Goal: Task Accomplishment & Management: Use online tool/utility

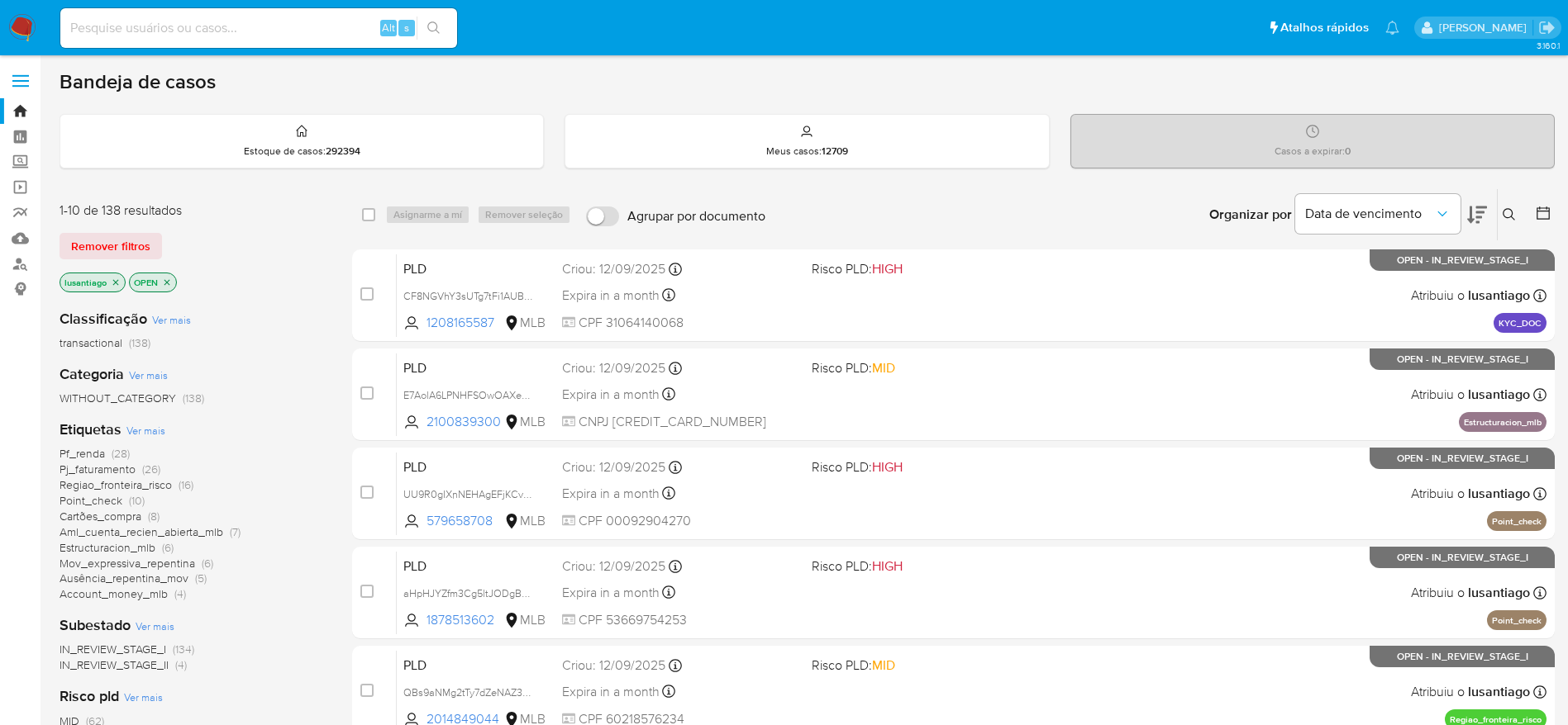
click at [294, 16] on div "Alt s" at bounding box center [258, 28] width 396 height 39
click at [294, 28] on input at bounding box center [258, 27] width 396 height 22
paste input "242114280"
type input "242114280"
click at [437, 19] on button "search-icon" at bounding box center [433, 28] width 34 height 23
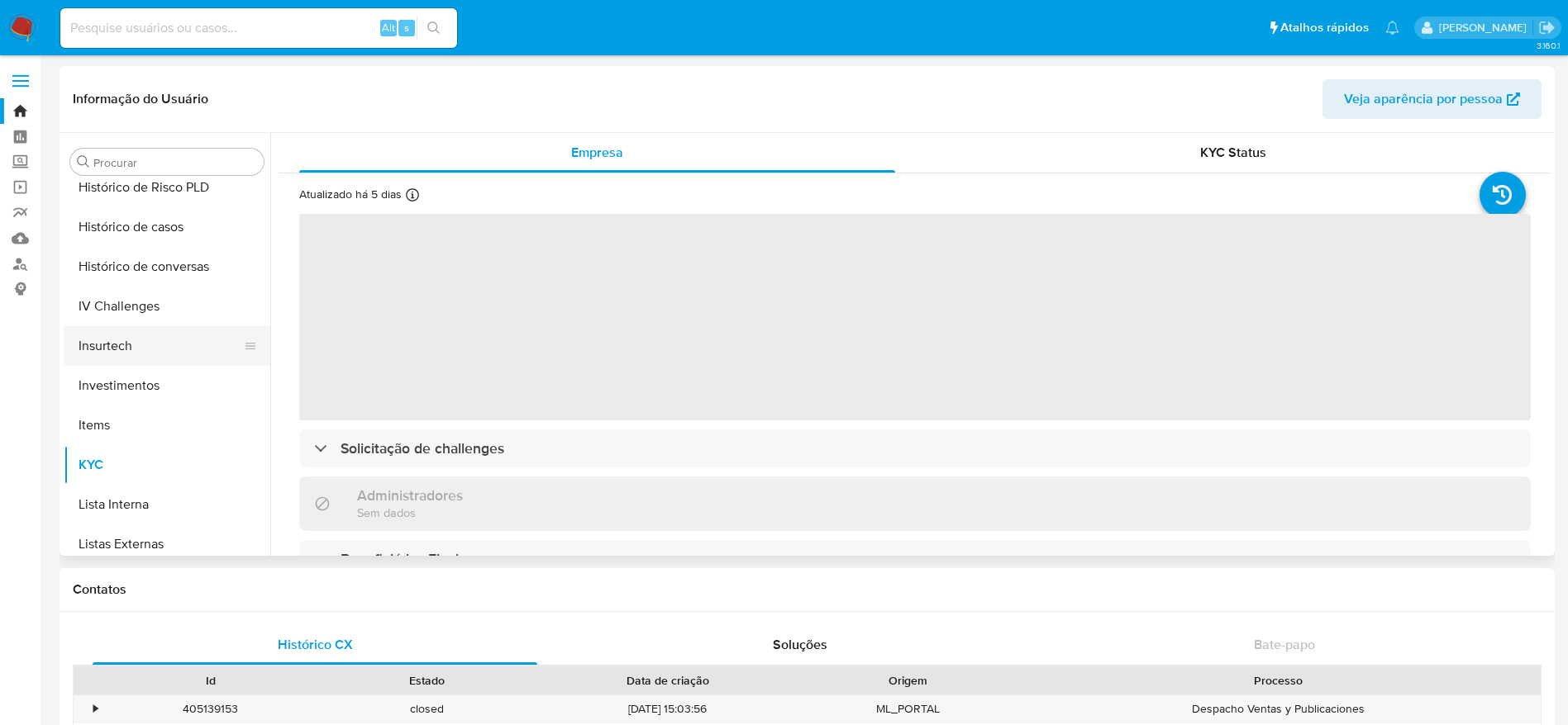
select select "10"
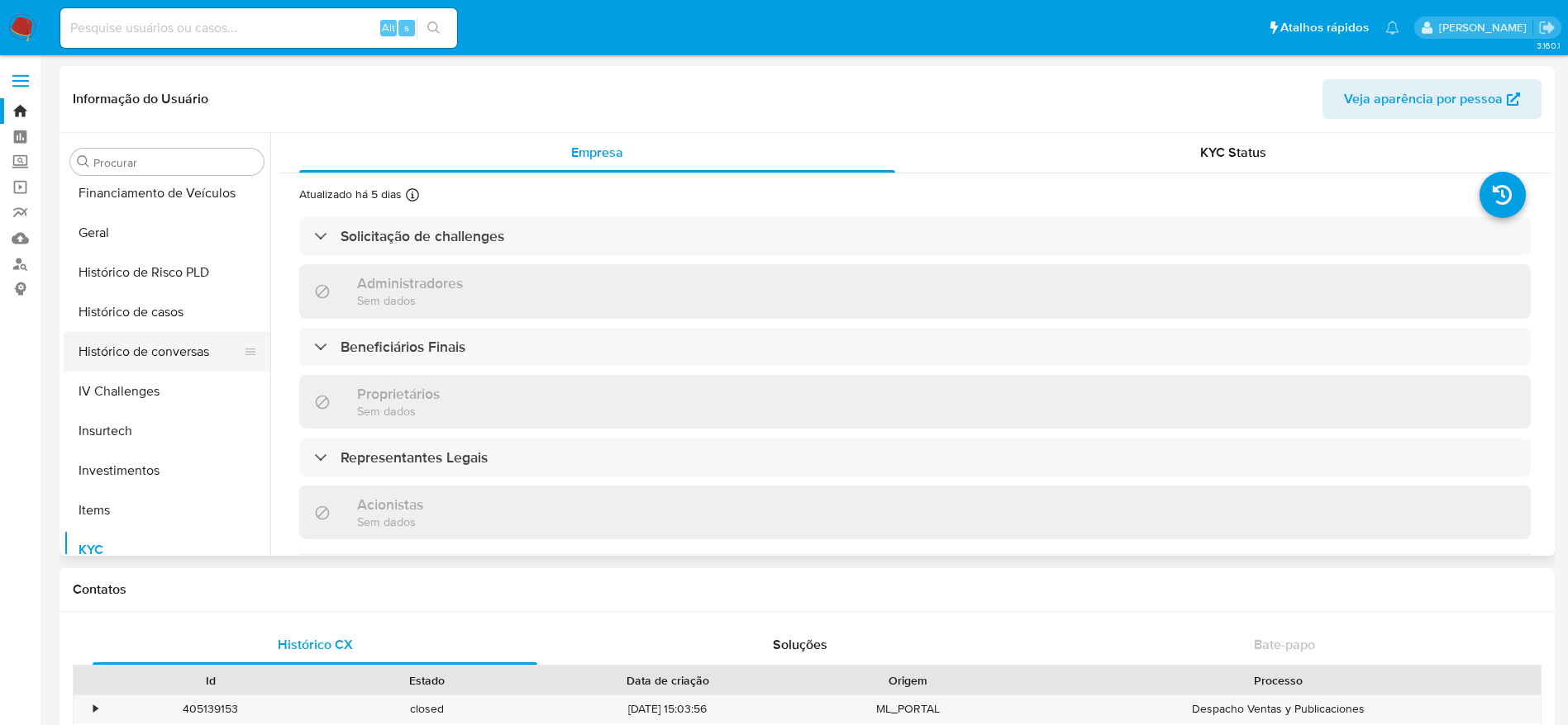
scroll to position [485, 0]
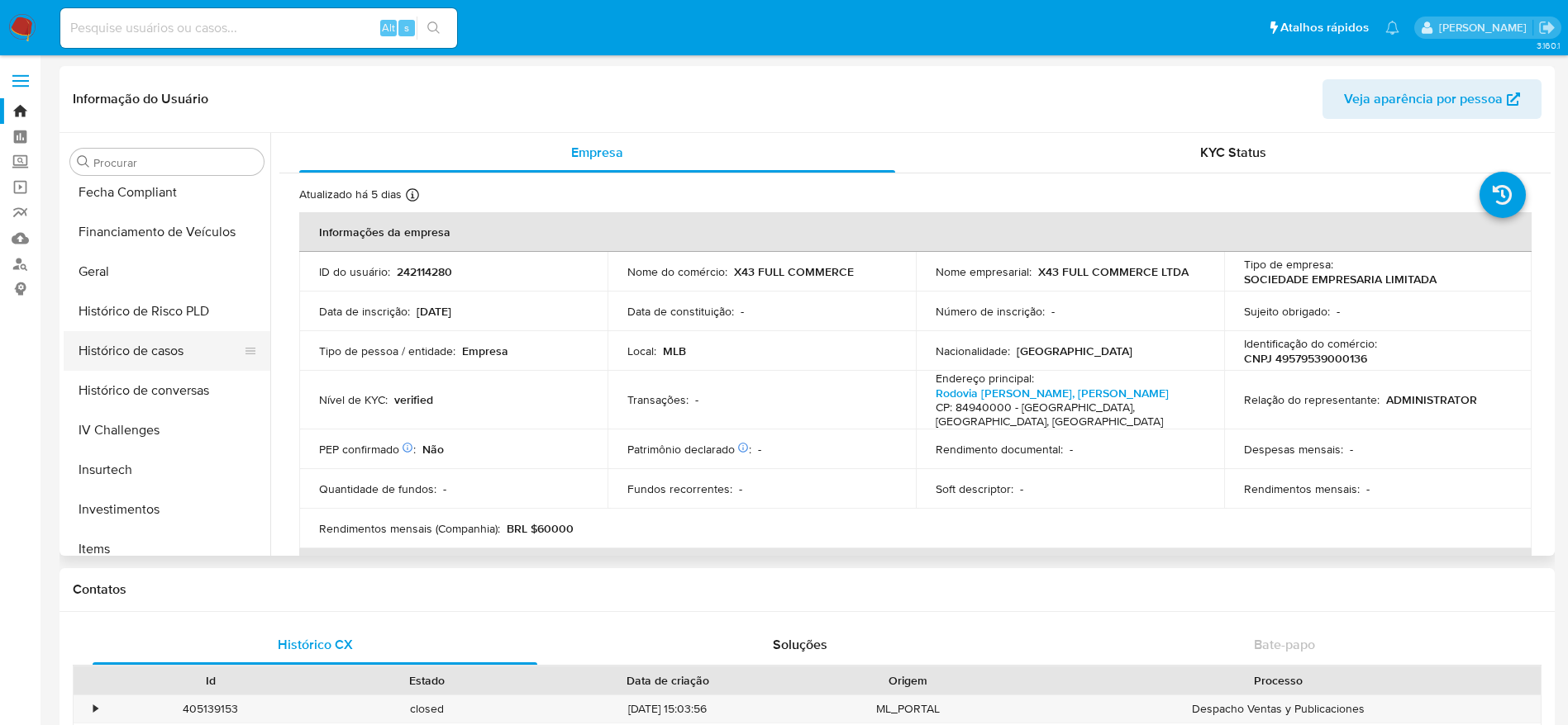
click at [139, 362] on button "Histórico de casos" at bounding box center [161, 351] width 194 height 39
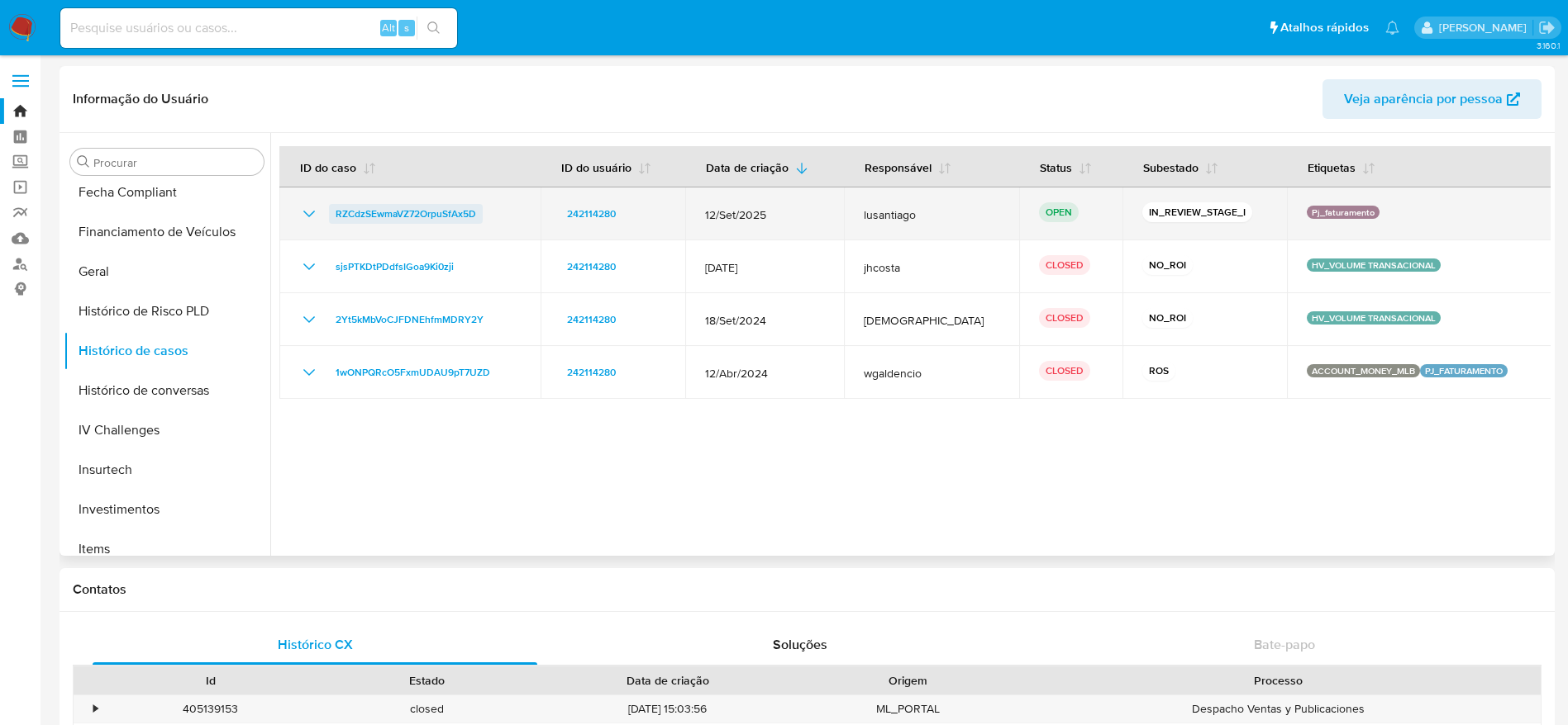
click at [454, 215] on span "RZCdzSEwmaVZ72OrpuSfAx5D" at bounding box center [406, 213] width 141 height 20
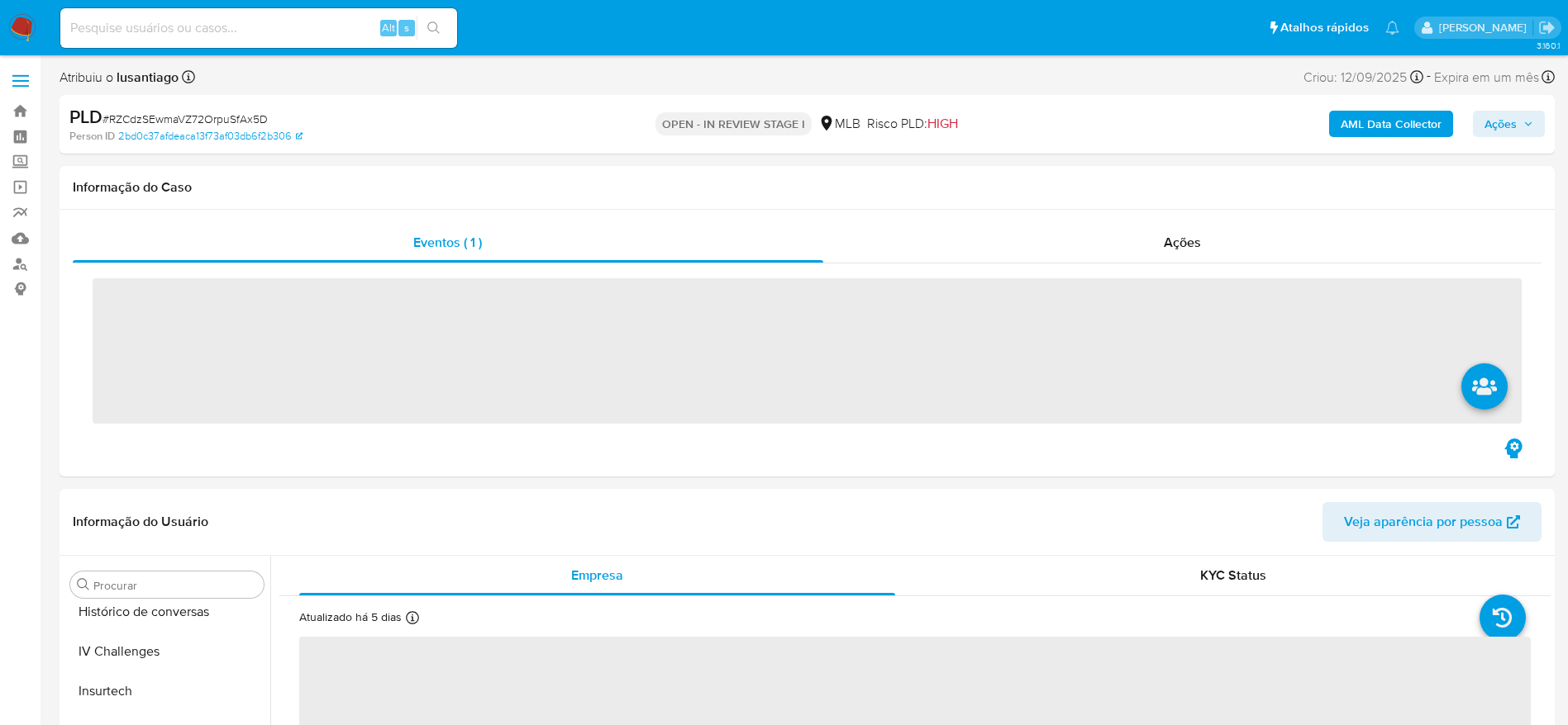
scroll to position [810, 0]
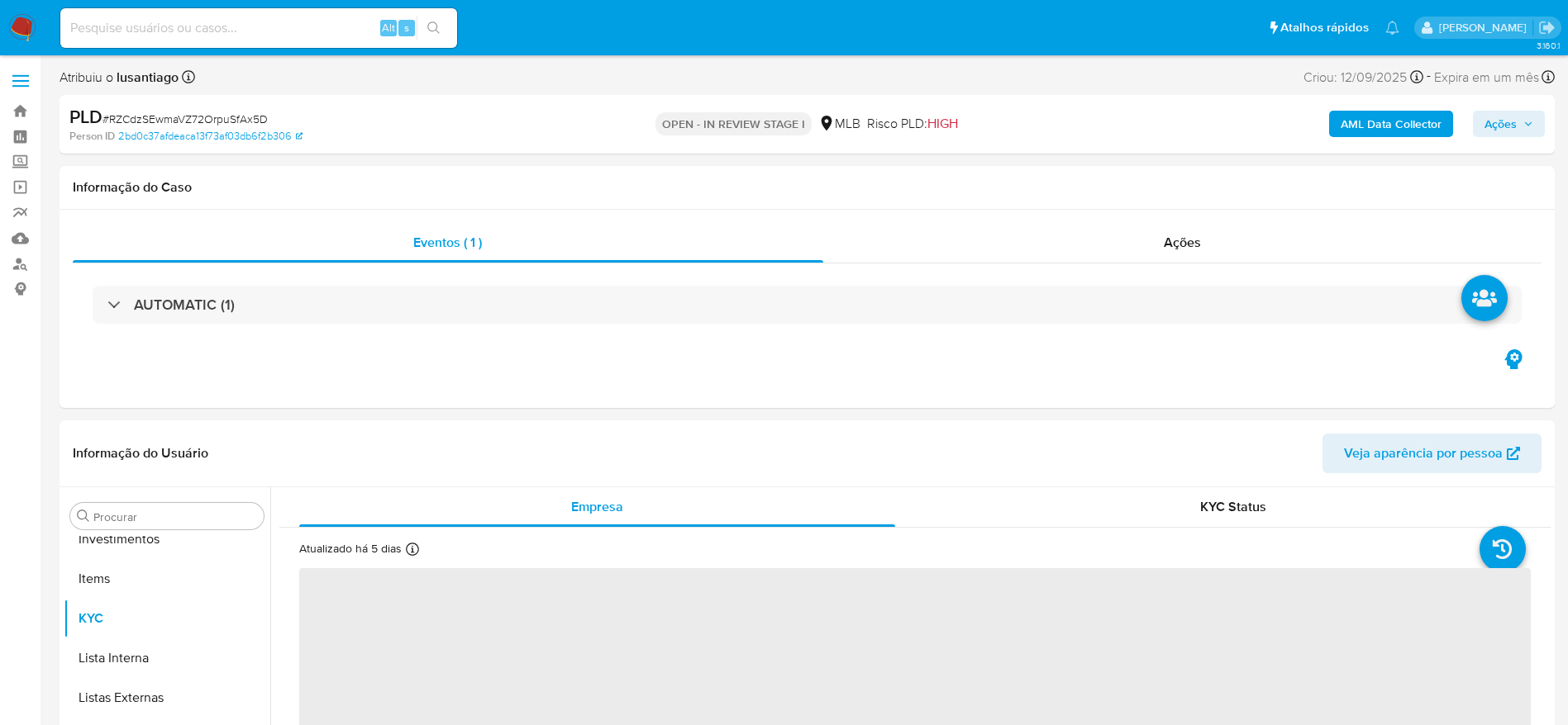
select select "10"
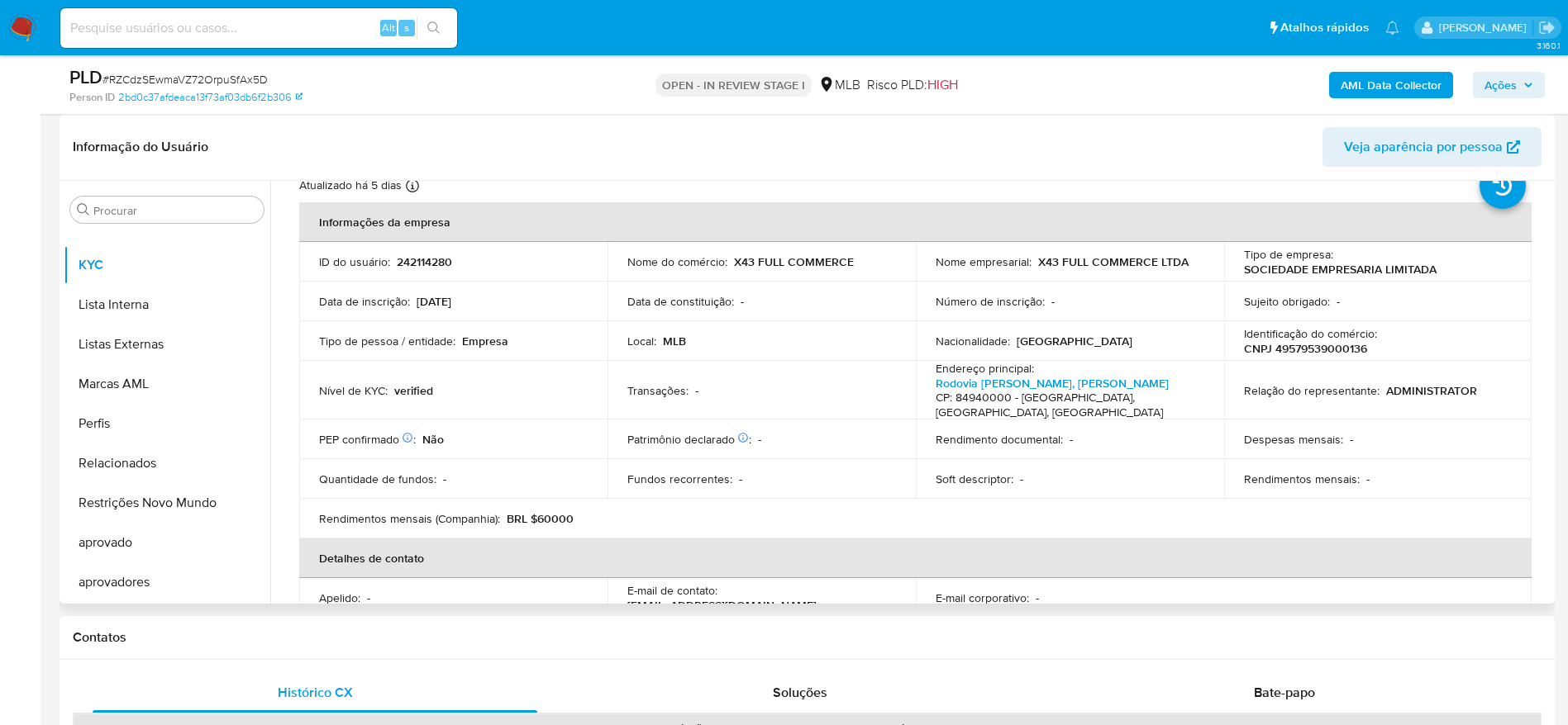
scroll to position [0, 0]
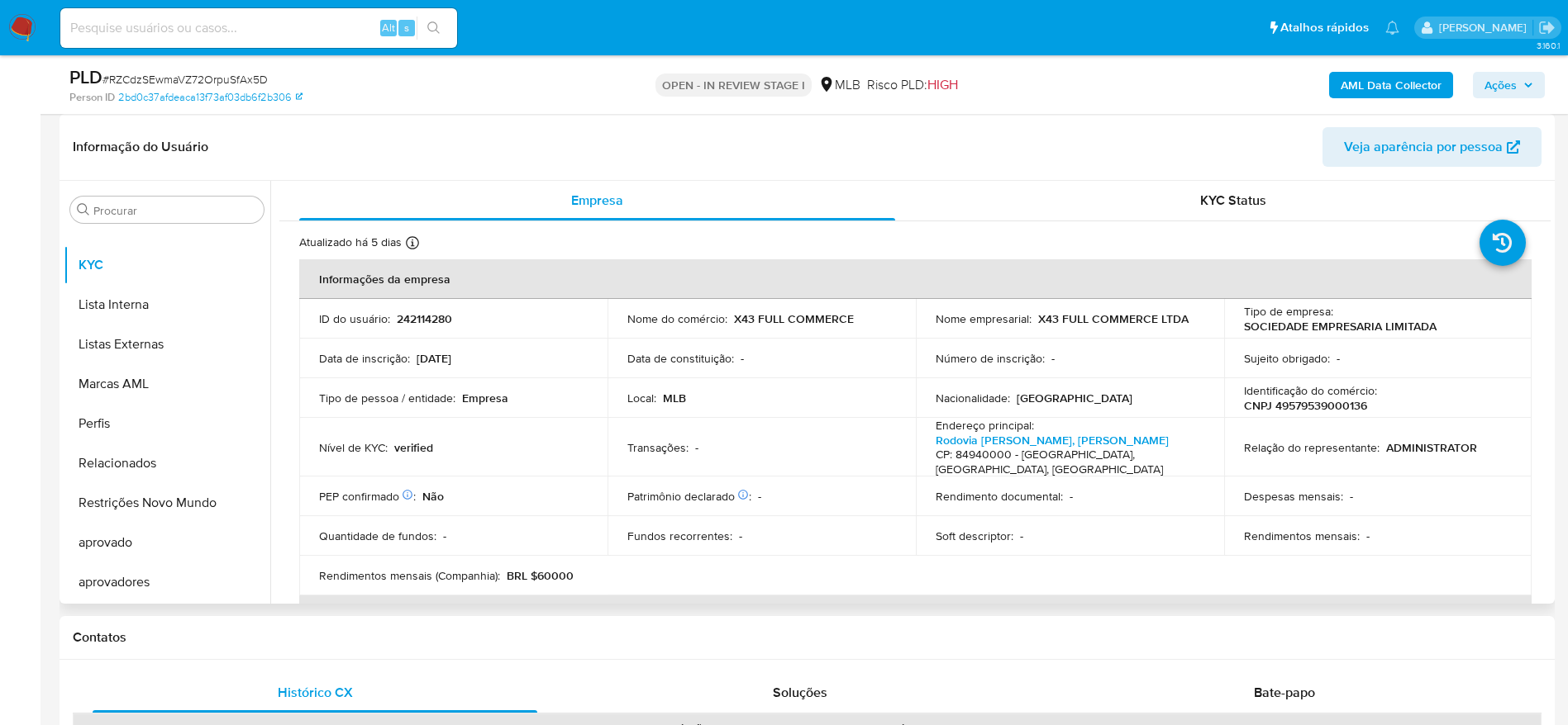
click at [1293, 404] on p "CNPJ 49579539000136" at bounding box center [1305, 406] width 123 height 15
copy p "49579539000136"
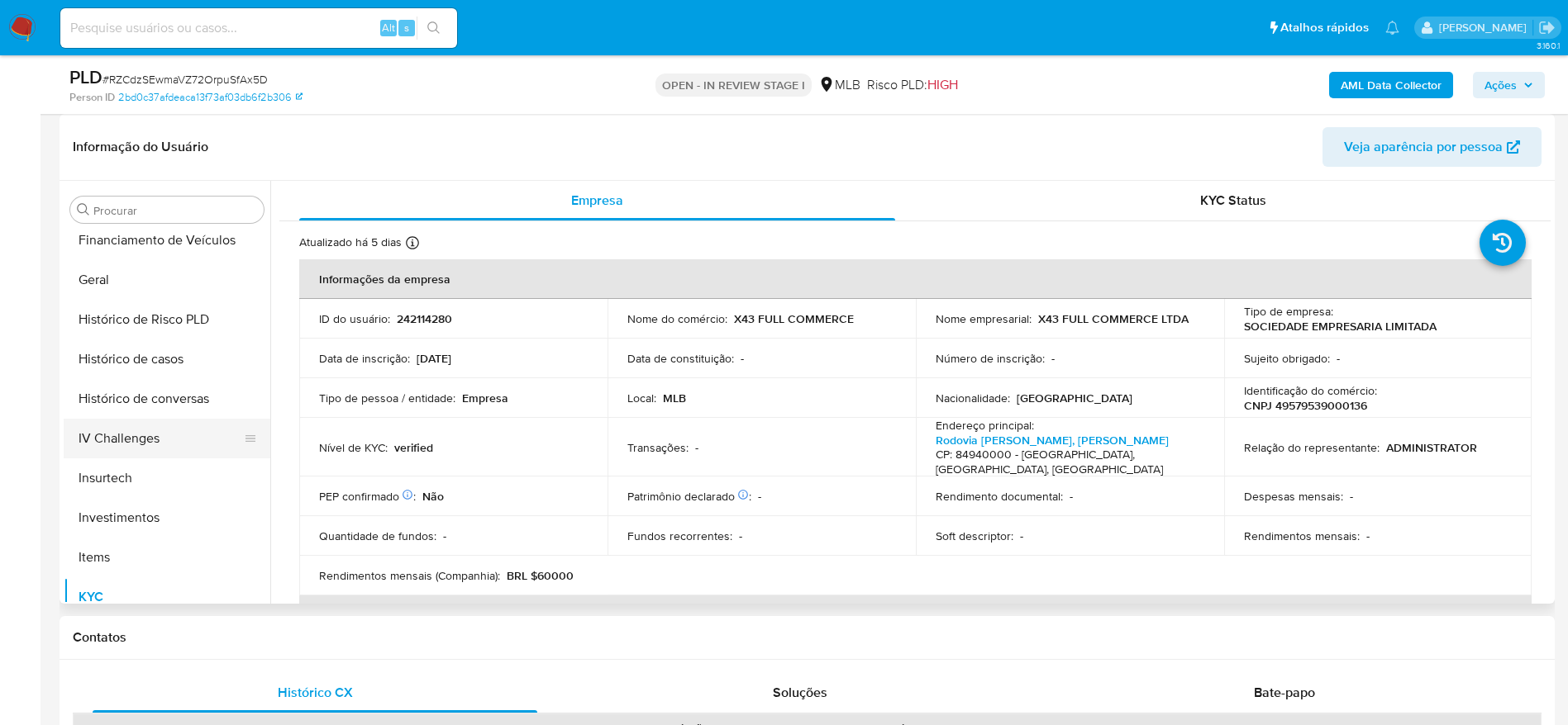
scroll to position [485, 0]
click at [1323, 401] on p "CNPJ 49579539000136" at bounding box center [1305, 406] width 123 height 15
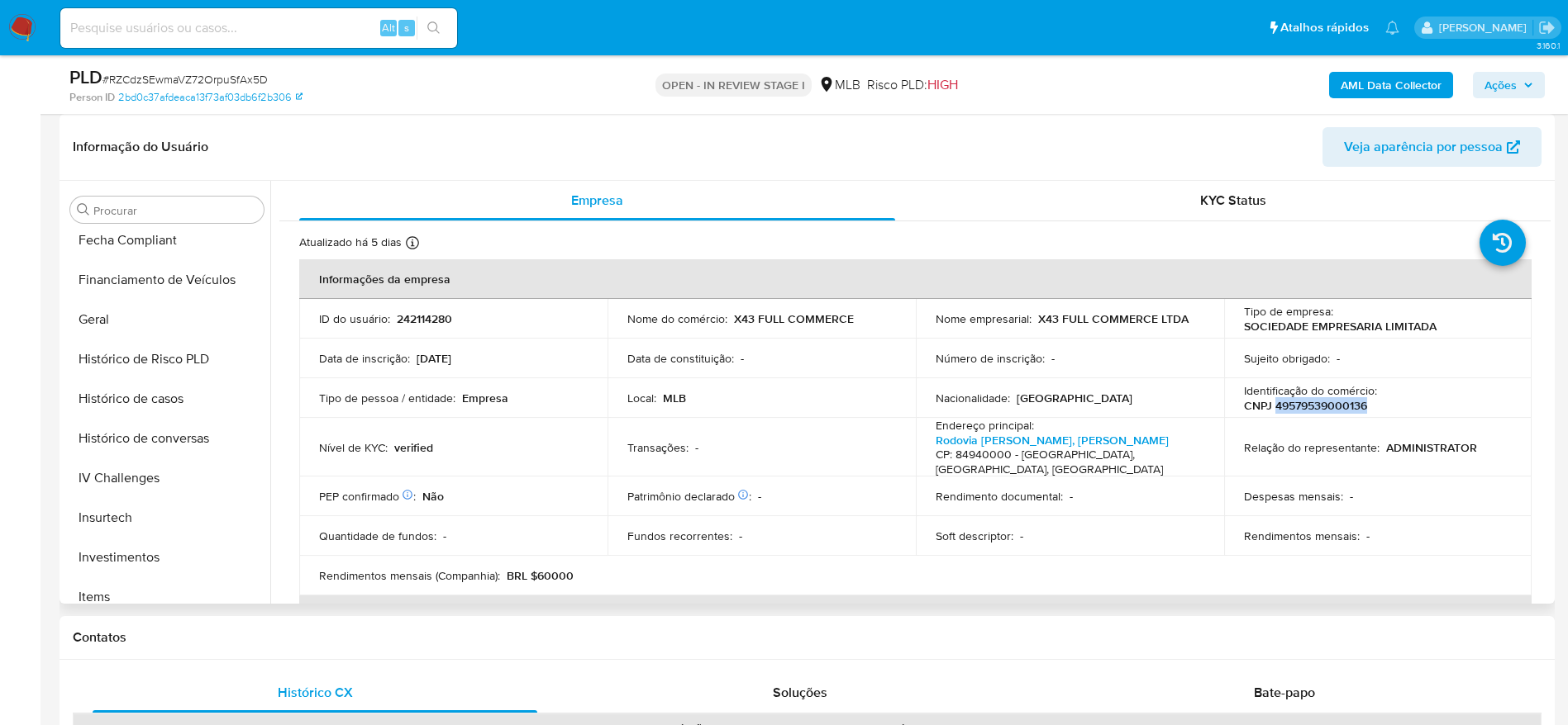
click at [1323, 401] on p "CNPJ 49579539000136" at bounding box center [1305, 406] width 123 height 15
copy p "49579539000136"
click at [128, 327] on button "Geral" at bounding box center [161, 319] width 194 height 39
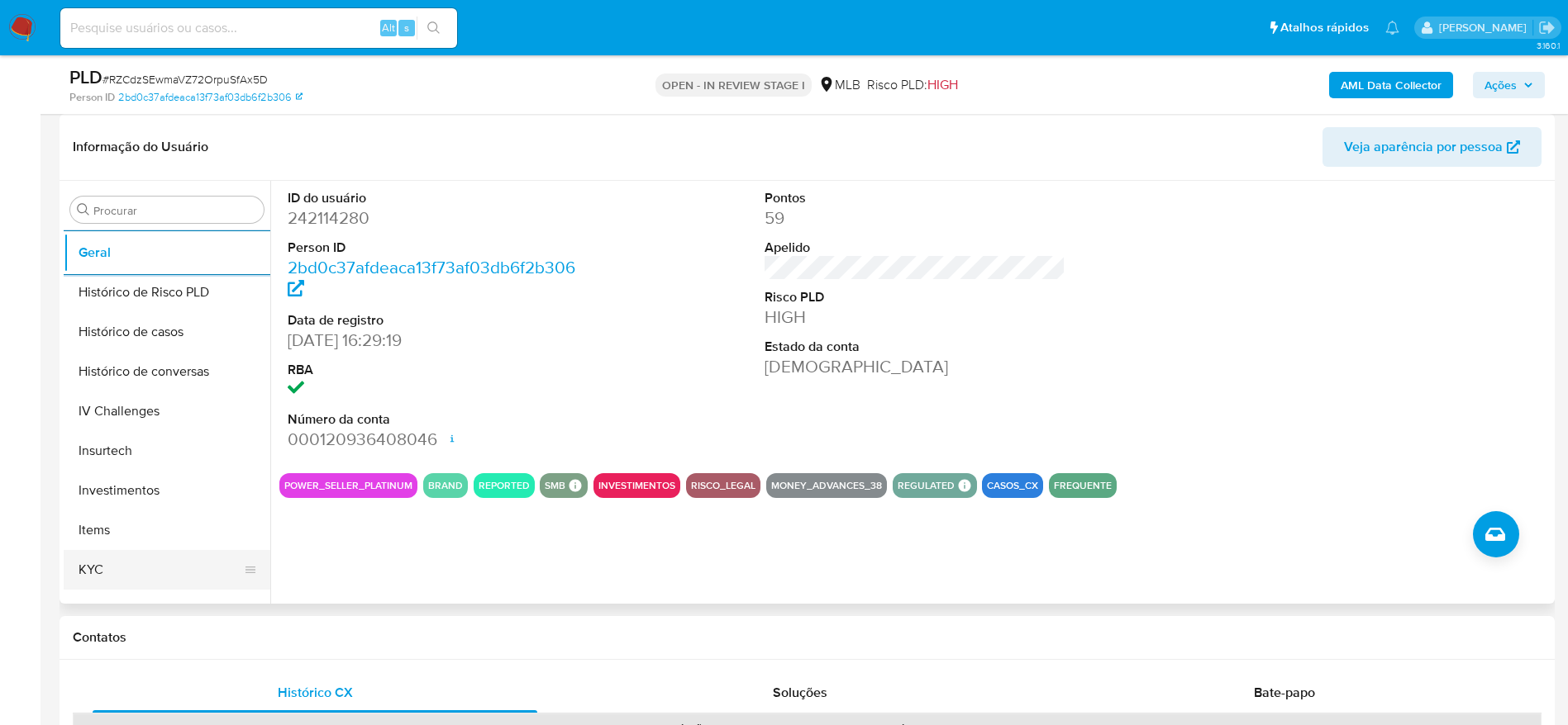
scroll to position [609, 0]
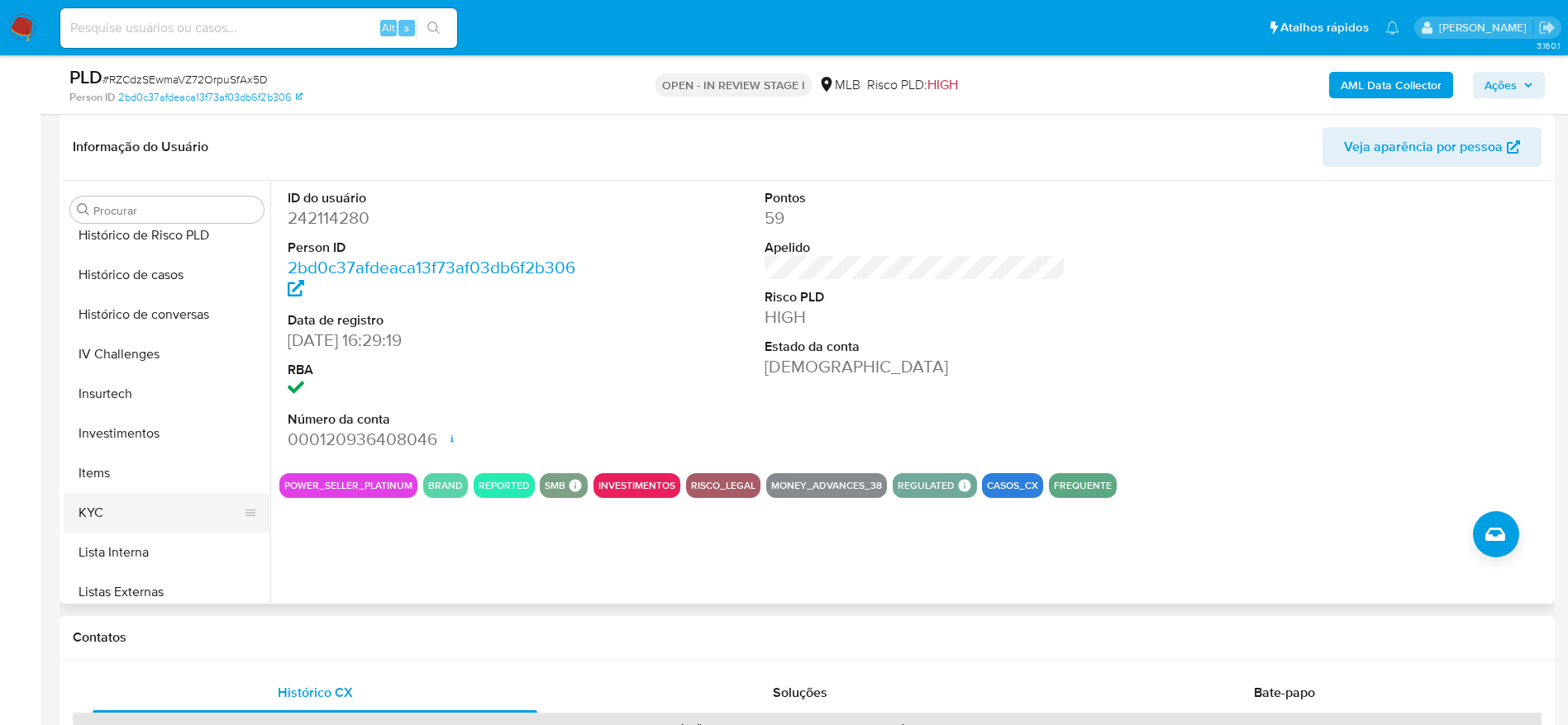
drag, startPoint x: 114, startPoint y: 536, endPoint x: 111, endPoint y: 526, distance: 10.4
click at [112, 536] on button "Lista Interna" at bounding box center [167, 552] width 207 height 39
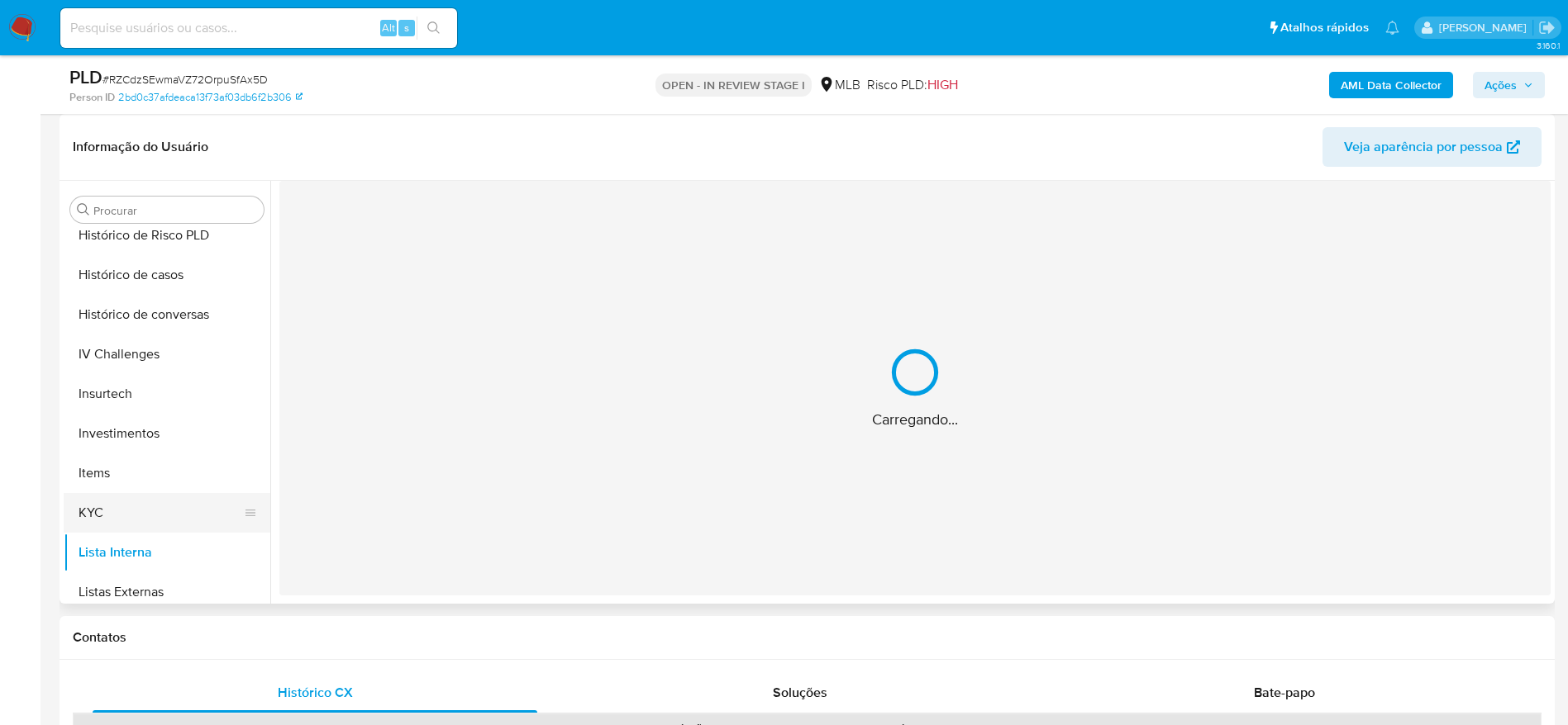
click at [111, 519] on button "KYC" at bounding box center [161, 513] width 194 height 39
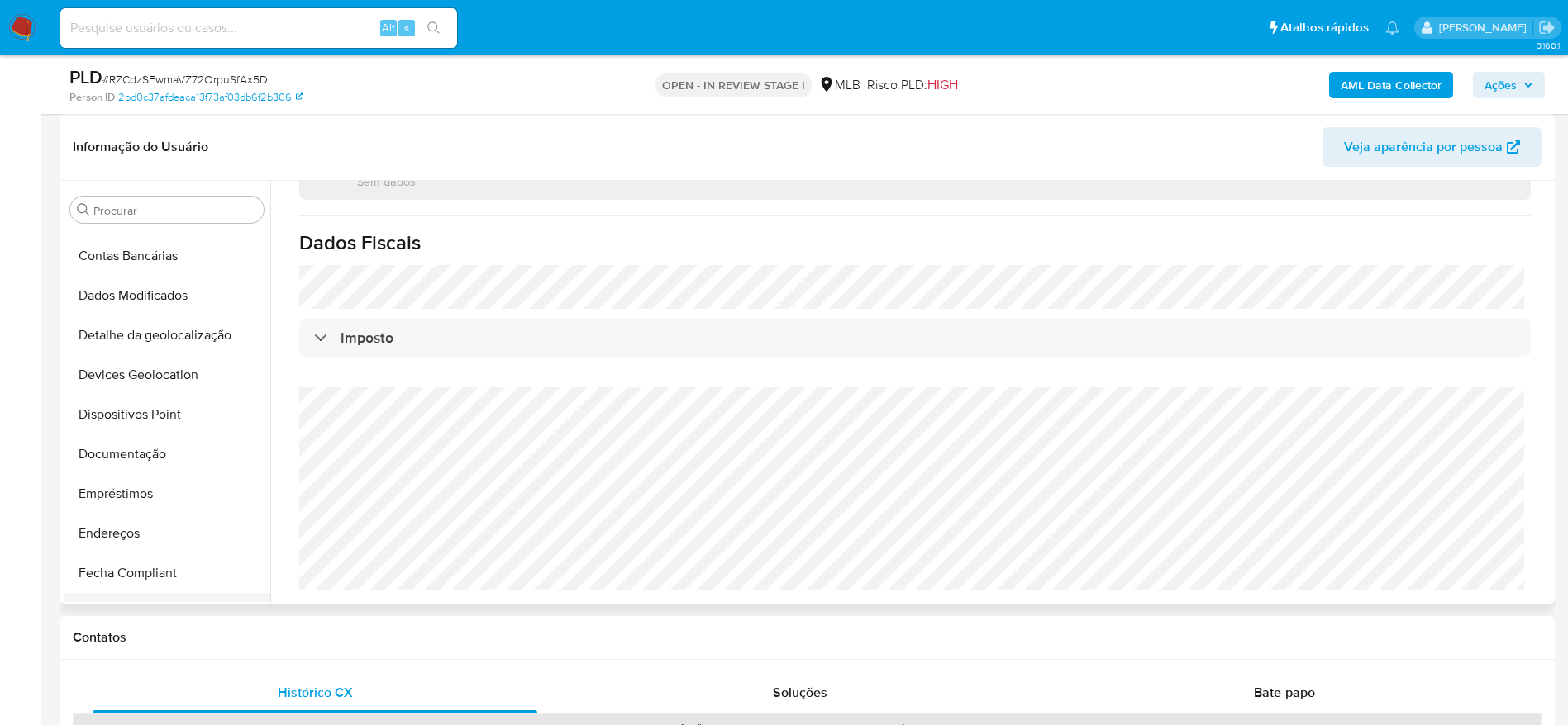
scroll to position [114, 0]
click at [130, 560] on button "Endereços" at bounding box center [161, 573] width 194 height 39
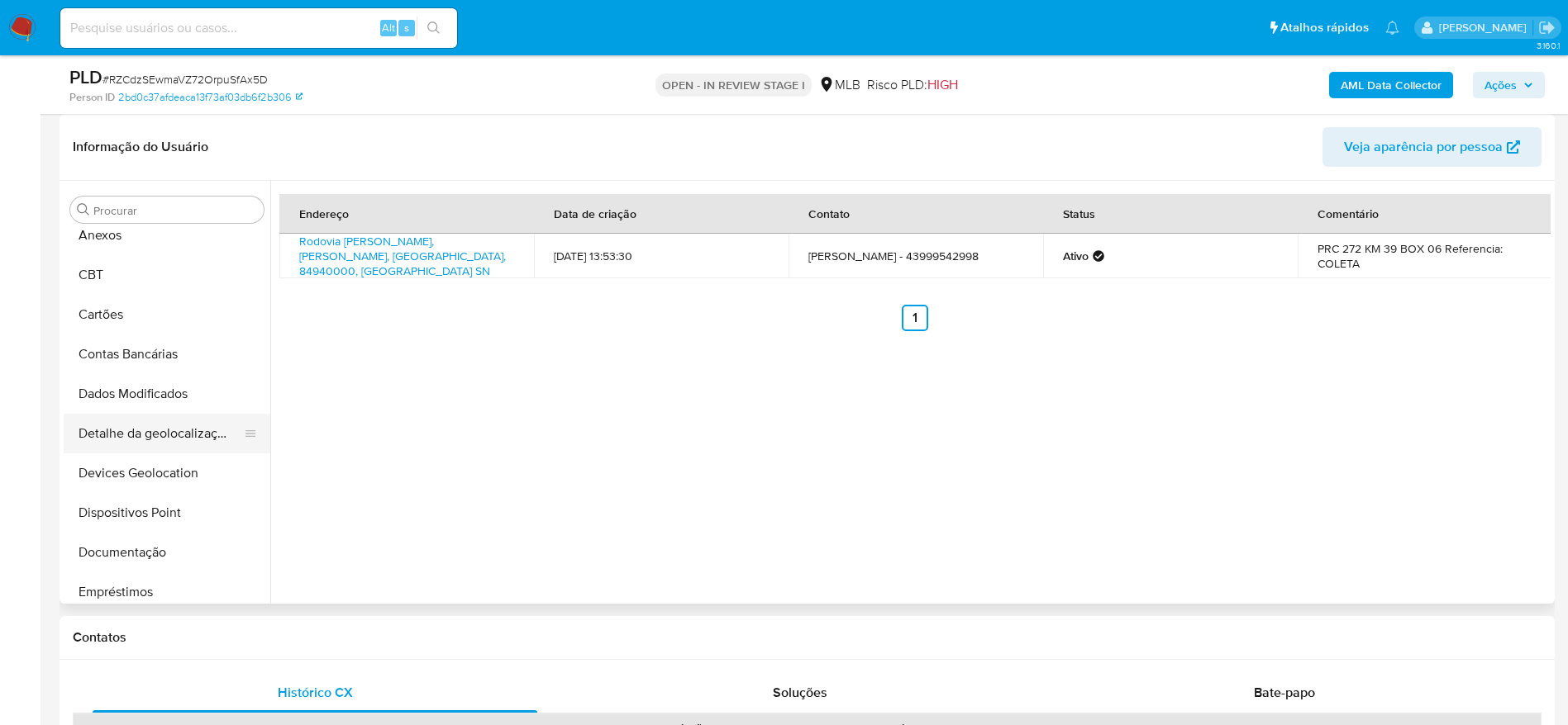
scroll to position [0, 0]
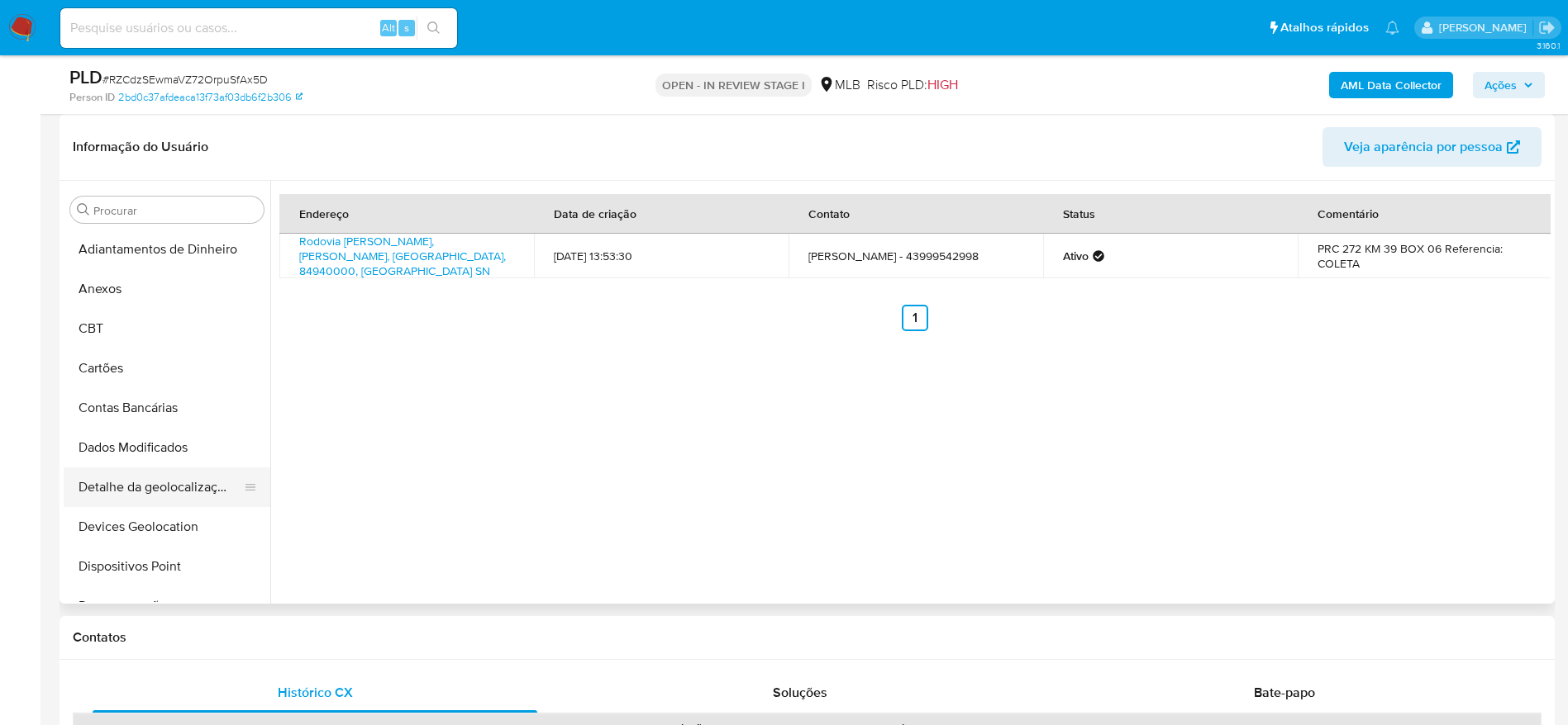
click at [164, 481] on button "Detalhe da geolocalização" at bounding box center [161, 487] width 194 height 39
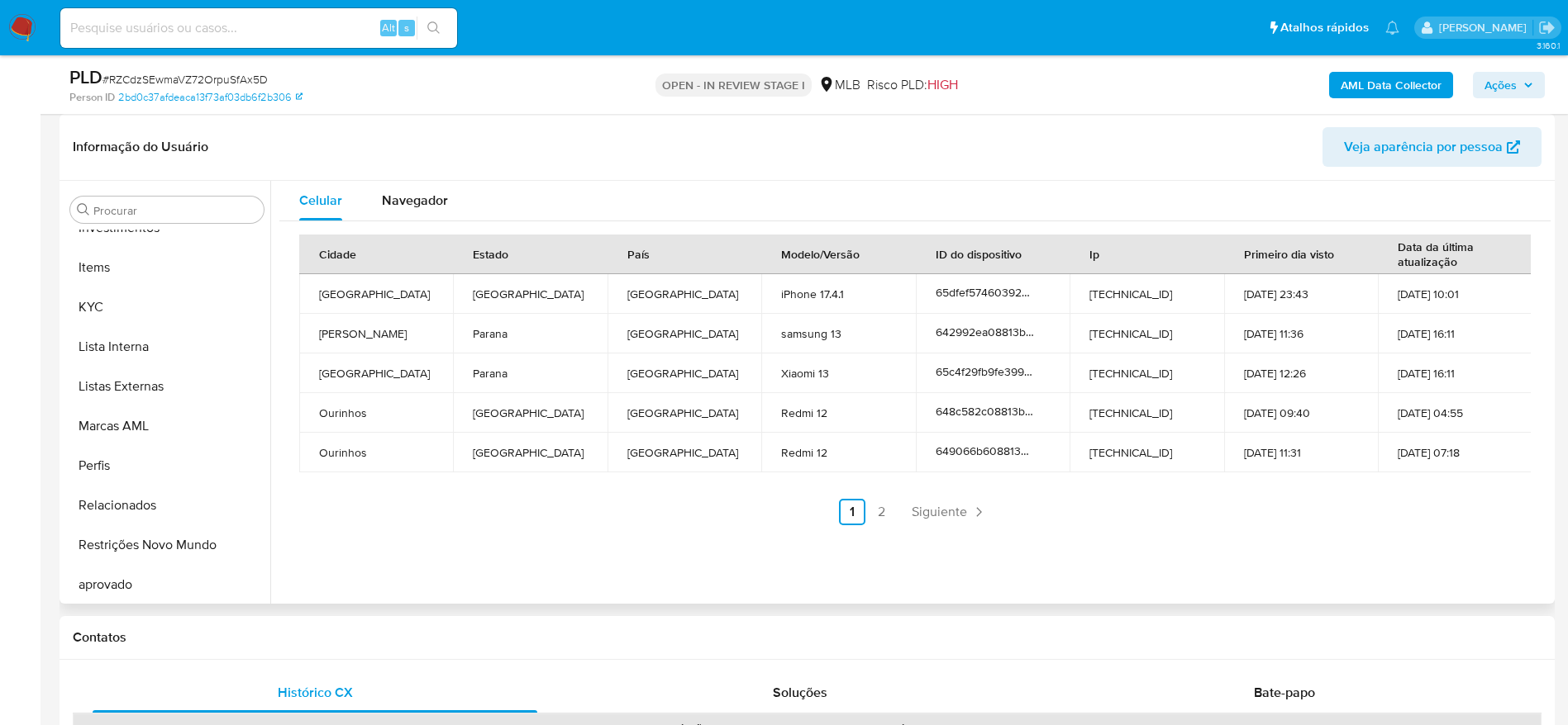
scroll to position [856, 0]
click at [163, 581] on button "aprovadores" at bounding box center [161, 582] width 194 height 39
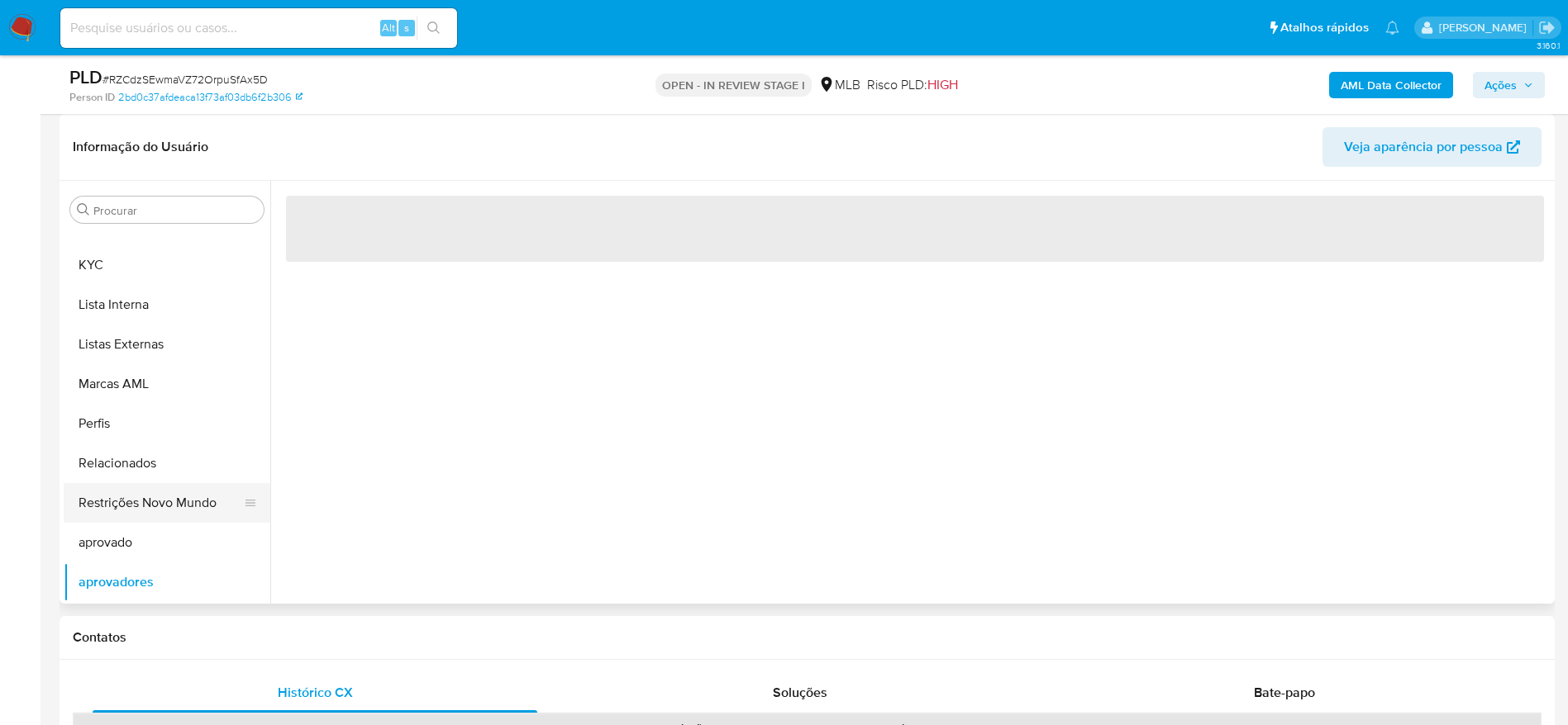
click at [179, 513] on button "Restrições Novo Mundo" at bounding box center [161, 503] width 194 height 39
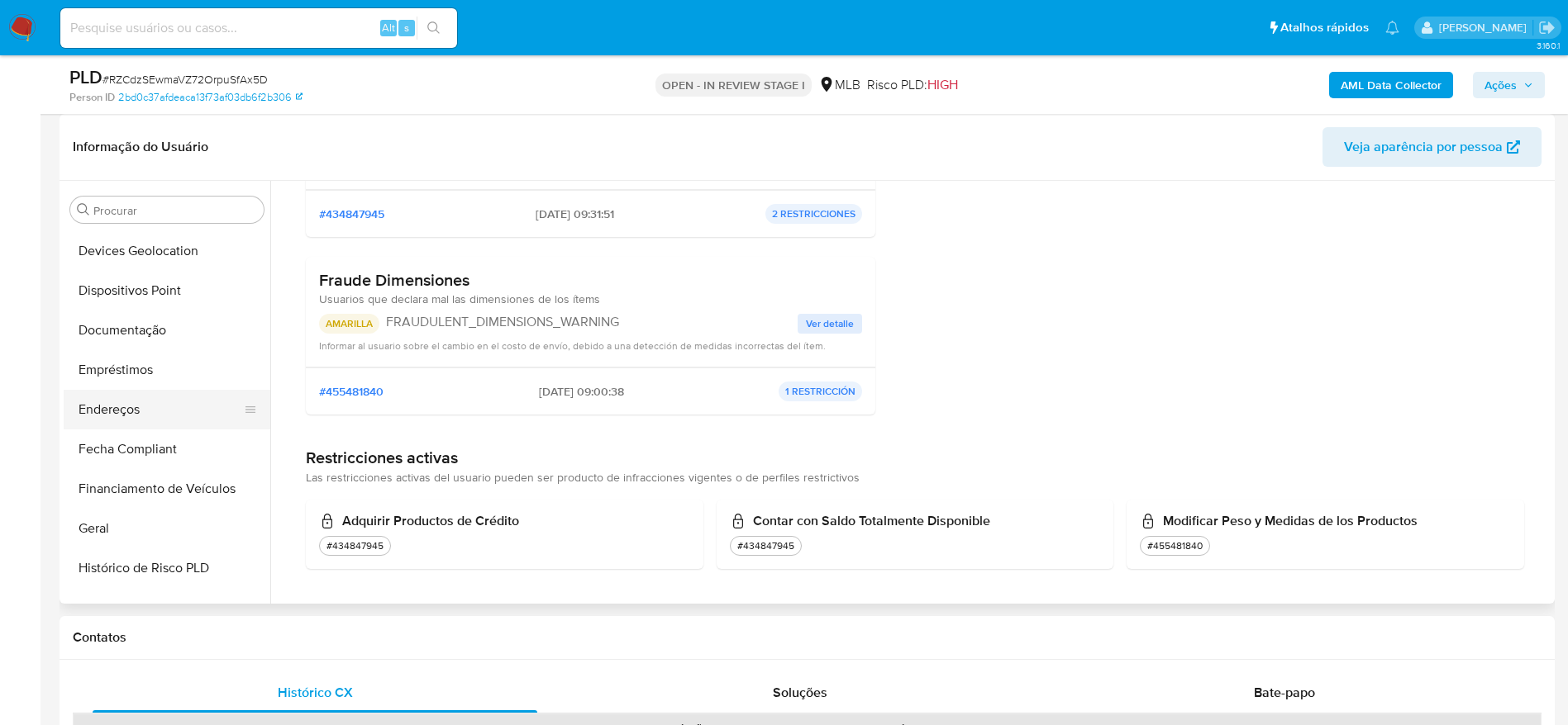
scroll to position [237, 0]
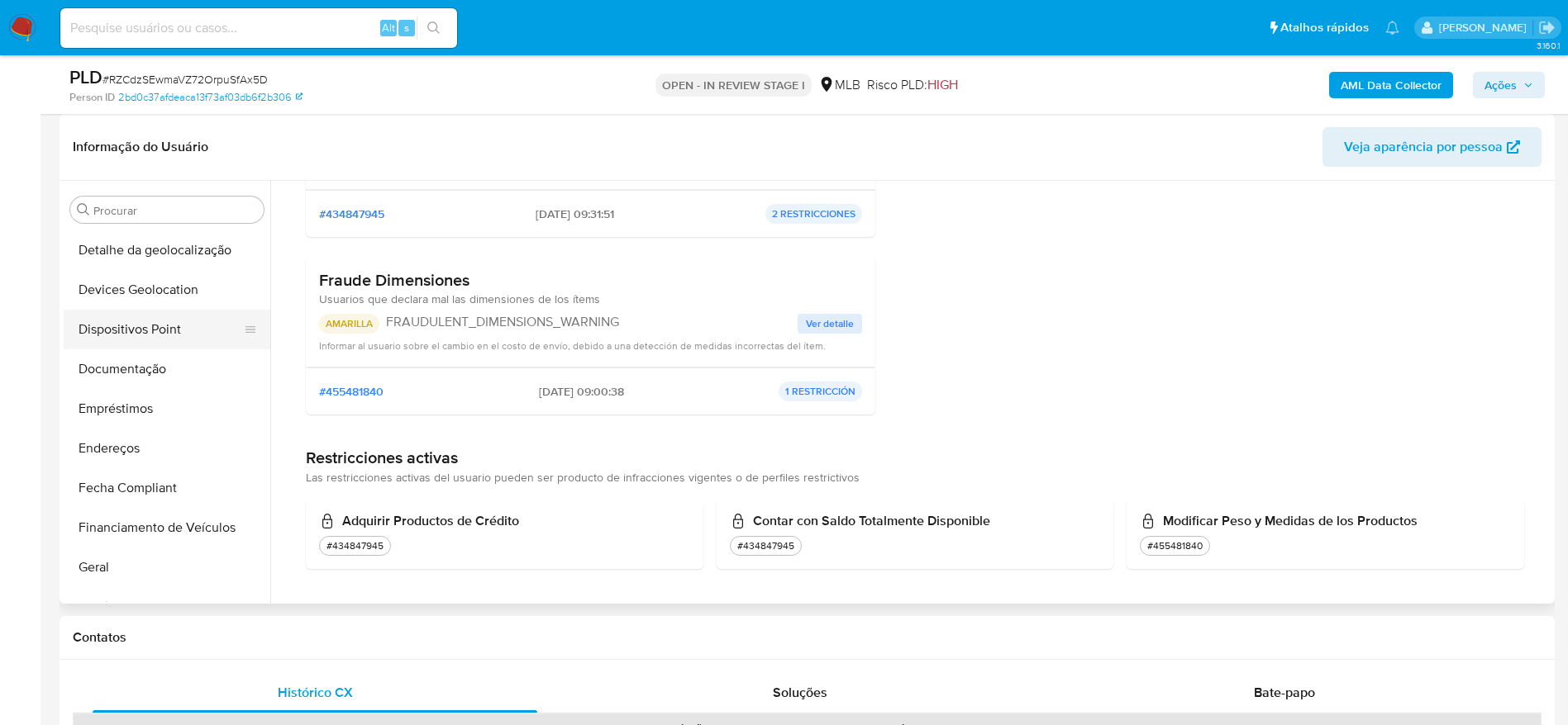
click at [156, 325] on button "Dispositivos Point" at bounding box center [161, 330] width 194 height 39
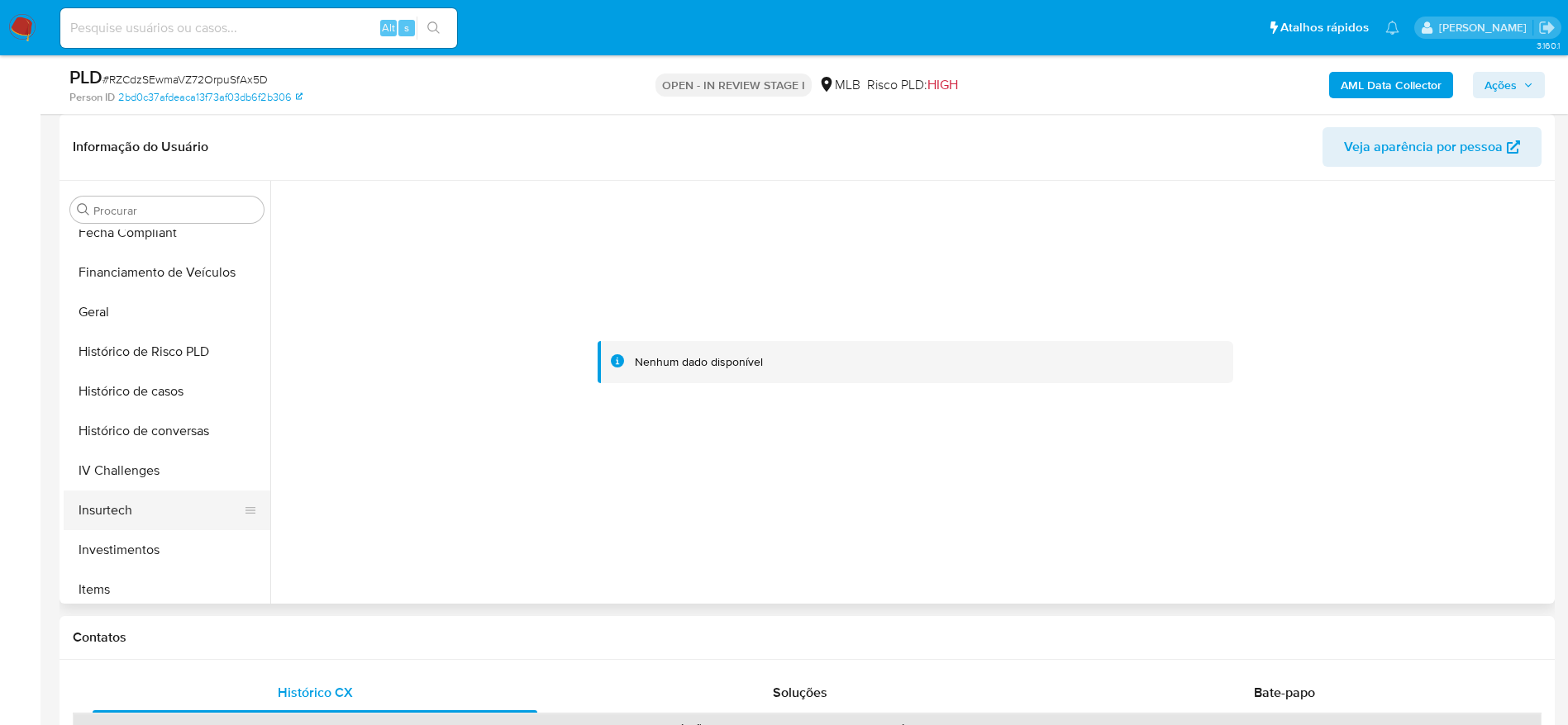
scroll to position [609, 0]
click at [134, 519] on button "KYC" at bounding box center [161, 513] width 194 height 39
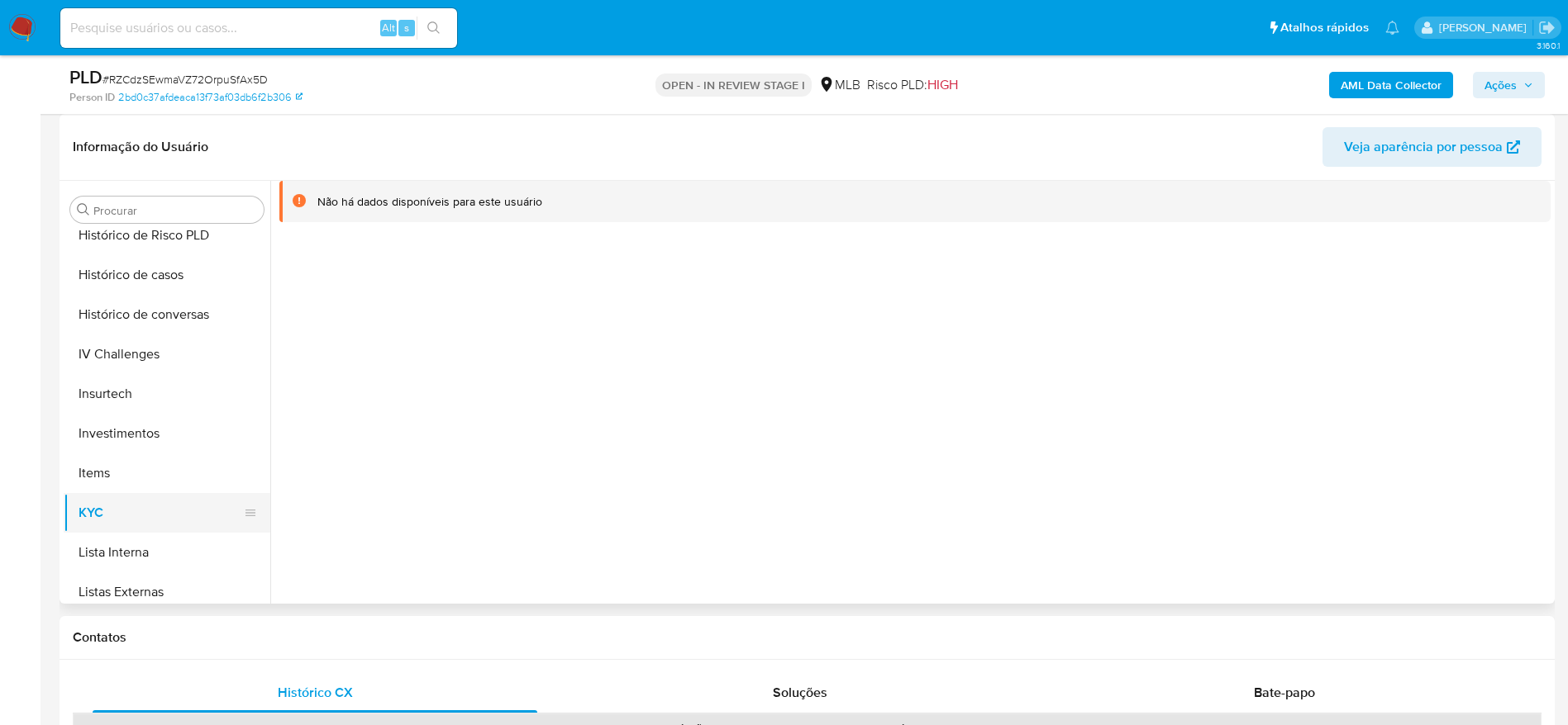
click at [199, 493] on button "KYC" at bounding box center [161, 513] width 194 height 39
click at [176, 464] on button "Items" at bounding box center [161, 473] width 194 height 39
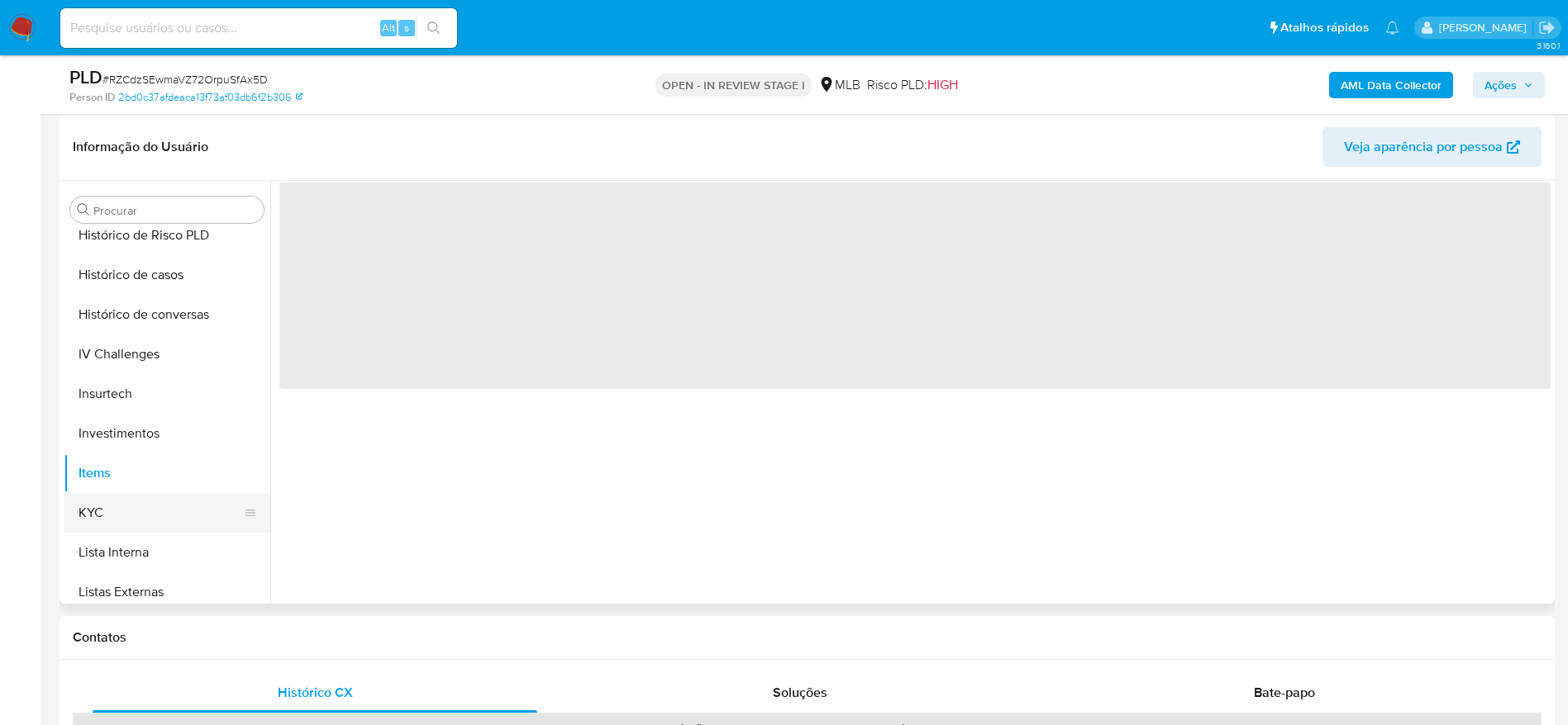
click at [168, 517] on button "KYC" at bounding box center [161, 513] width 194 height 39
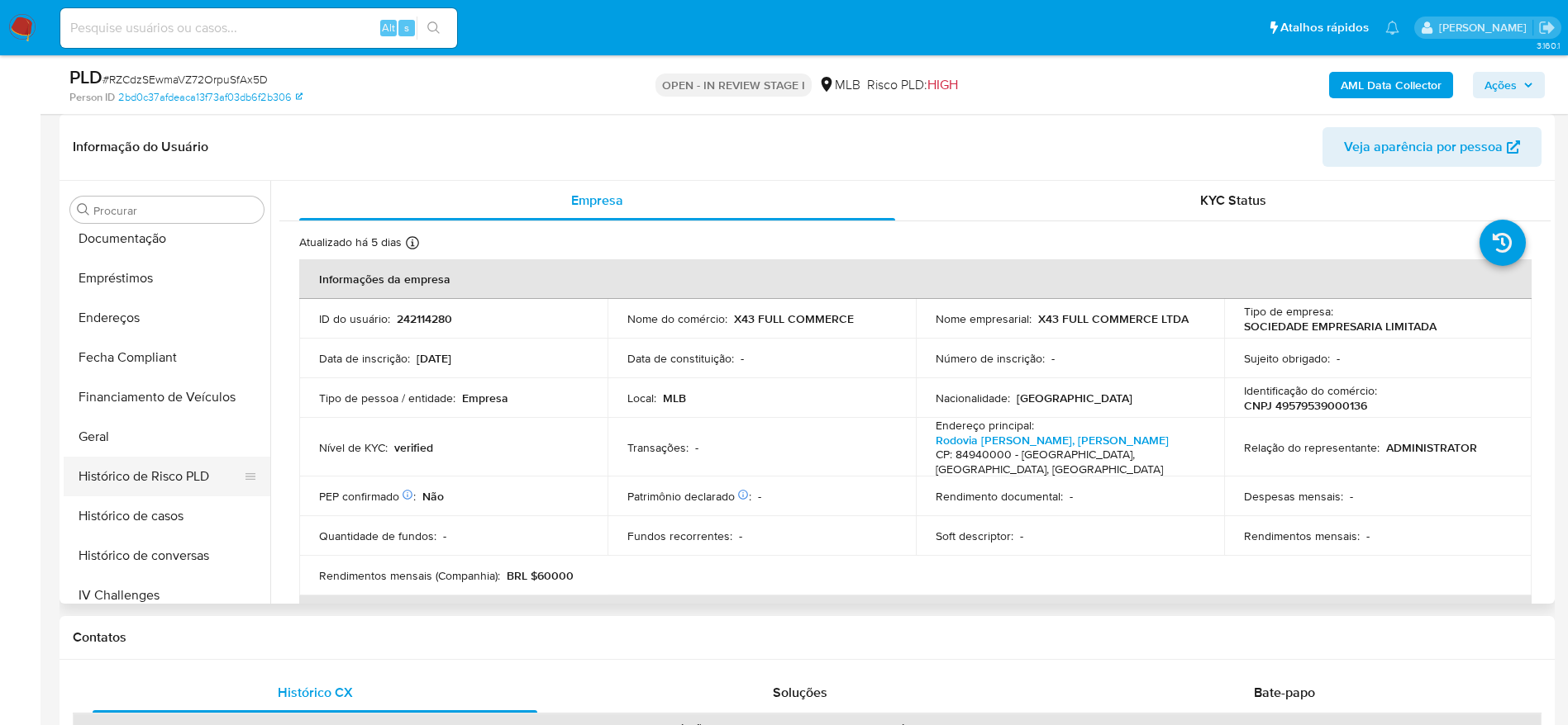
scroll to position [361, 0]
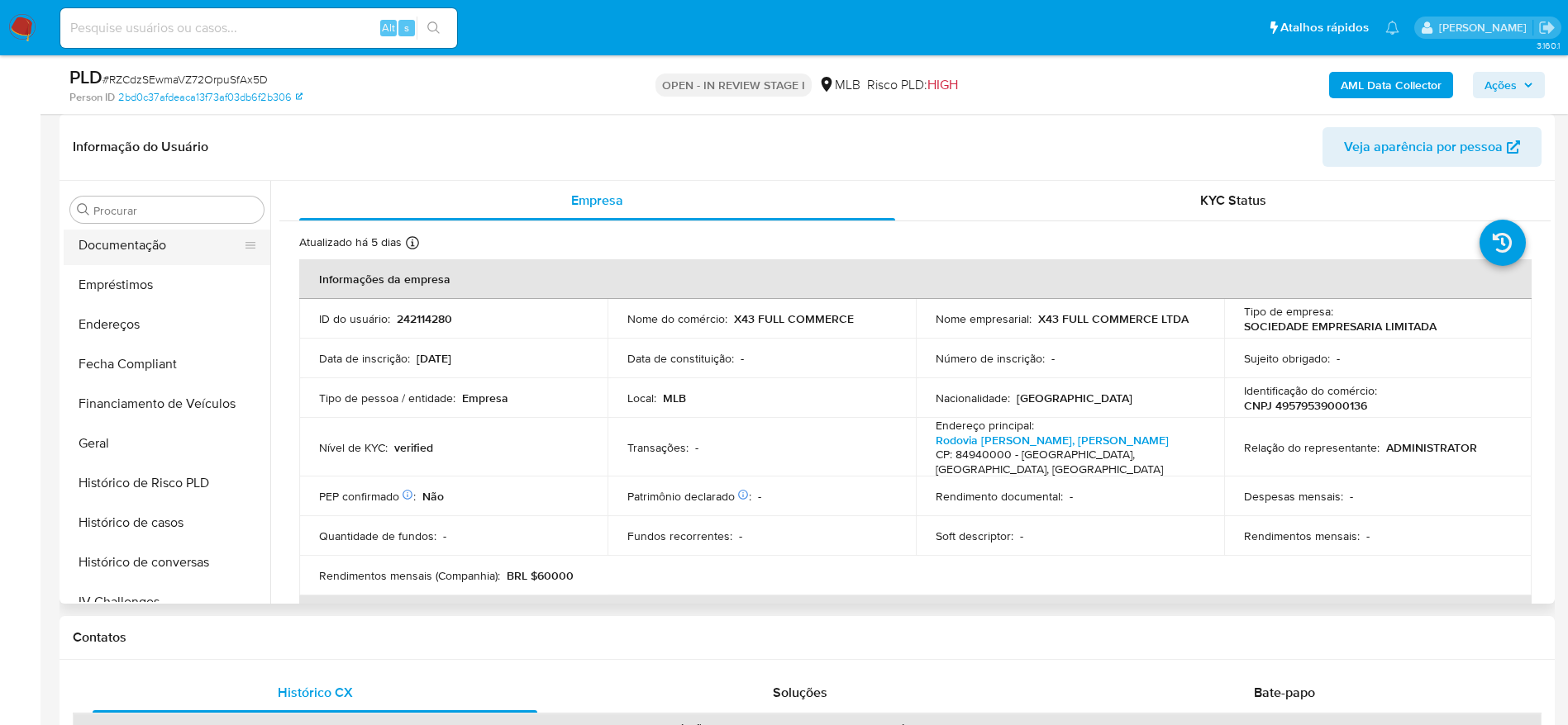
click at [140, 248] on button "Documentação" at bounding box center [161, 245] width 194 height 39
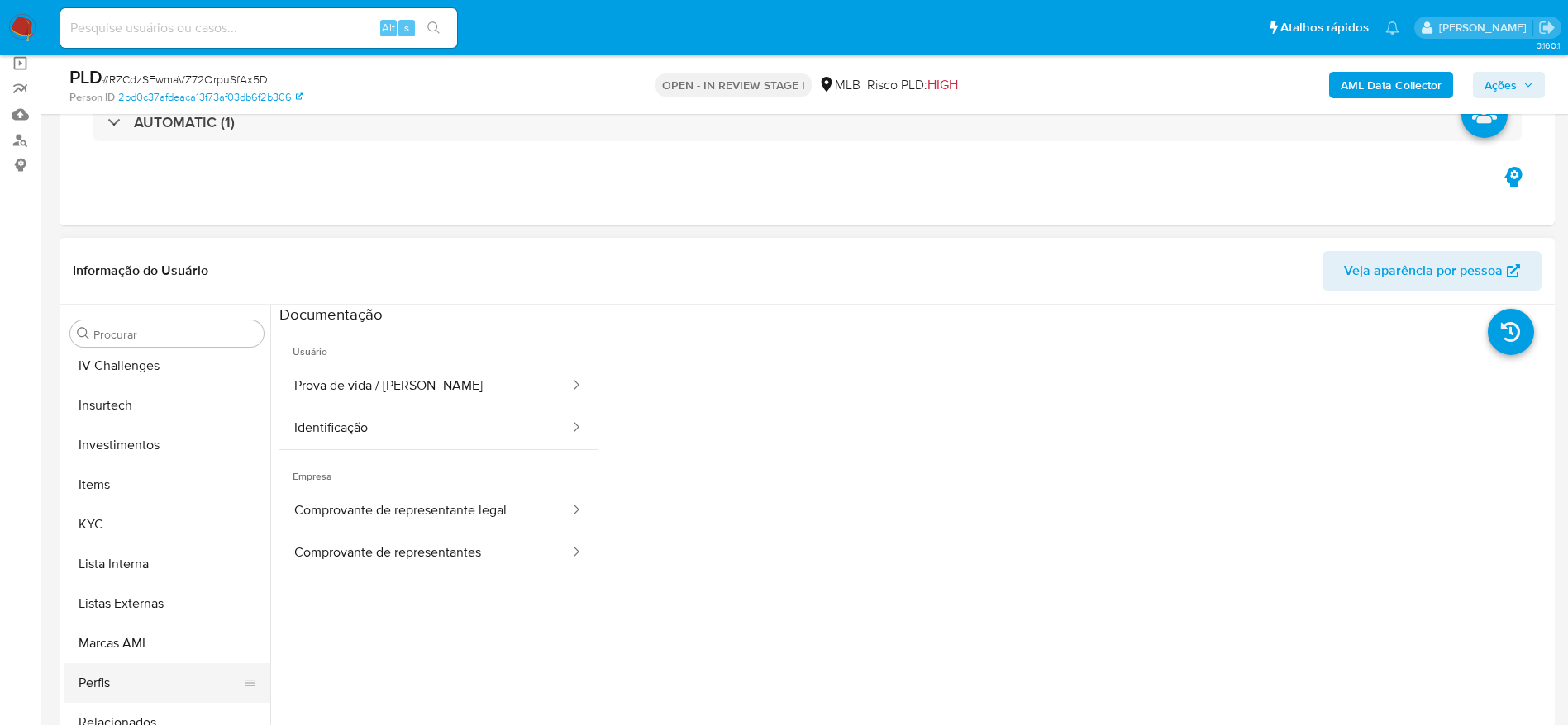
scroll to position [856, 0]
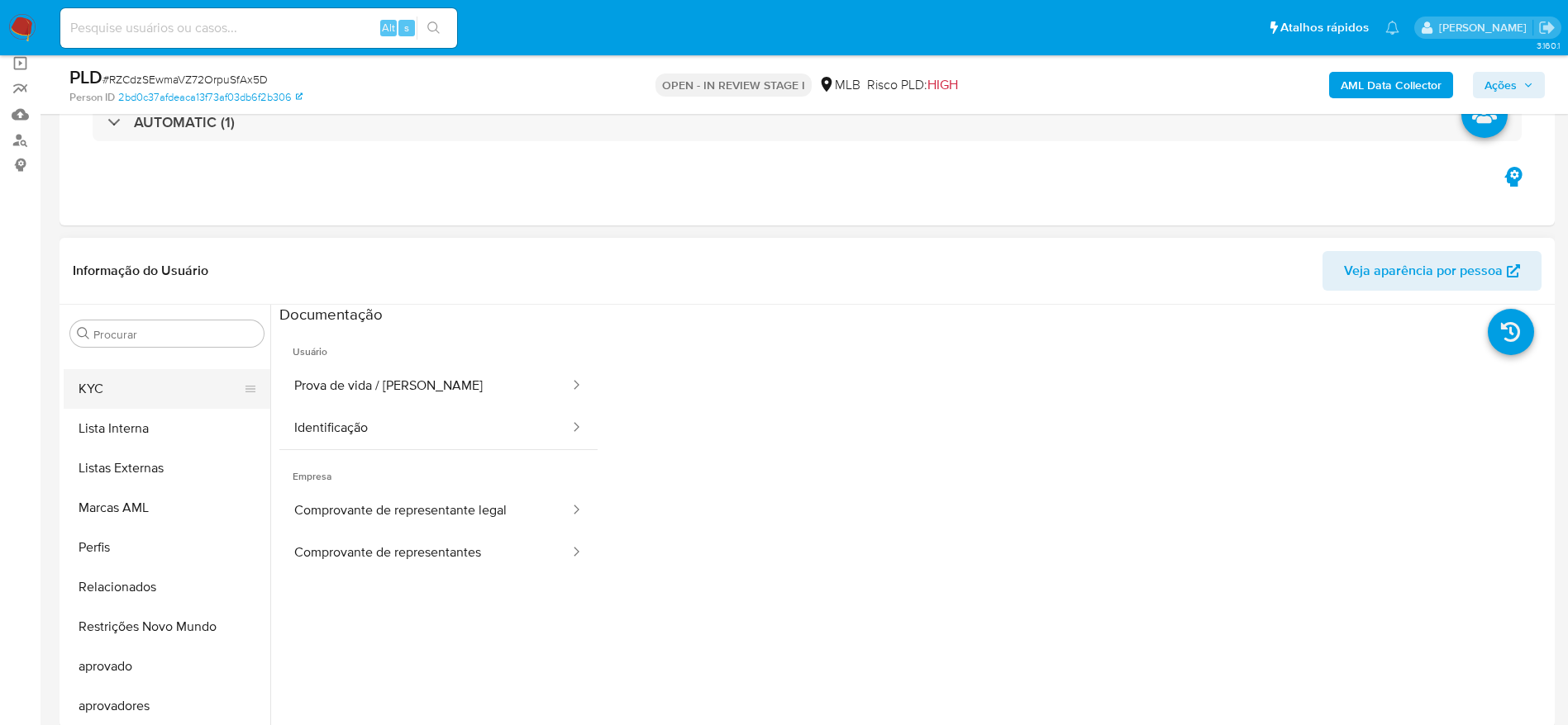
click at [109, 374] on button "KYC" at bounding box center [161, 389] width 194 height 39
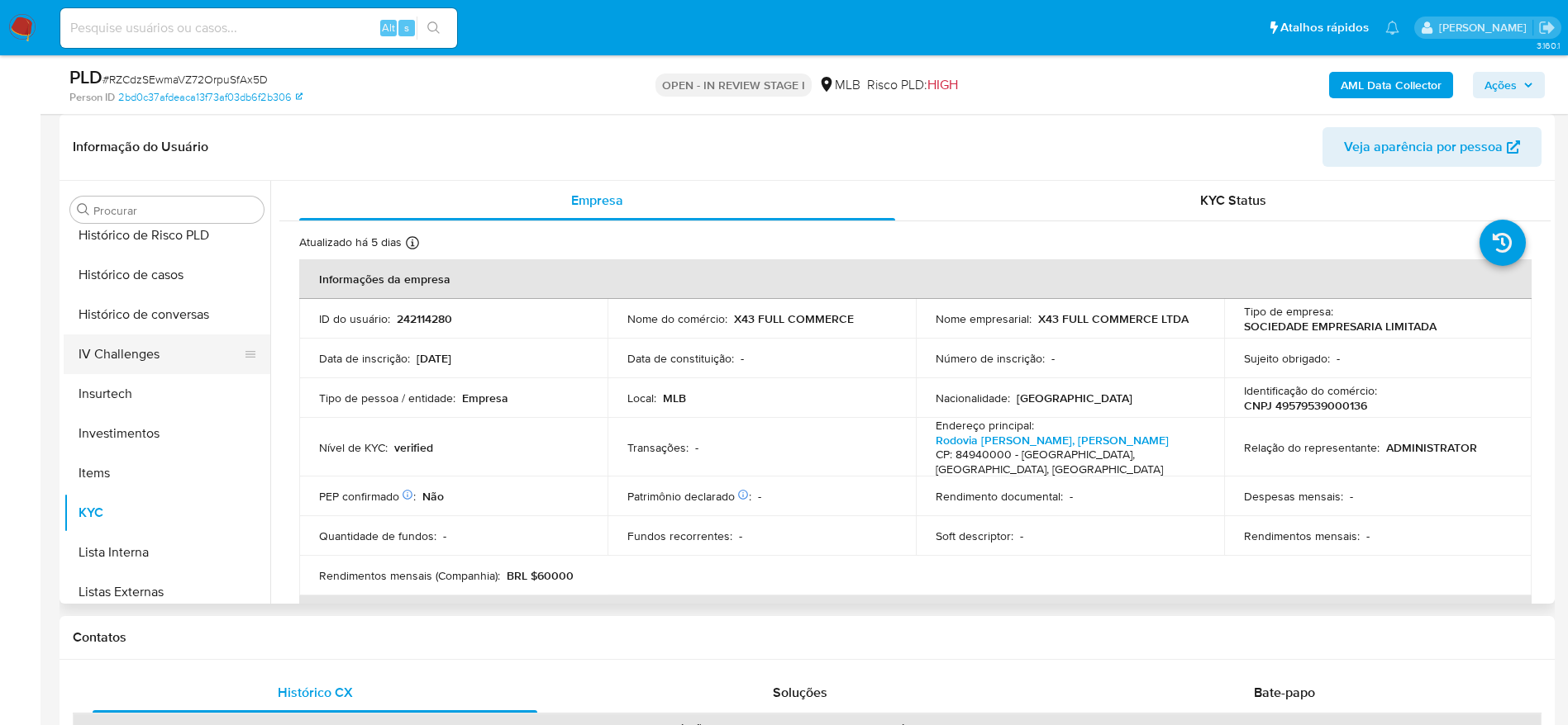
scroll to position [361, 0]
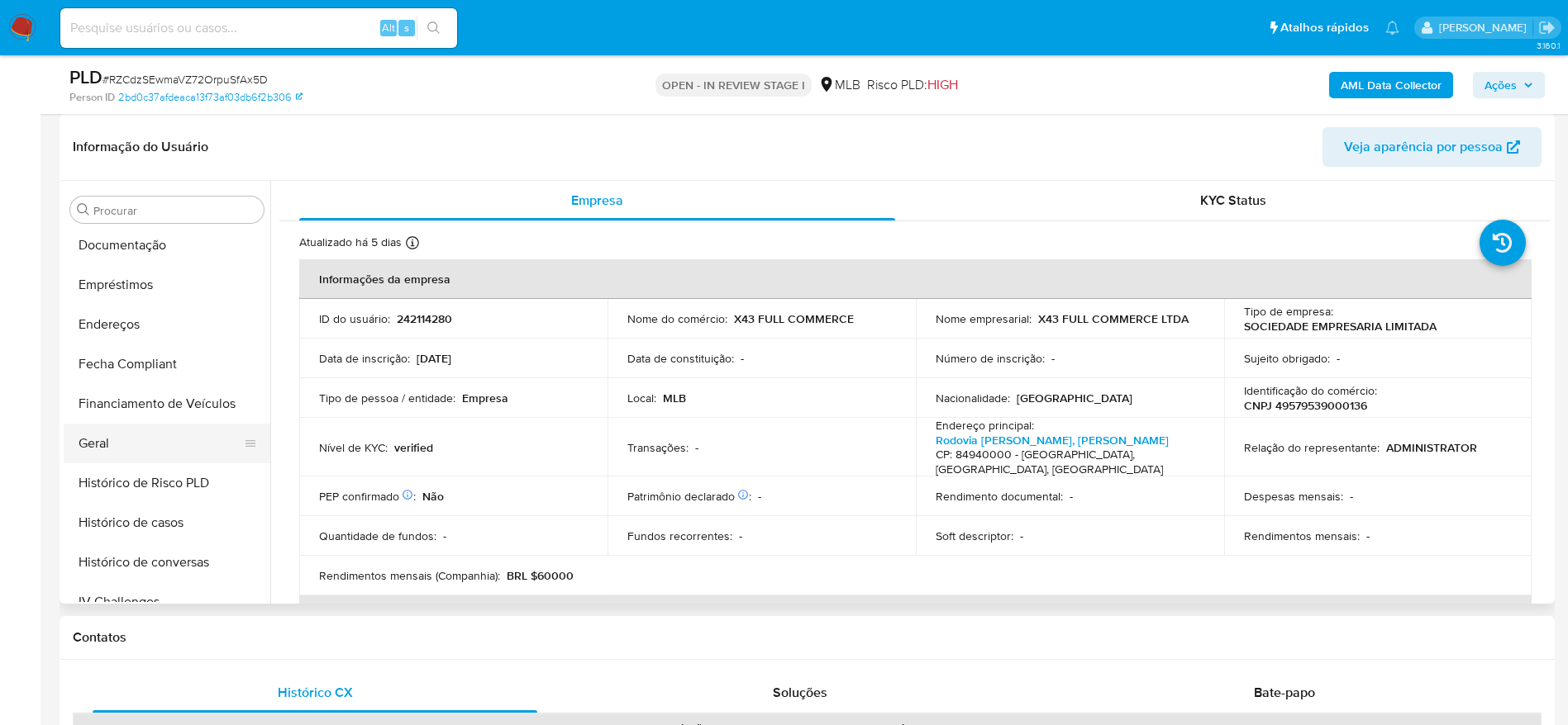
click at [123, 443] on button "Geral" at bounding box center [161, 443] width 194 height 39
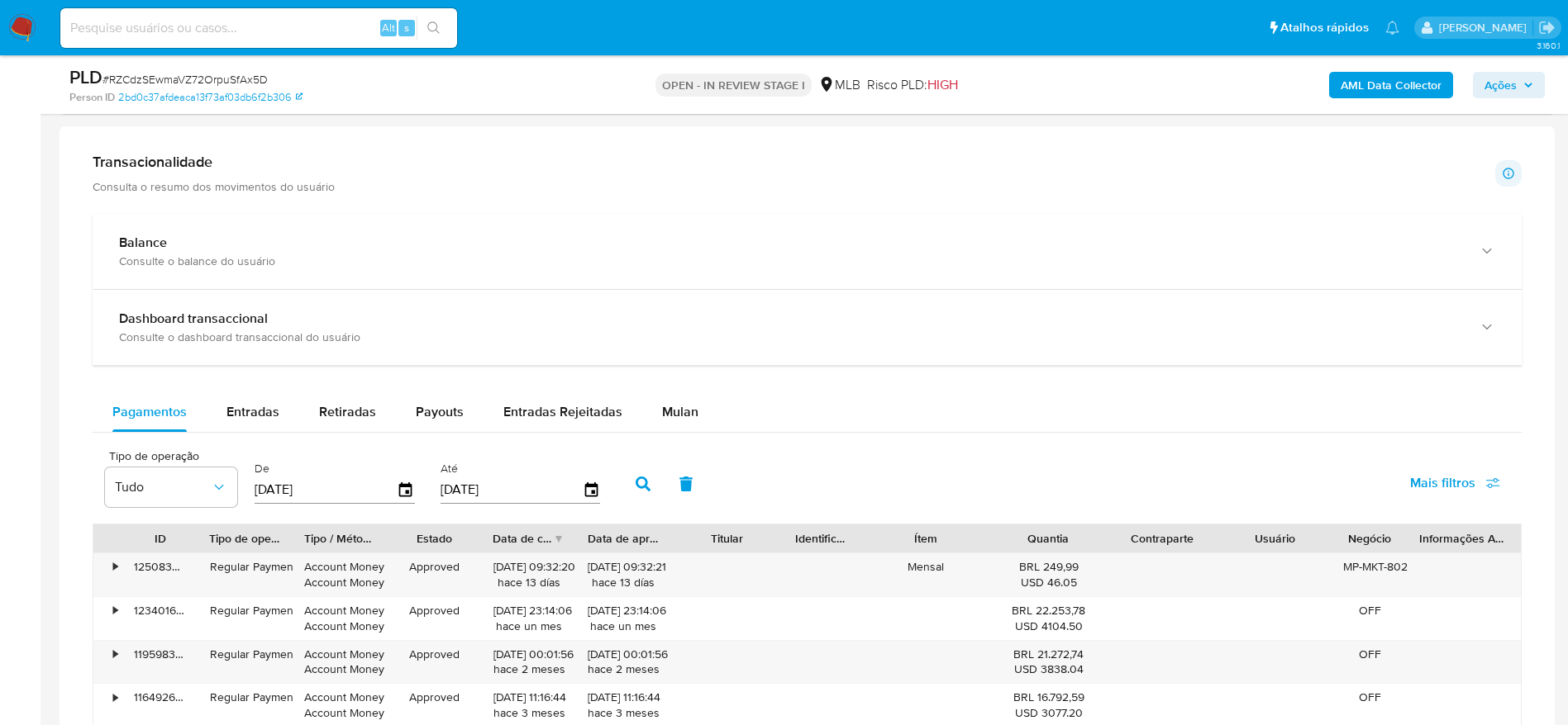
scroll to position [1116, 0]
drag, startPoint x: 216, startPoint y: 422, endPoint x: 242, endPoint y: 413, distance: 27.5
click at [242, 413] on button "Entradas" at bounding box center [253, 409] width 93 height 39
select select "10"
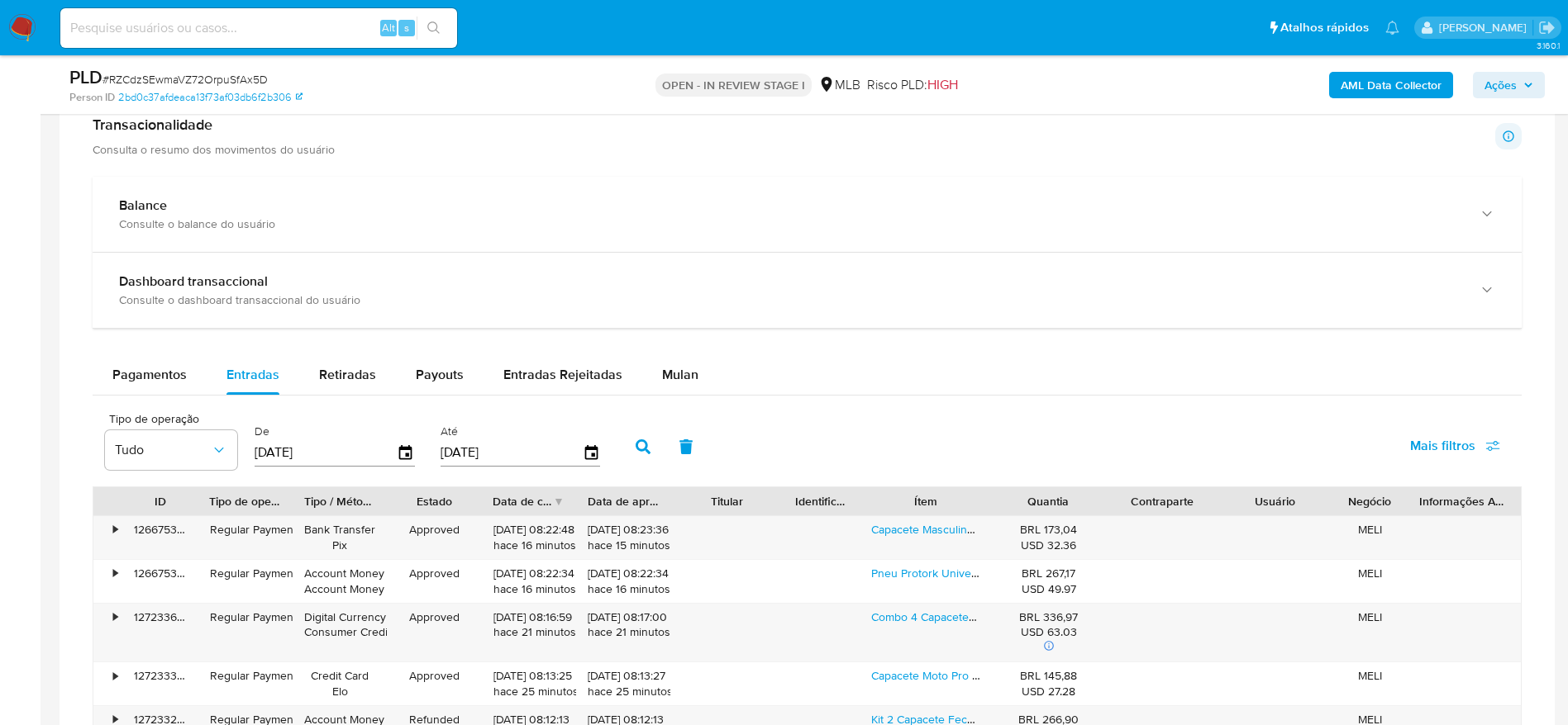
scroll to position [1240, 0]
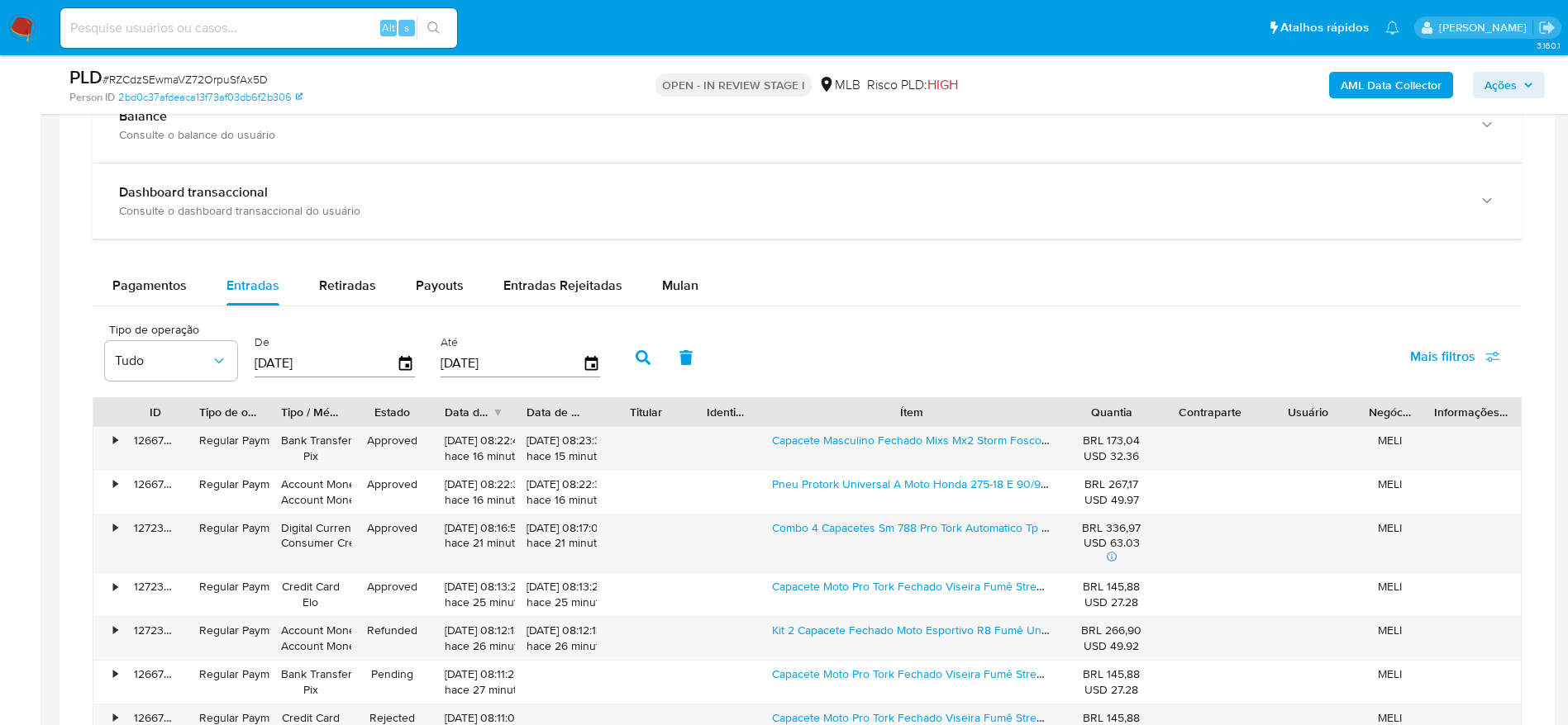
drag, startPoint x: 1000, startPoint y: 411, endPoint x: 1171, endPoint y: 397, distance: 171.6
click at [1171, 398] on div "ID Tipo de operação Tipo / Método Estado Data de criação Data de aprovação Titu…" at bounding box center [806, 412] width 1427 height 28
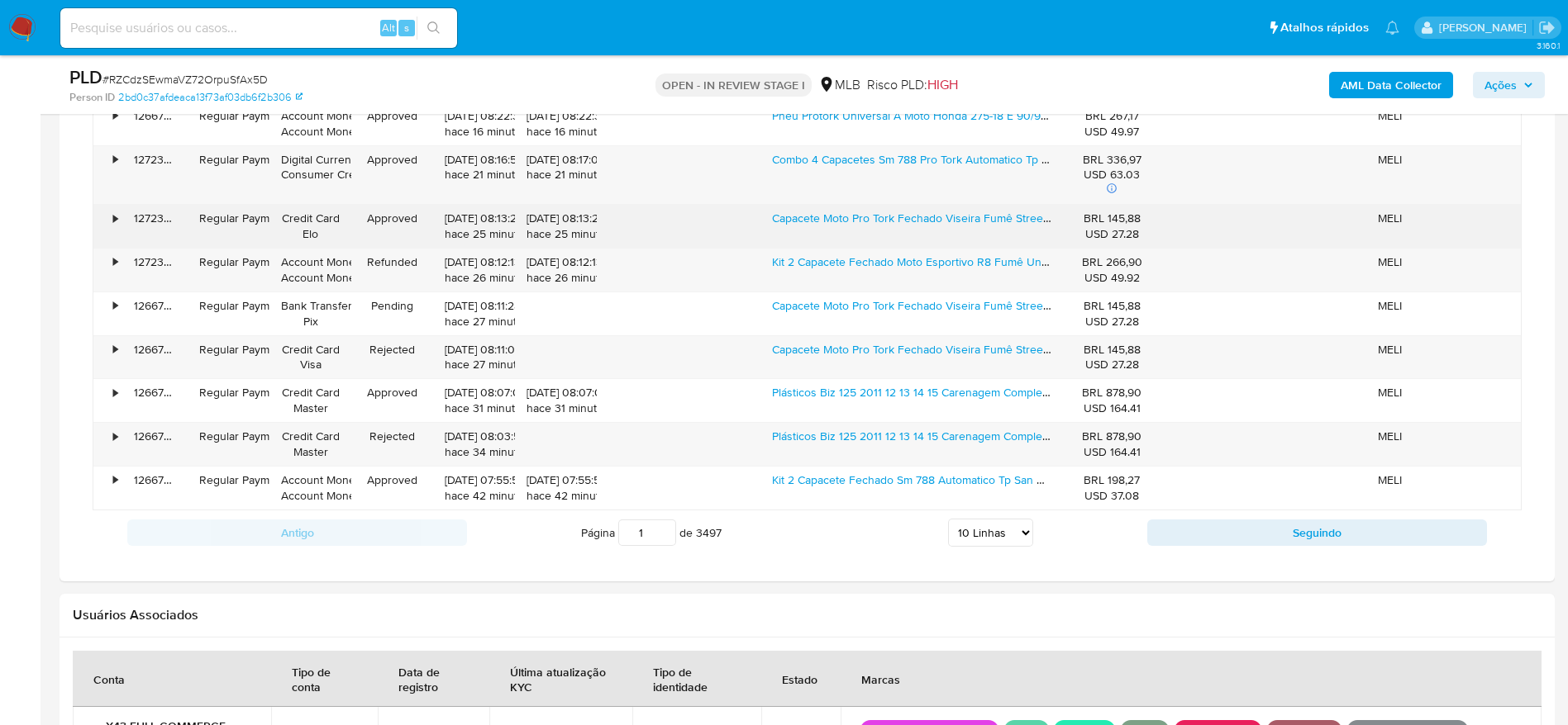
scroll to position [1612, 0]
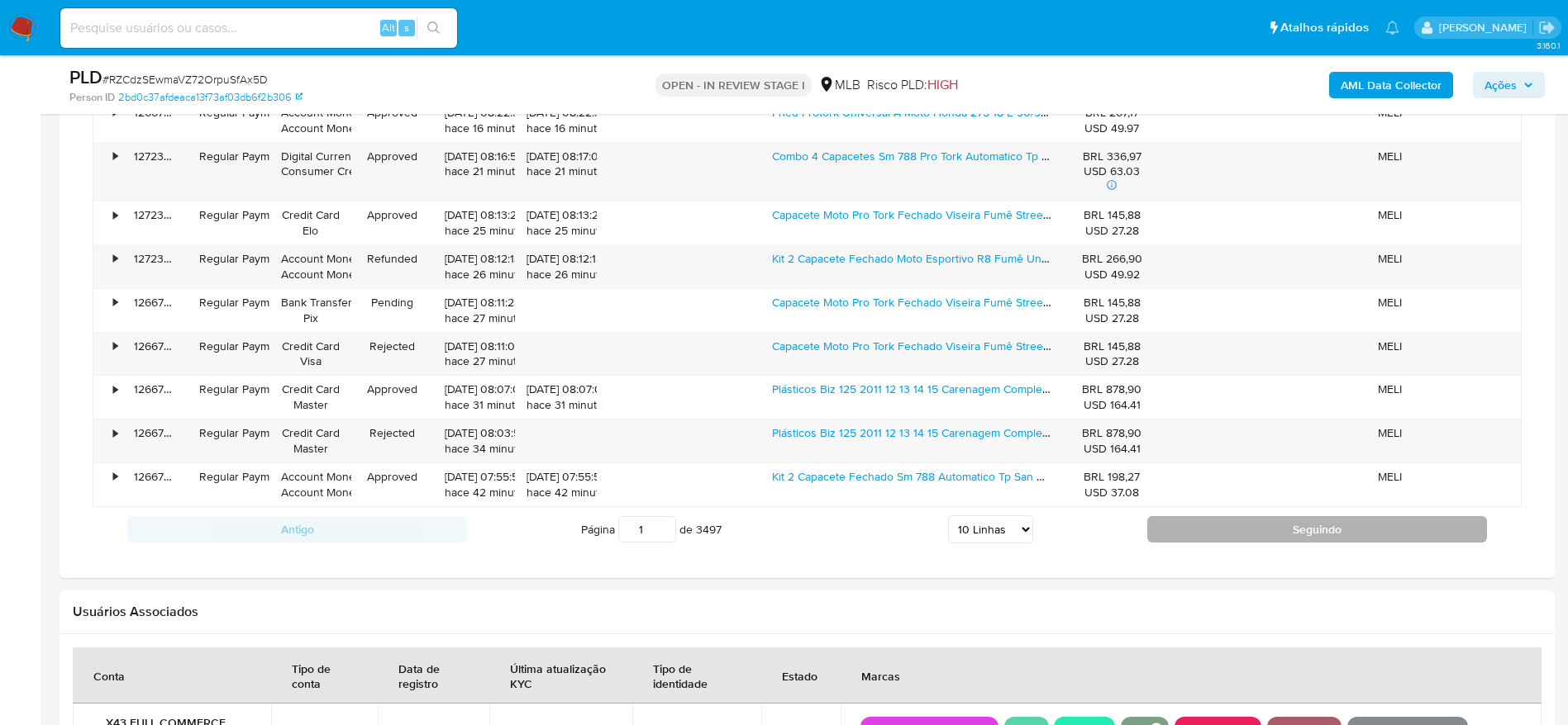
click at [1266, 520] on button "Seguindo" at bounding box center [1317, 530] width 340 height 26
type input "2"
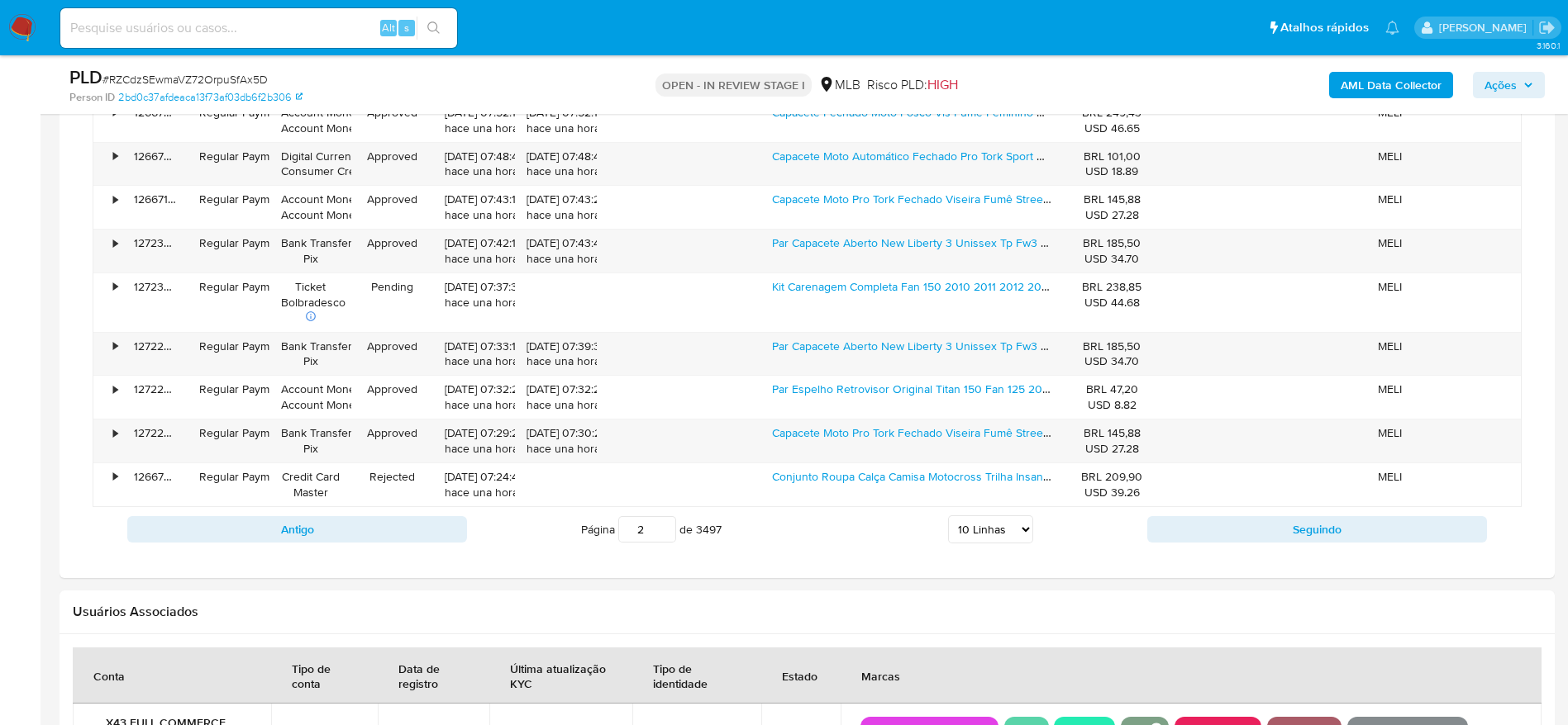
click at [1498, 73] on span "Ações" at bounding box center [1500, 85] width 32 height 26
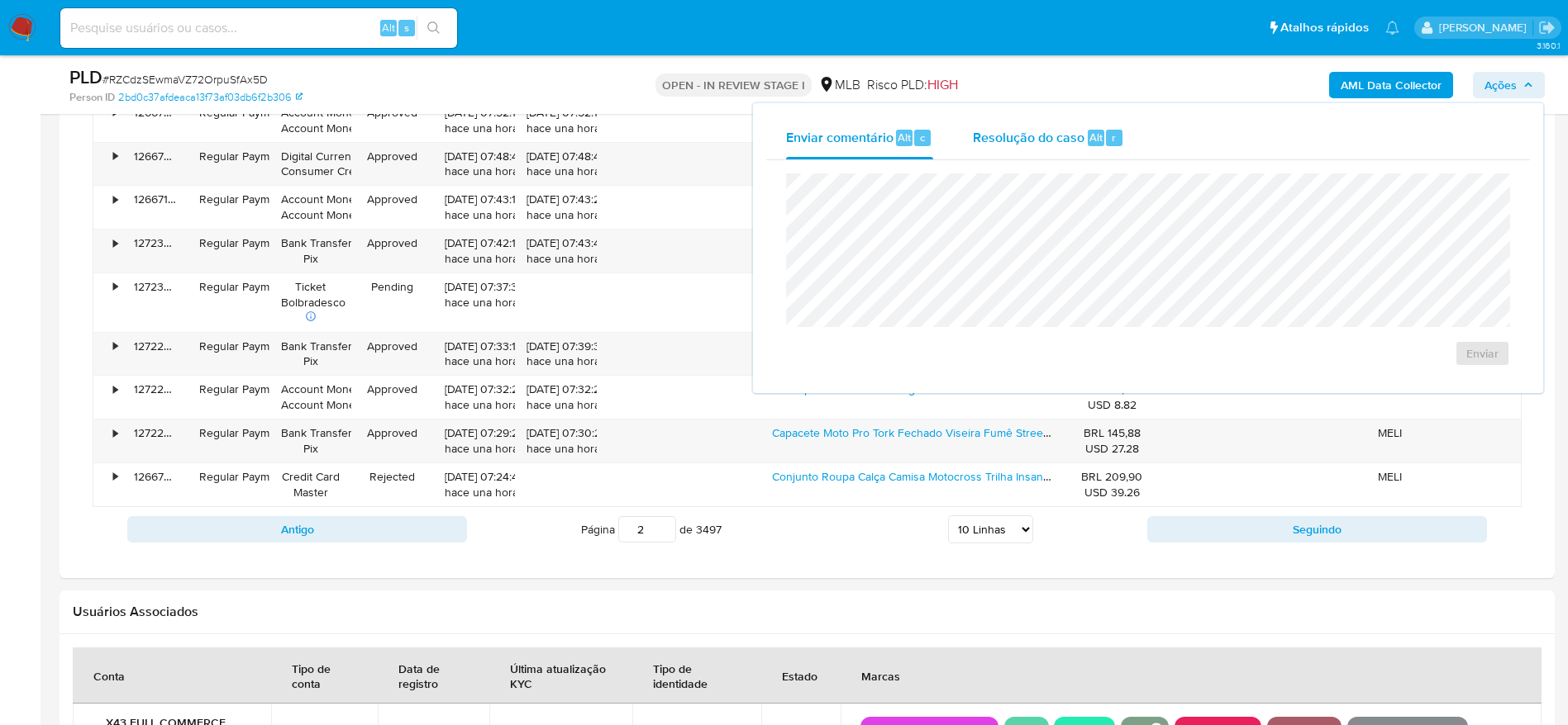
drag, startPoint x: 1037, startPoint y: 138, endPoint x: 1032, endPoint y: 165, distance: 27.5
click at [1035, 141] on span "Resolução do caso" at bounding box center [1028, 136] width 112 height 19
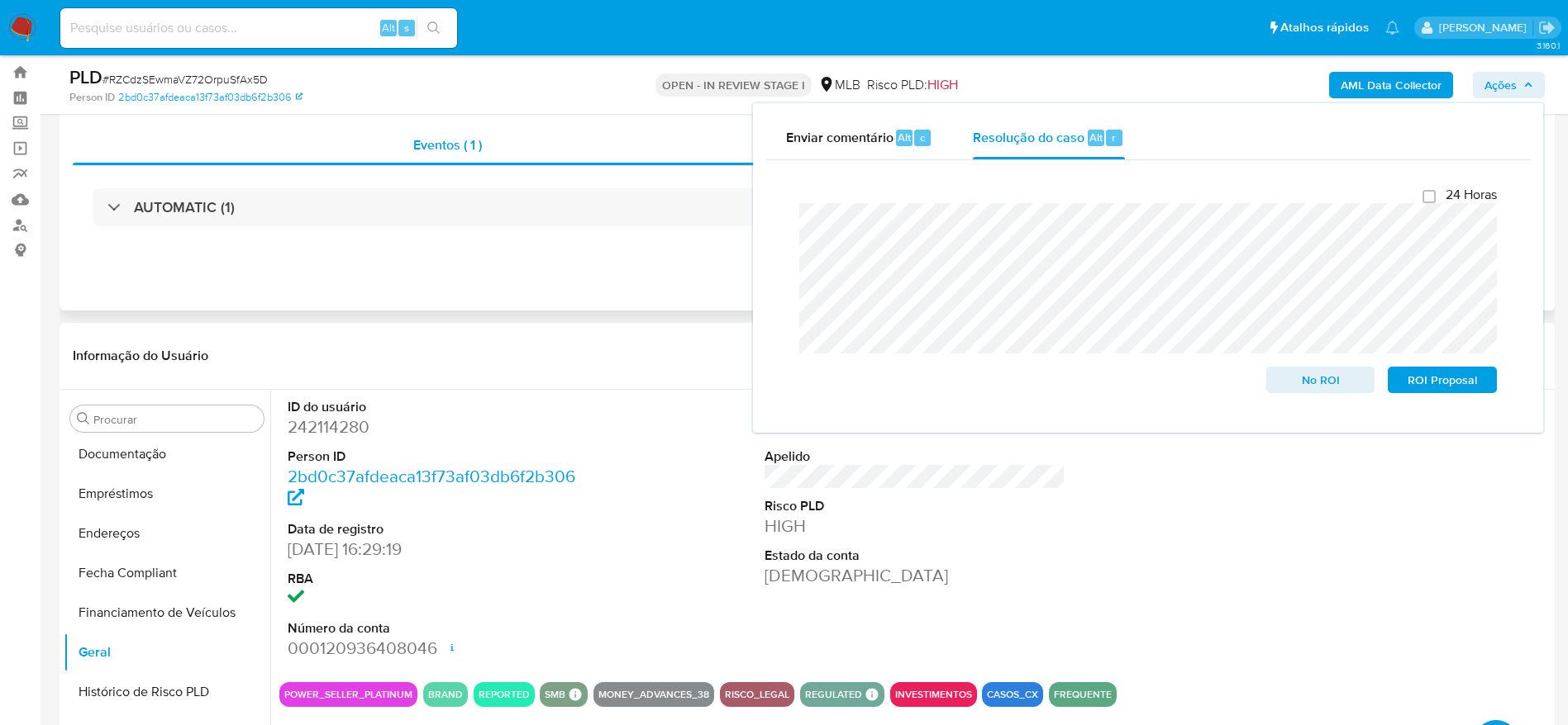
scroll to position [0, 0]
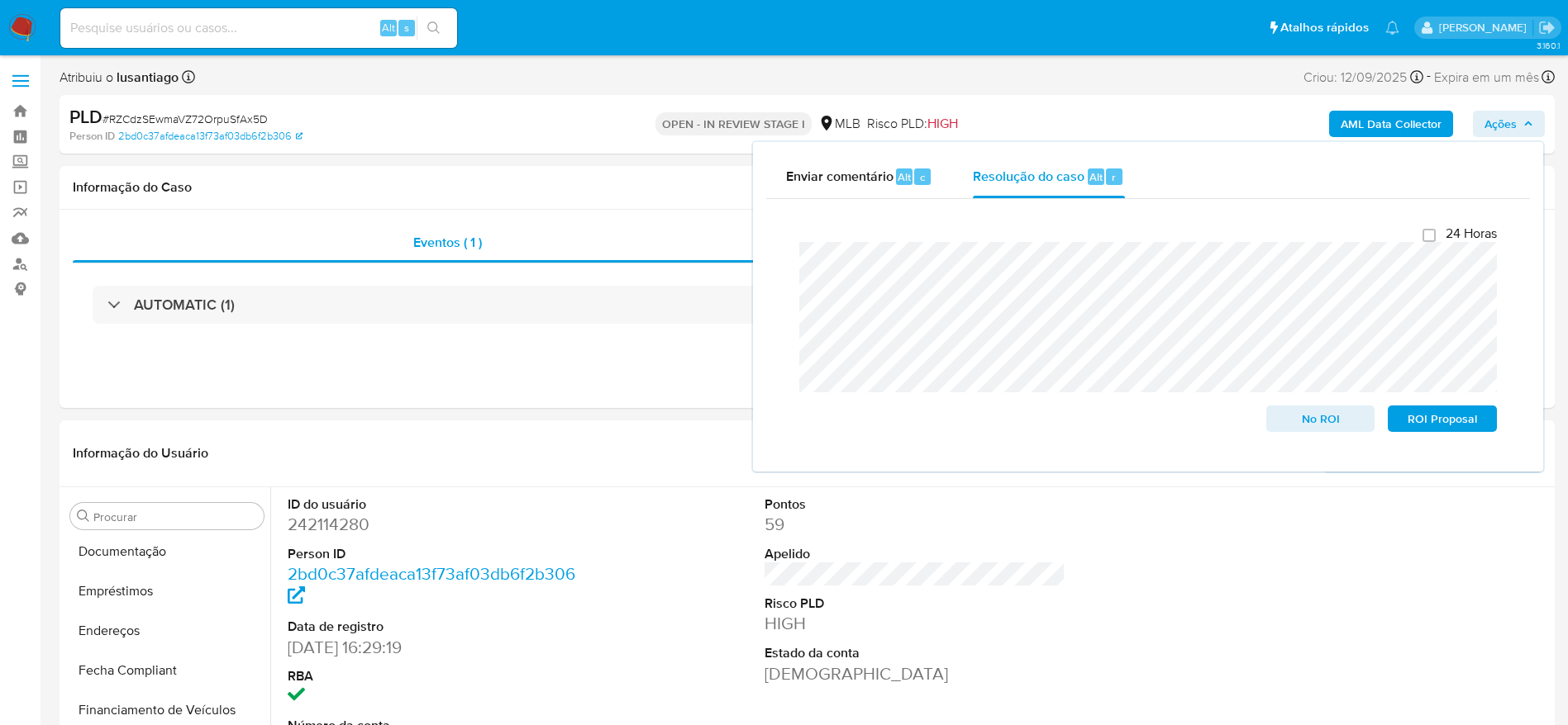
click at [1414, 131] on b "AML Data Collector" at bounding box center [1390, 124] width 101 height 26
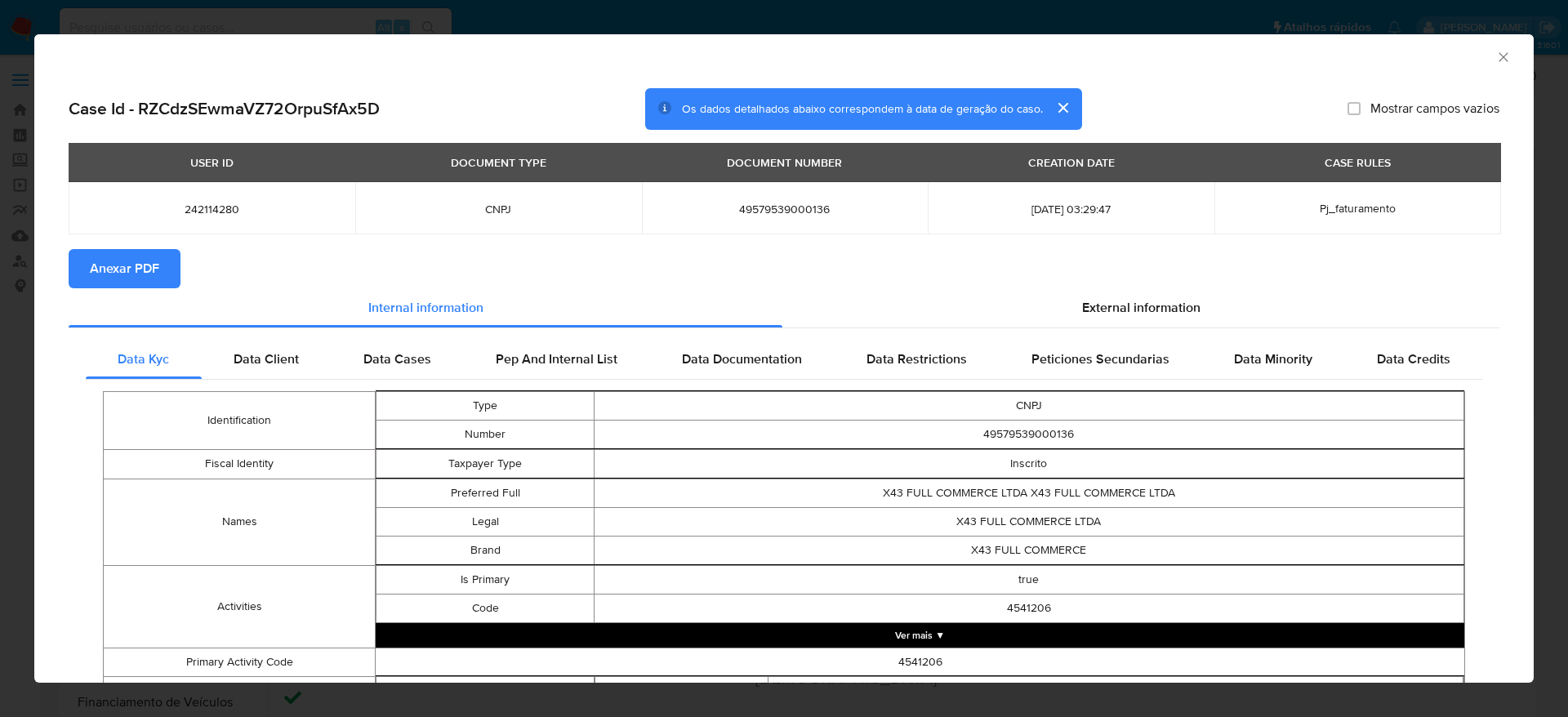
click at [141, 273] on span "Anexar PDF" at bounding box center [124, 268] width 70 height 36
click at [139, 265] on span "Anexar PDF" at bounding box center [124, 268] width 70 height 36
click at [1496, 51] on icon "Fechar a janela" at bounding box center [1504, 58] width 17 height 17
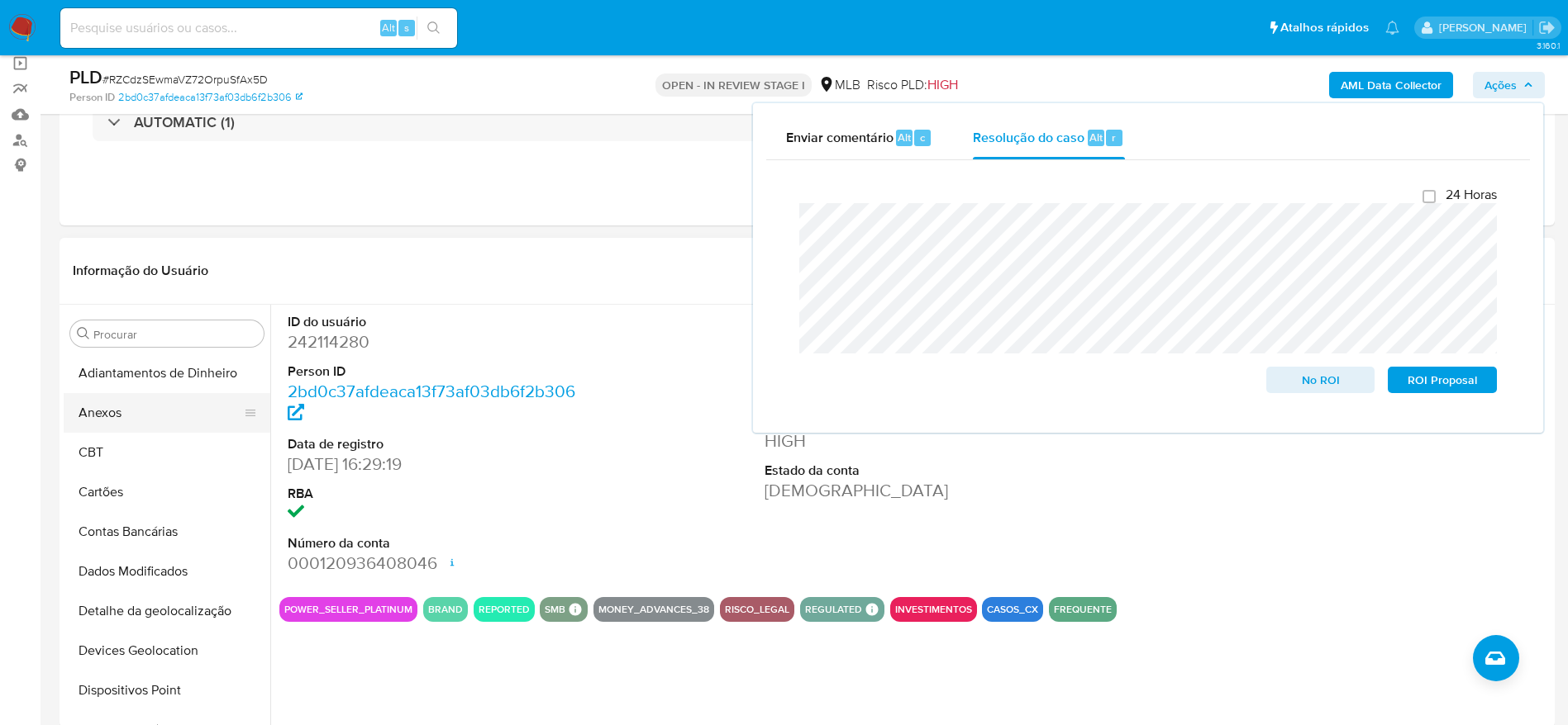
click at [168, 416] on button "Anexos" at bounding box center [161, 413] width 194 height 39
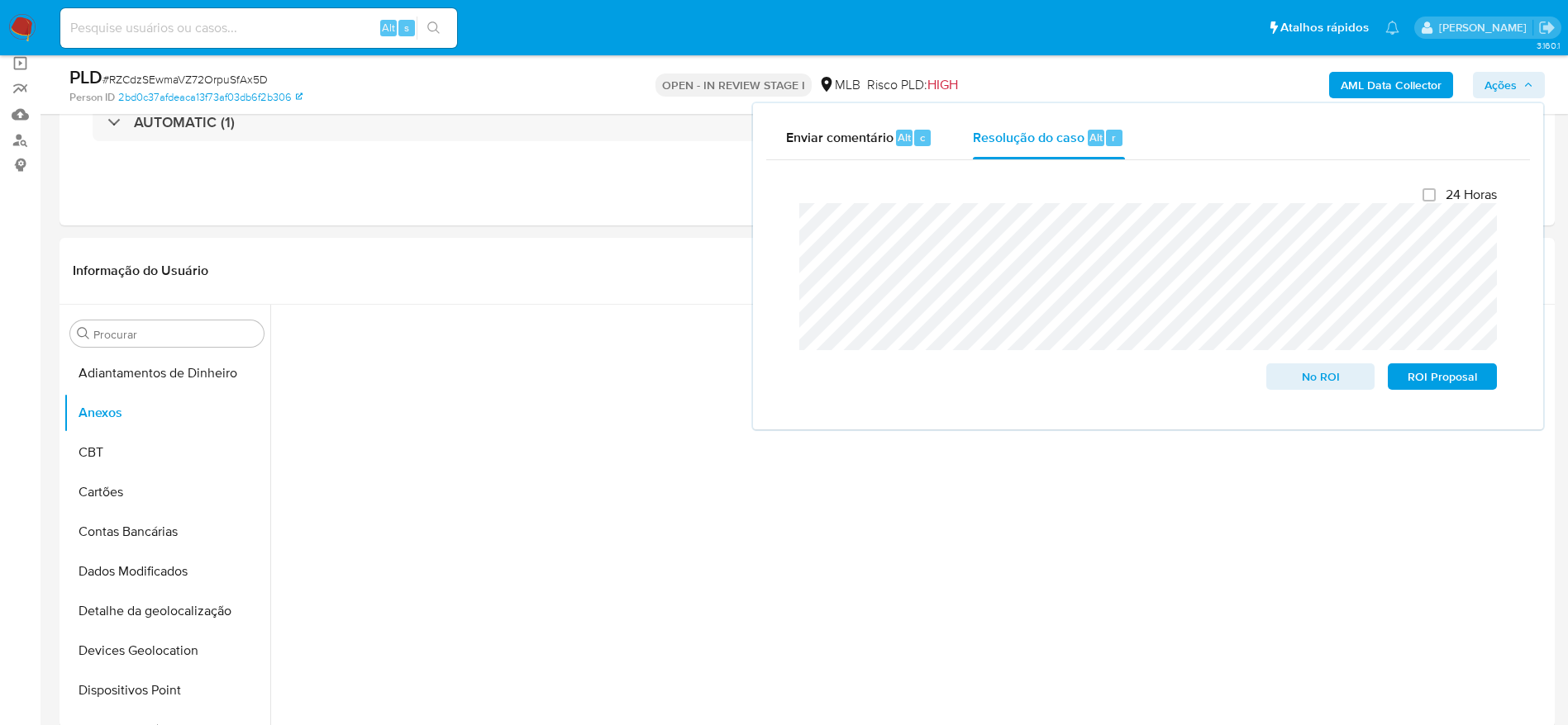
click at [1509, 87] on span "Ações" at bounding box center [1500, 85] width 32 height 26
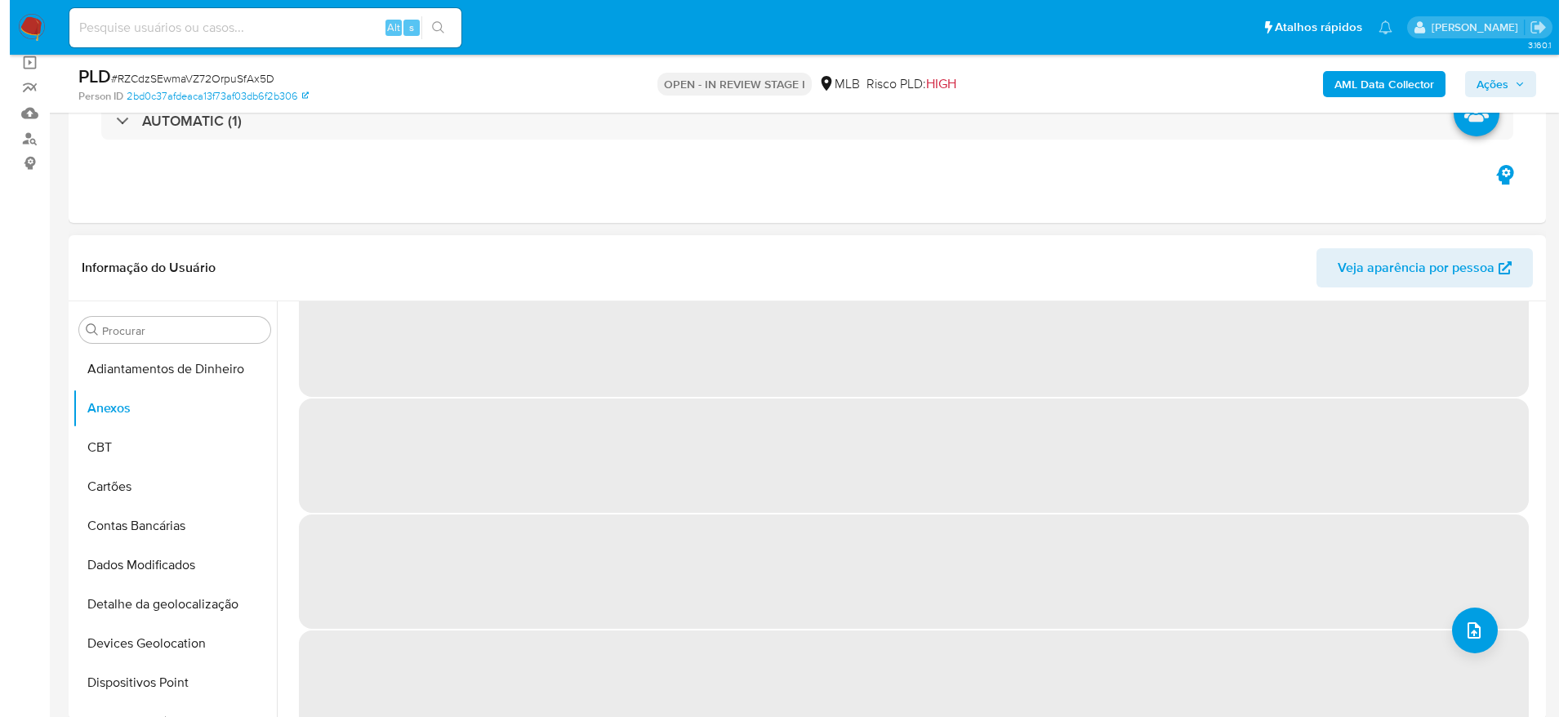
scroll to position [67, 0]
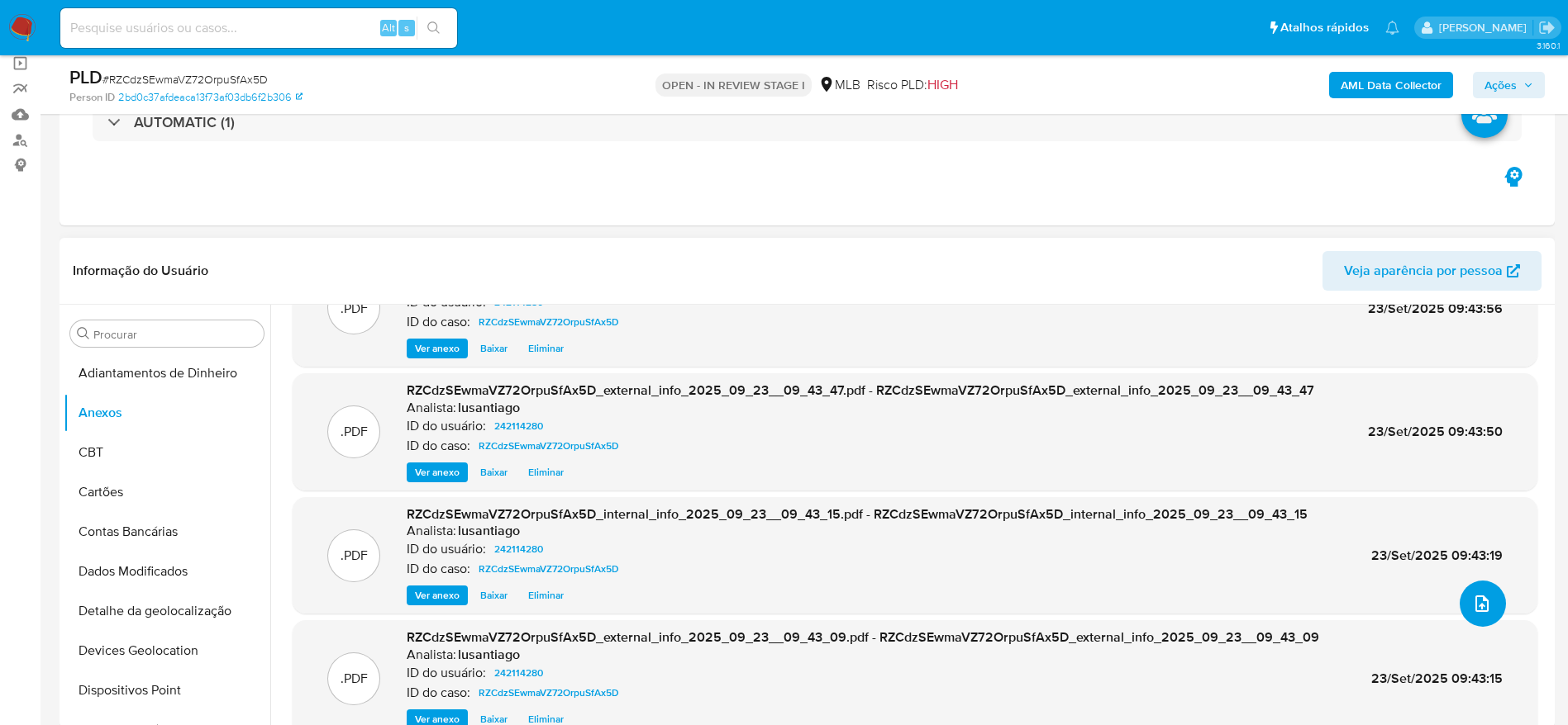
click at [1481, 609] on icon "upload-file" at bounding box center [1482, 604] width 20 height 20
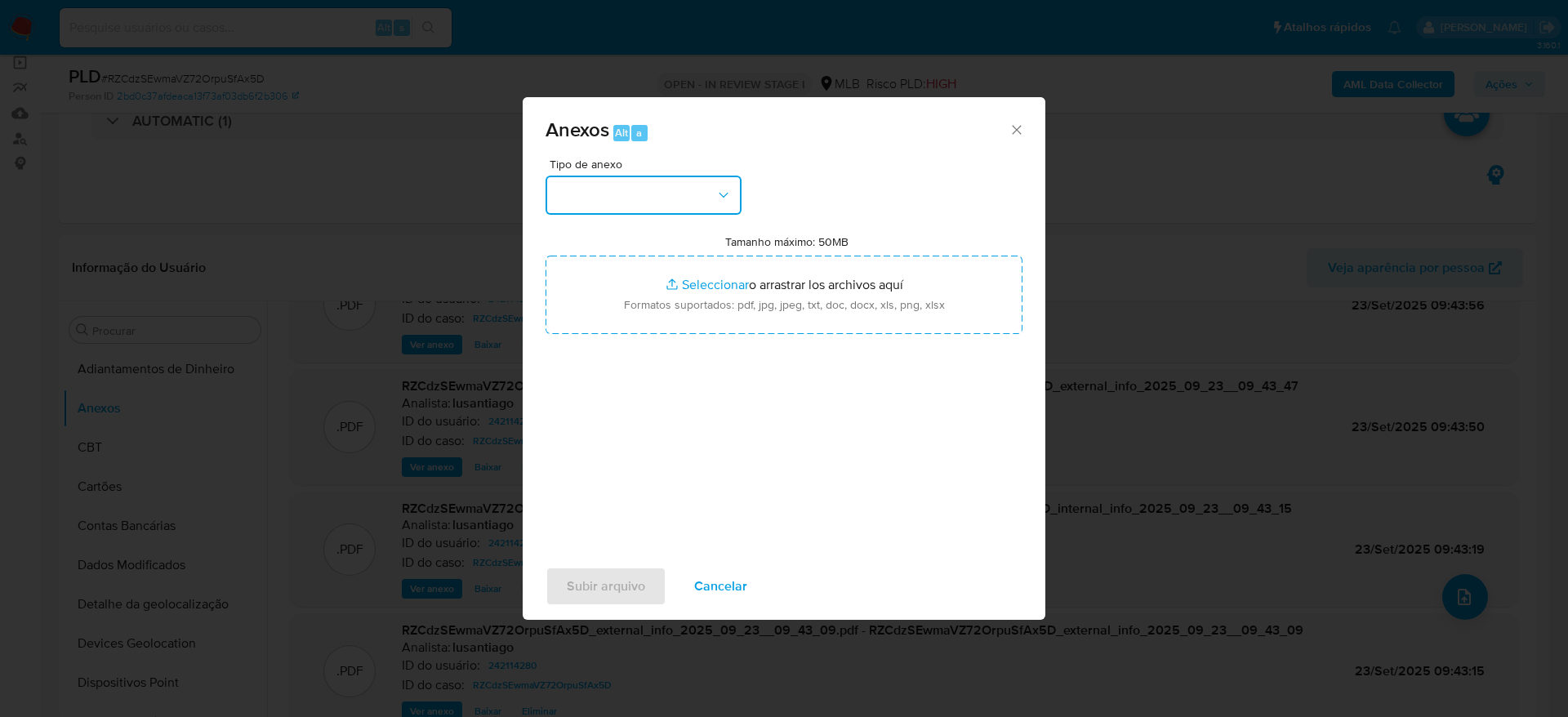
click at [690, 202] on button "button" at bounding box center [643, 195] width 196 height 39
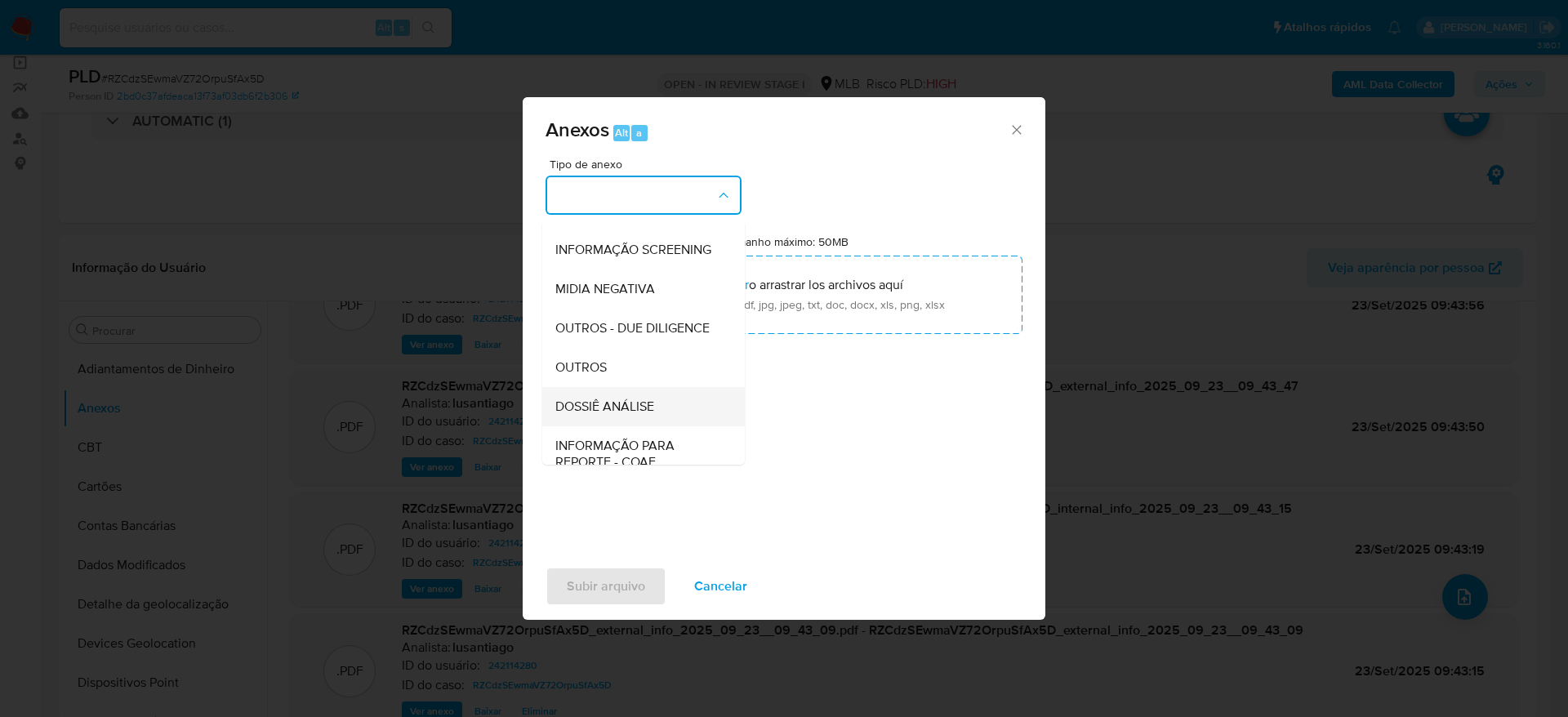
scroll to position [252, 0]
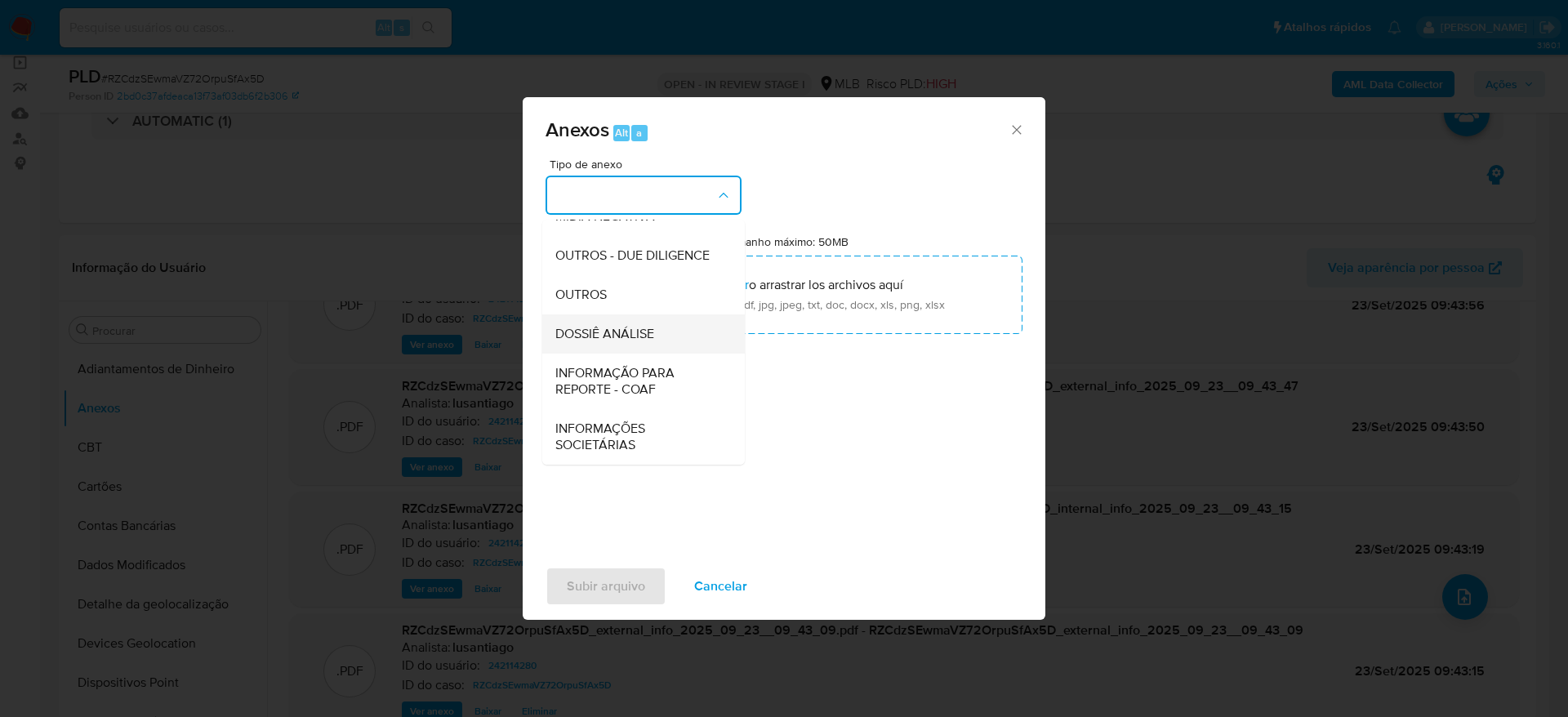
click at [643, 330] on span "DOSSIÊ ANÁLISE" at bounding box center [604, 334] width 98 height 17
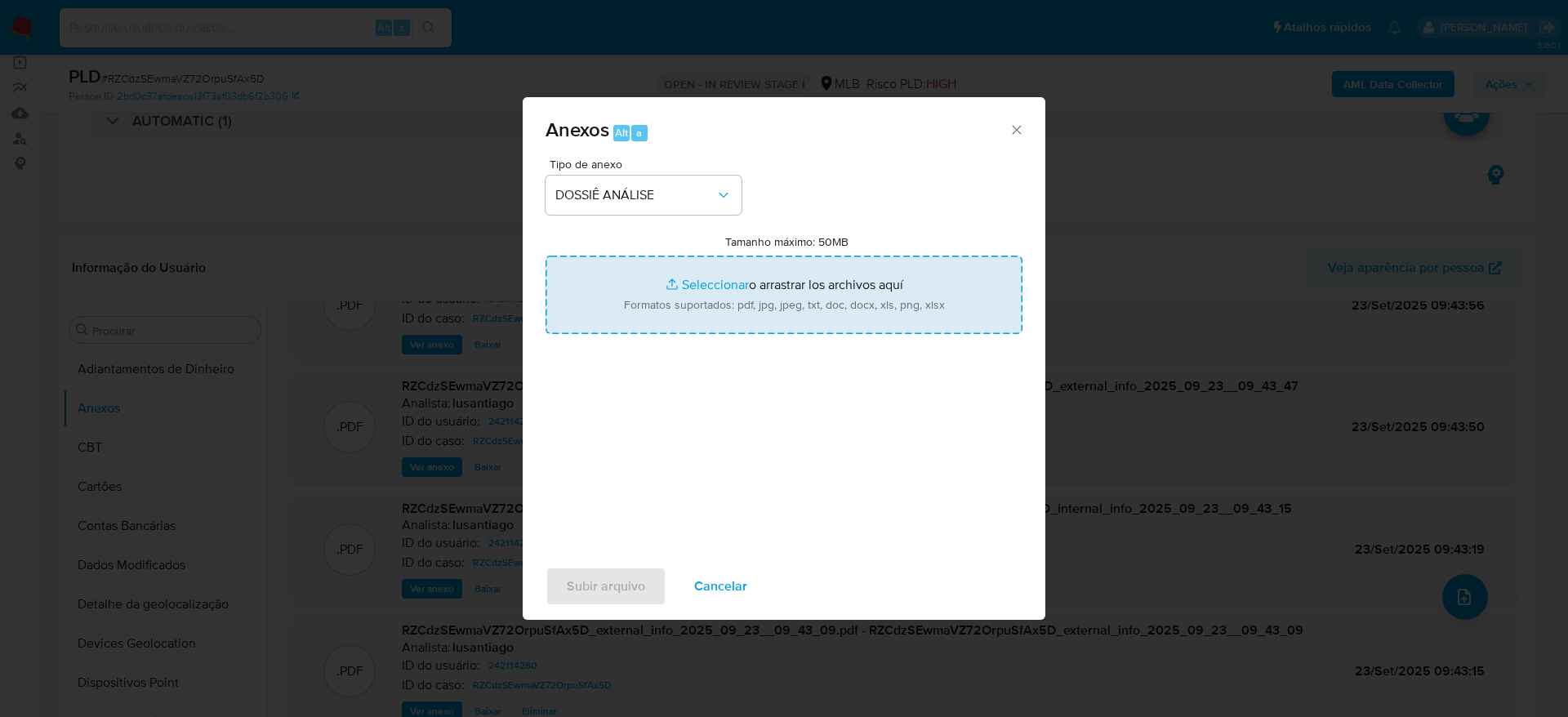
type input "C:\fakepath\Mulan 242114280_2025_09_22_16_39_26.xlsx"
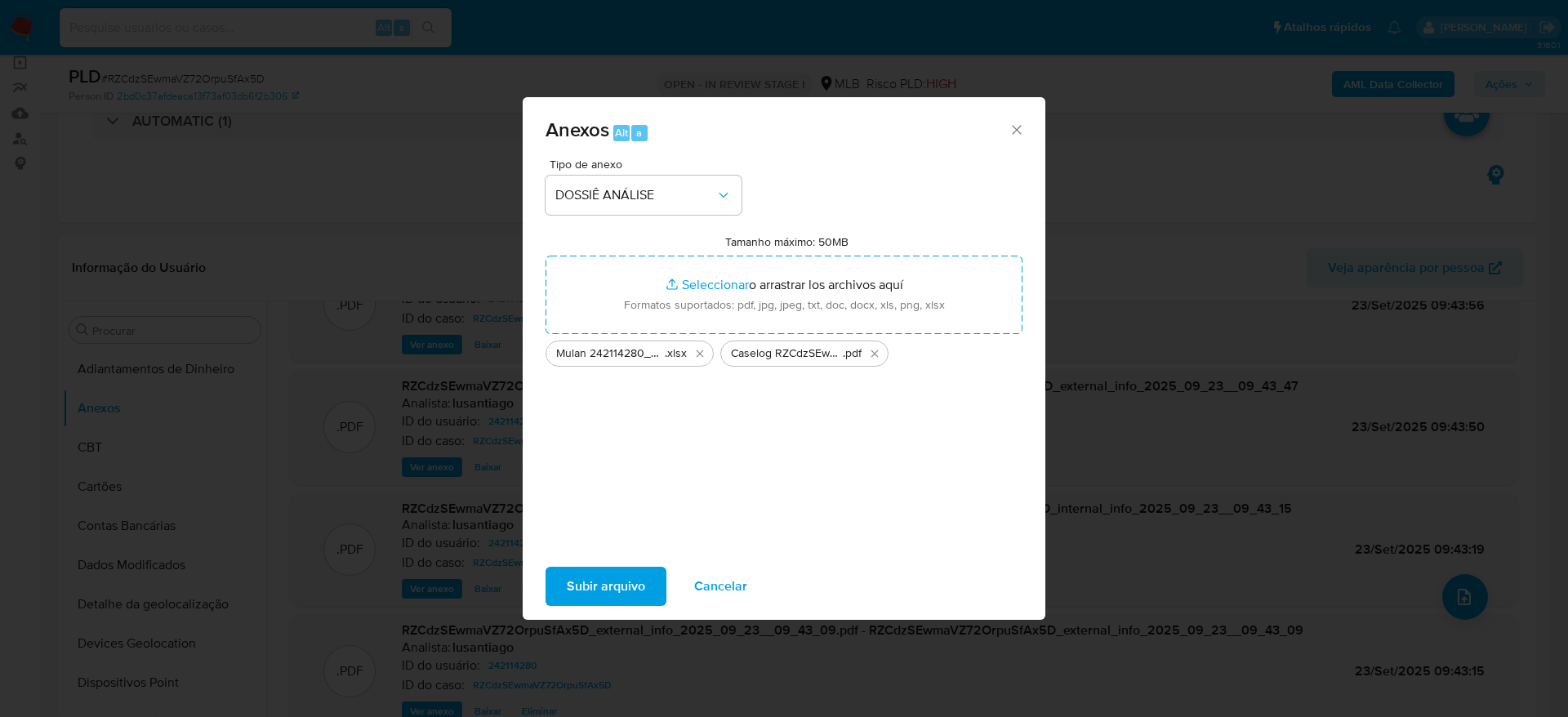
click at [593, 593] on span "Subir arquivo" at bounding box center [606, 586] width 78 height 36
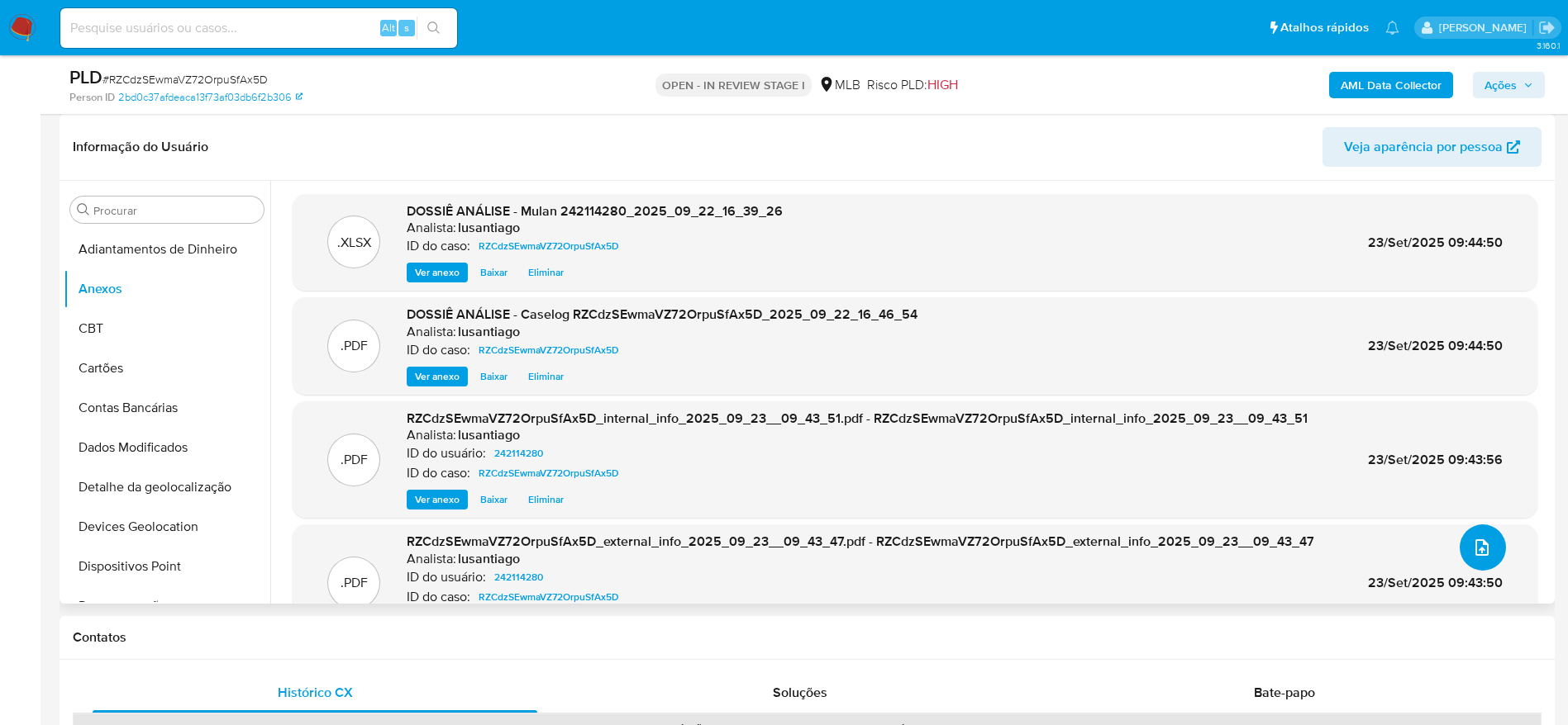
scroll to position [124, 0]
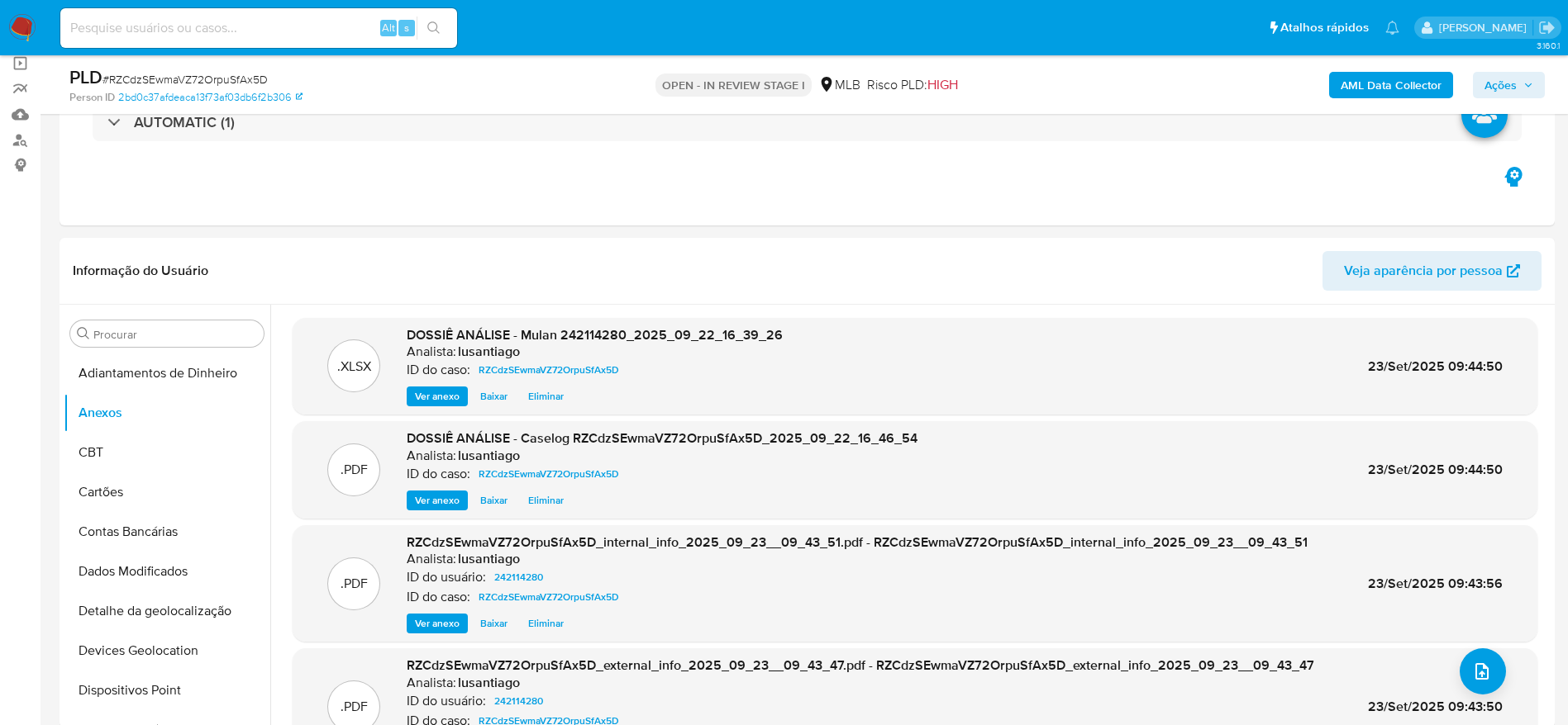
click at [1531, 88] on icon "button" at bounding box center [1528, 85] width 10 height 10
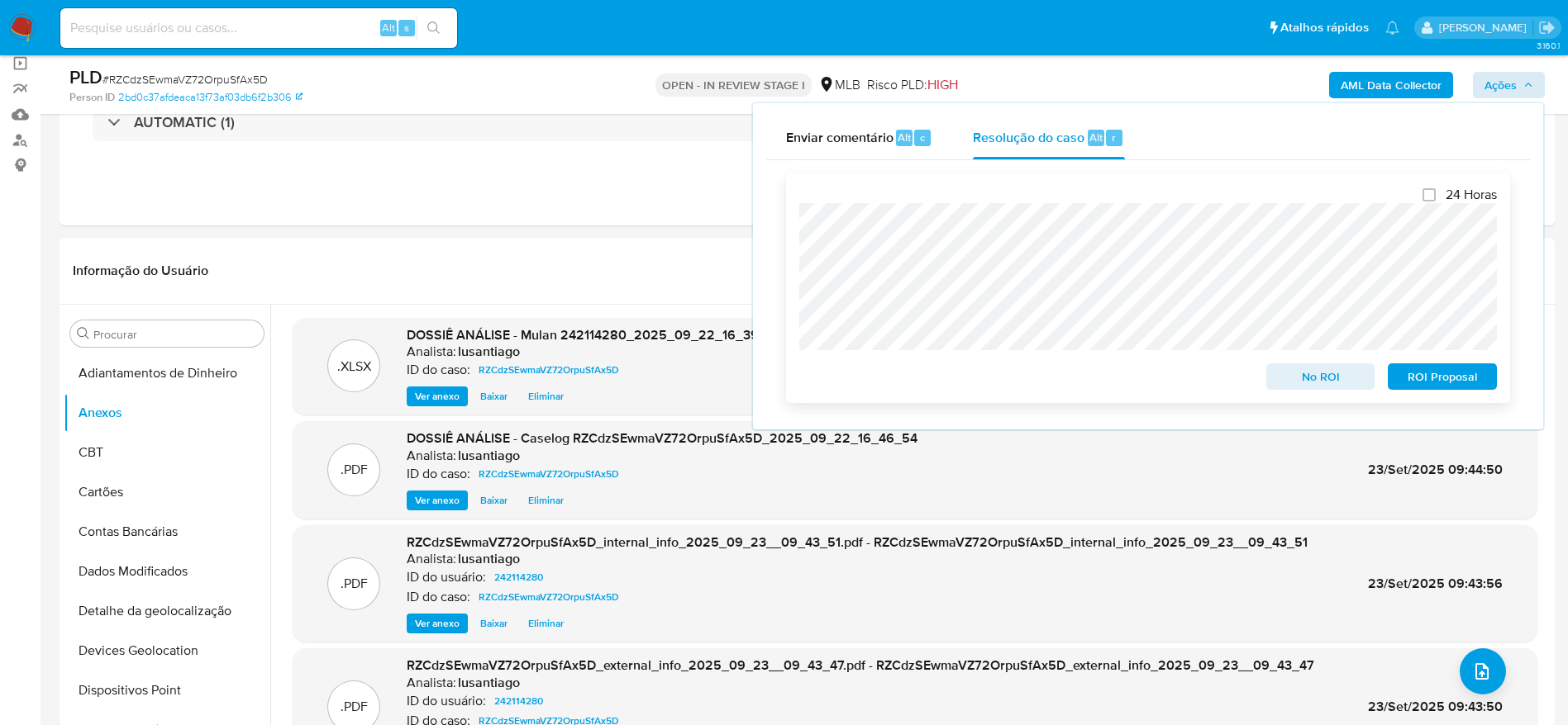
click at [1303, 385] on span "No ROI" at bounding box center [1320, 377] width 85 height 23
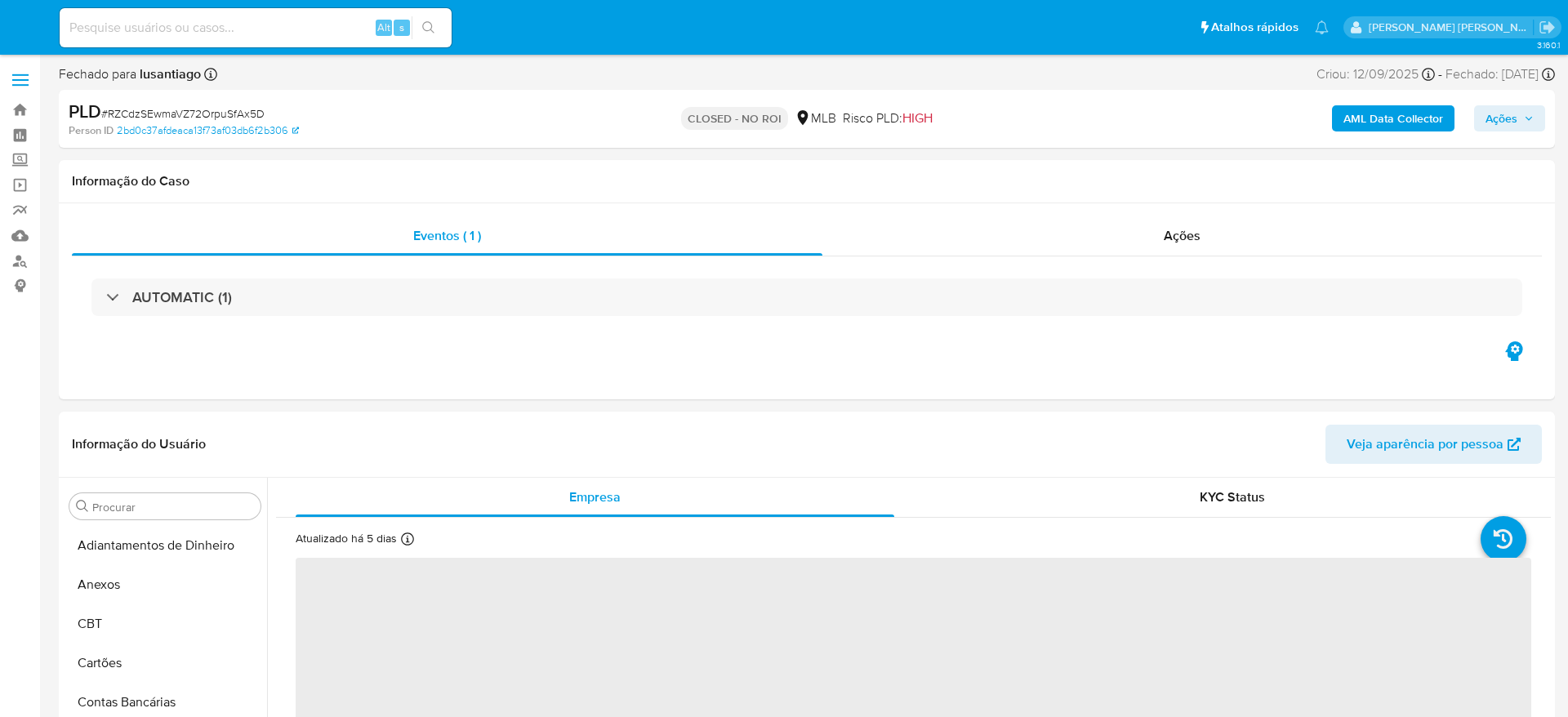
select select "10"
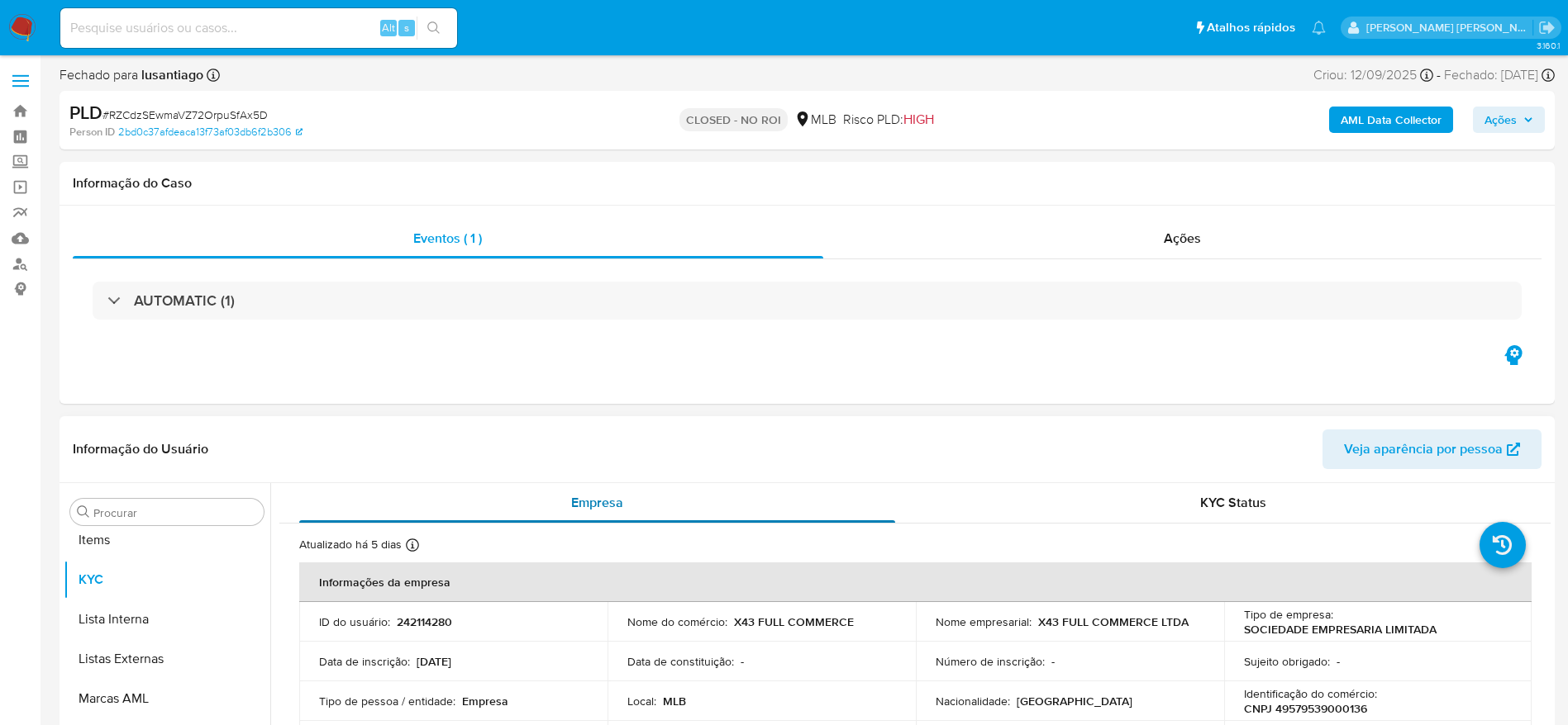
scroll to position [856, 0]
click at [240, 24] on input at bounding box center [258, 27] width 396 height 22
paste input "232034190"
type input "232034190"
click at [434, 37] on button "search-icon" at bounding box center [433, 28] width 34 height 23
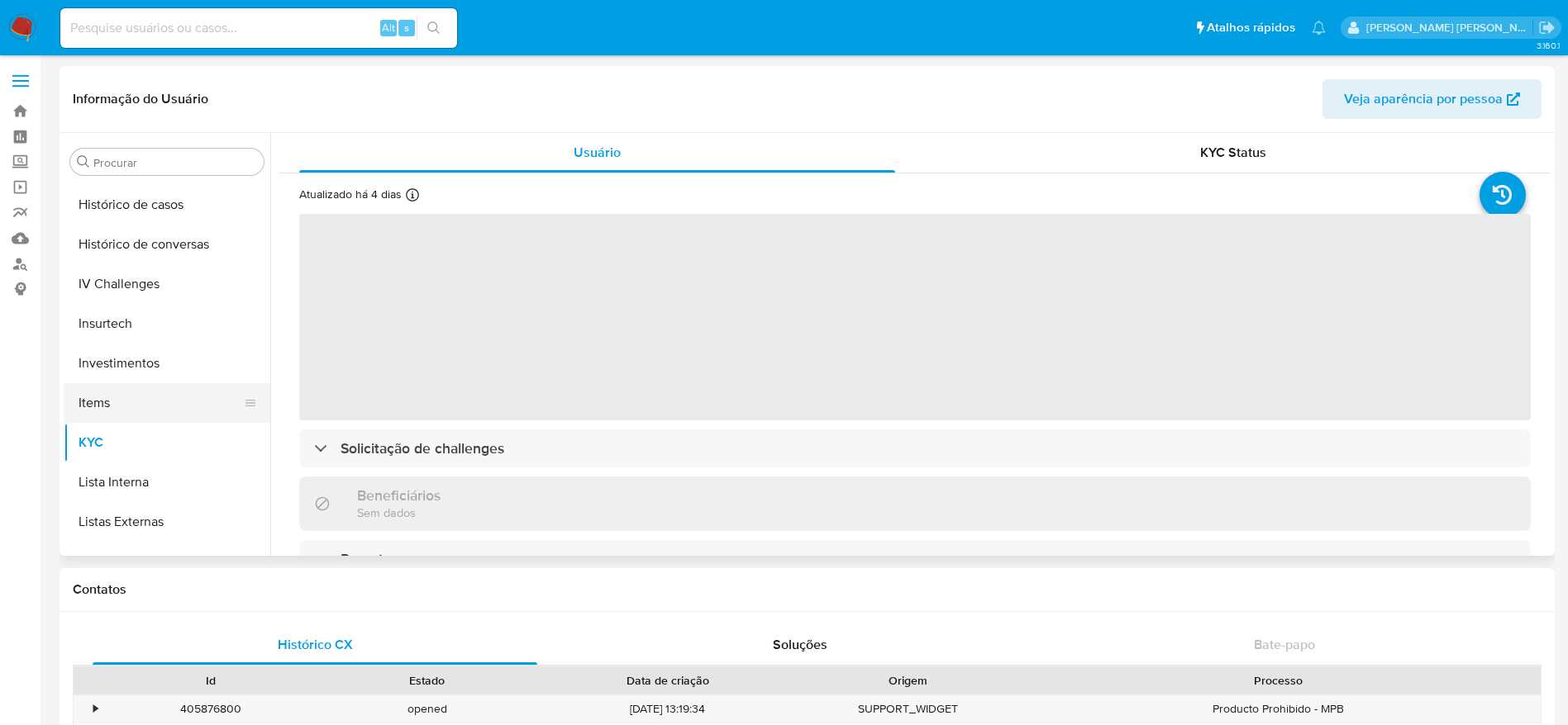
scroll to position [608, 0]
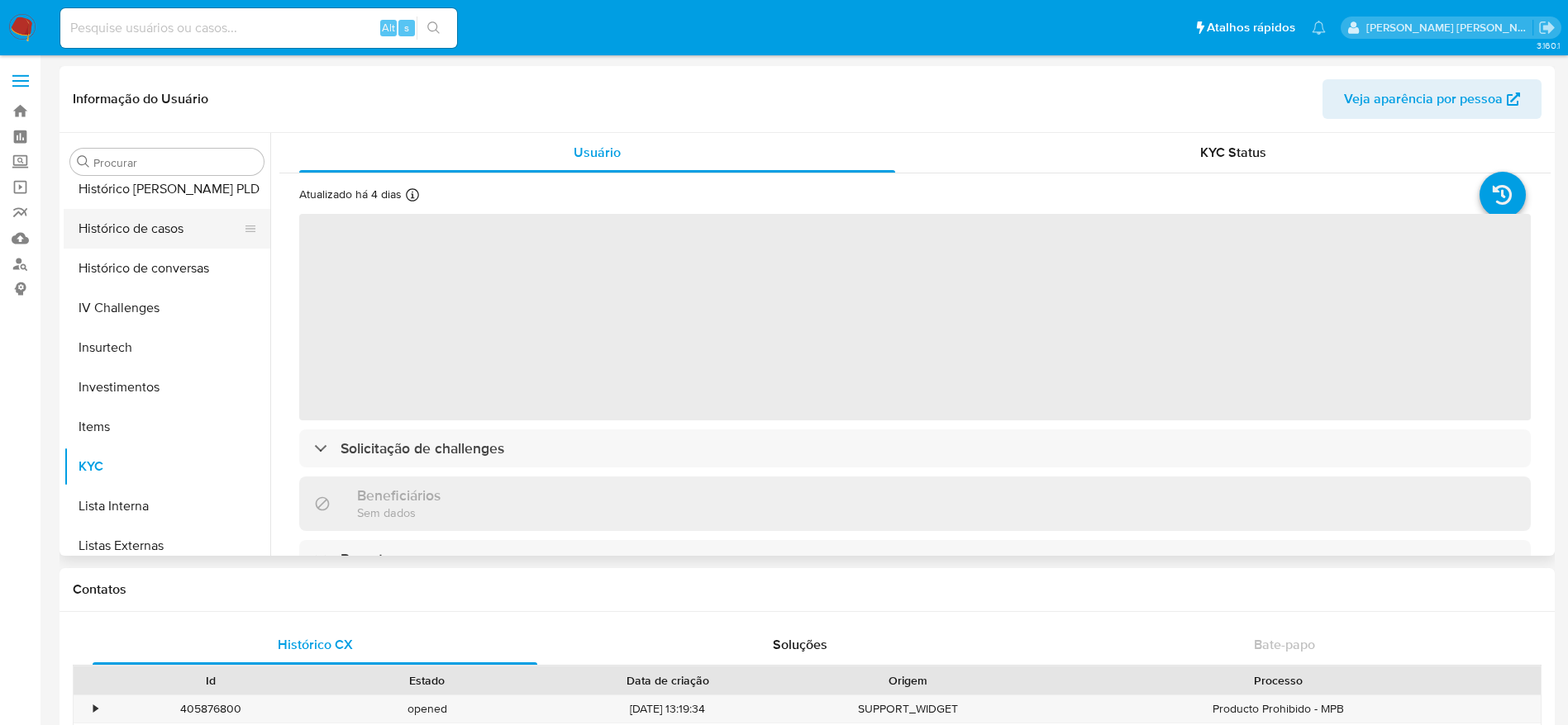
select select "10"
click at [134, 216] on button "Histórico de casos" at bounding box center [161, 229] width 194 height 39
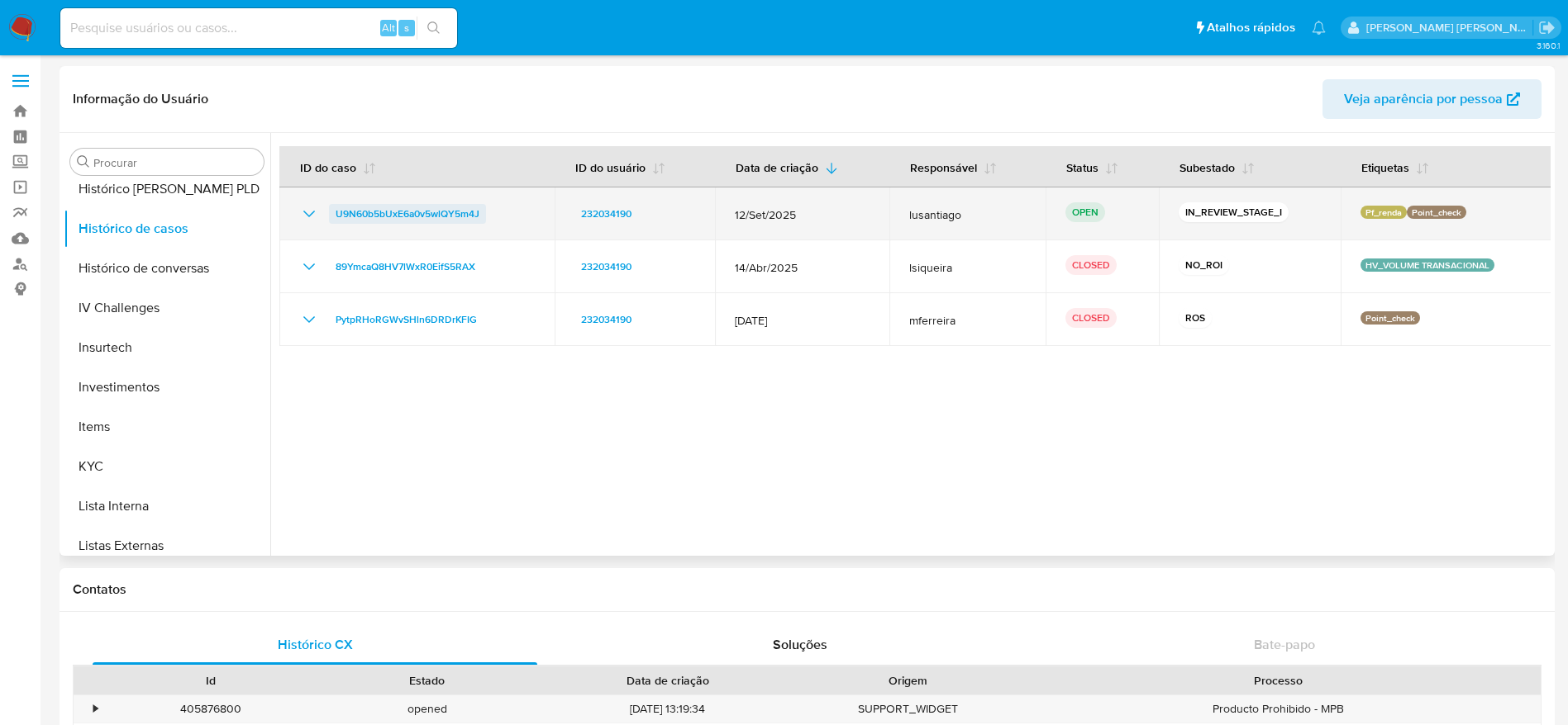
click at [357, 205] on span "U9N60b5bUxE6a0v5wlQY5m4J" at bounding box center [407, 213] width 144 height 20
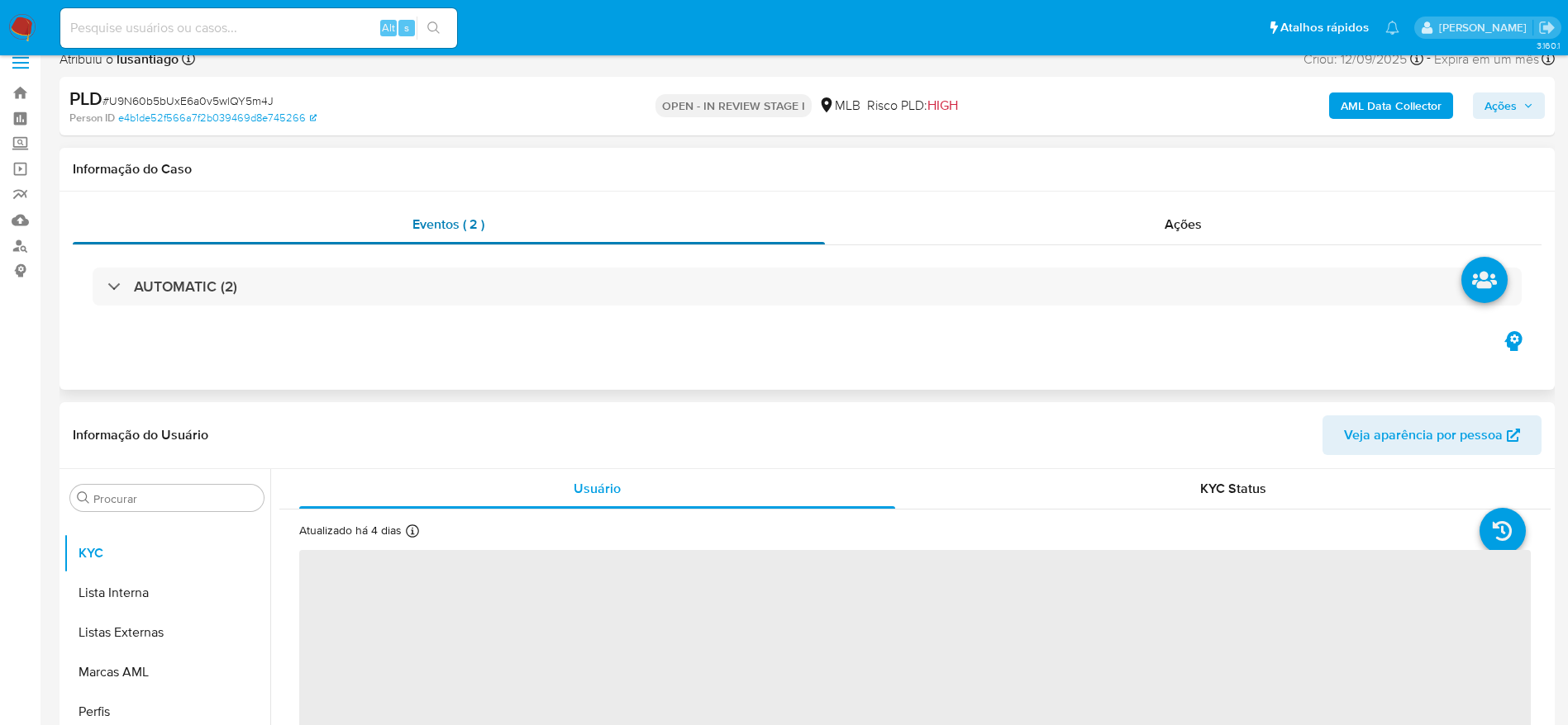
scroll to position [248, 0]
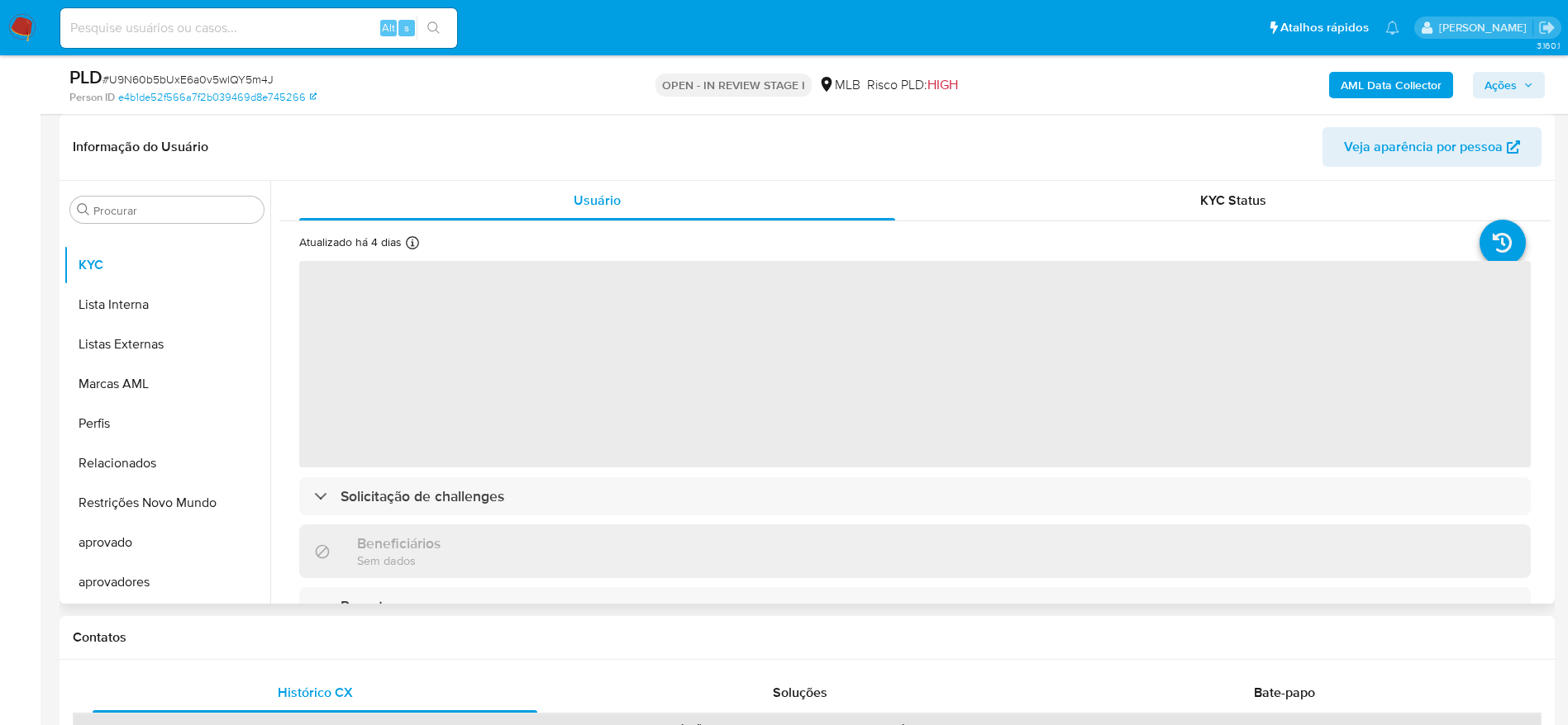
select select "10"
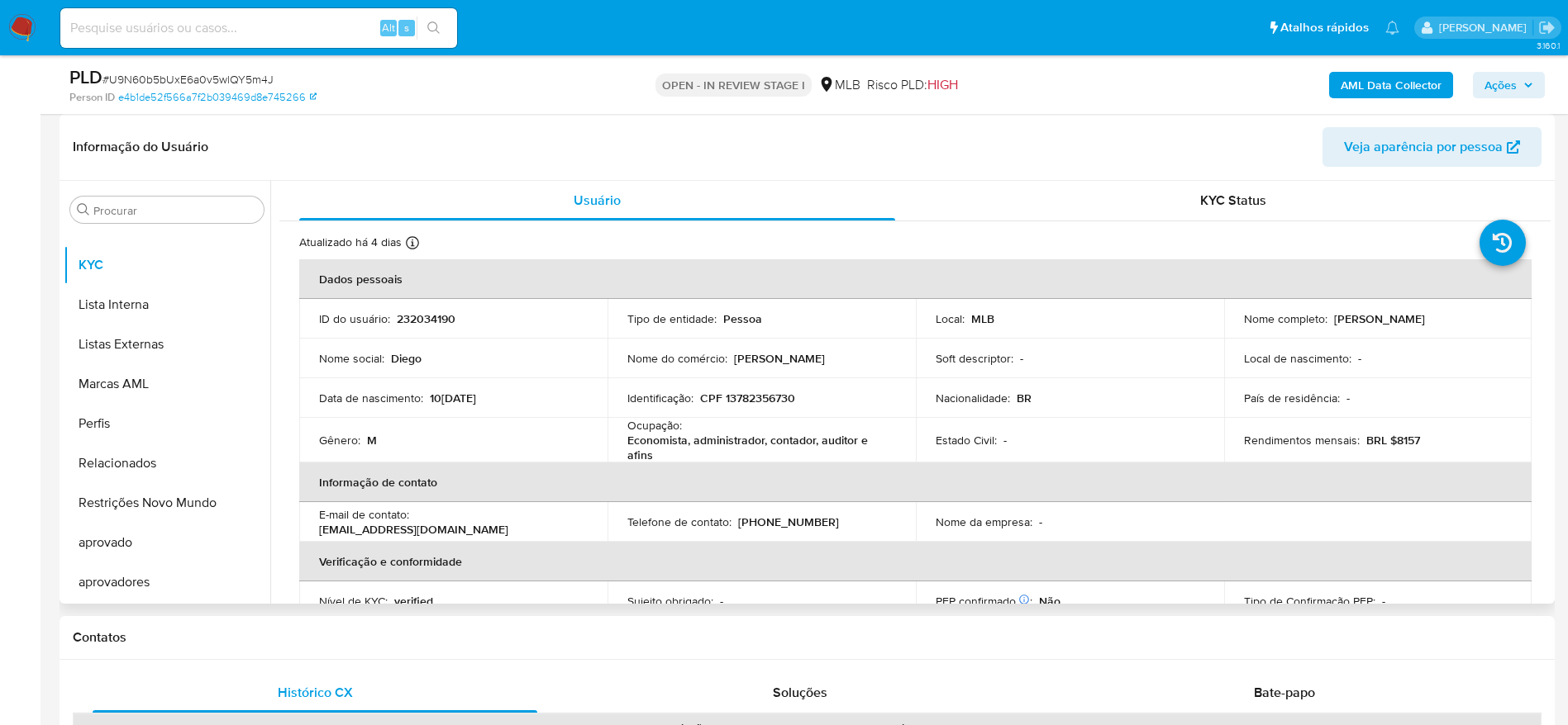
click at [755, 394] on p "CPF 13782356730" at bounding box center [747, 398] width 95 height 15
copy p "13782356730"
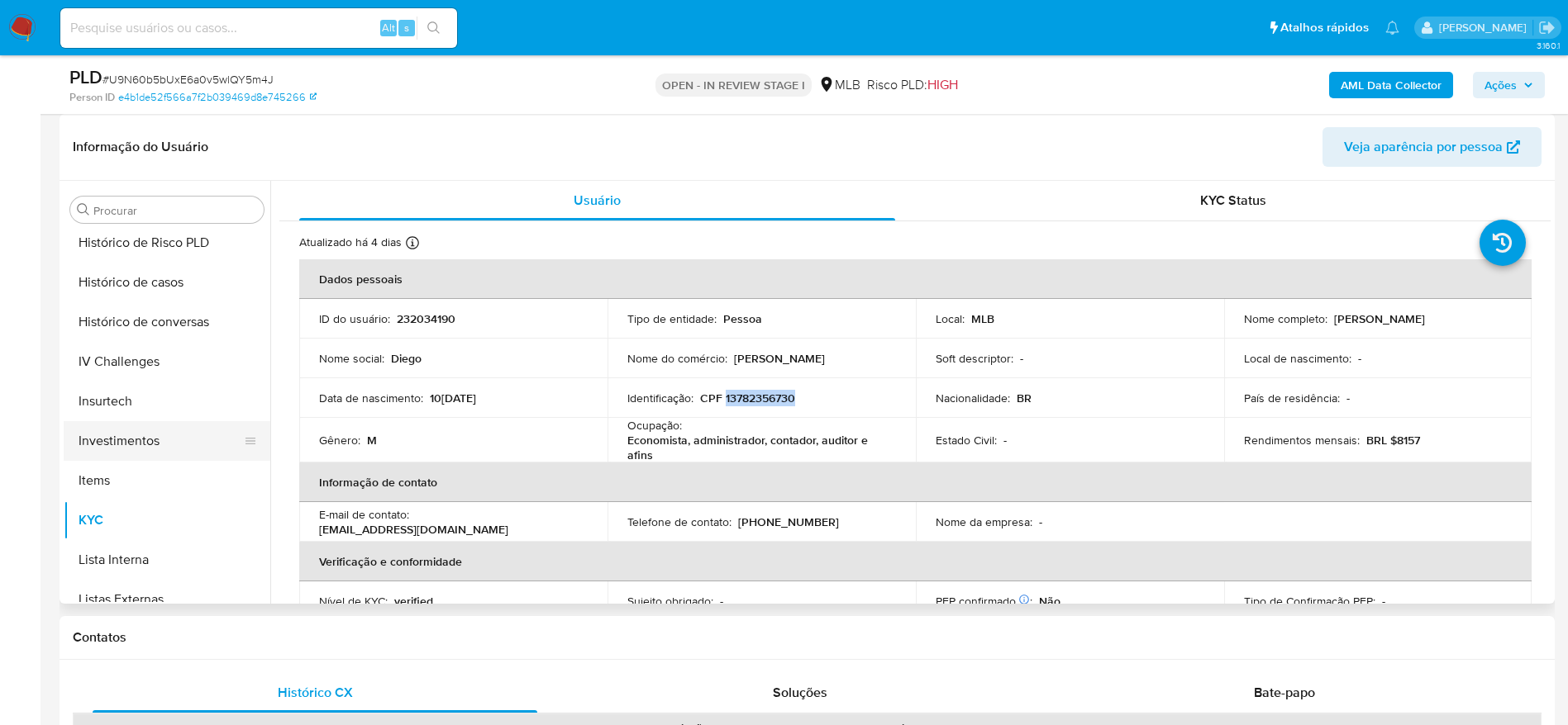
scroll to position [485, 0]
click at [129, 316] on button "Geral" at bounding box center [161, 319] width 194 height 39
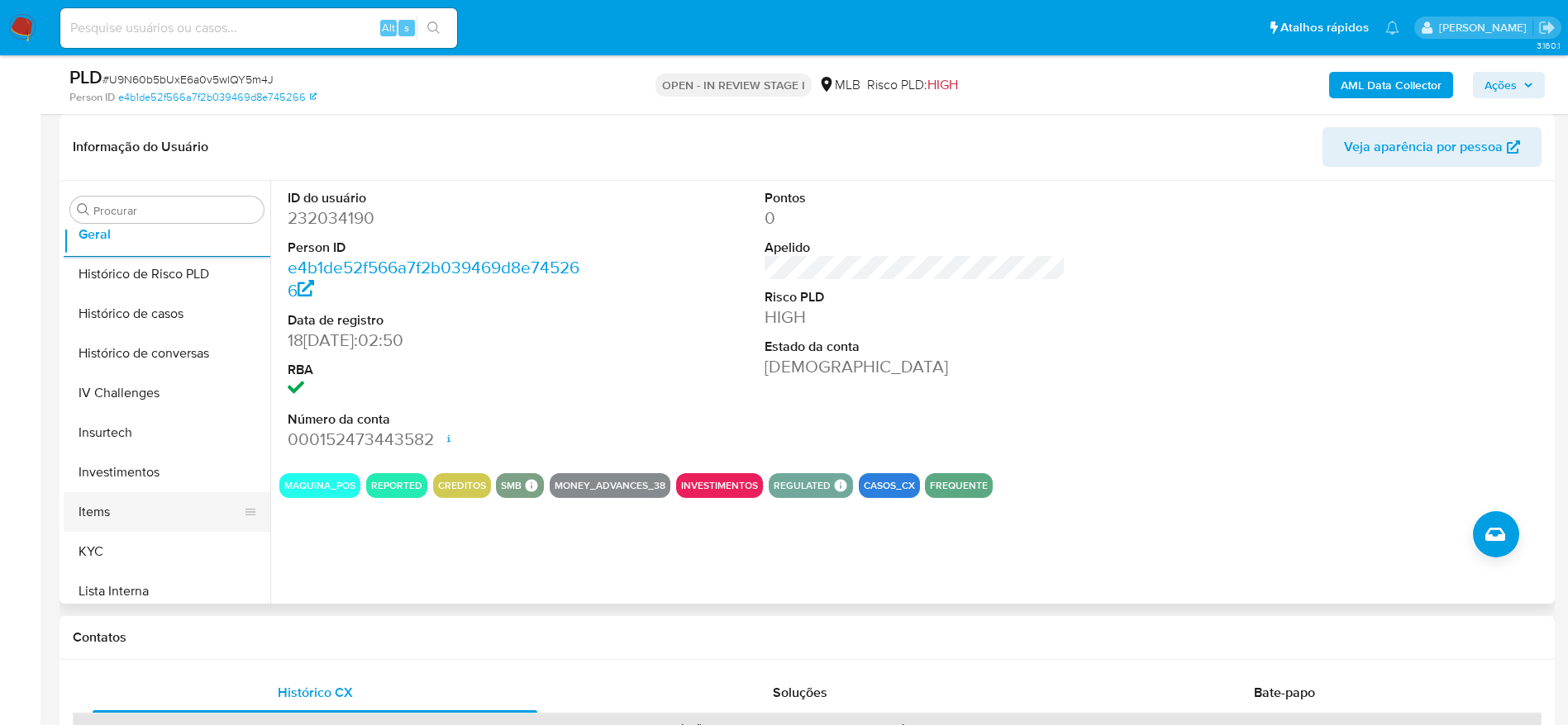
scroll to position [609, 0]
click at [99, 526] on button "KYC" at bounding box center [161, 513] width 194 height 39
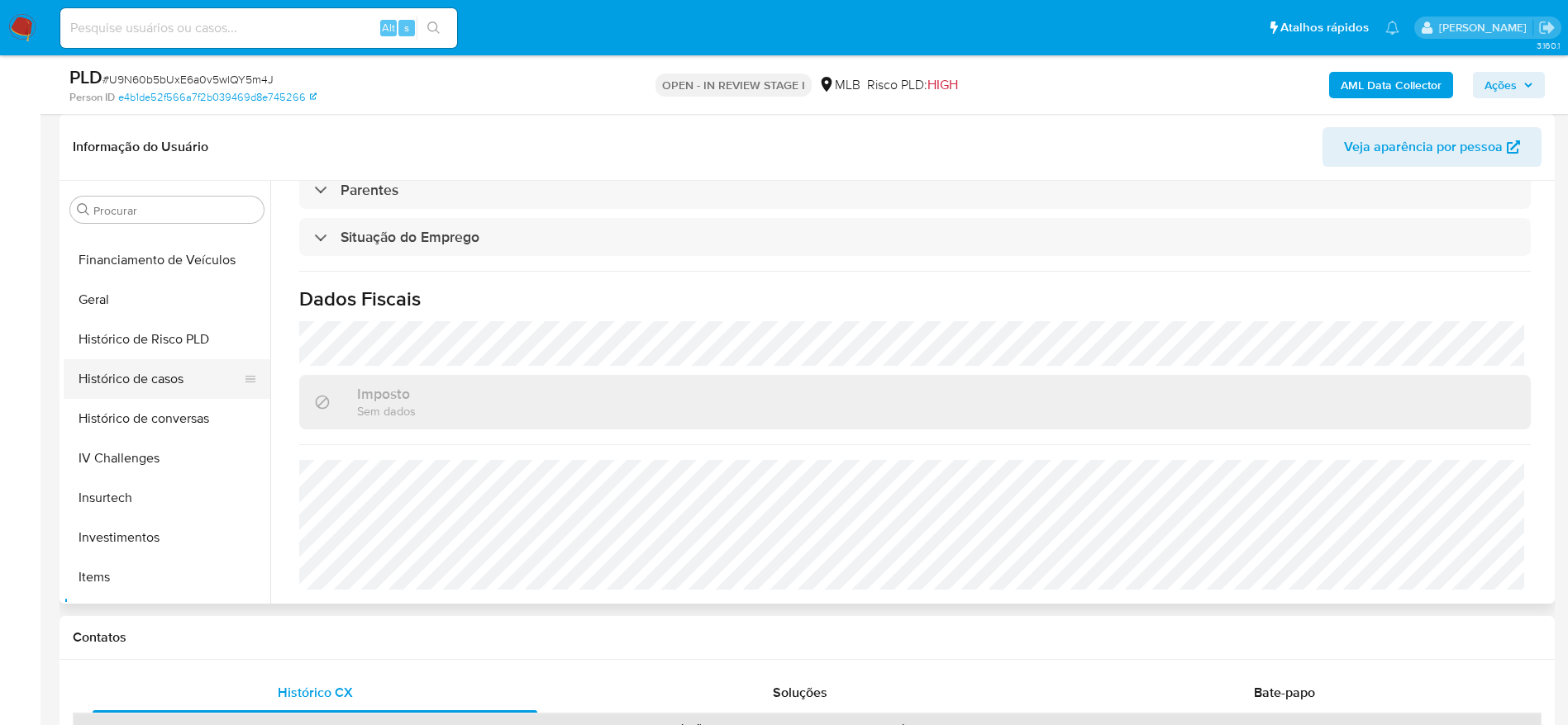
scroll to position [361, 0]
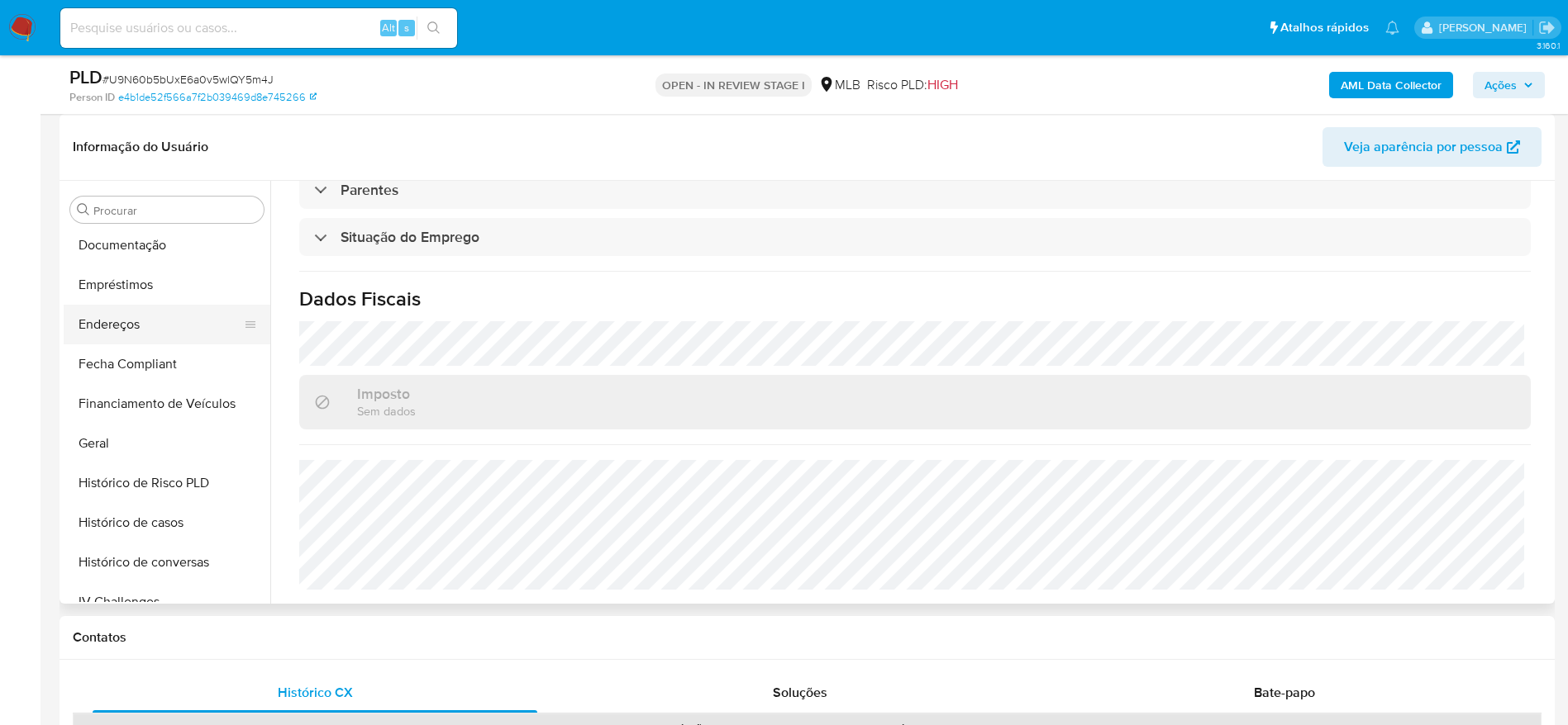
click at [126, 320] on button "Endereços" at bounding box center [161, 325] width 194 height 39
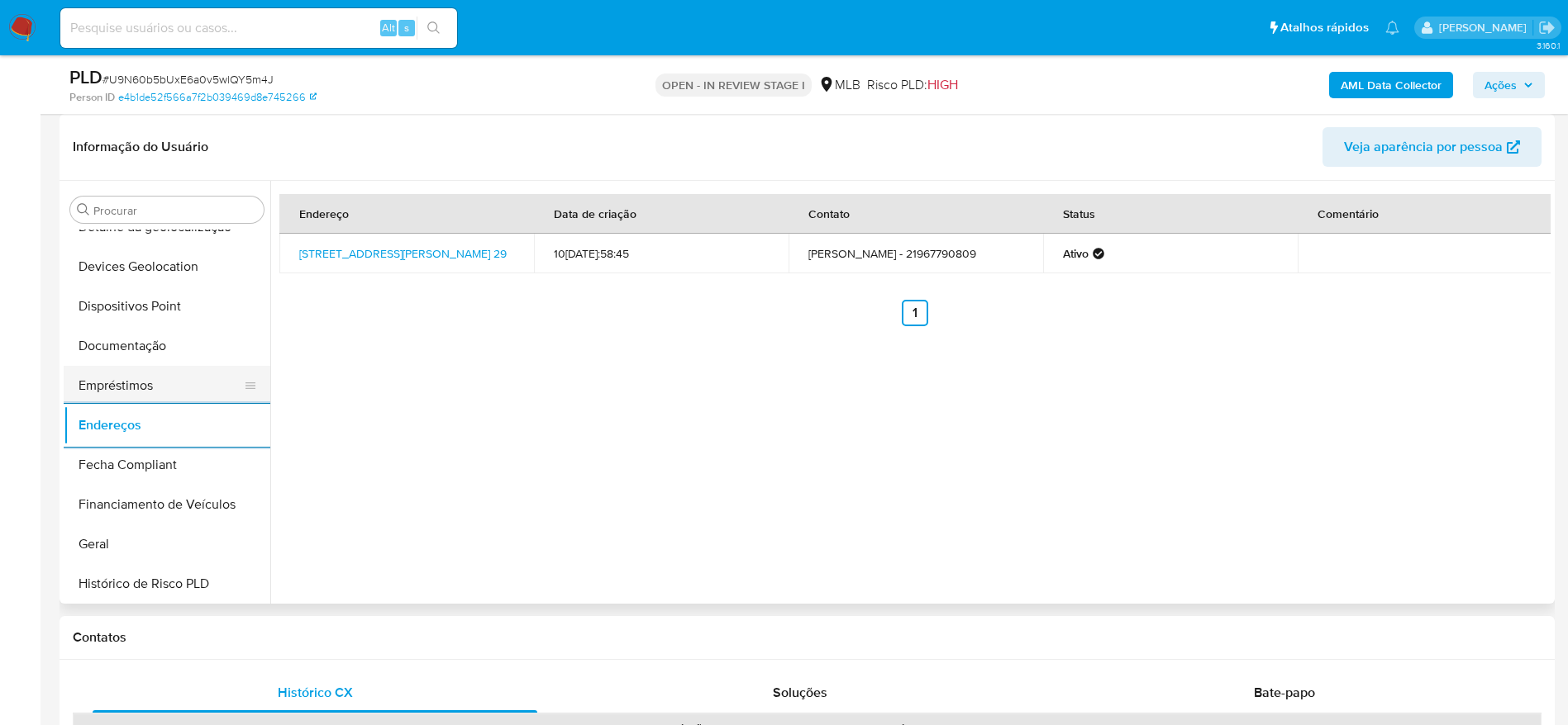
scroll to position [114, 0]
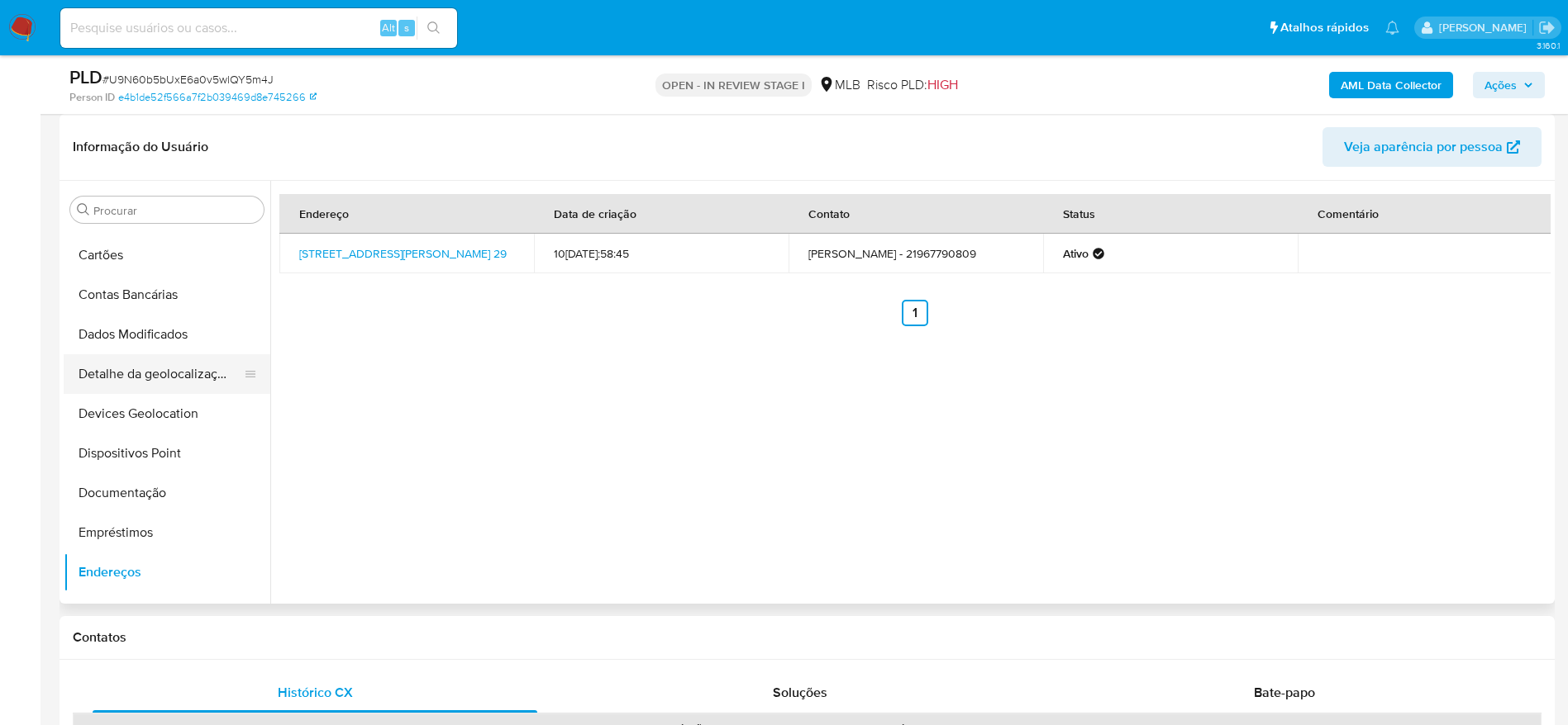
click at [163, 369] on button "Detalhe da geolocalização" at bounding box center [161, 374] width 194 height 39
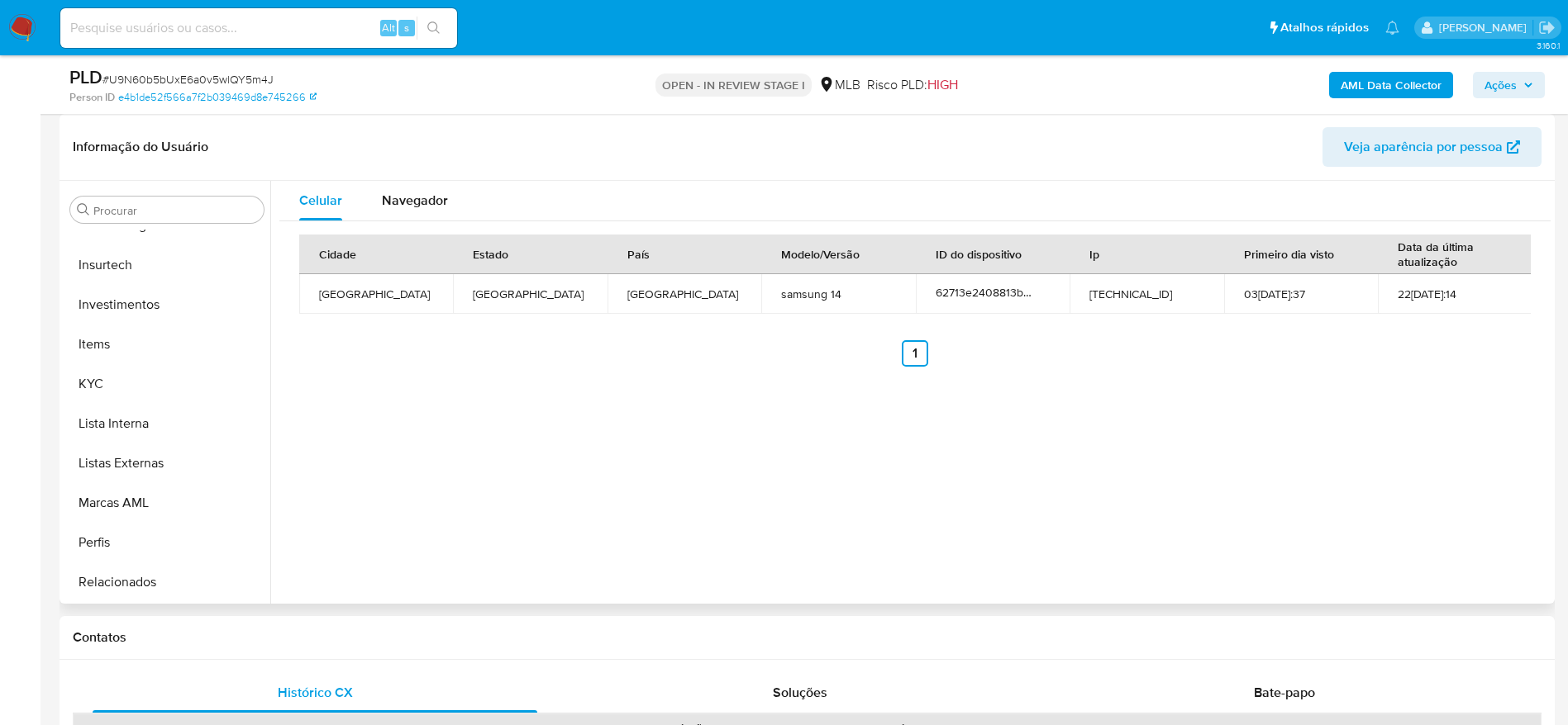
scroll to position [856, 0]
click at [167, 569] on button "aprovadores" at bounding box center [161, 582] width 194 height 39
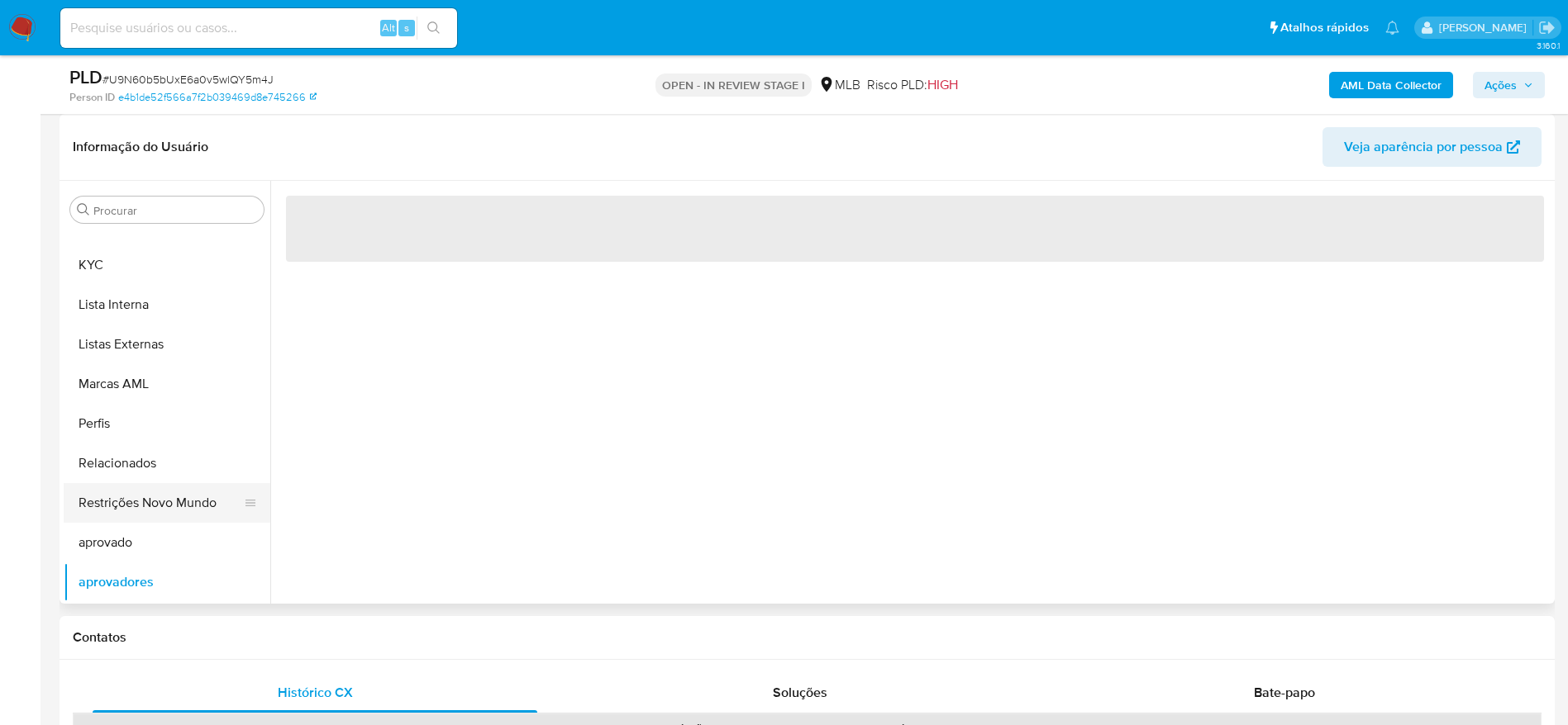
click at [163, 499] on button "Restrições Novo Mundo" at bounding box center [161, 503] width 194 height 39
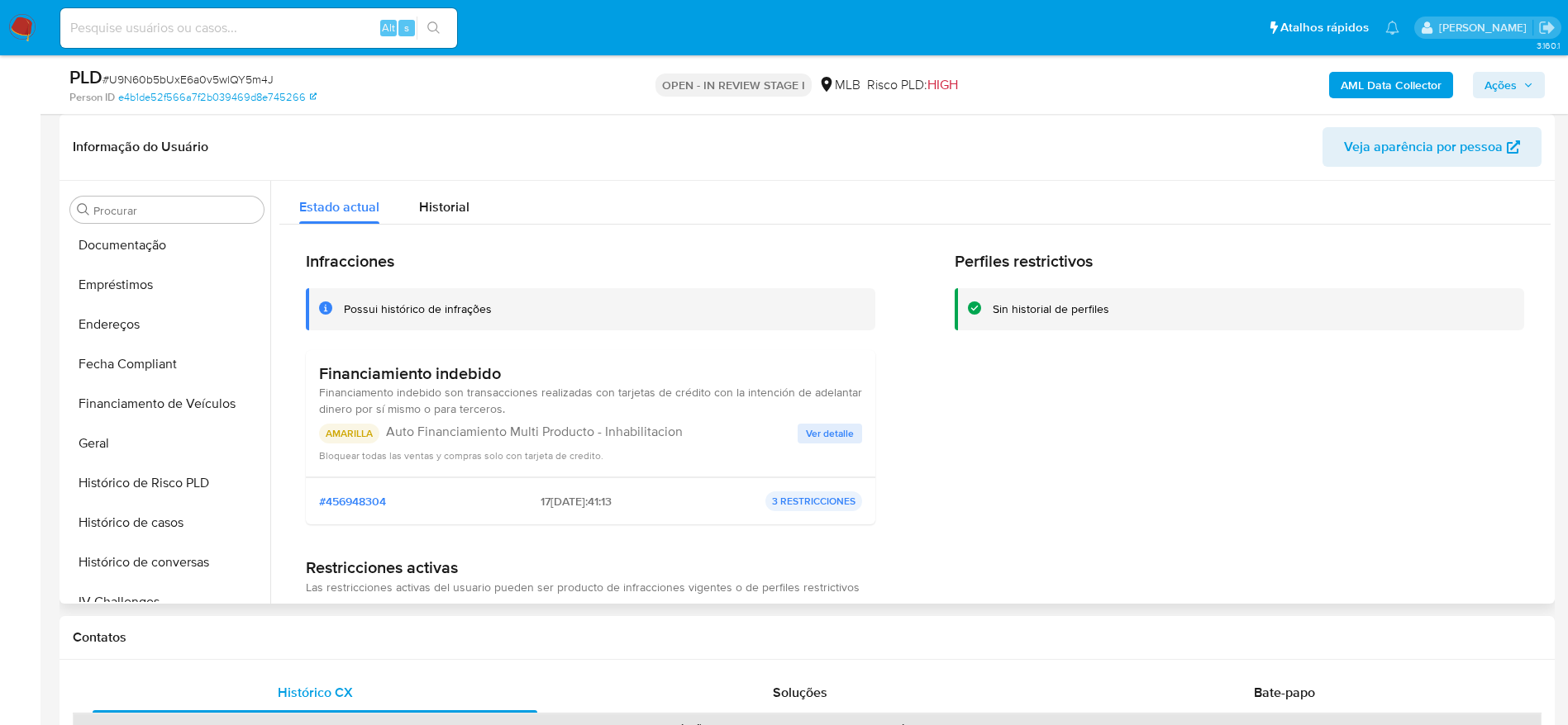
scroll to position [237, 0]
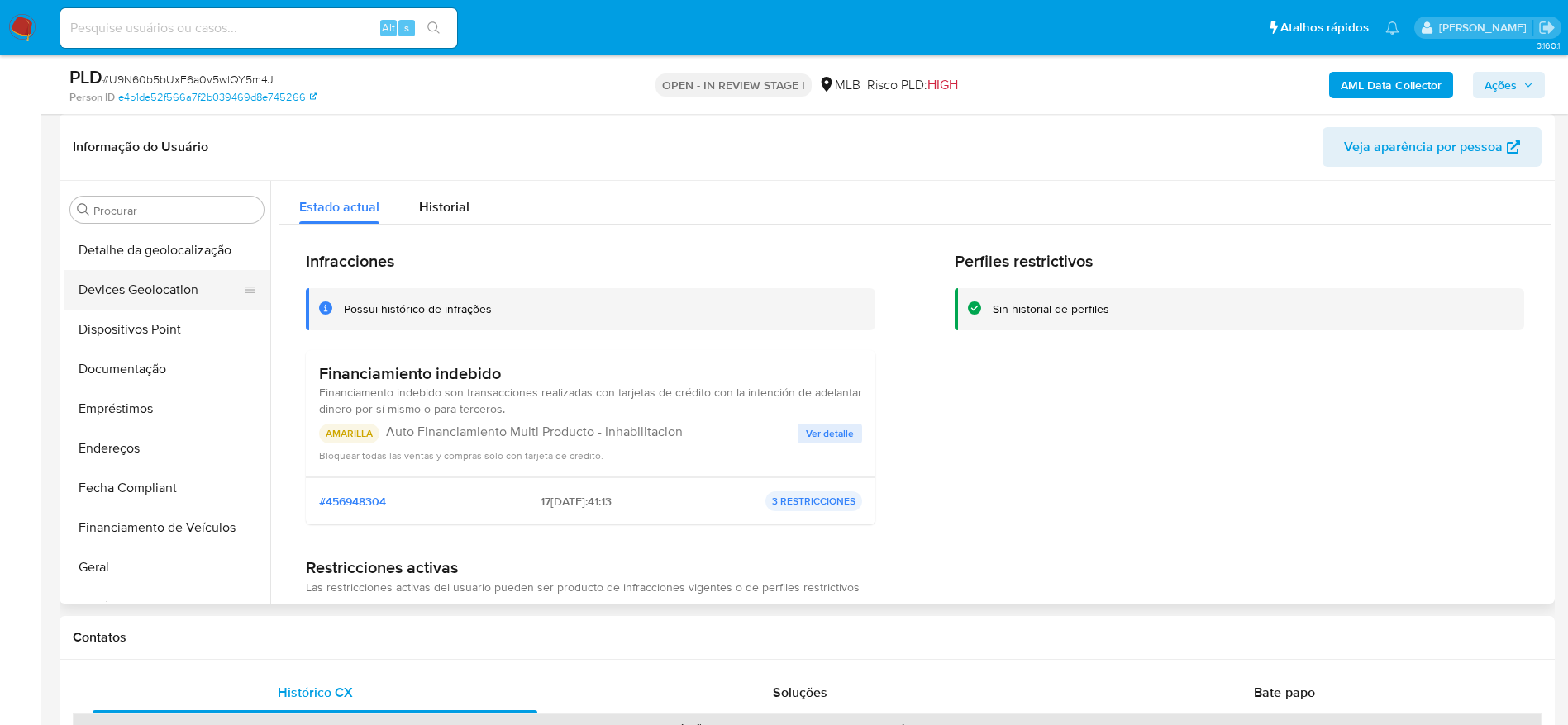
click at [118, 307] on button "Devices Geolocation" at bounding box center [161, 290] width 194 height 39
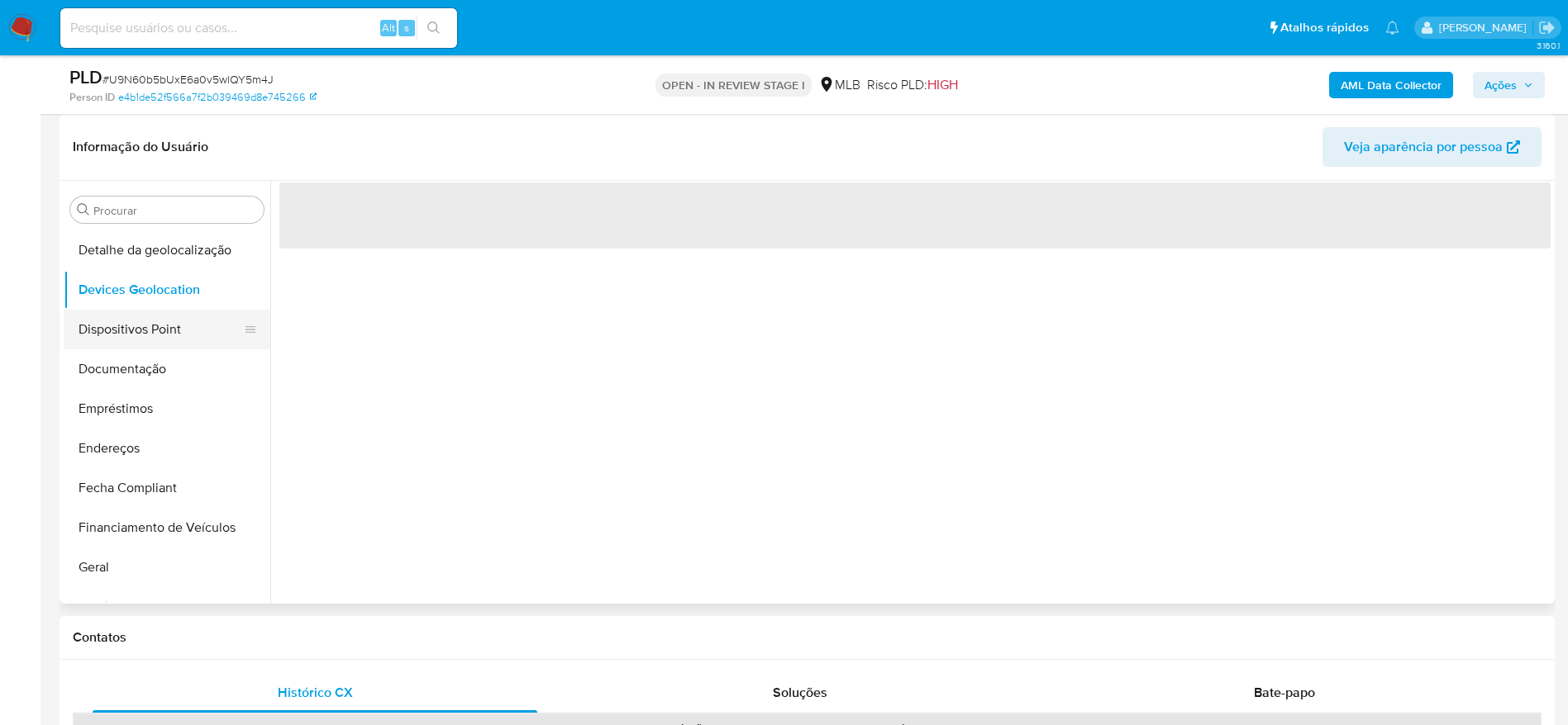
click at [116, 327] on button "Dispositivos Point" at bounding box center [161, 330] width 194 height 39
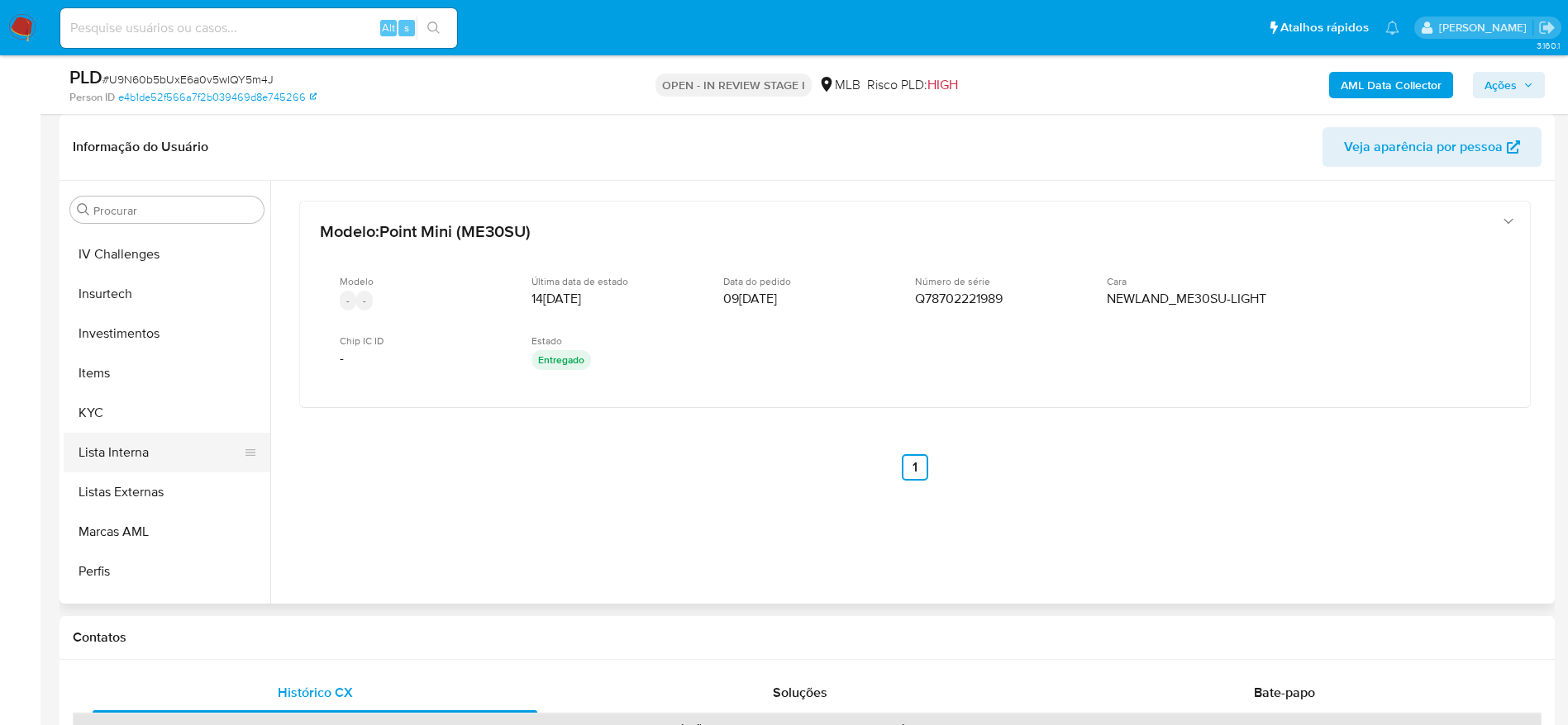
scroll to position [733, 0]
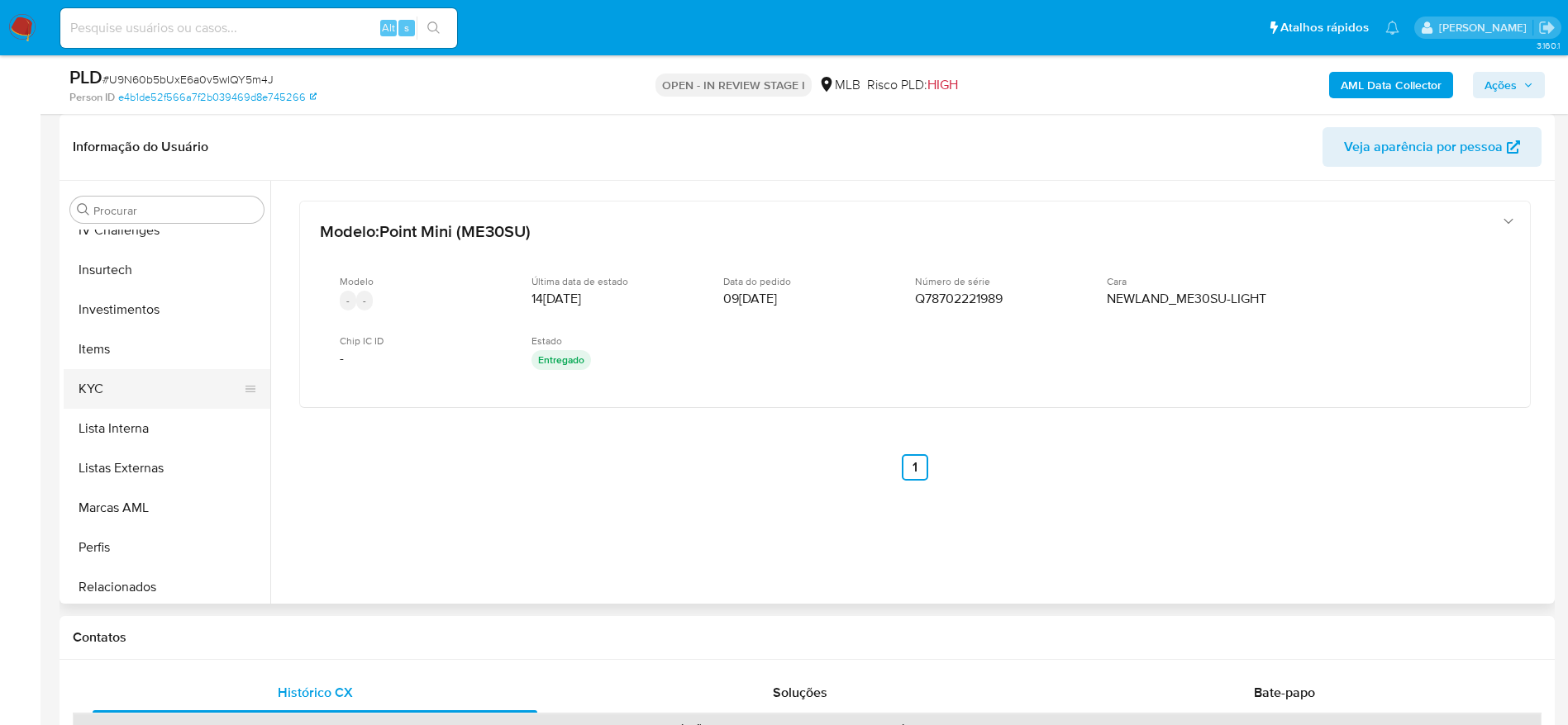
click at [119, 381] on button "KYC" at bounding box center [161, 389] width 194 height 39
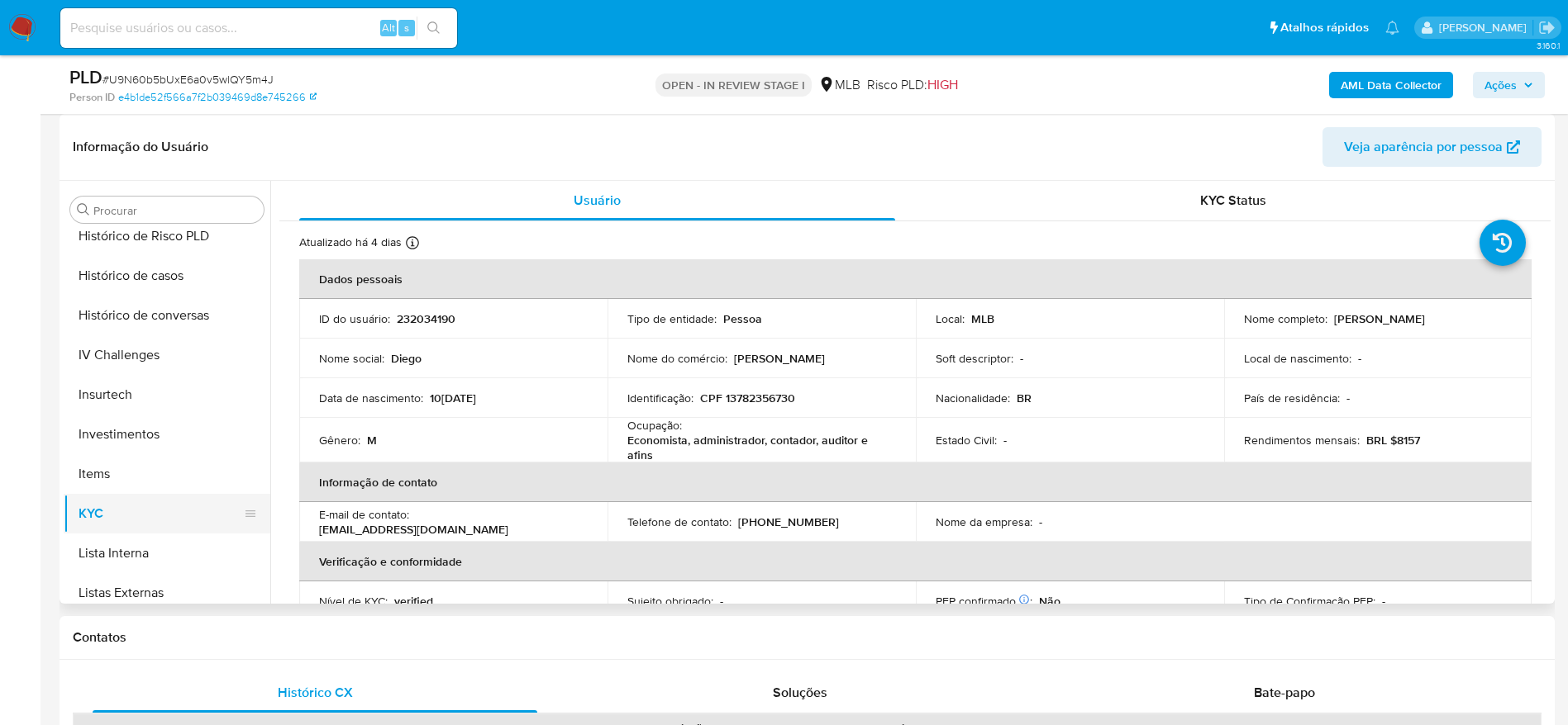
scroll to position [485, 0]
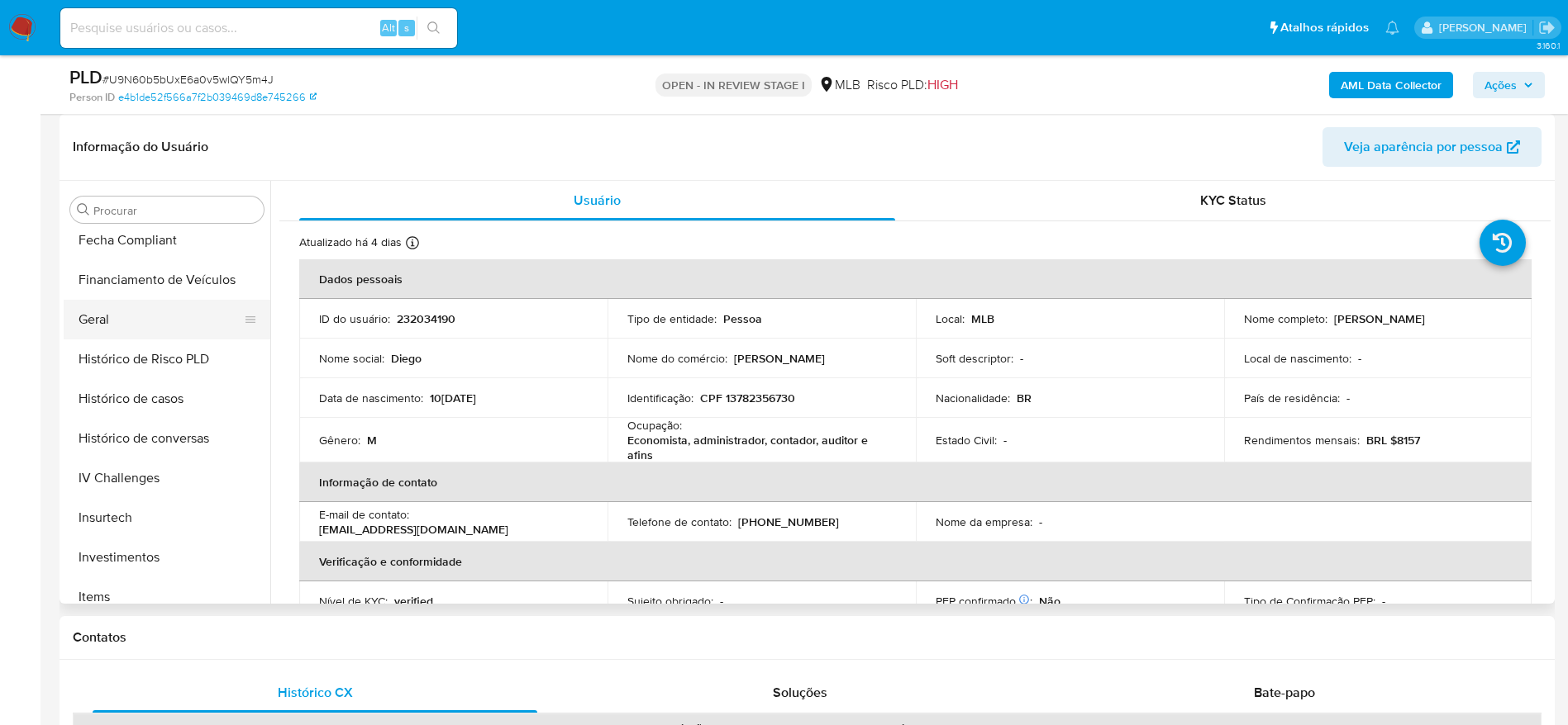
click at [107, 303] on button "Geral" at bounding box center [161, 319] width 194 height 39
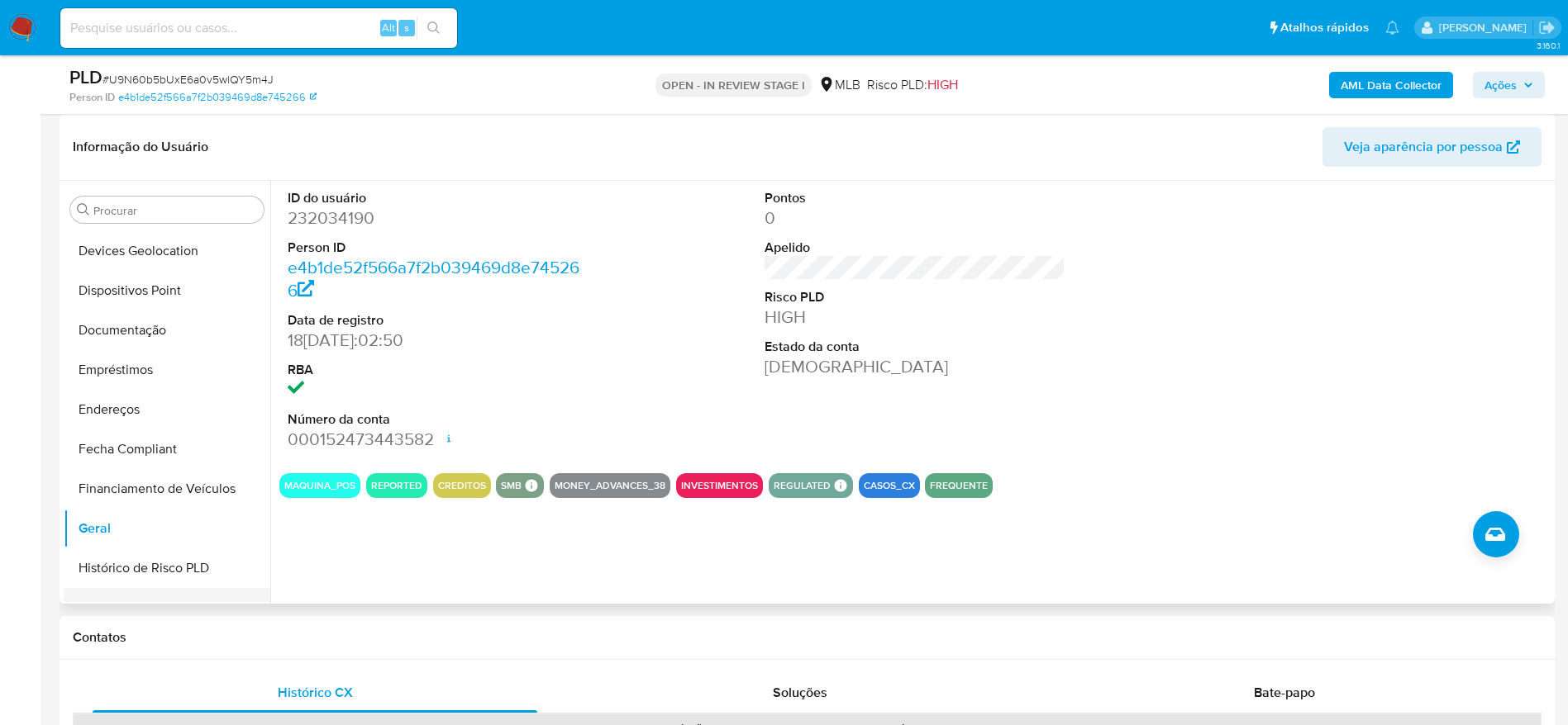
scroll to position [237, 0]
click at [146, 369] on button "Documentação" at bounding box center [161, 369] width 194 height 39
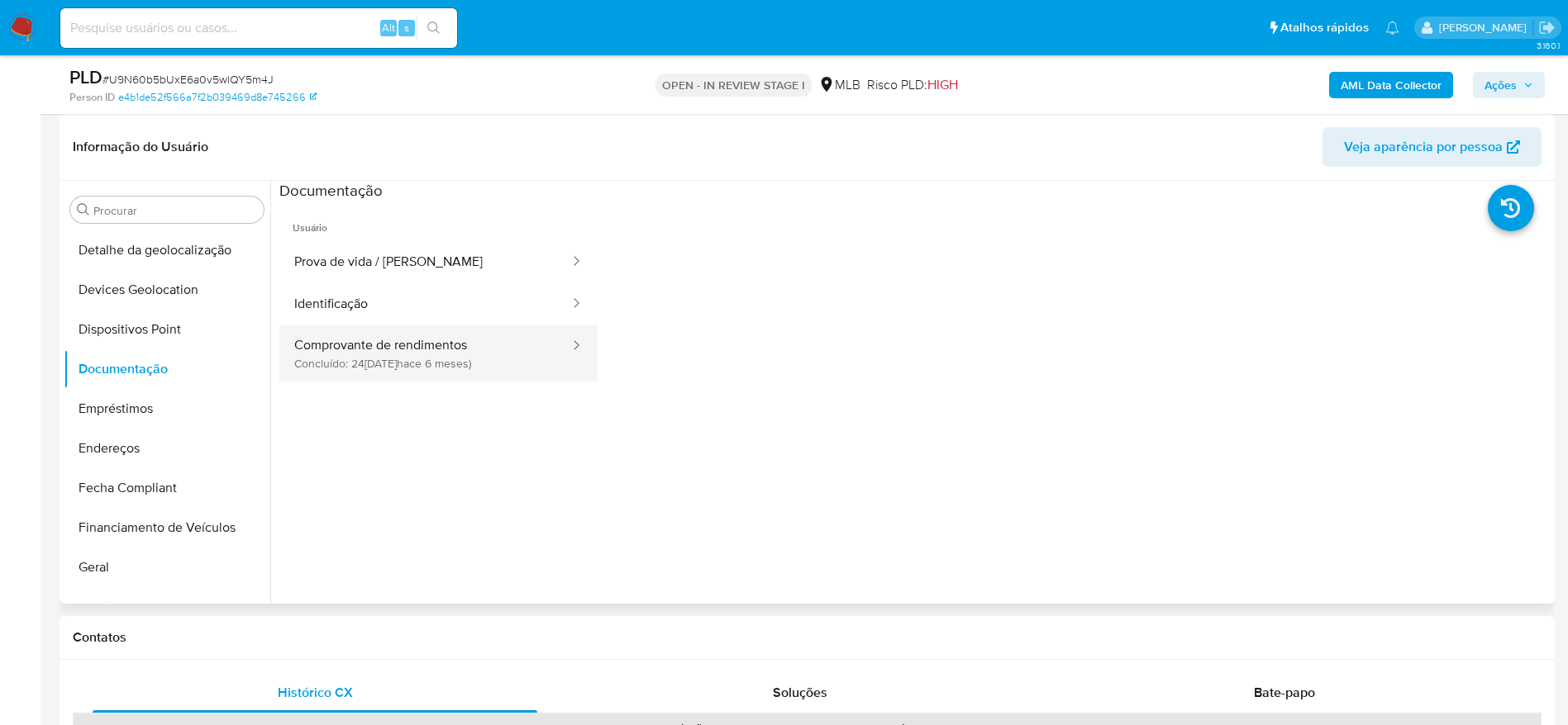
click at [425, 340] on button "Comprovante de rendimentos Concluído: 24/03/2025 (hace 6 meses)" at bounding box center [425, 354] width 292 height 56
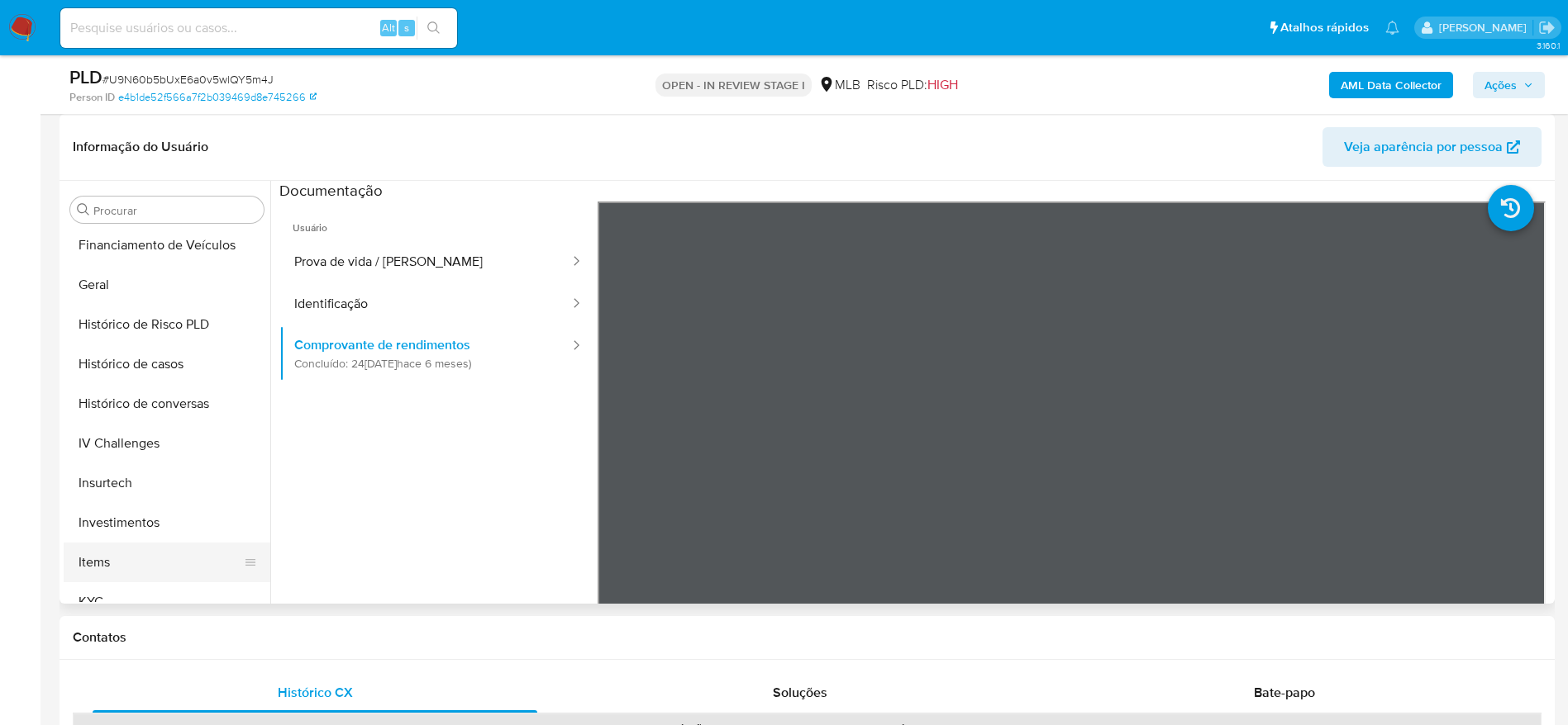
scroll to position [609, 0]
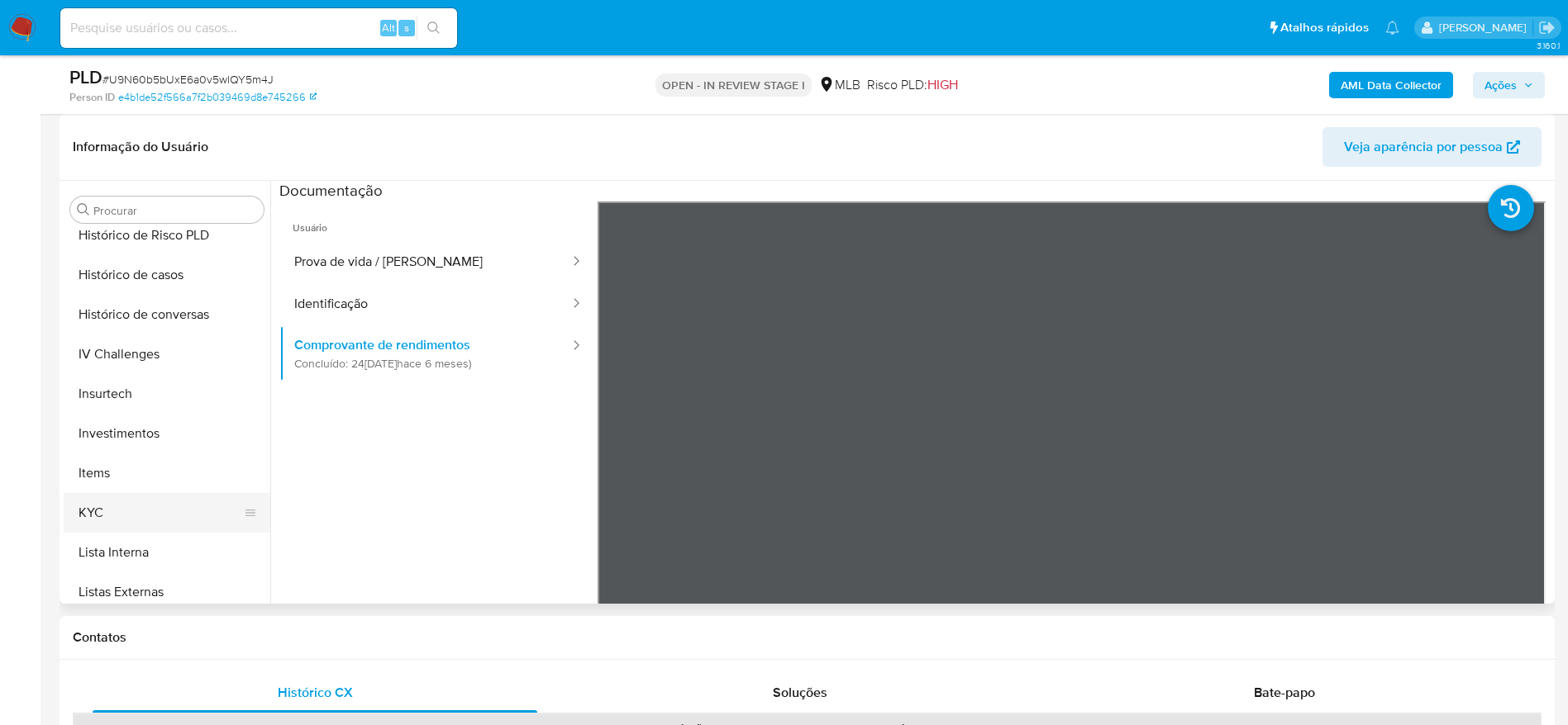
click at [120, 516] on button "KYC" at bounding box center [161, 513] width 194 height 39
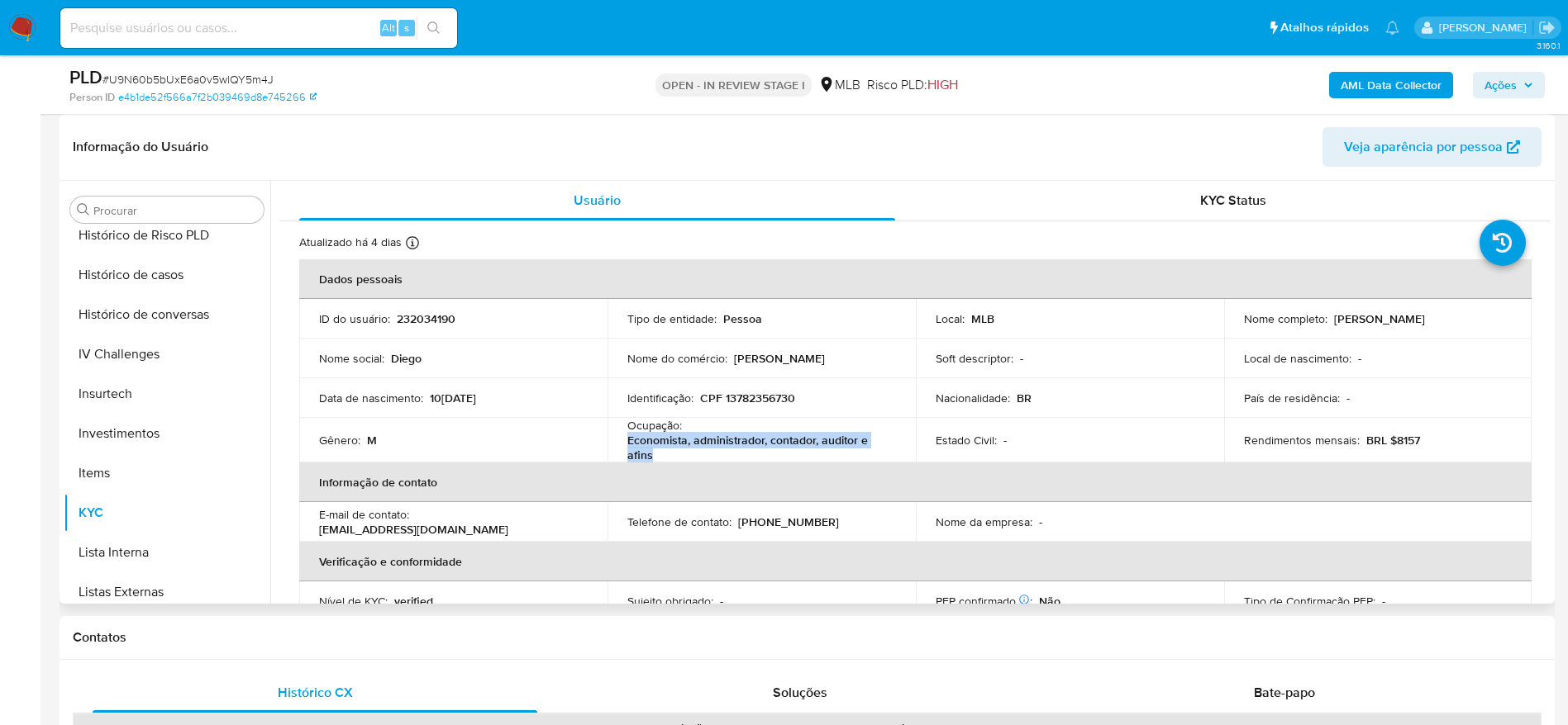
drag, startPoint x: 660, startPoint y: 452, endPoint x: 626, endPoint y: 443, distance: 35.2
click at [628, 443] on p "Economista, administrador, contador, auditor e afins" at bounding box center [758, 448] width 262 height 30
copy p "Economista, administrador, contador, auditor e afins"
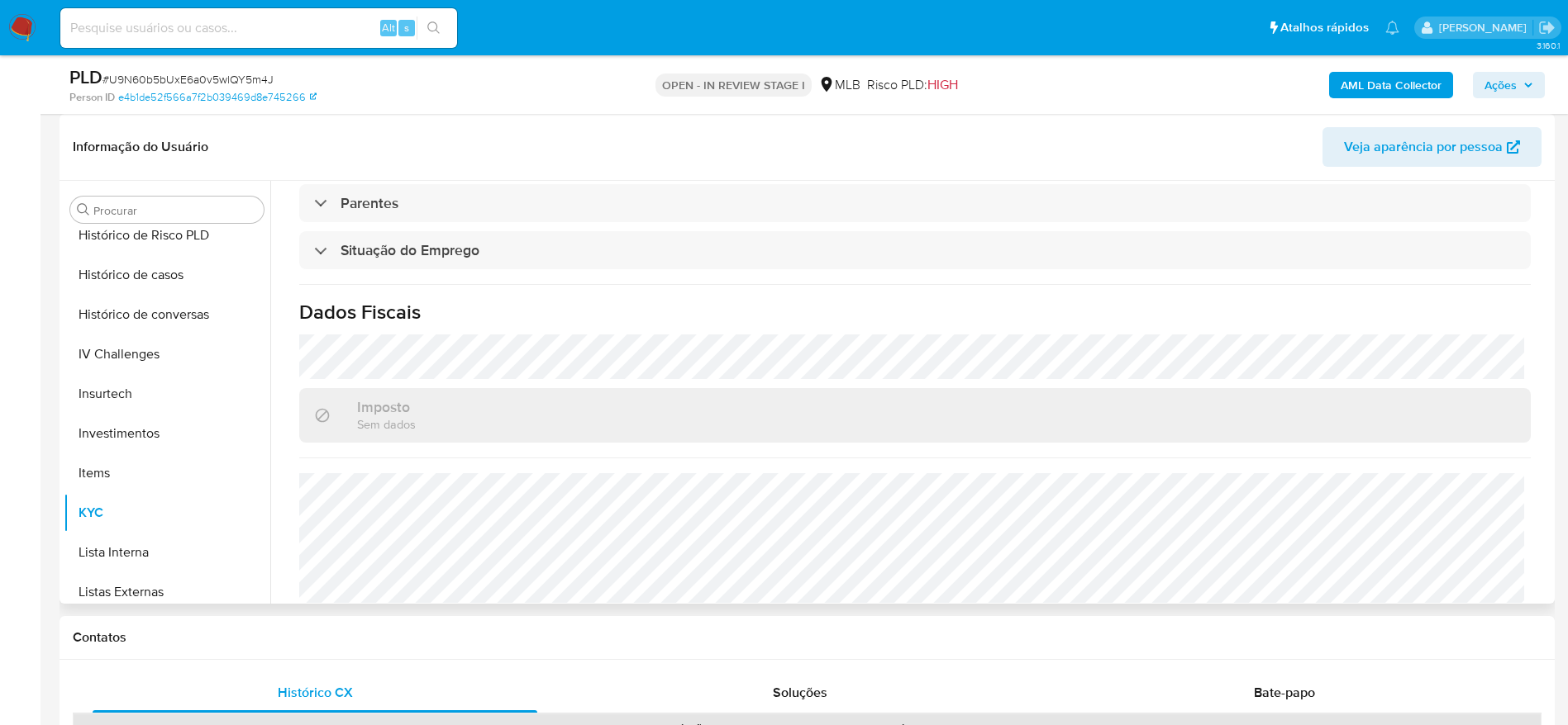
scroll to position [693, 0]
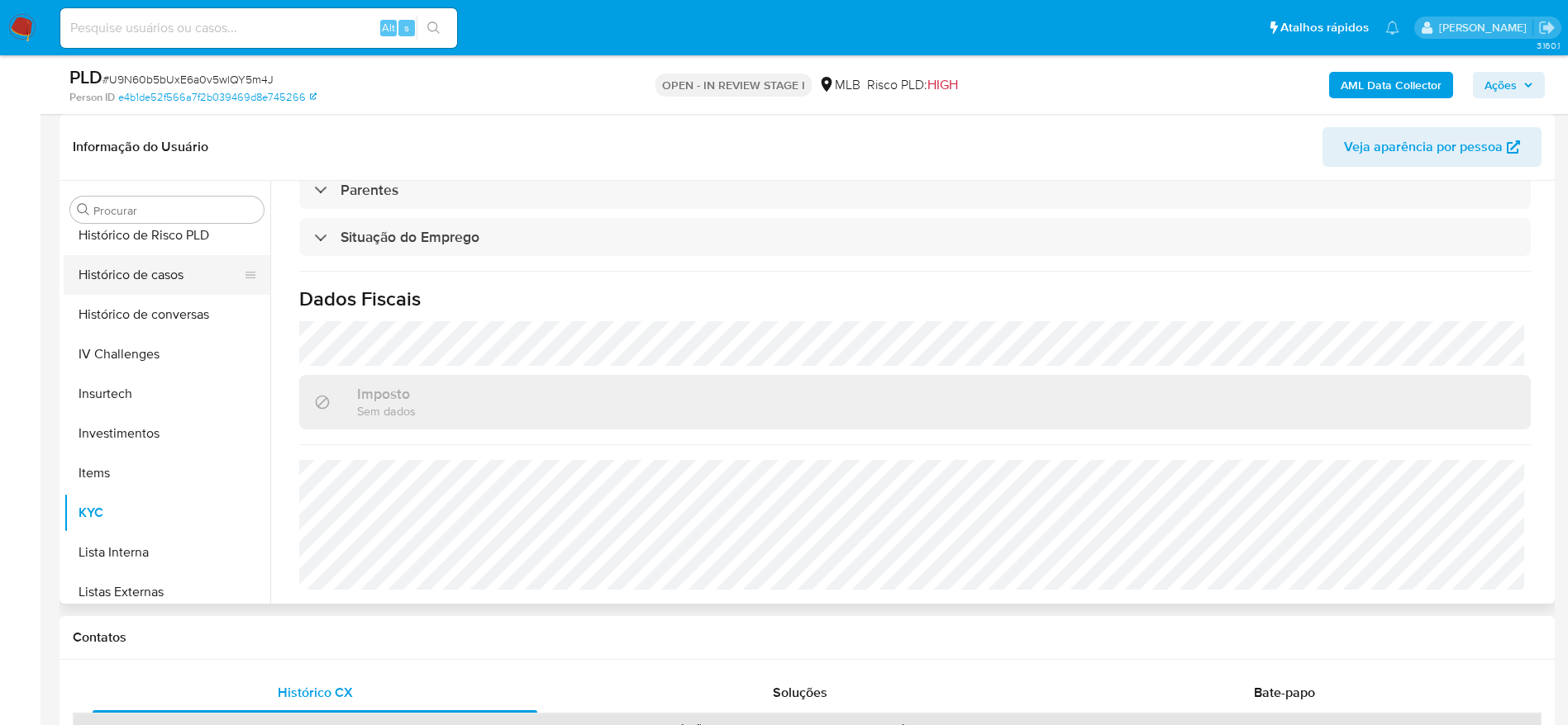
click at [149, 263] on button "Histórico de casos" at bounding box center [161, 275] width 194 height 39
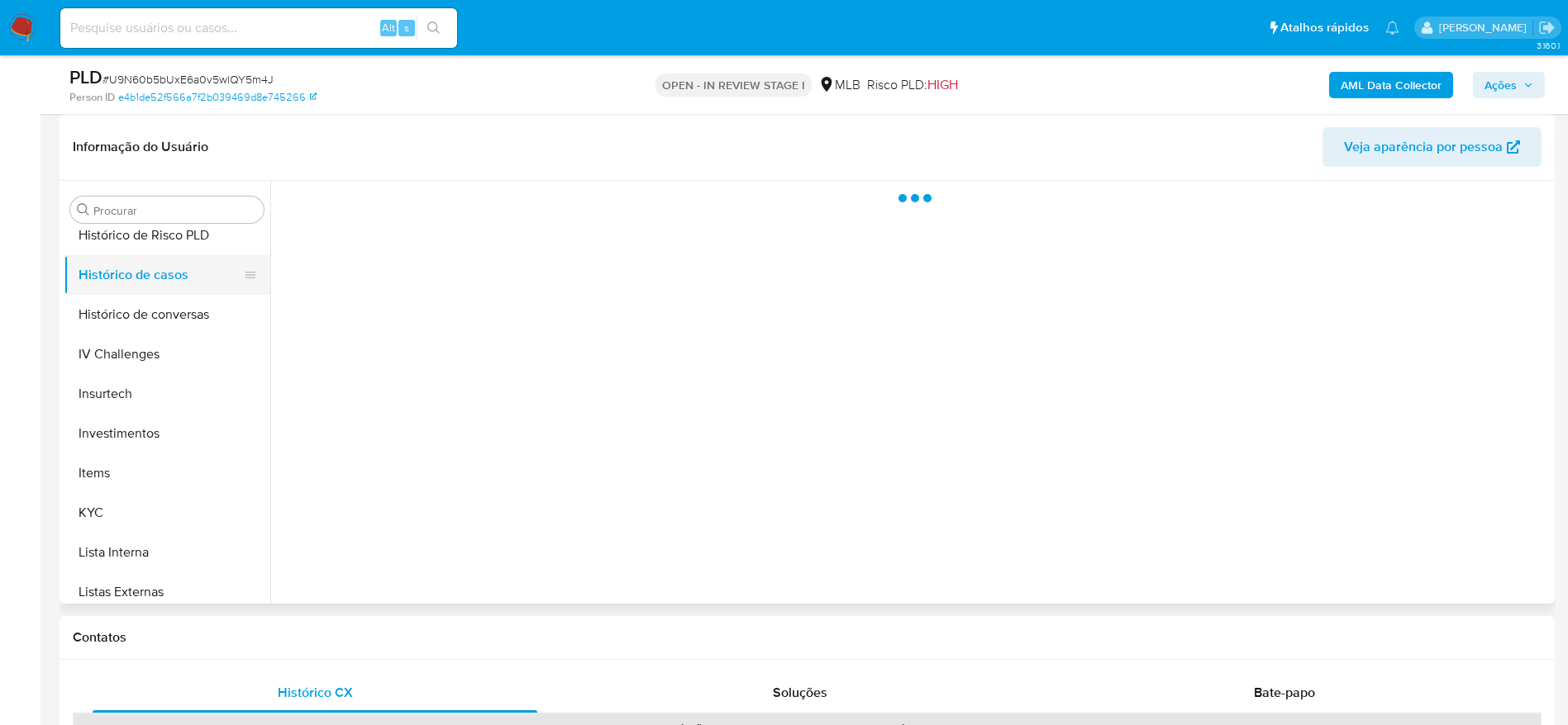
scroll to position [0, 0]
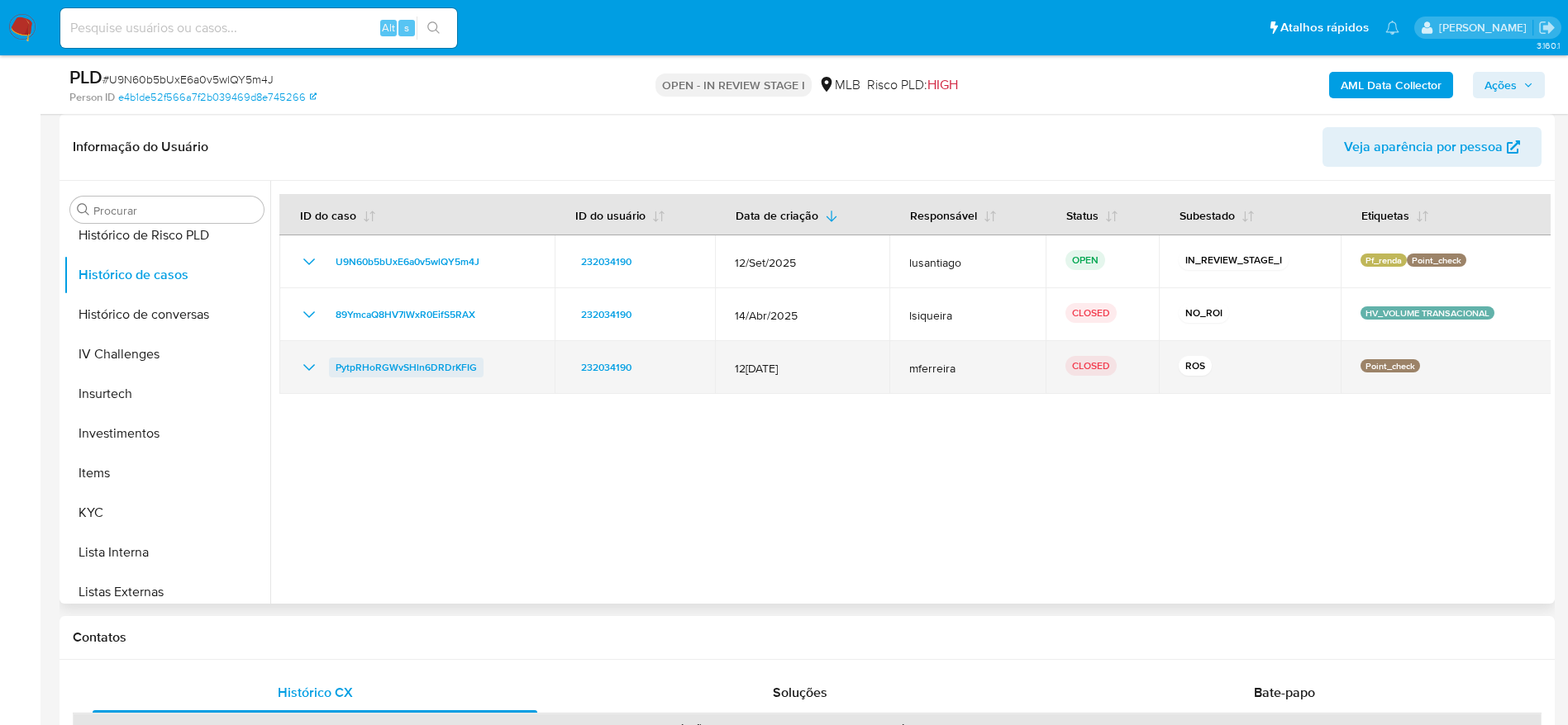
click at [395, 364] on span "PytpRHoRGWvSHln6DRDrKFIG" at bounding box center [406, 367] width 141 height 20
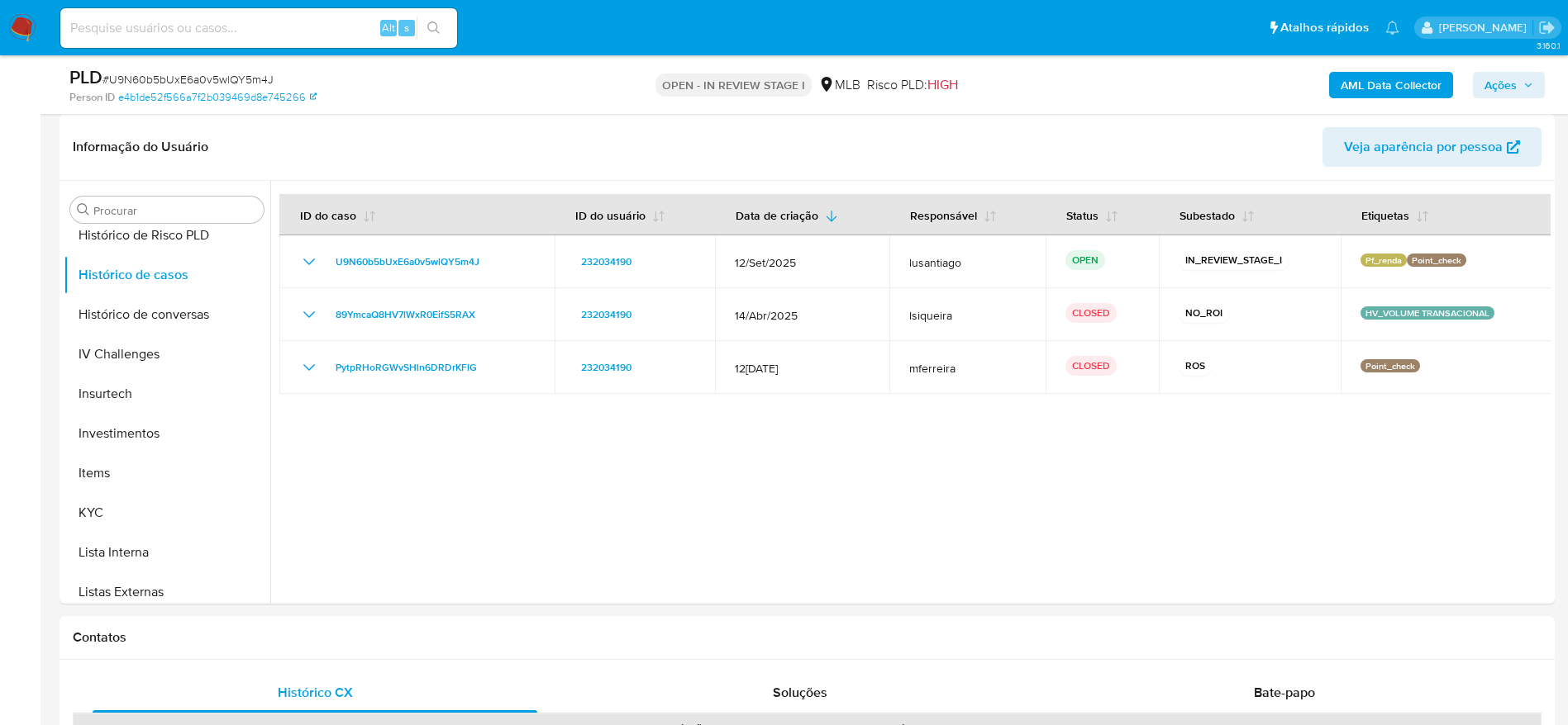
click at [1491, 86] on span "Ações" at bounding box center [1500, 85] width 32 height 26
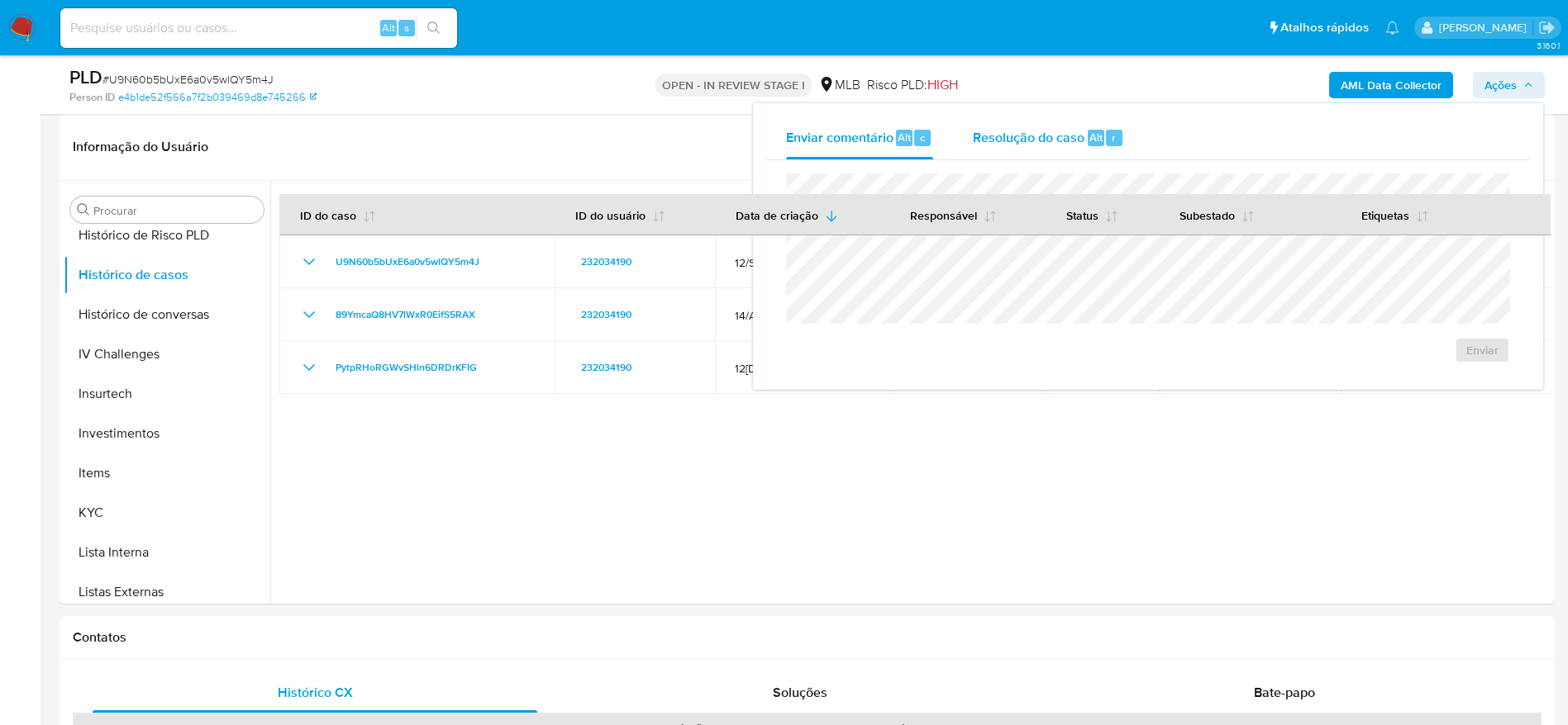
drag, startPoint x: 1016, startPoint y: 132, endPoint x: 1007, endPoint y: 156, distance: 25.6
click at [1016, 134] on span "Resolução do caso" at bounding box center [1028, 136] width 112 height 19
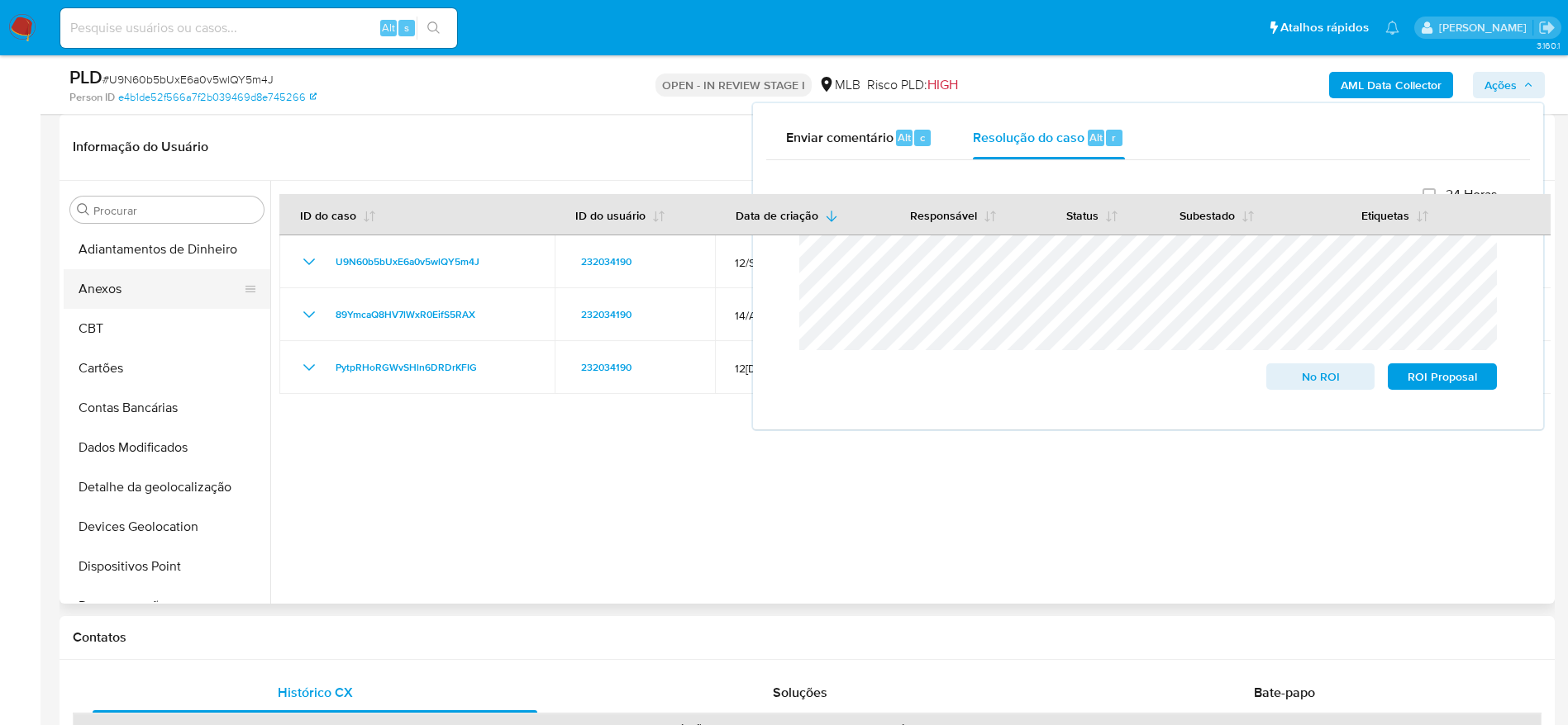
click at [143, 278] on button "Anexos" at bounding box center [161, 289] width 194 height 39
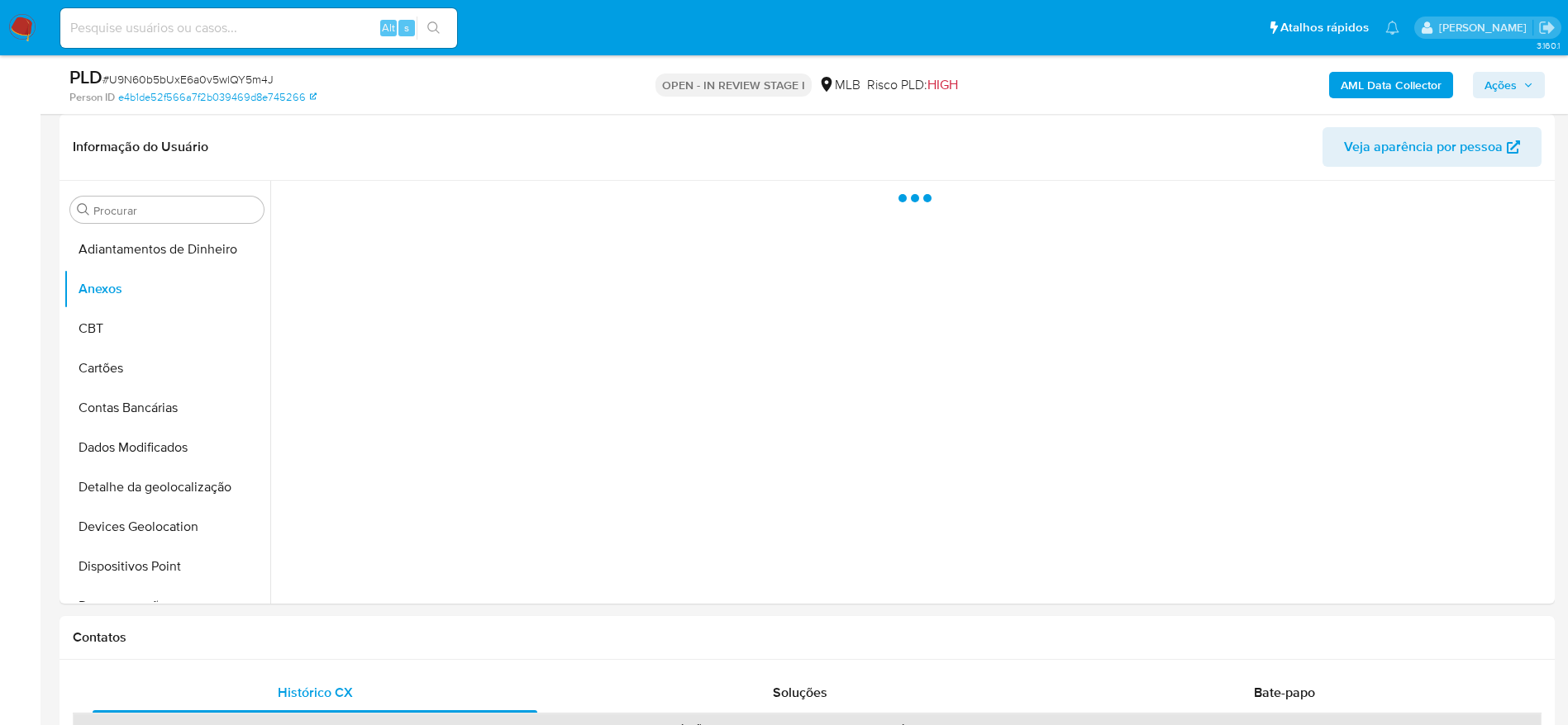
click at [1384, 95] on b "AML Data Collector" at bounding box center [1390, 85] width 101 height 26
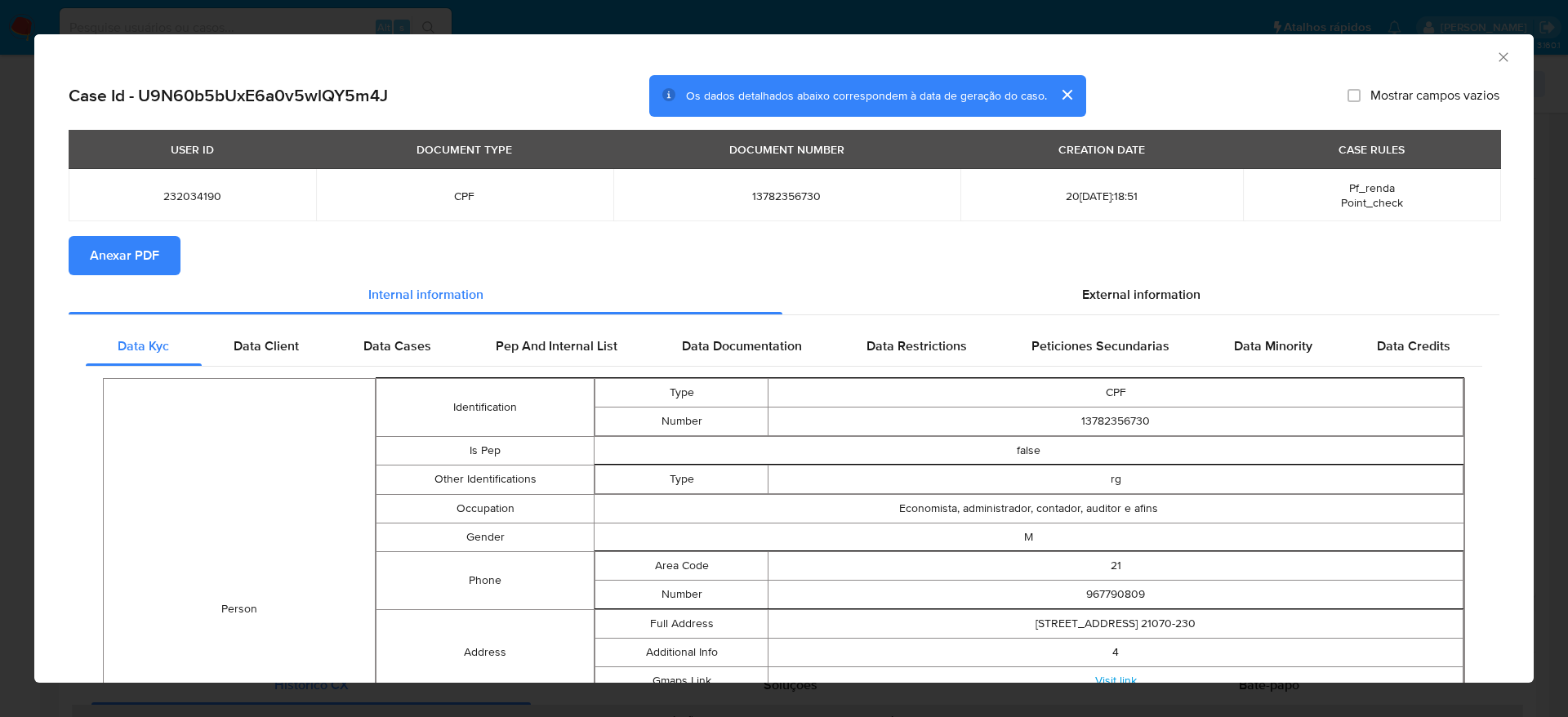
click at [155, 257] on span "Anexar PDF" at bounding box center [124, 255] width 70 height 36
click at [1498, 58] on icon "Fechar a janela" at bounding box center [1503, 57] width 9 height 9
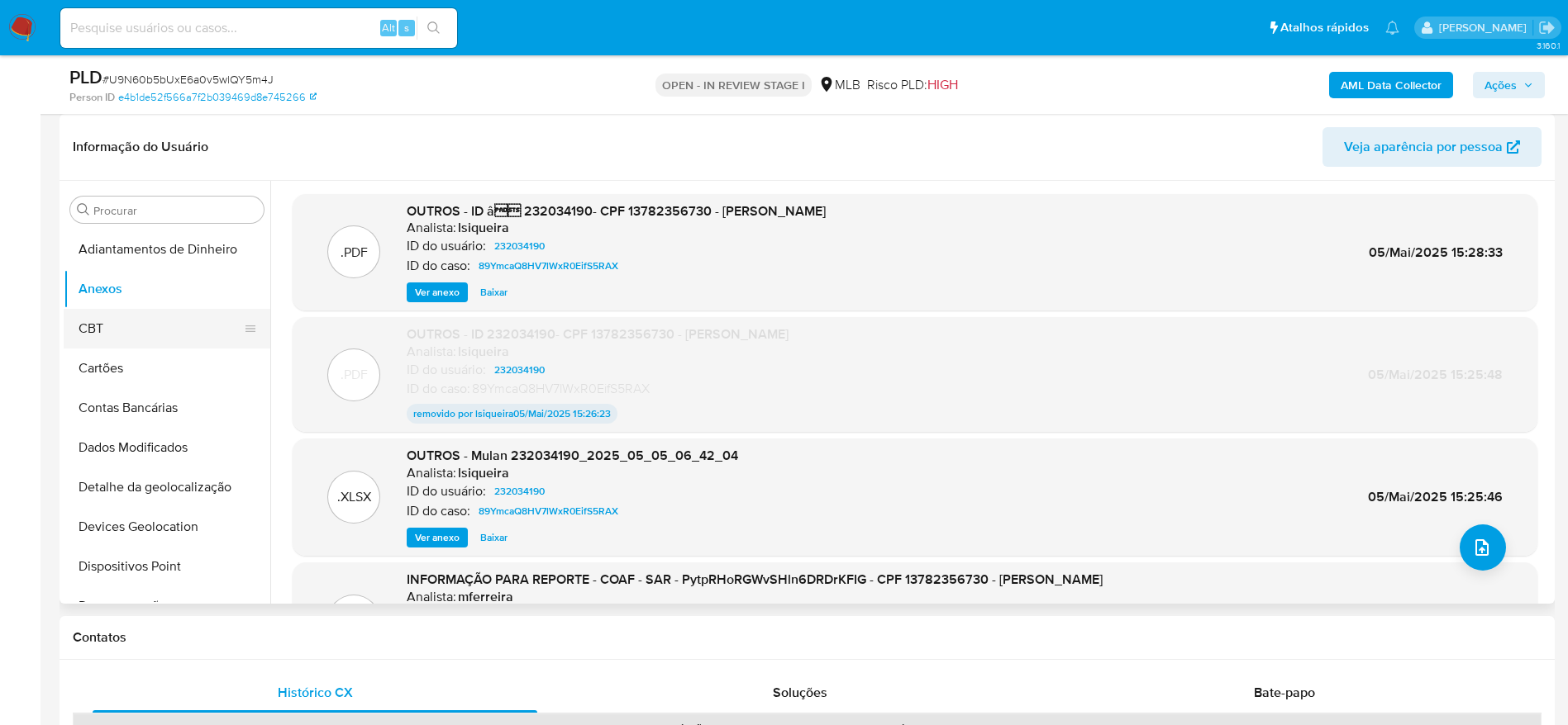
click at [147, 321] on button "CBT" at bounding box center [161, 329] width 194 height 39
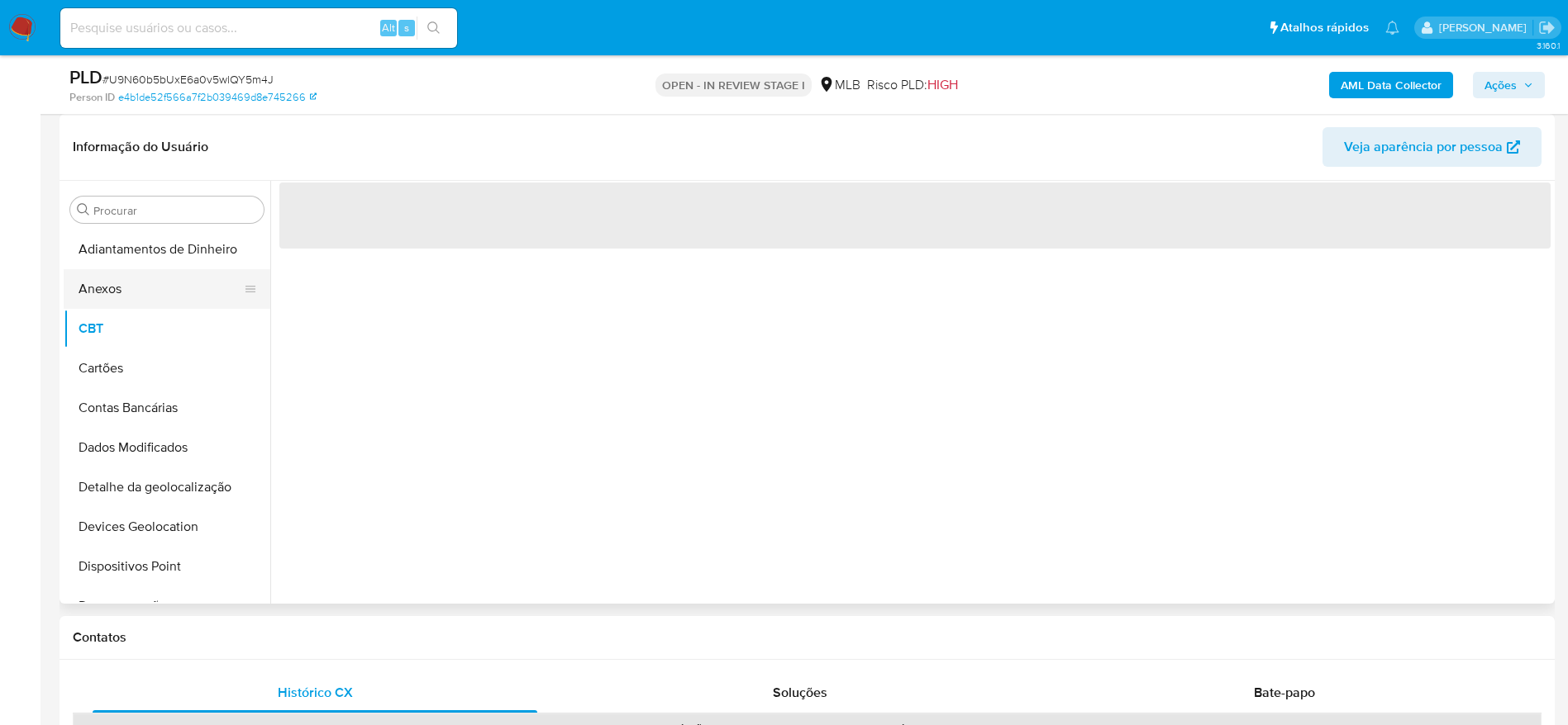
click at [123, 285] on button "Anexos" at bounding box center [161, 289] width 194 height 39
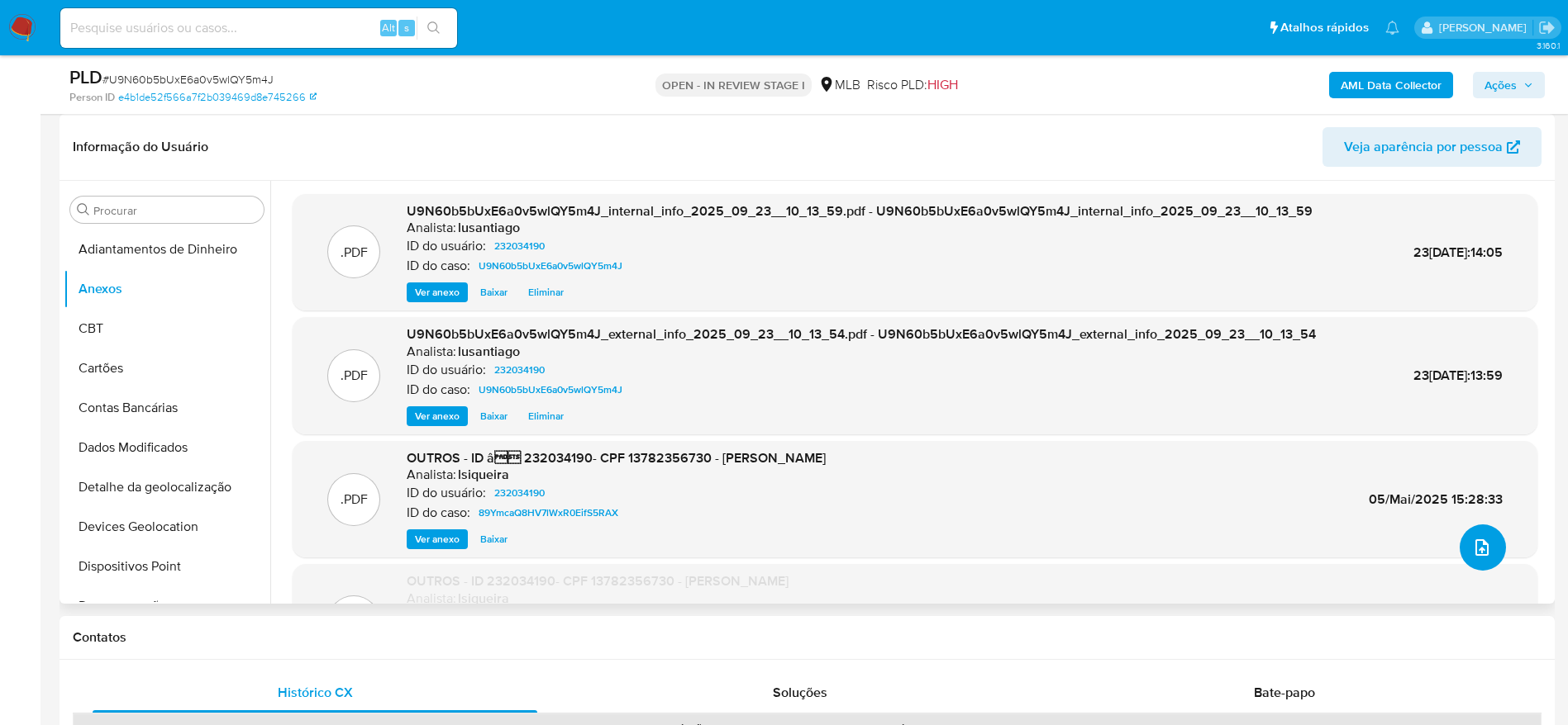
click at [1473, 558] on button "upload-file" at bounding box center [1483, 548] width 46 height 46
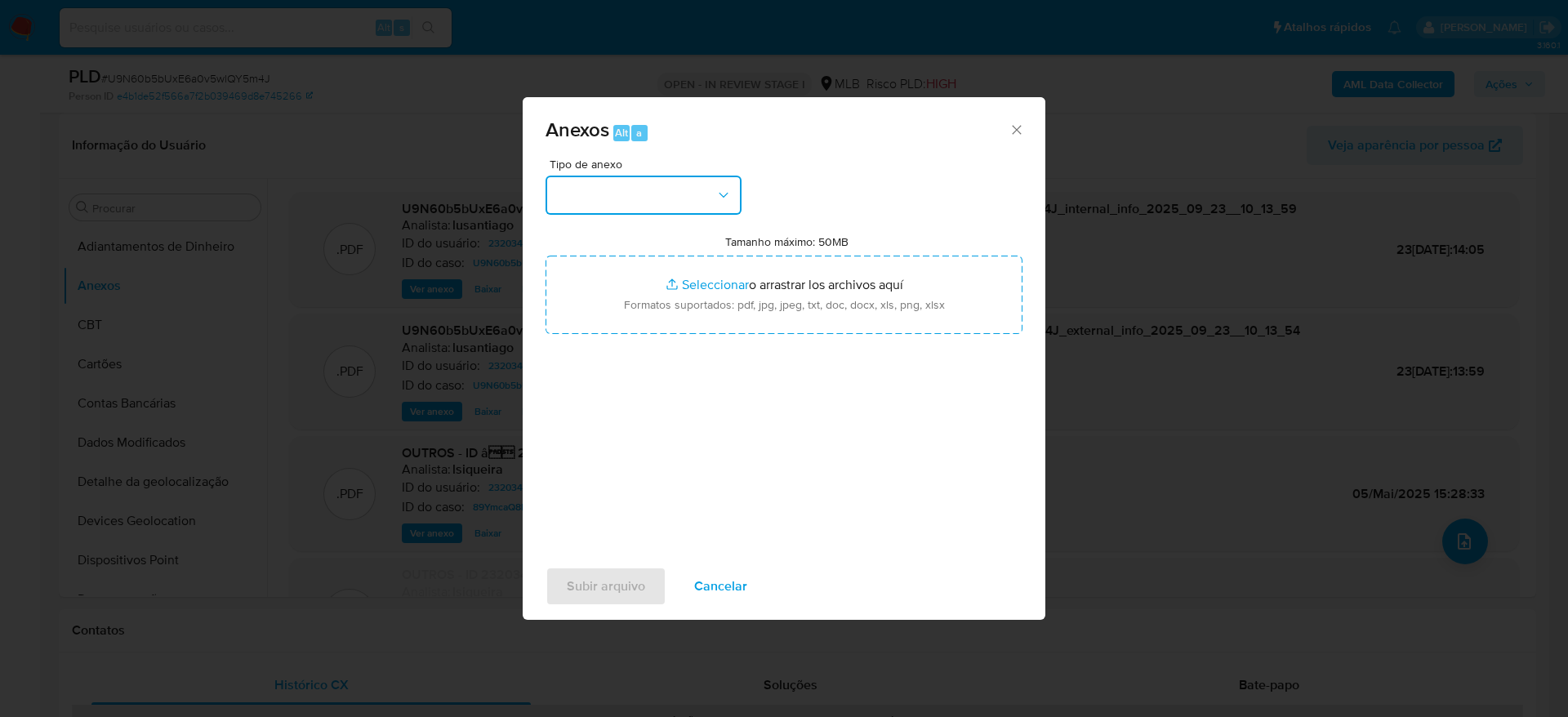
click at [607, 197] on button "button" at bounding box center [643, 195] width 196 height 39
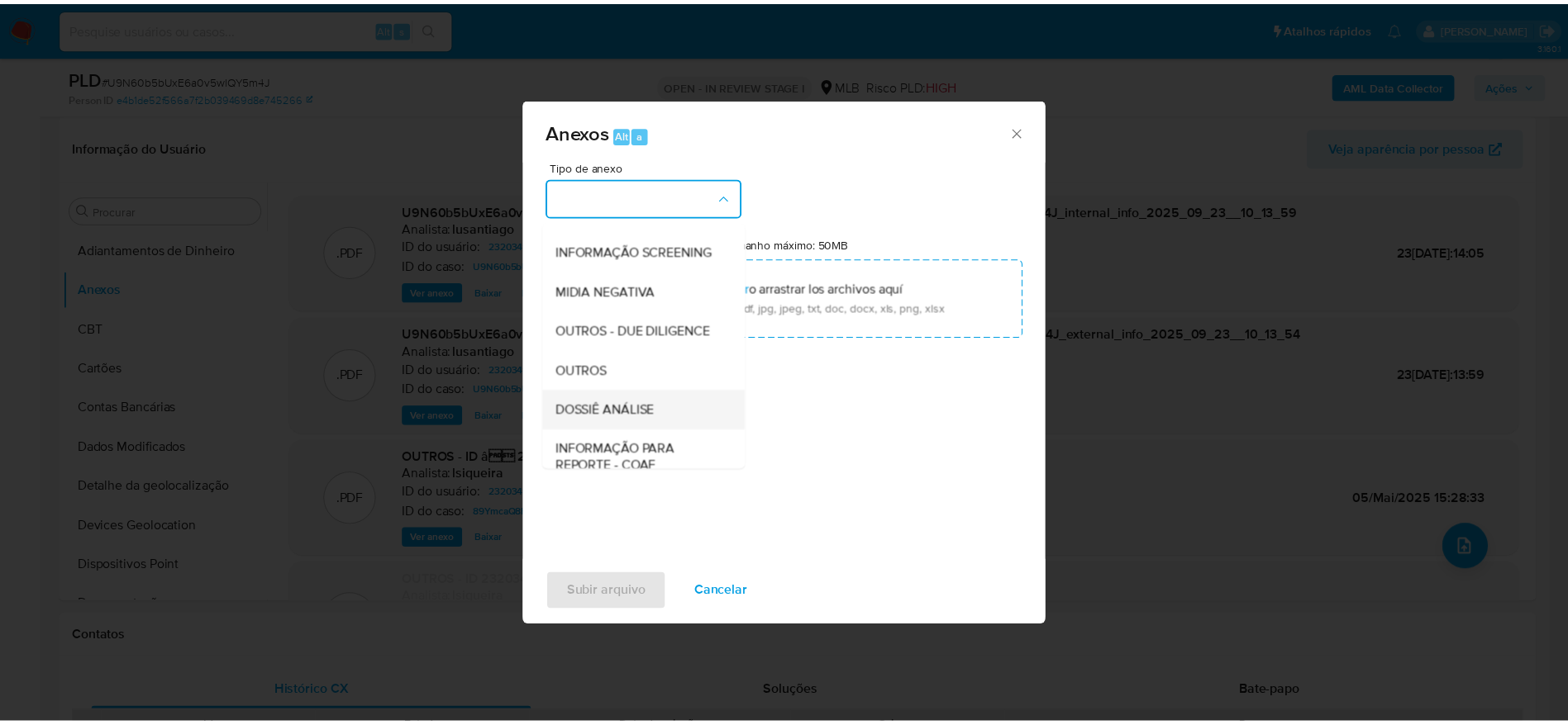
scroll to position [255, 0]
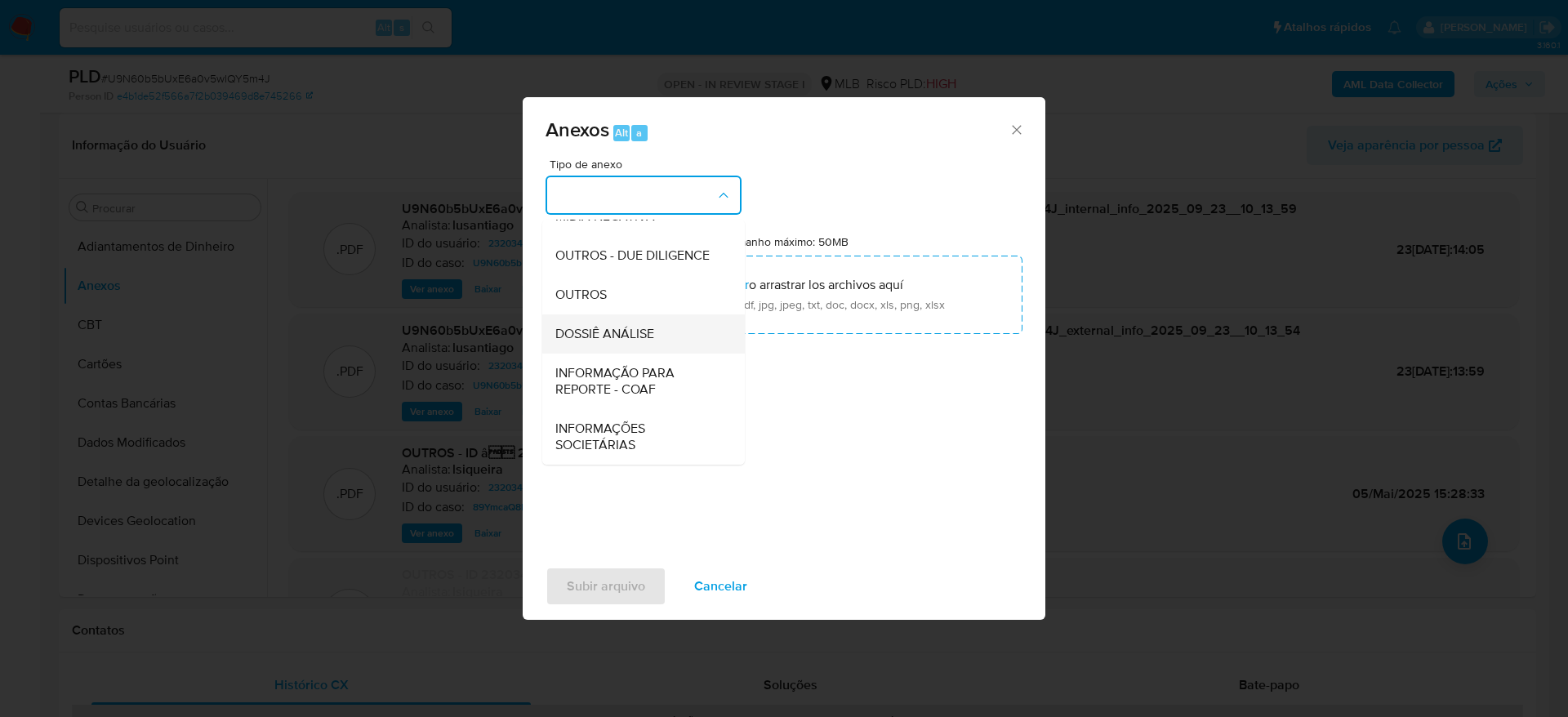
click at [610, 326] on span "DOSSIÊ ANÁLISE" at bounding box center [604, 334] width 98 height 17
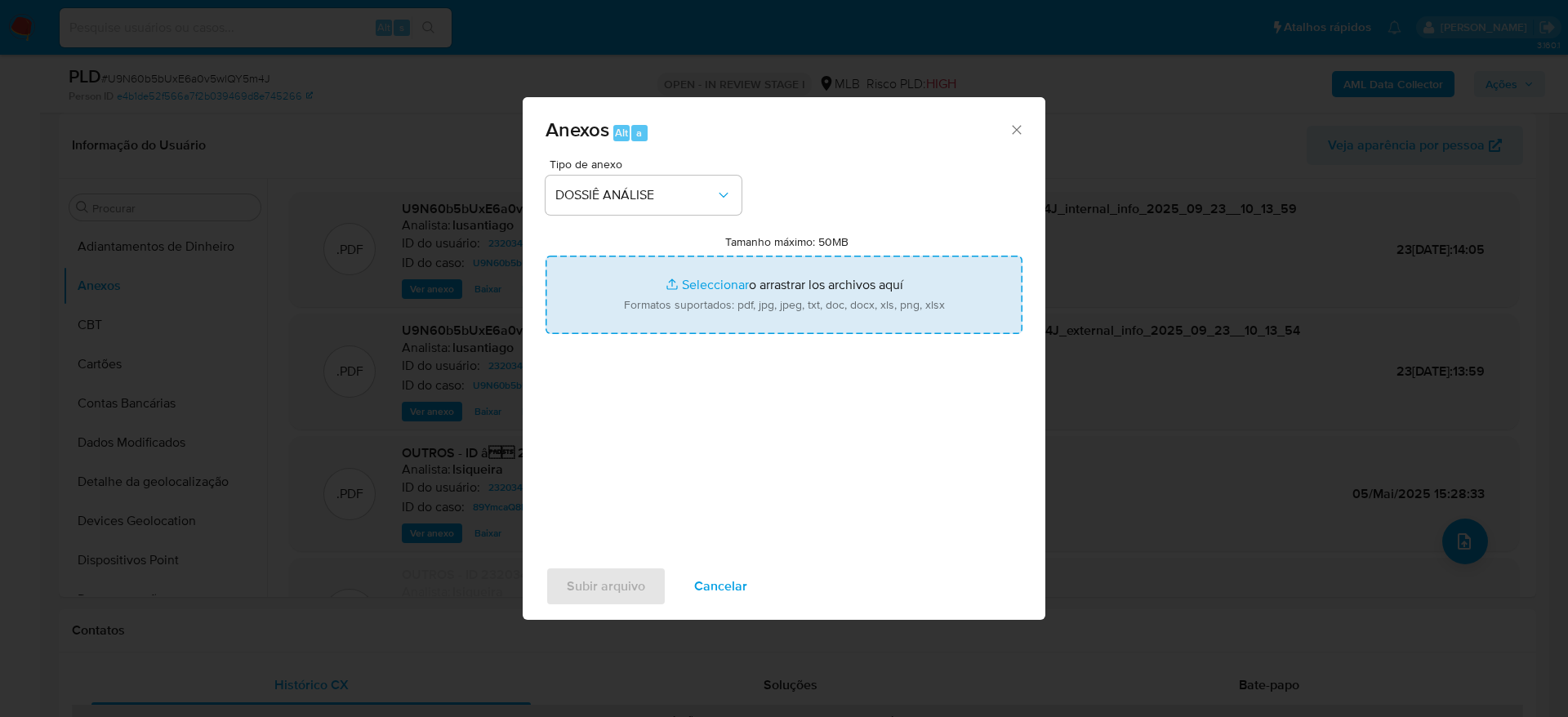
type input "C:\fakepath\2°SAR - (XXXXX) - CPF 13782356730 - DIEGO UBIRAJARA CARVALHO DA SIL…"
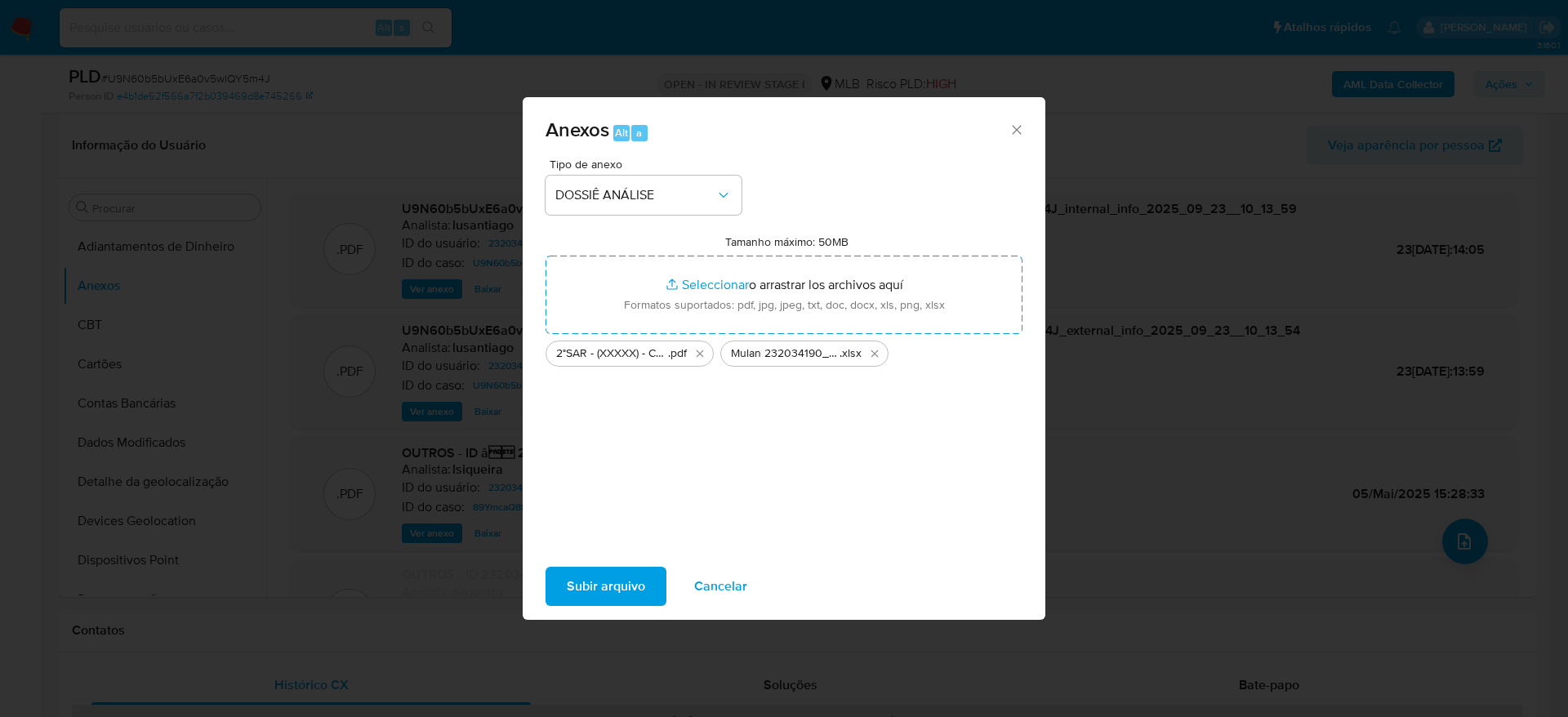
click at [591, 575] on span "Subir arquivo" at bounding box center [606, 586] width 78 height 36
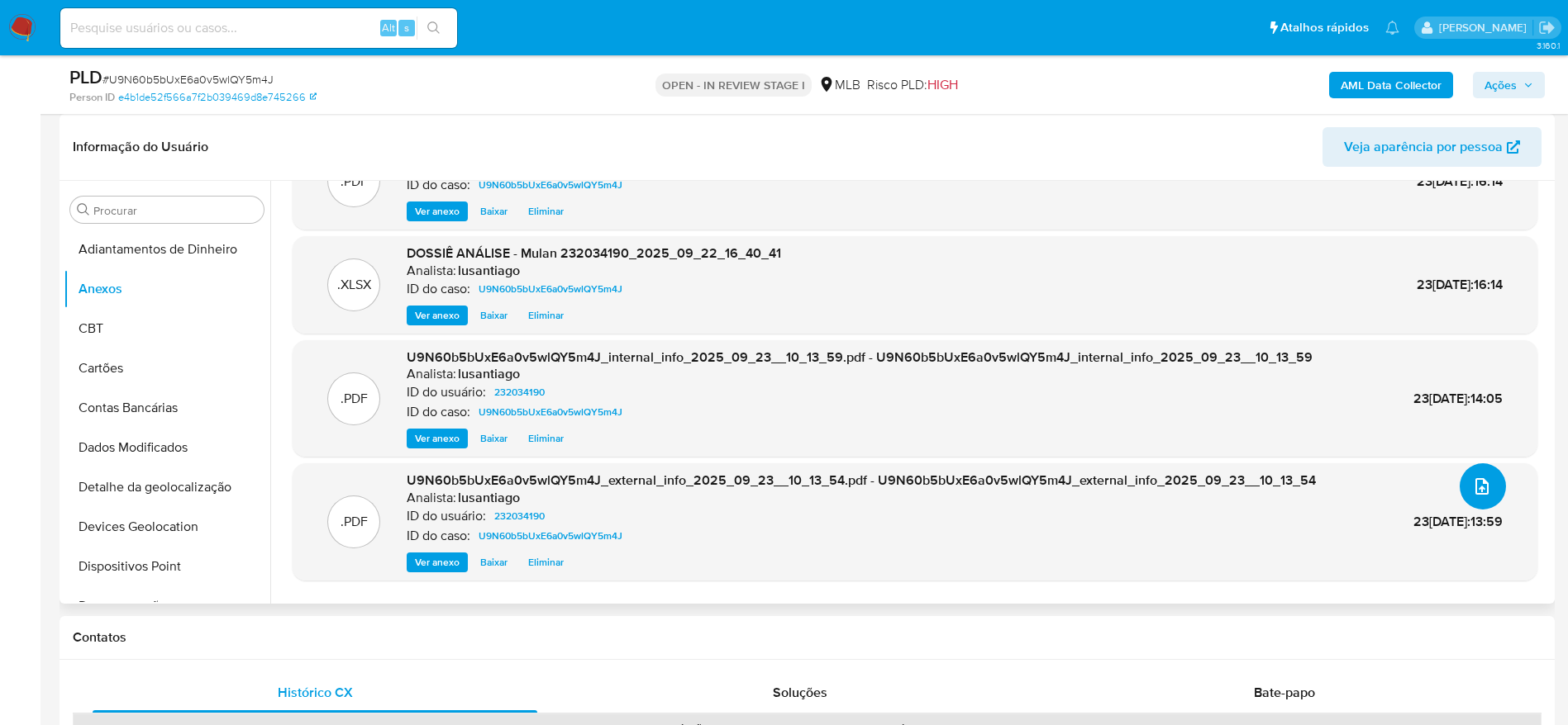
scroll to position [0, 0]
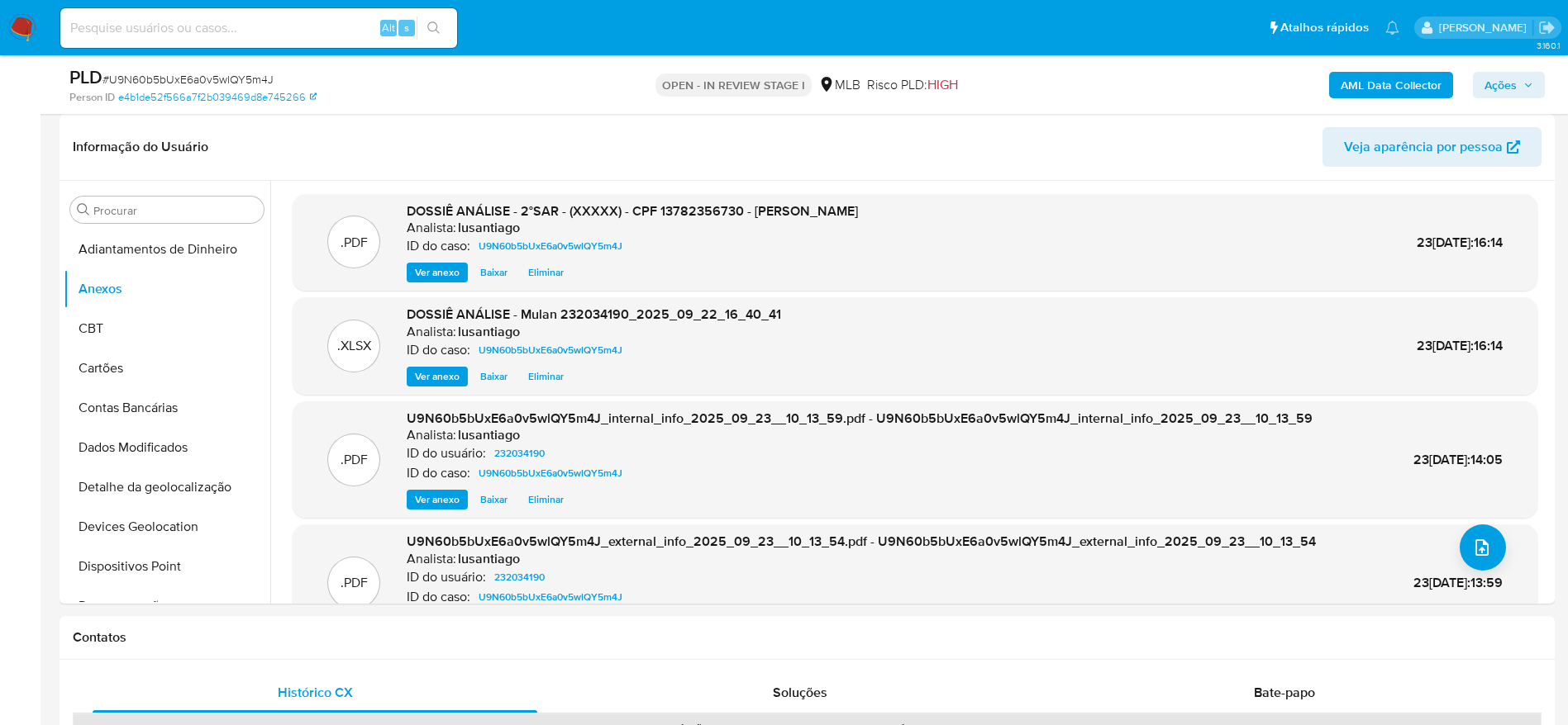
click at [1489, 81] on span "Ações" at bounding box center [1500, 85] width 32 height 26
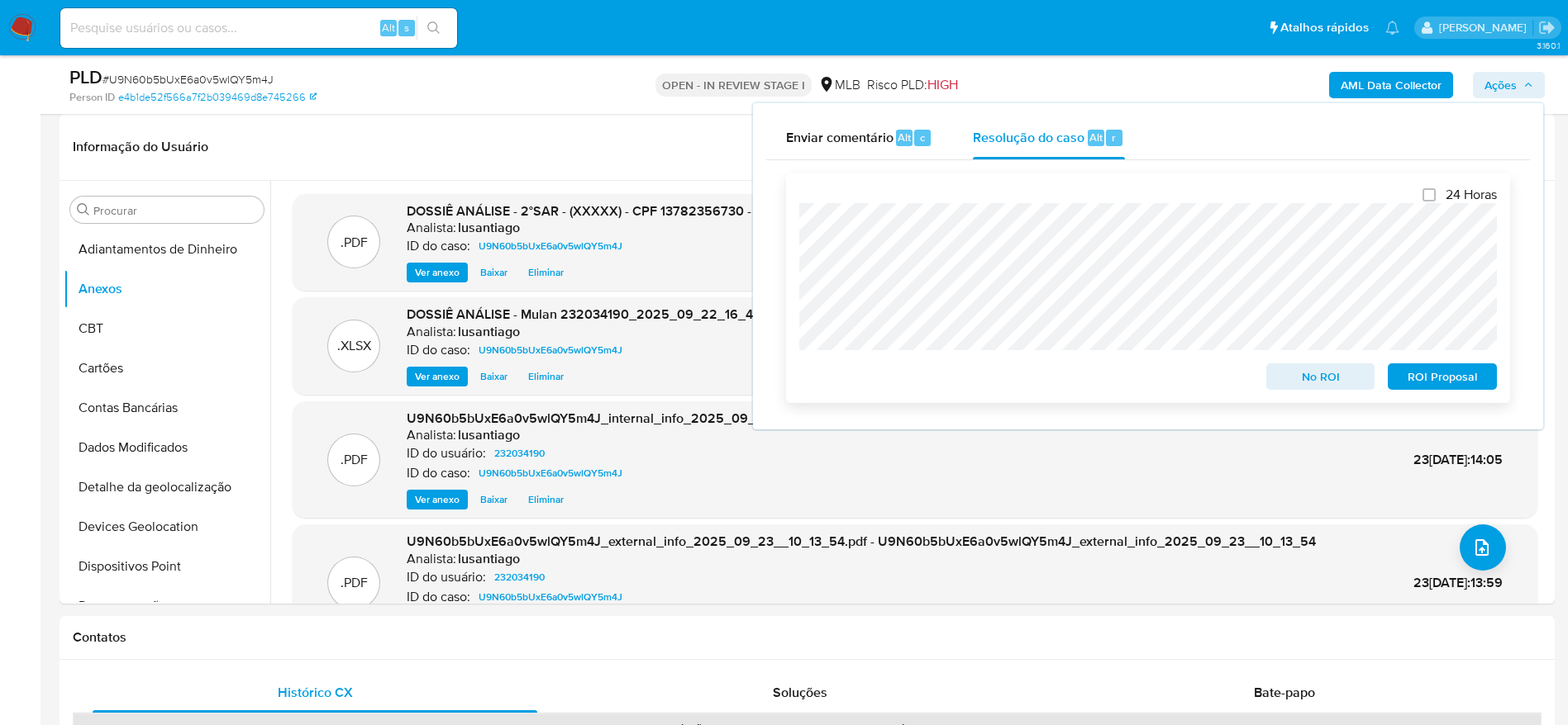
click at [1428, 379] on span "ROI Proposal" at bounding box center [1441, 377] width 85 height 23
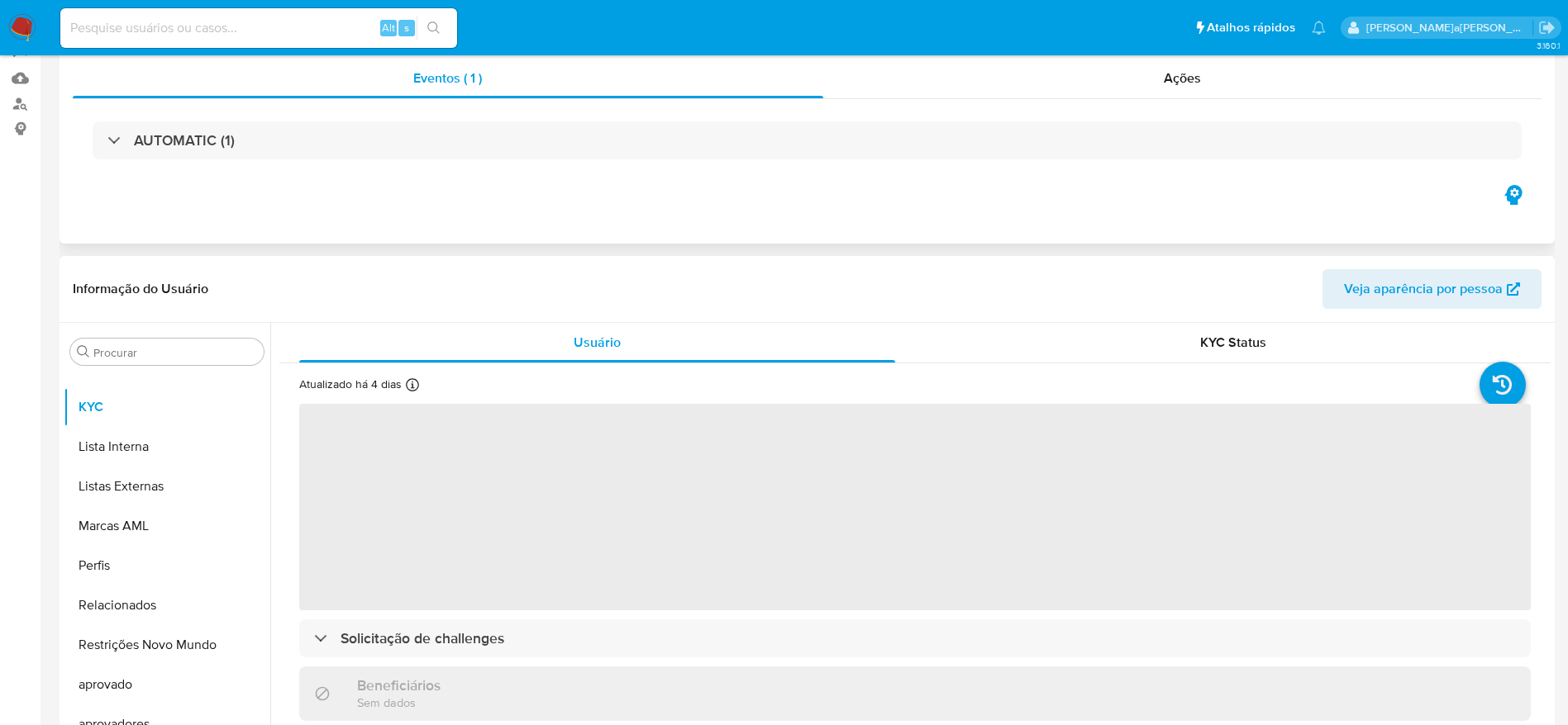
scroll to position [372, 0]
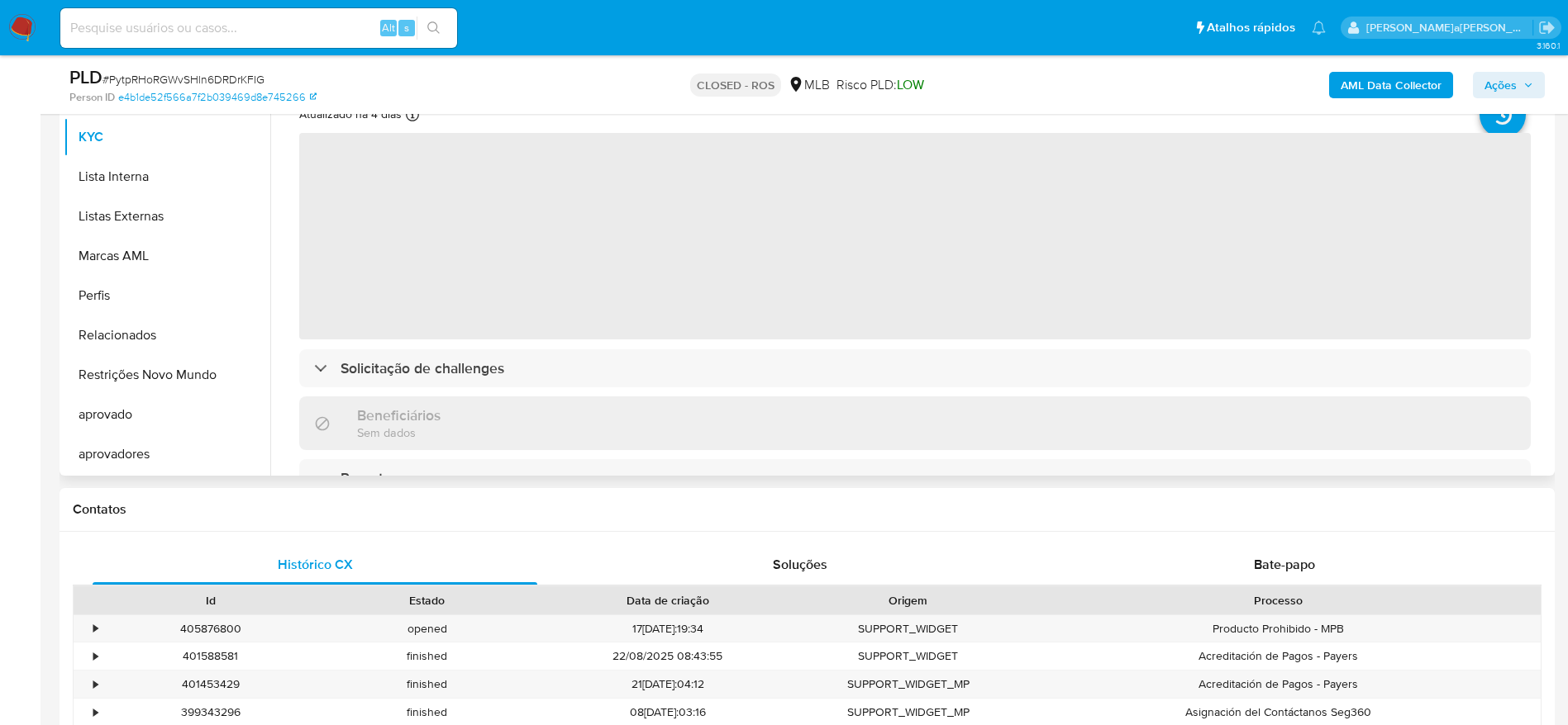
select select "10"
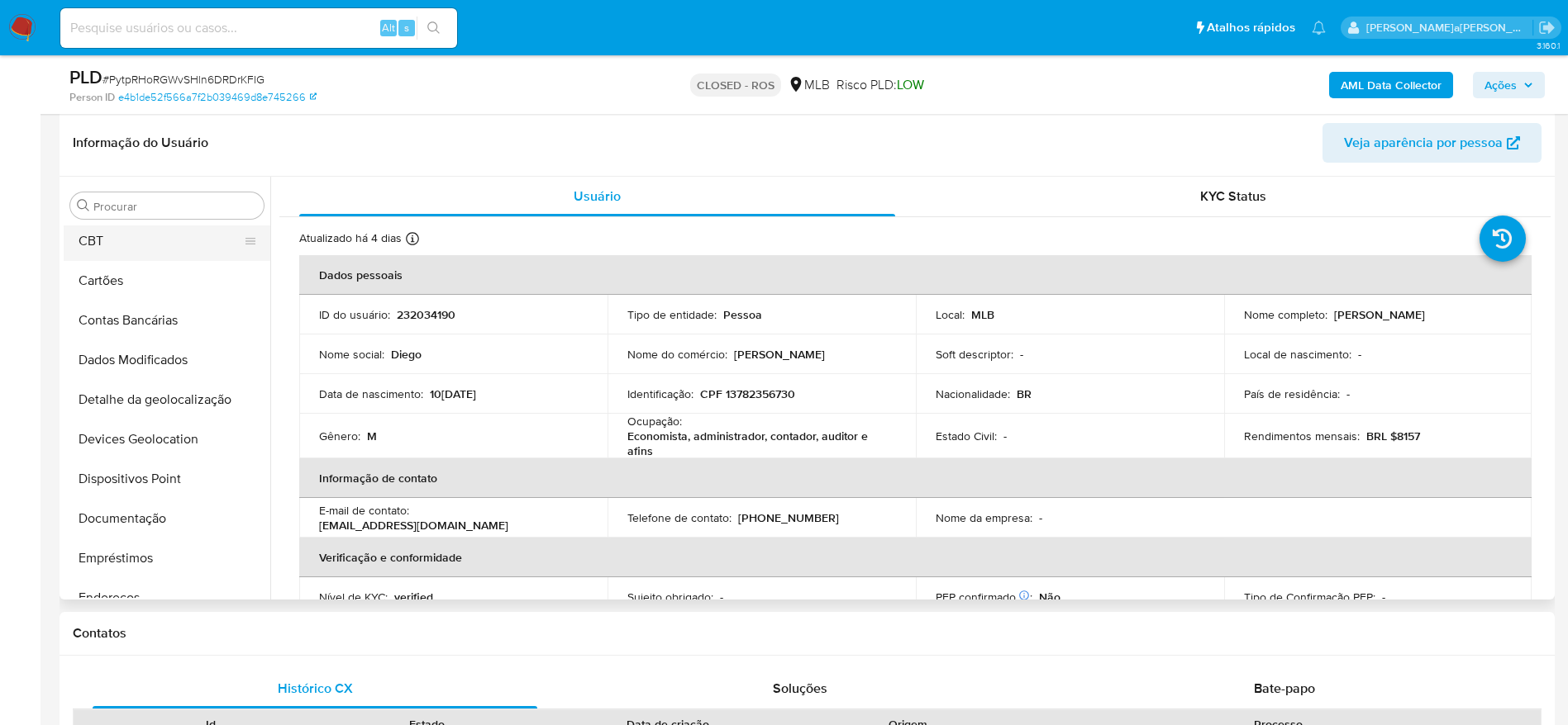
scroll to position [0, 0]
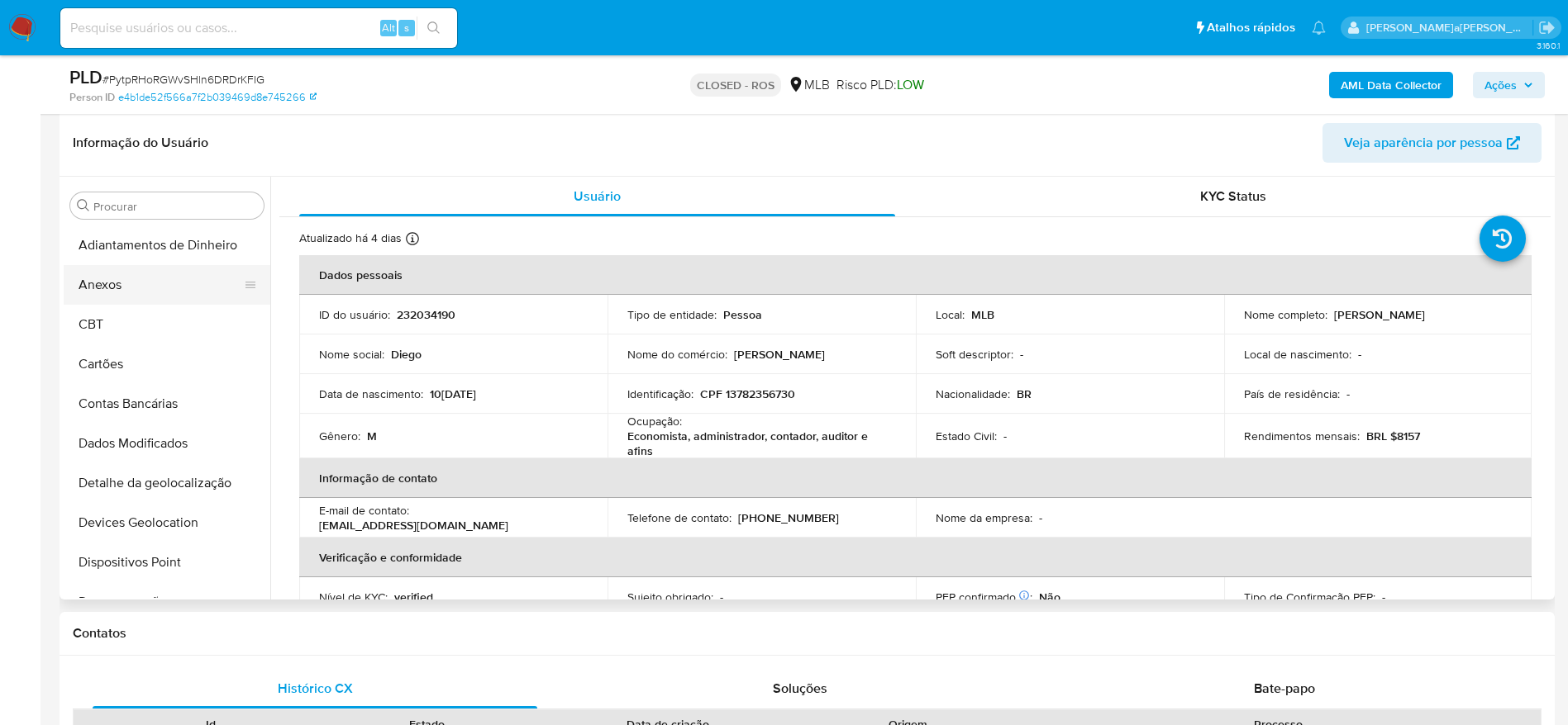
click at [131, 285] on button "Anexos" at bounding box center [161, 285] width 194 height 39
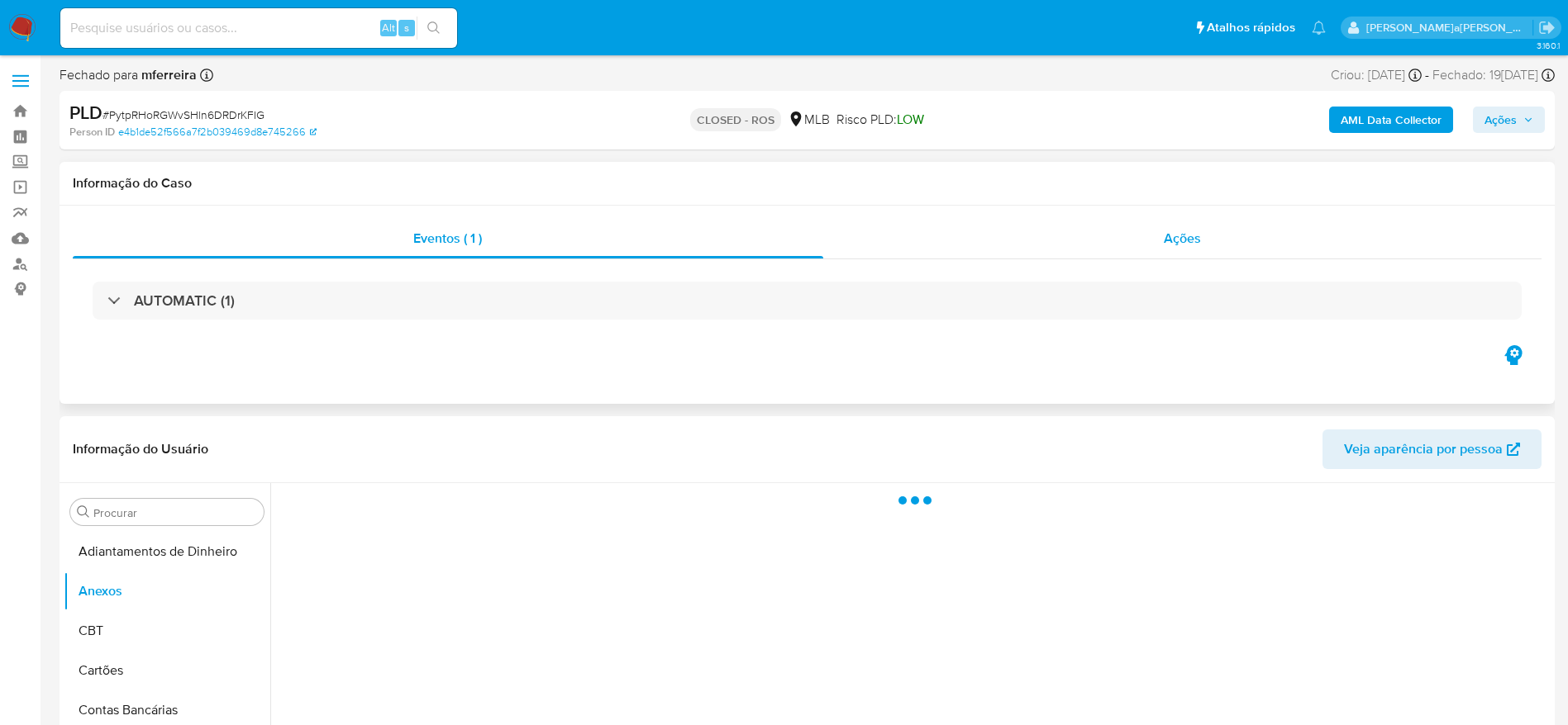
click at [1141, 230] on div "Ações" at bounding box center [1182, 239] width 719 height 39
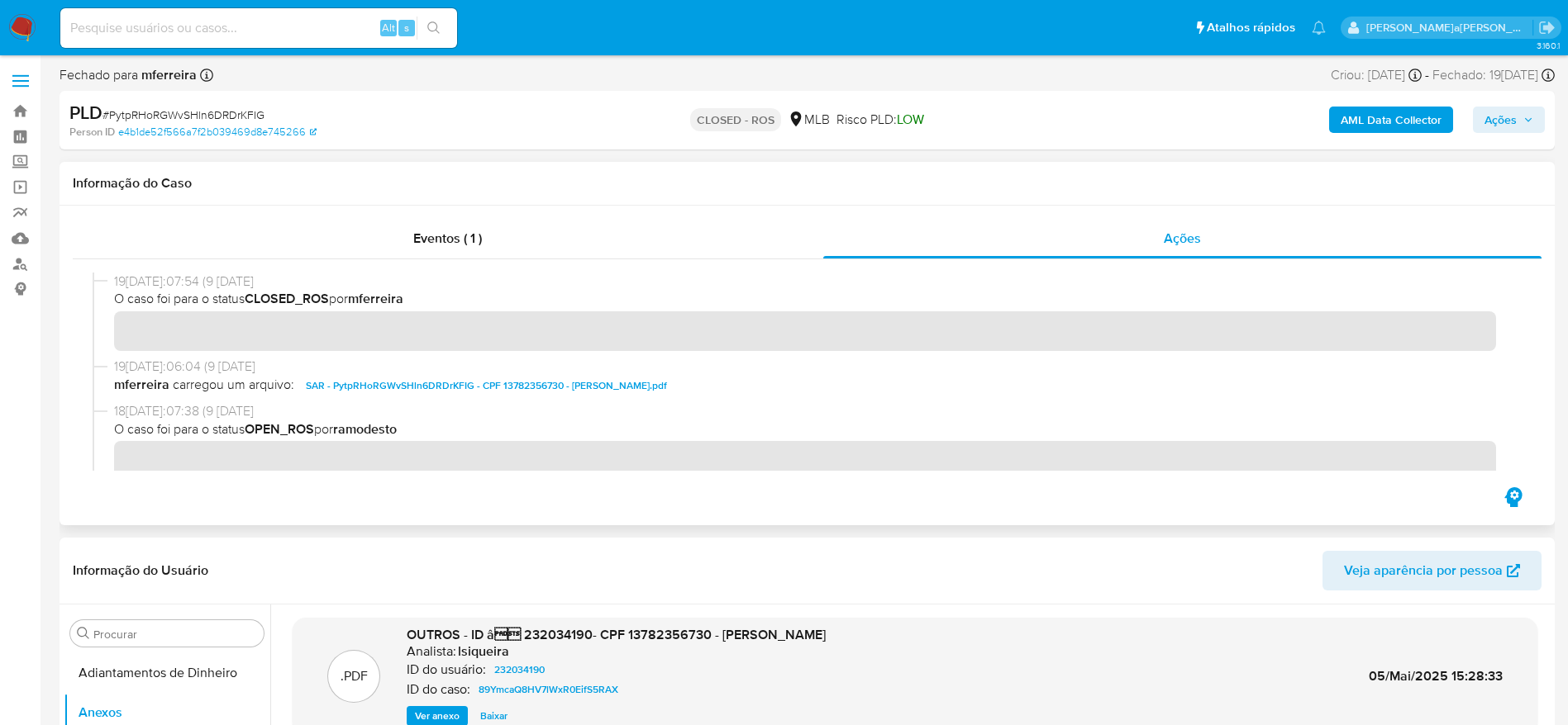
drag, startPoint x: 113, startPoint y: 281, endPoint x: 175, endPoint y: 285, distance: 62.1
click at [175, 285] on div "19[DATE]:07:54 (9 [DATE]O caso foi para o status CLOSED_ROS por mferreira" at bounding box center [807, 315] width 1429 height 85
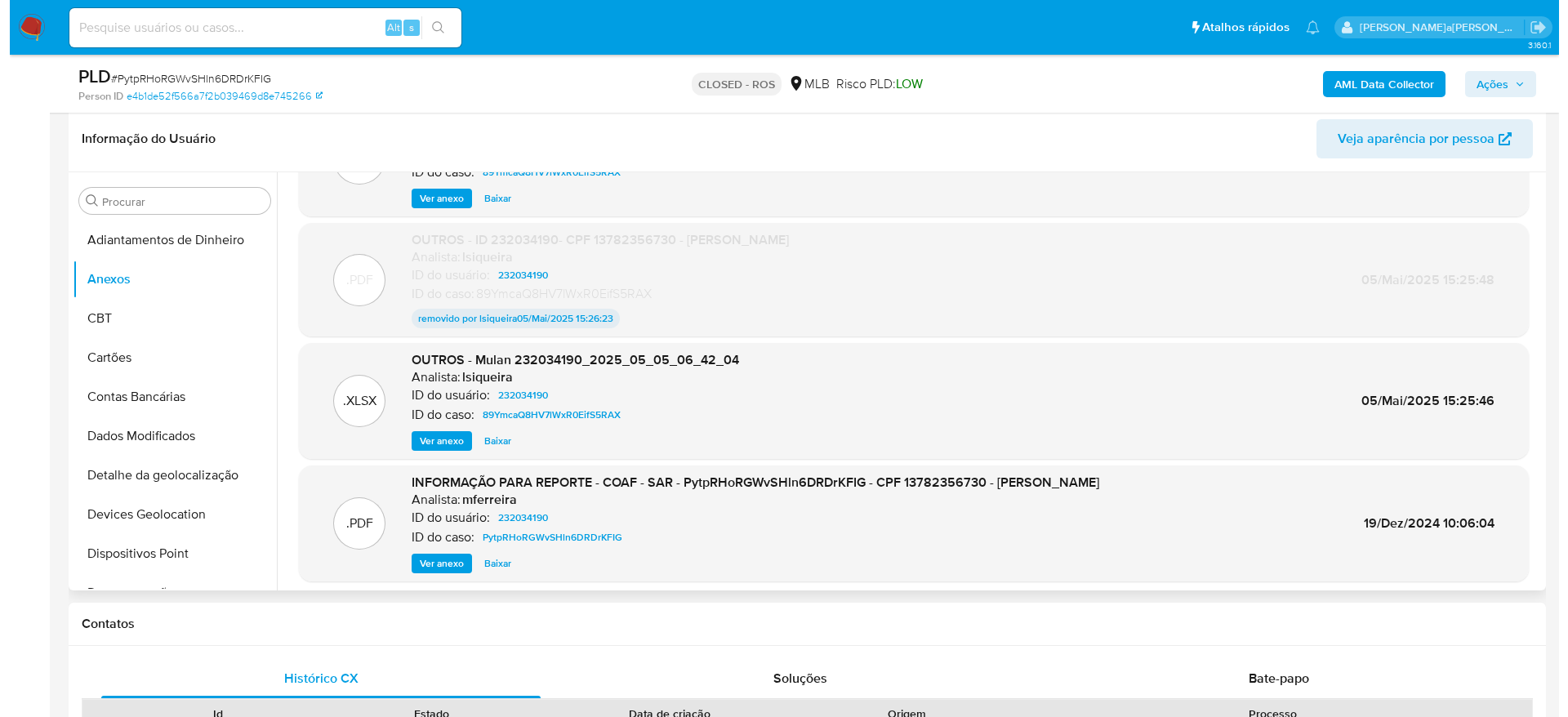
scroll to position [123, 0]
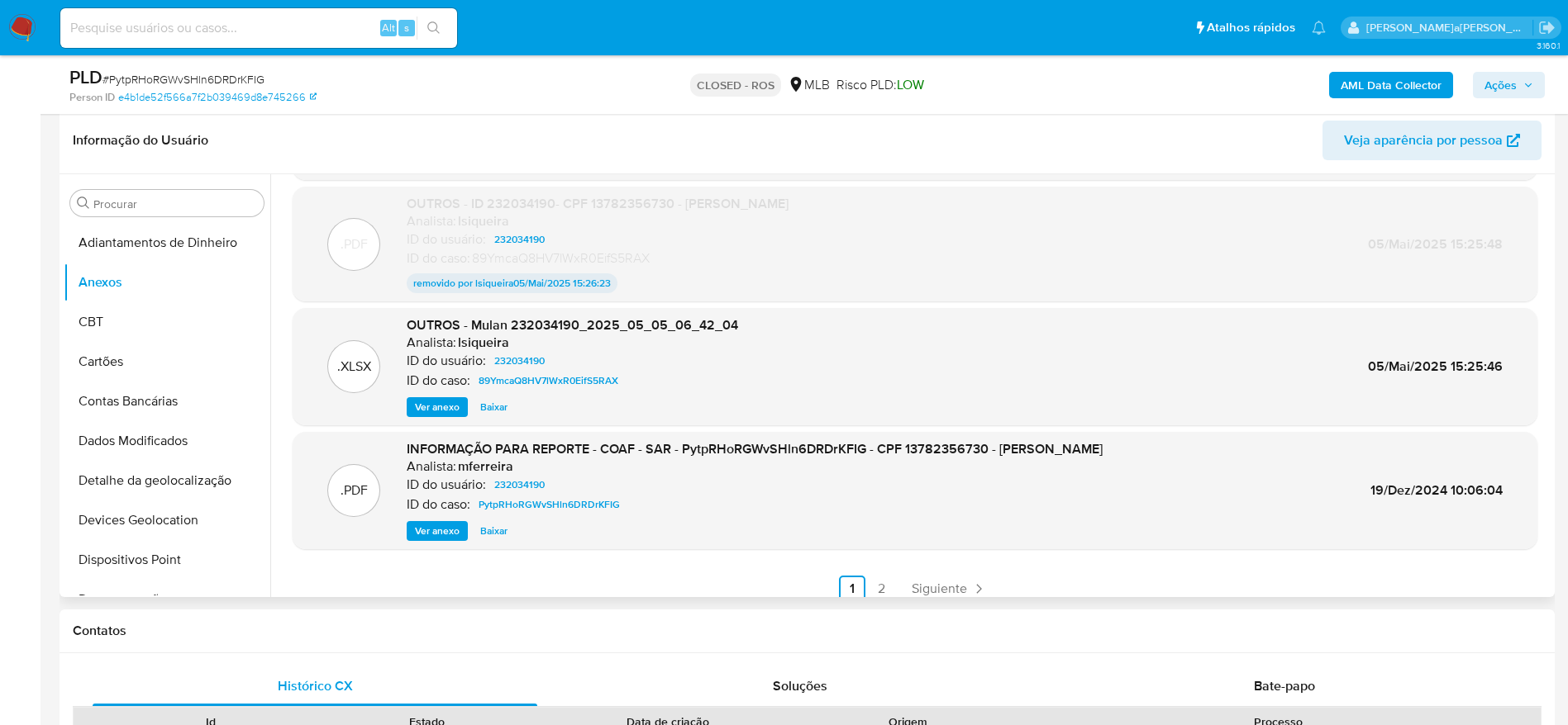
click at [439, 535] on span "Ver anexo" at bounding box center [438, 532] width 45 height 17
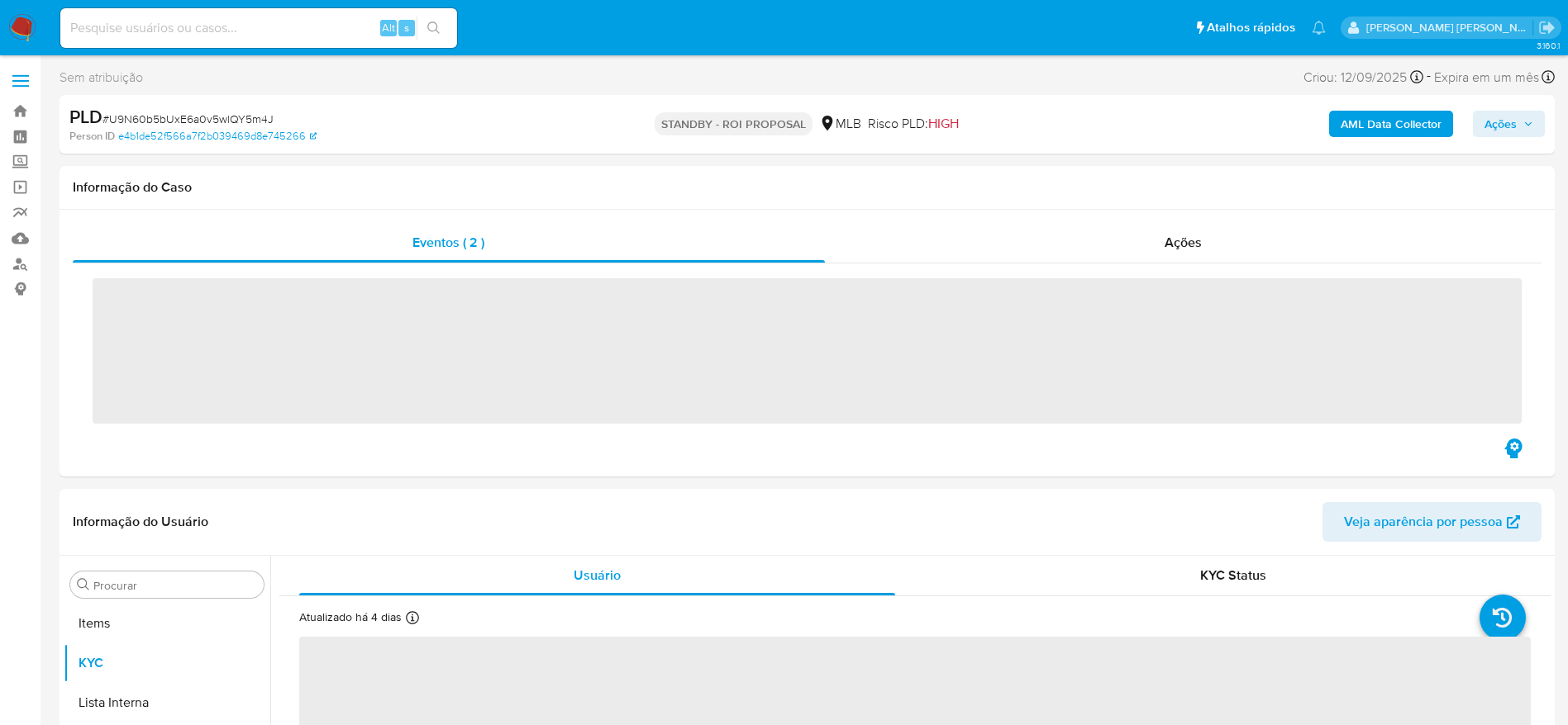
scroll to position [856, 0]
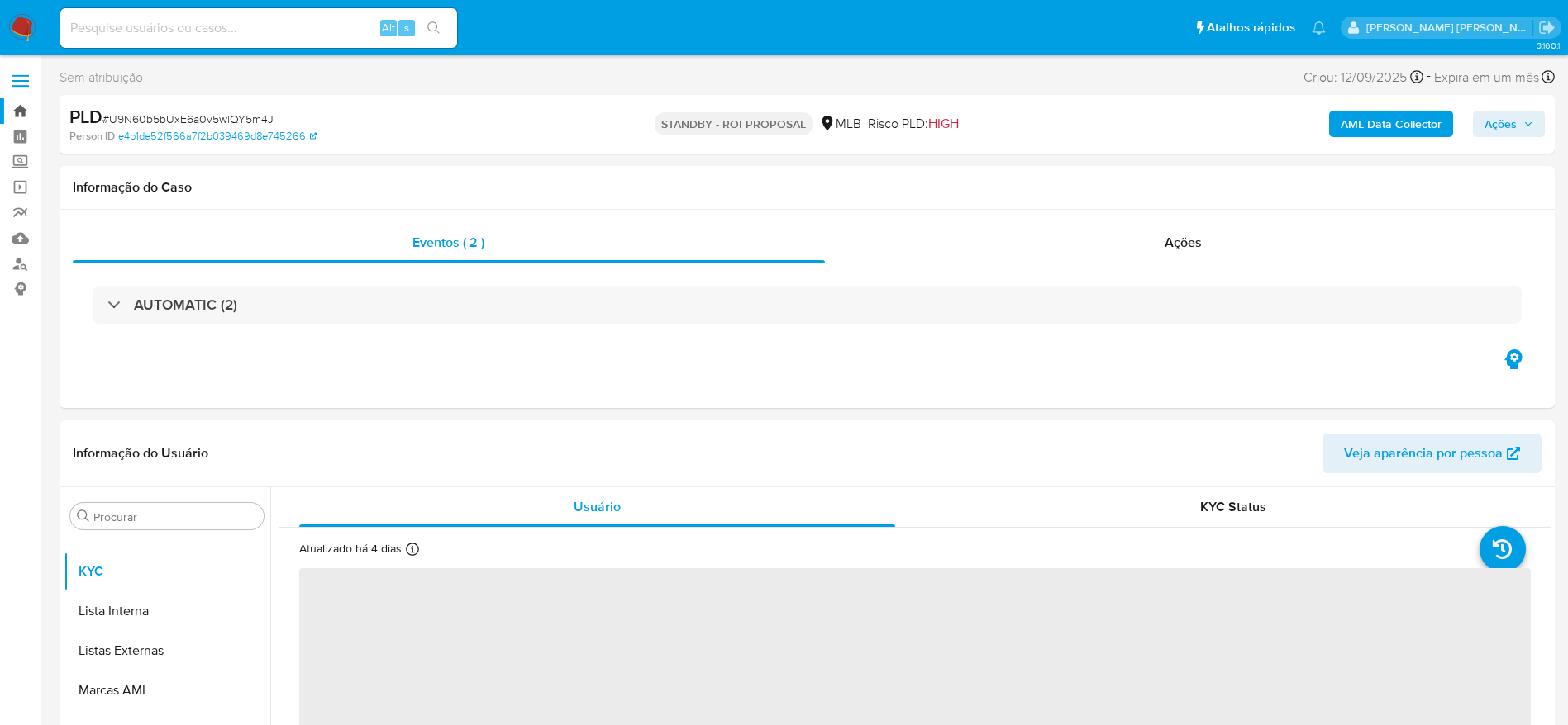
select select "10"
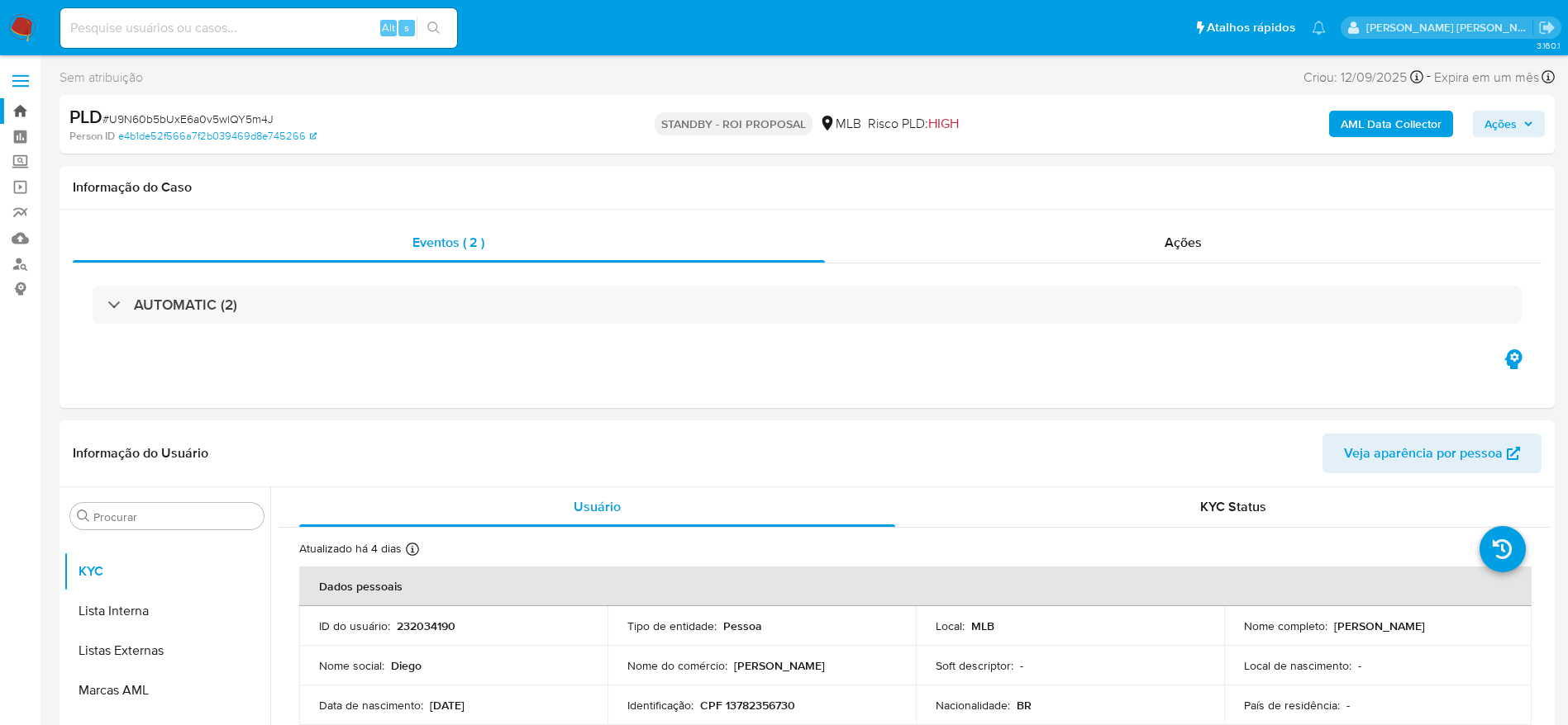
click at [23, 111] on link "Bandeja" at bounding box center [98, 111] width 196 height 25
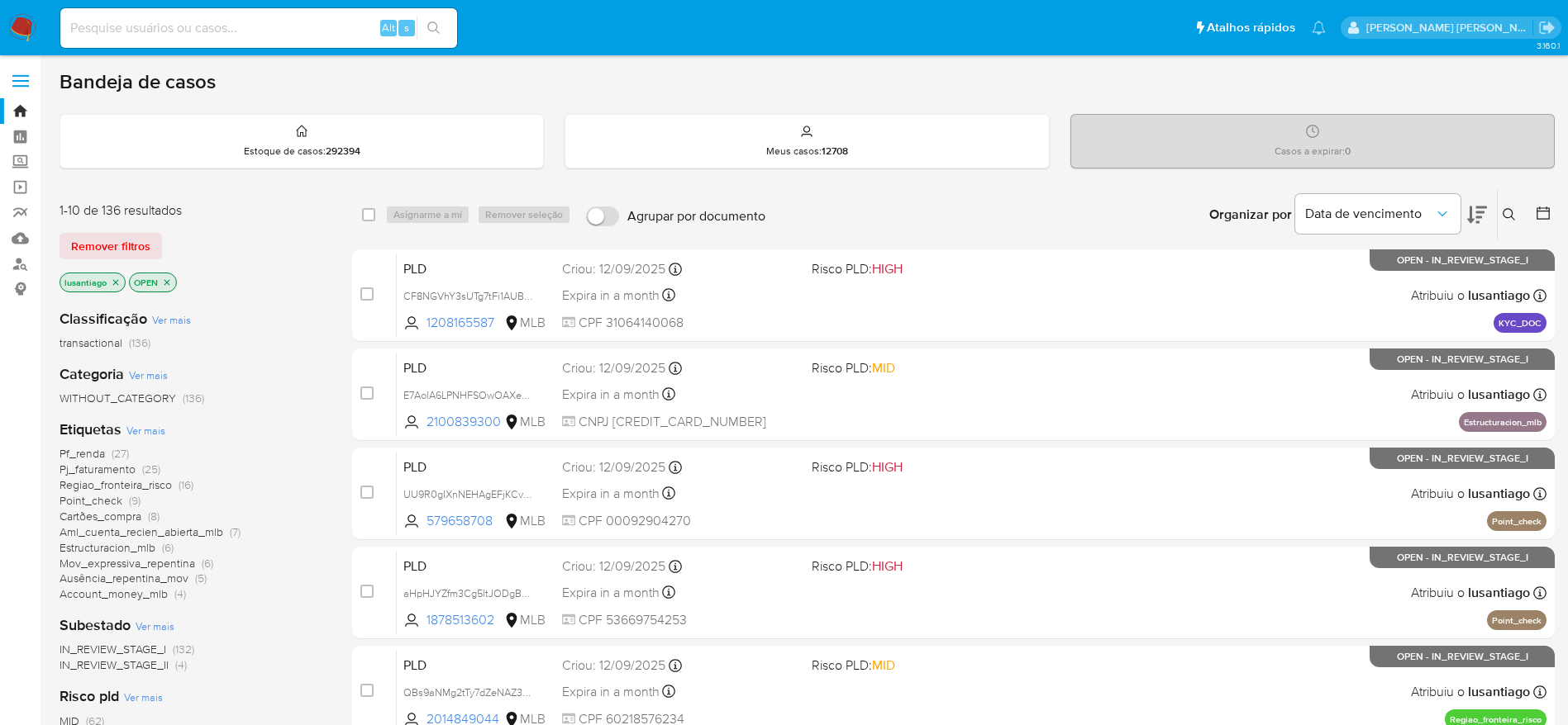
click at [271, 25] on input at bounding box center [258, 27] width 396 height 22
paste input "287525154"
type input "287525154"
click at [439, 26] on icon "search-icon" at bounding box center [434, 28] width 13 height 13
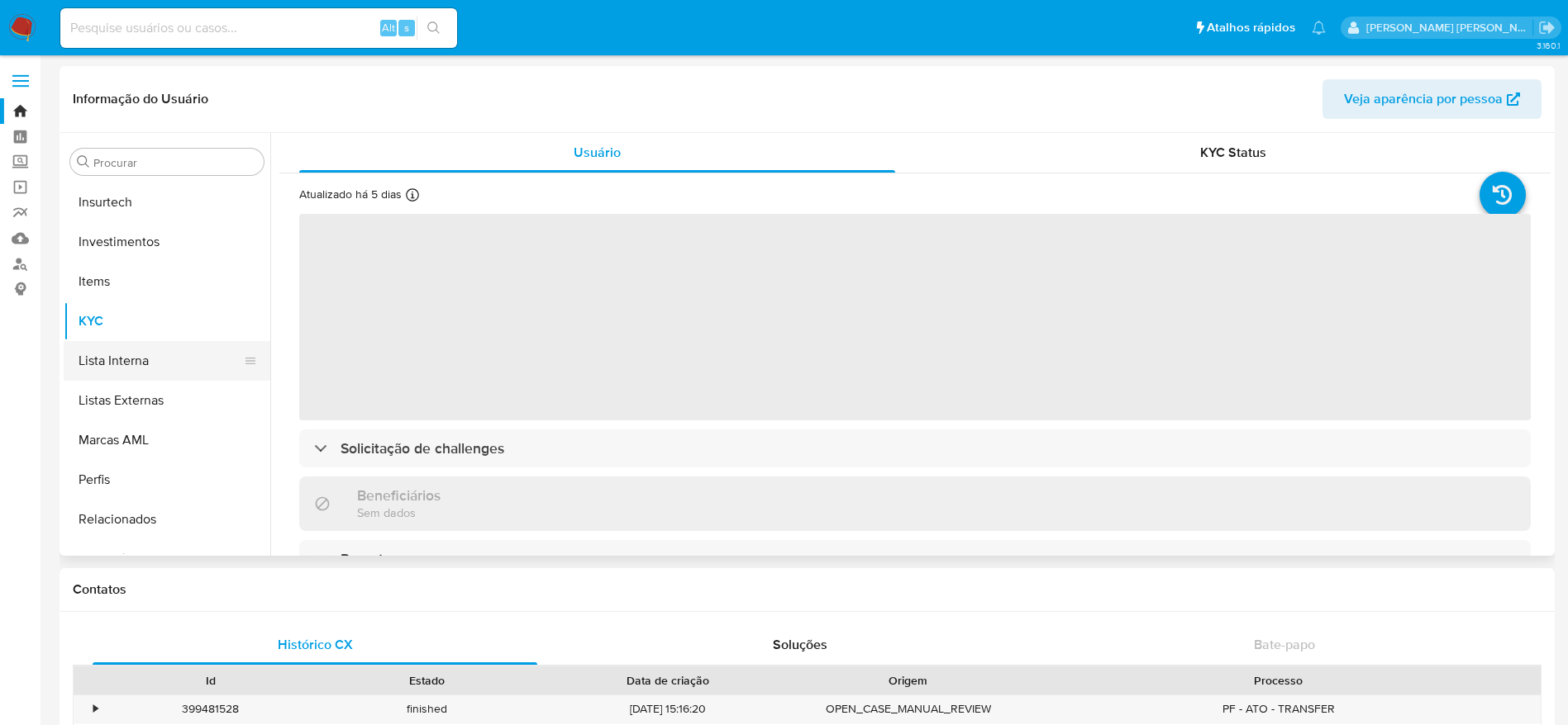
scroll to position [609, 0]
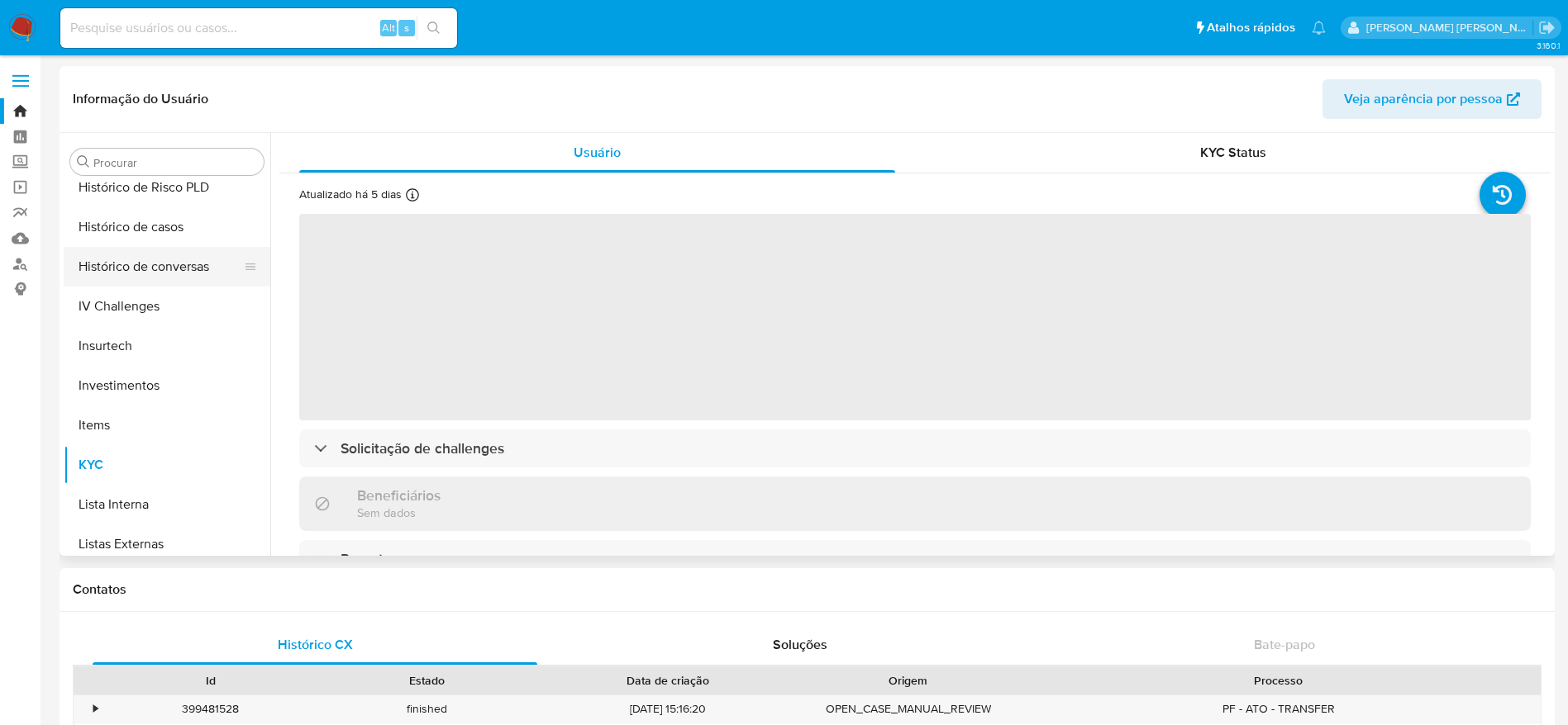
select select "10"
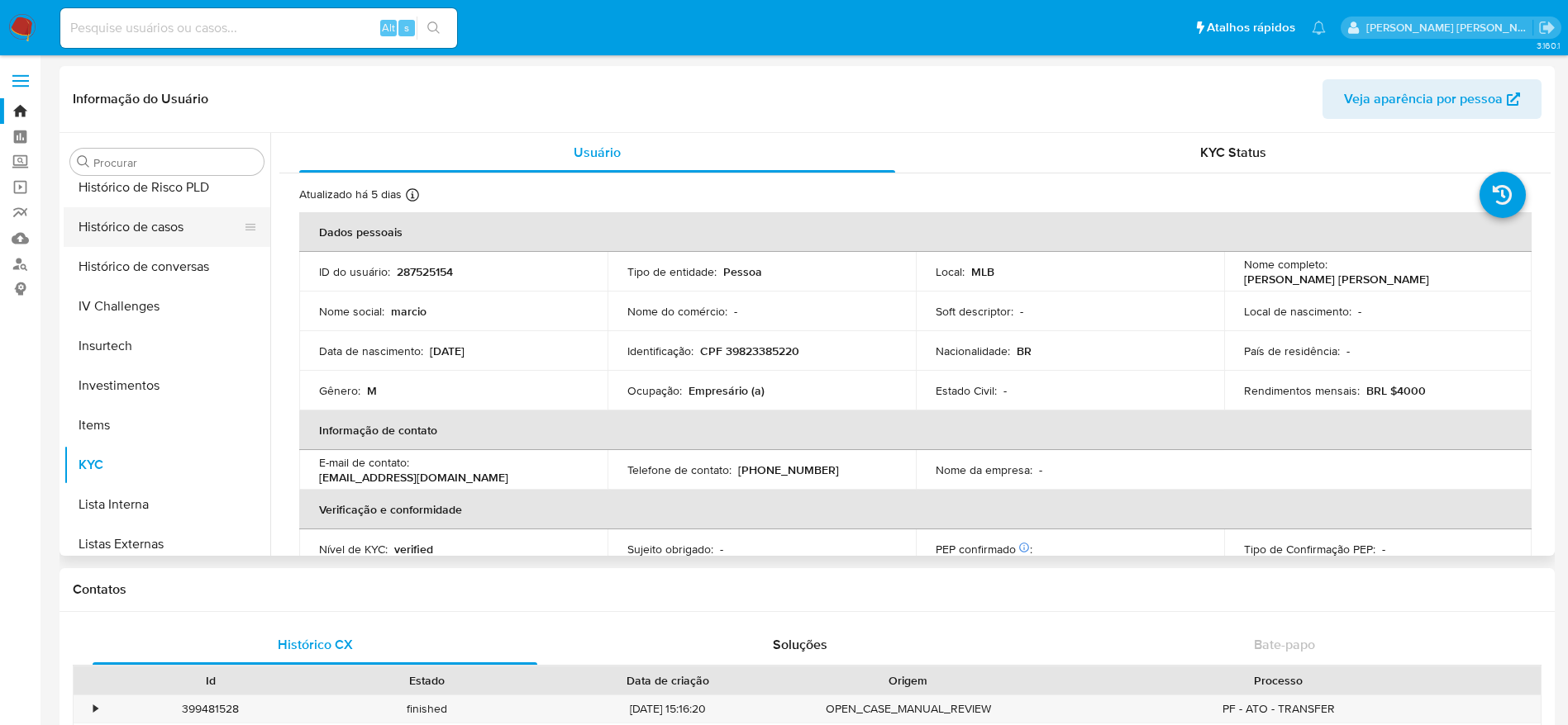
click at [173, 226] on button "Histórico de casos" at bounding box center [161, 227] width 194 height 39
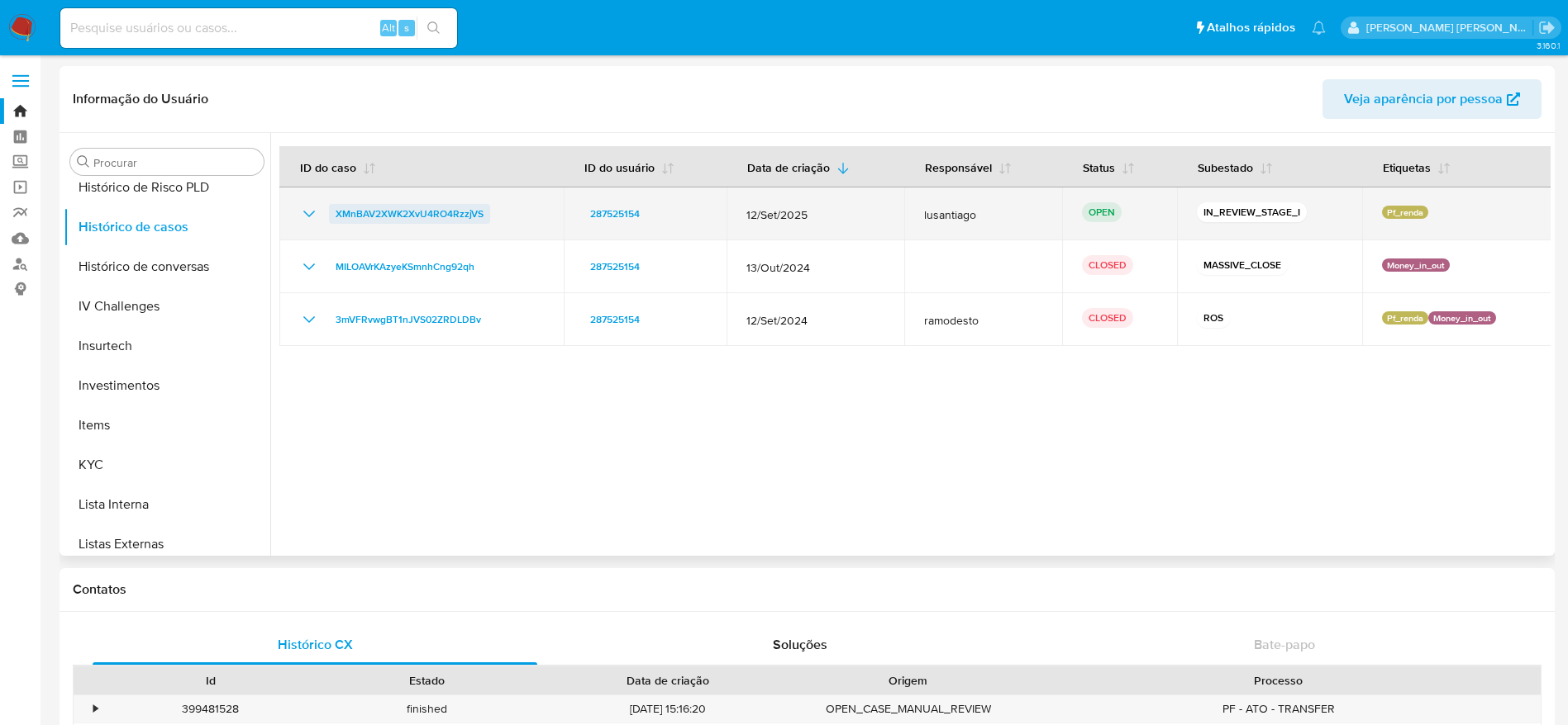
click at [407, 208] on span "XMnBAV2XWK2XvU4RO4RzzjVS" at bounding box center [409, 213] width 147 height 20
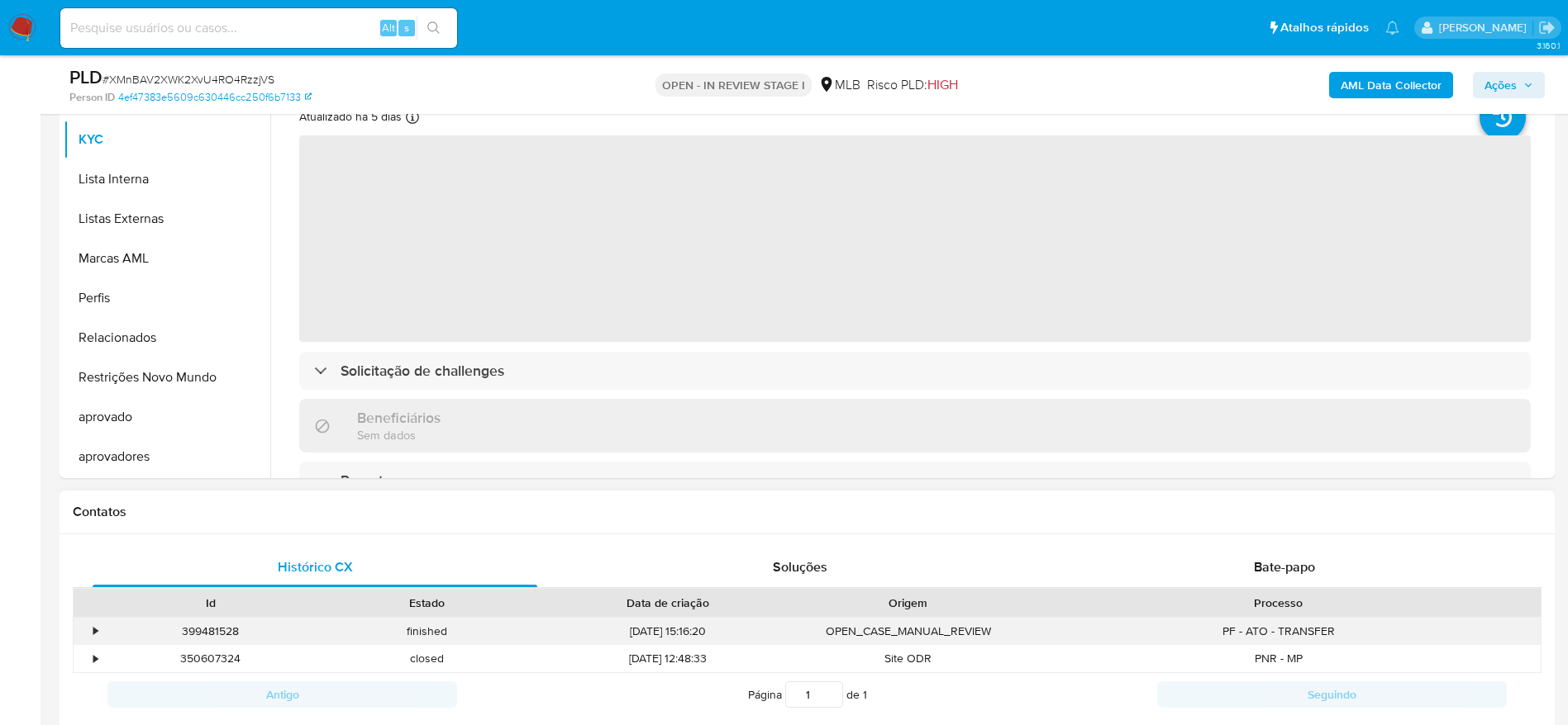
scroll to position [620, 0]
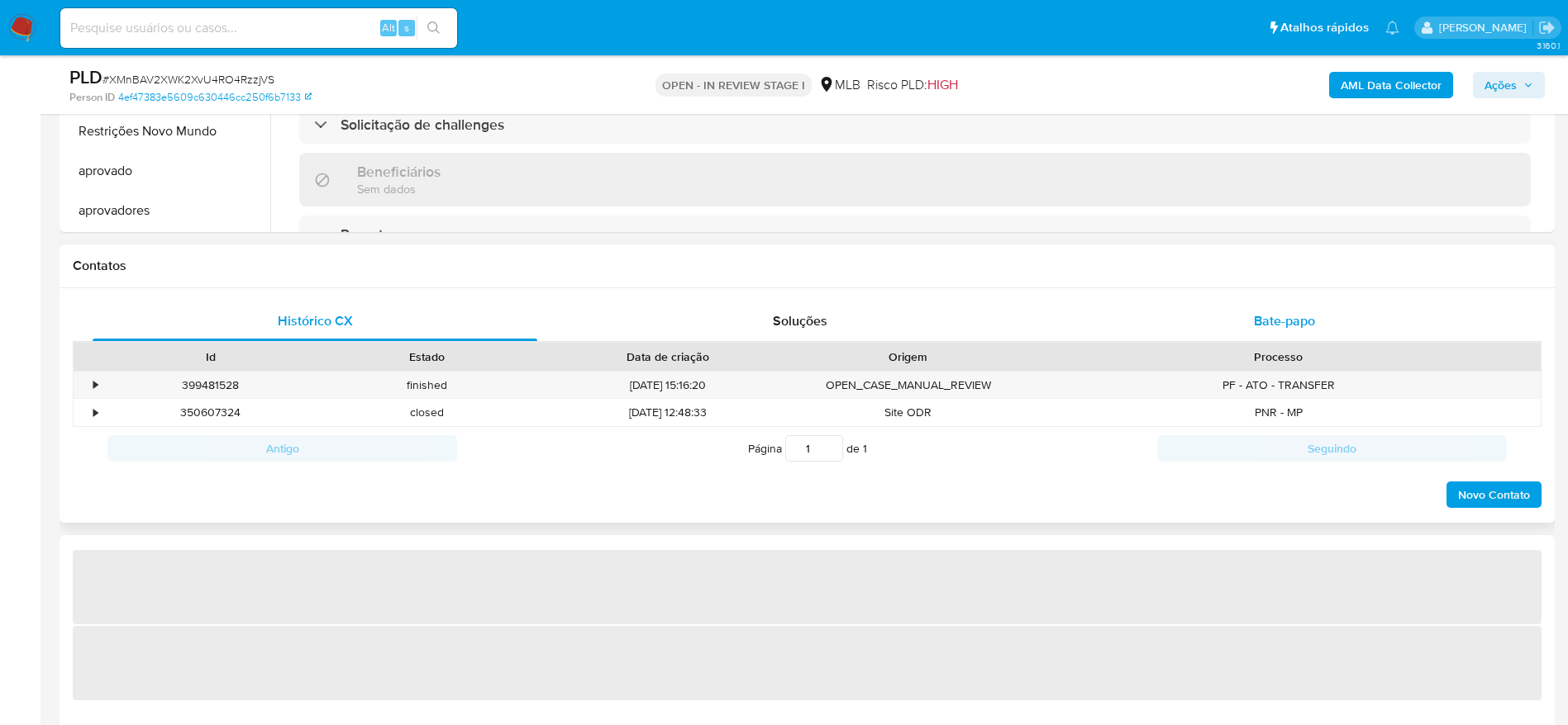
select select "10"
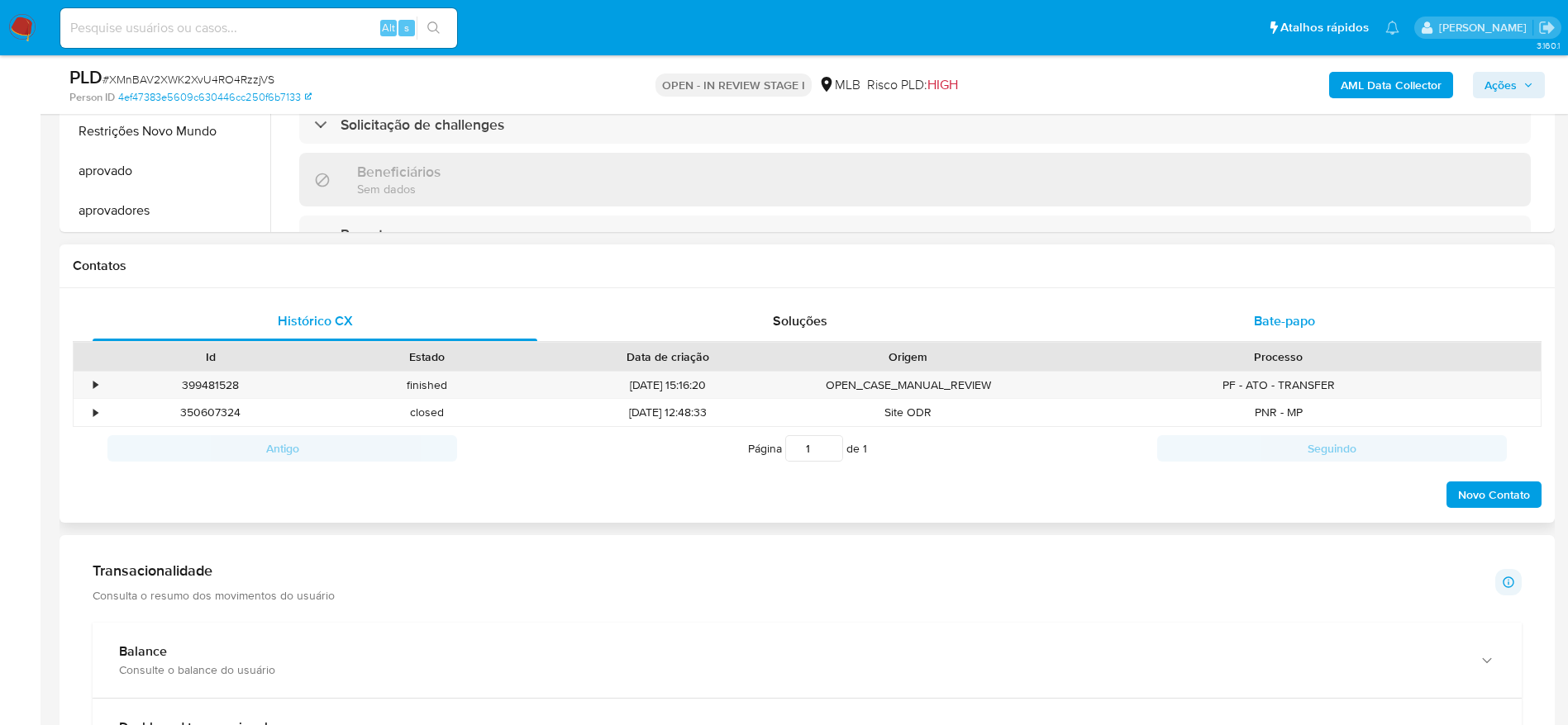
click at [1264, 329] on span "Bate-papo" at bounding box center [1284, 321] width 61 height 19
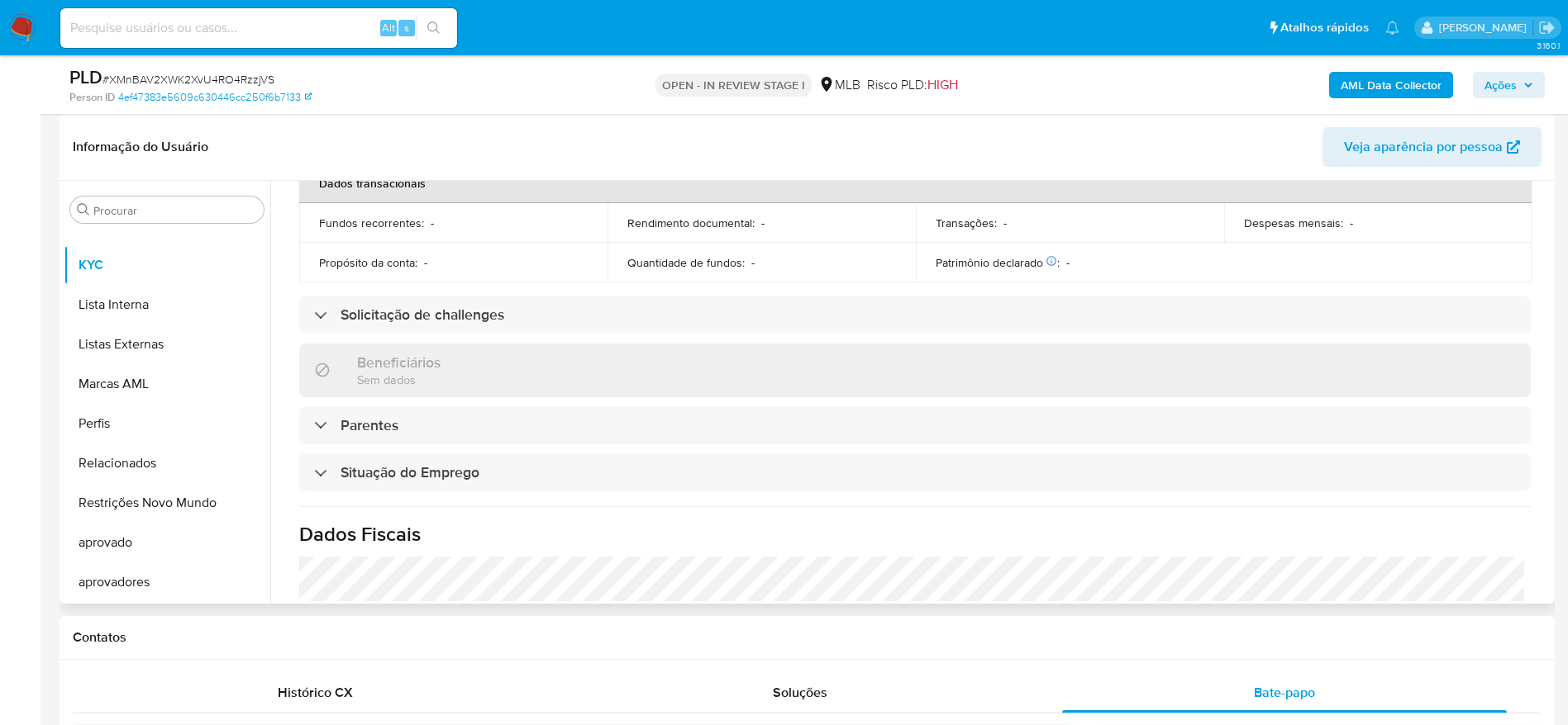
scroll to position [0, 0]
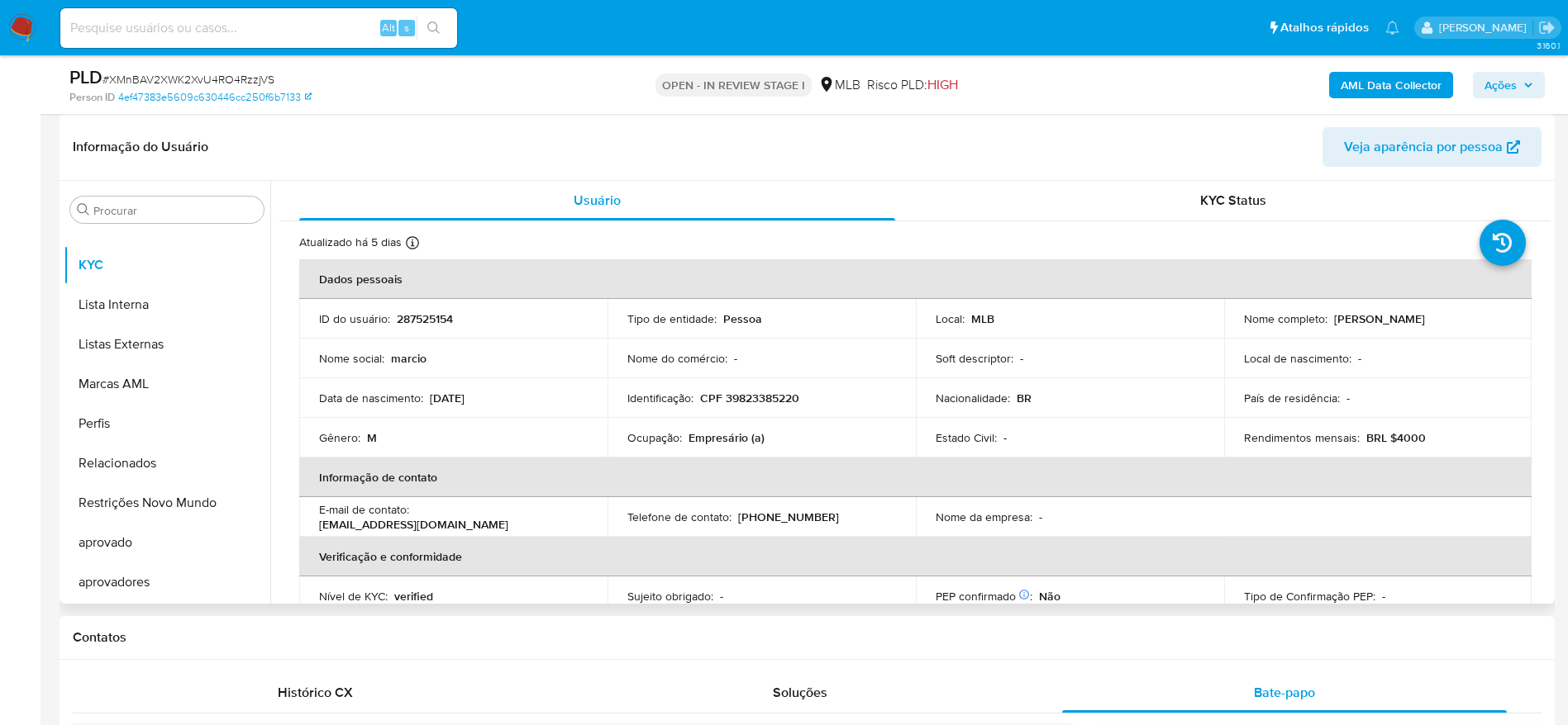
click at [789, 154] on header "Informação do Usuário Veja aparência por pessoa" at bounding box center [806, 147] width 1468 height 39
click at [762, 391] on p "CPF 39823385220" at bounding box center [750, 398] width 100 height 15
copy p "39823385220"
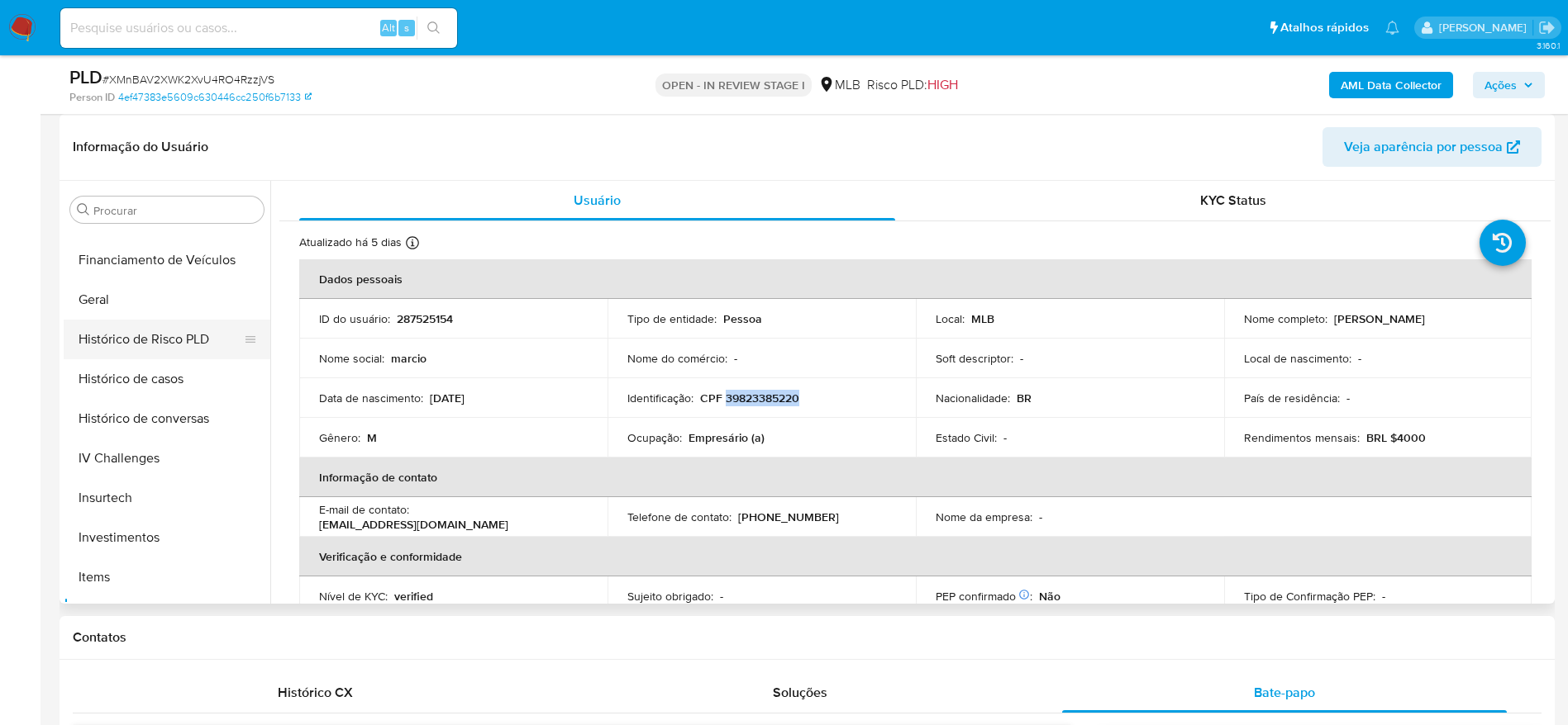
scroll to position [361, 0]
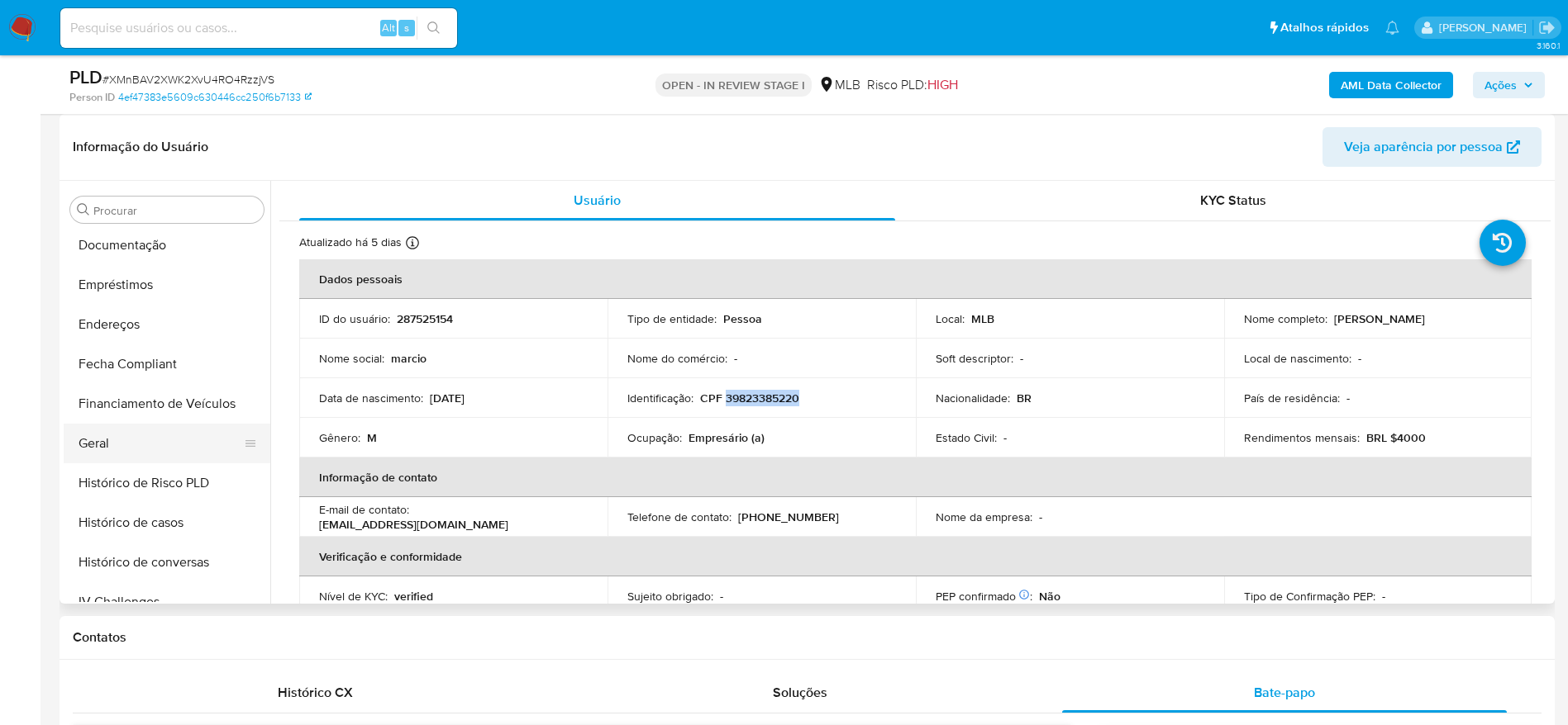
click at [118, 445] on button "Geral" at bounding box center [161, 443] width 194 height 39
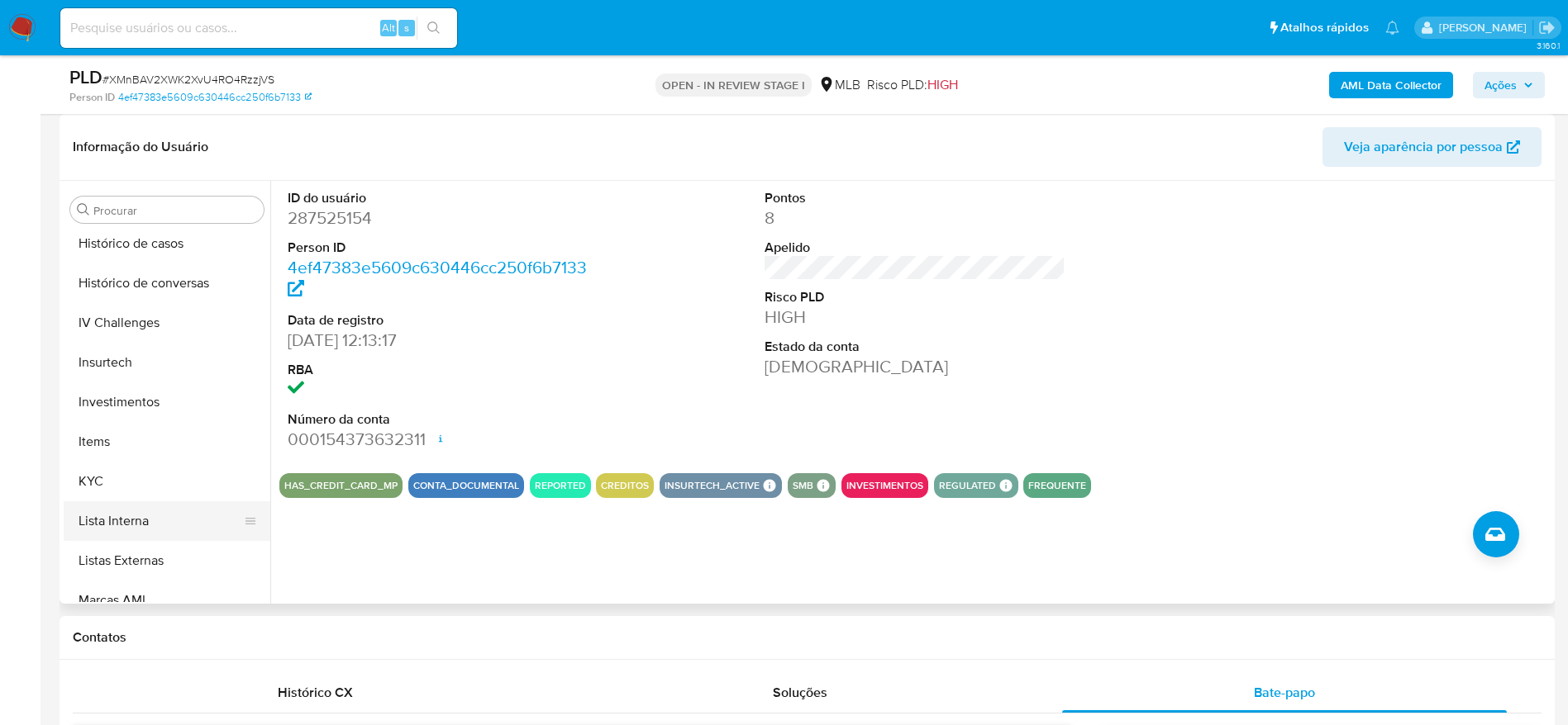
scroll to position [733, 0]
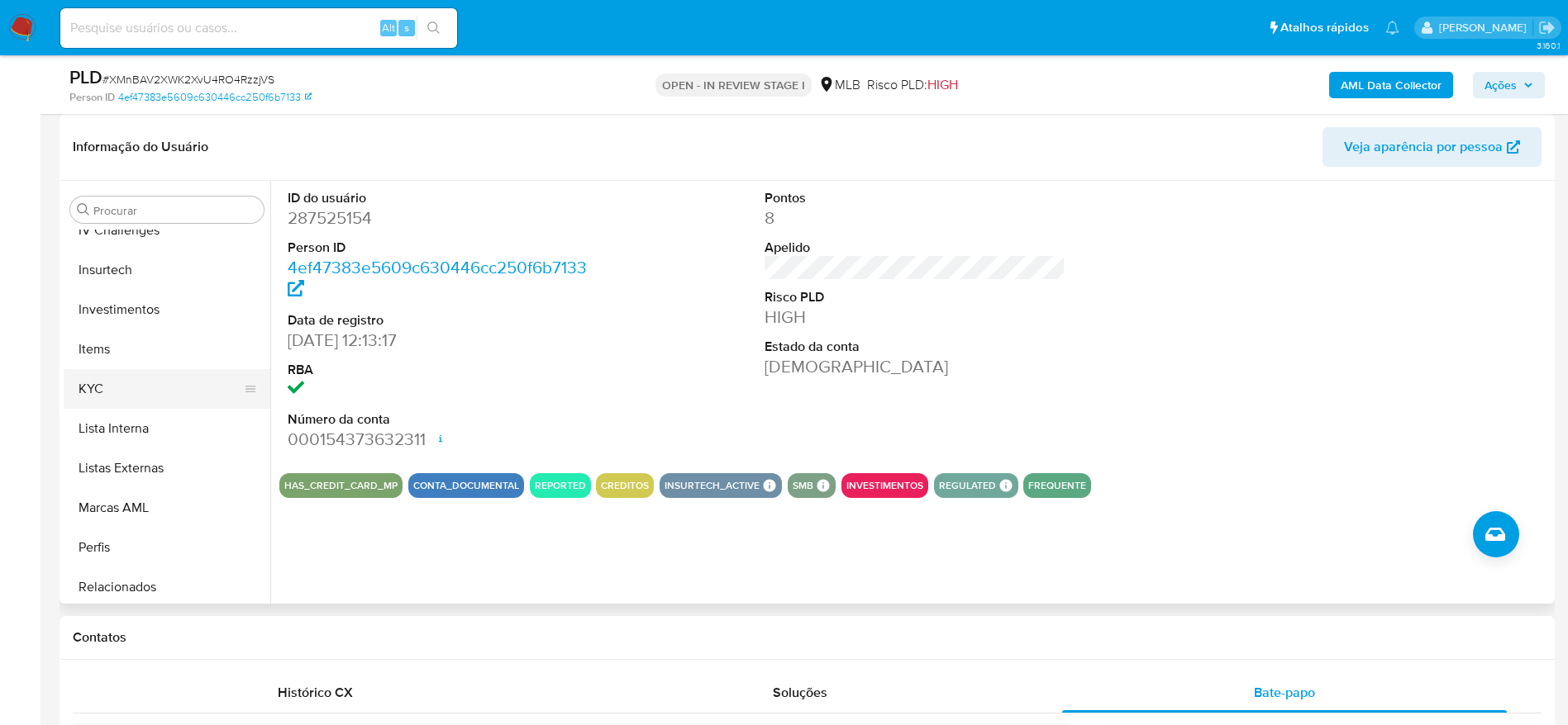
click at [105, 384] on button "KYC" at bounding box center [161, 389] width 194 height 39
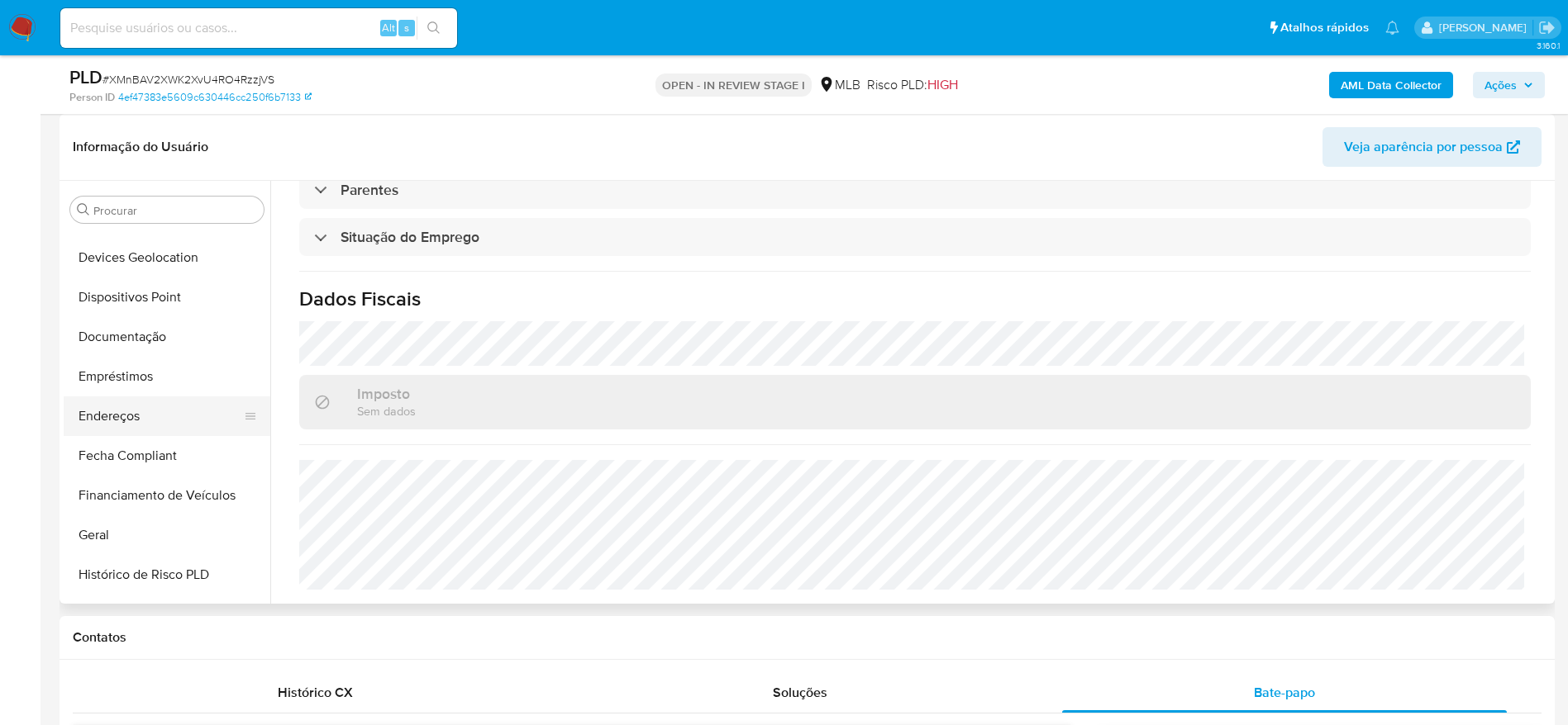
scroll to position [237, 0]
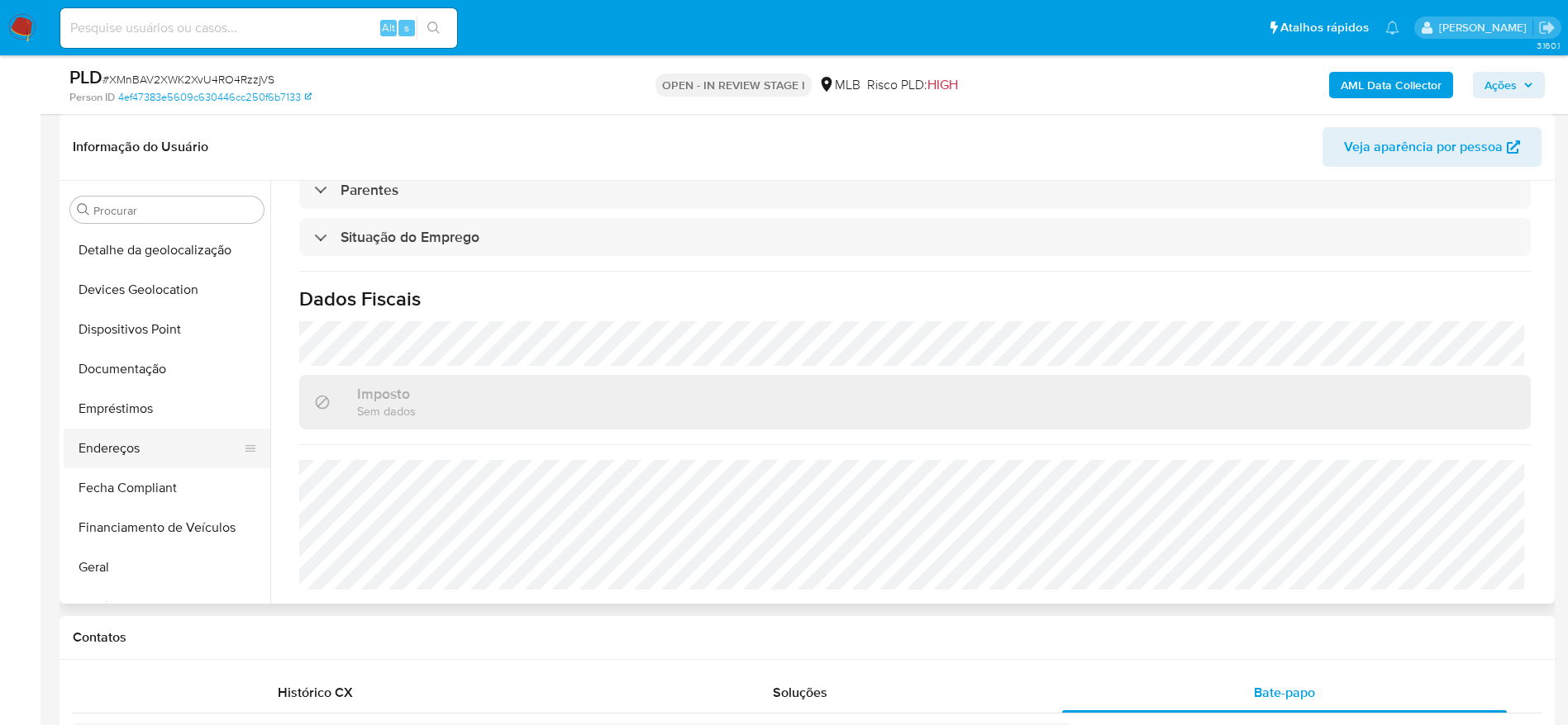
click at [159, 437] on button "Endereços" at bounding box center [161, 449] width 194 height 39
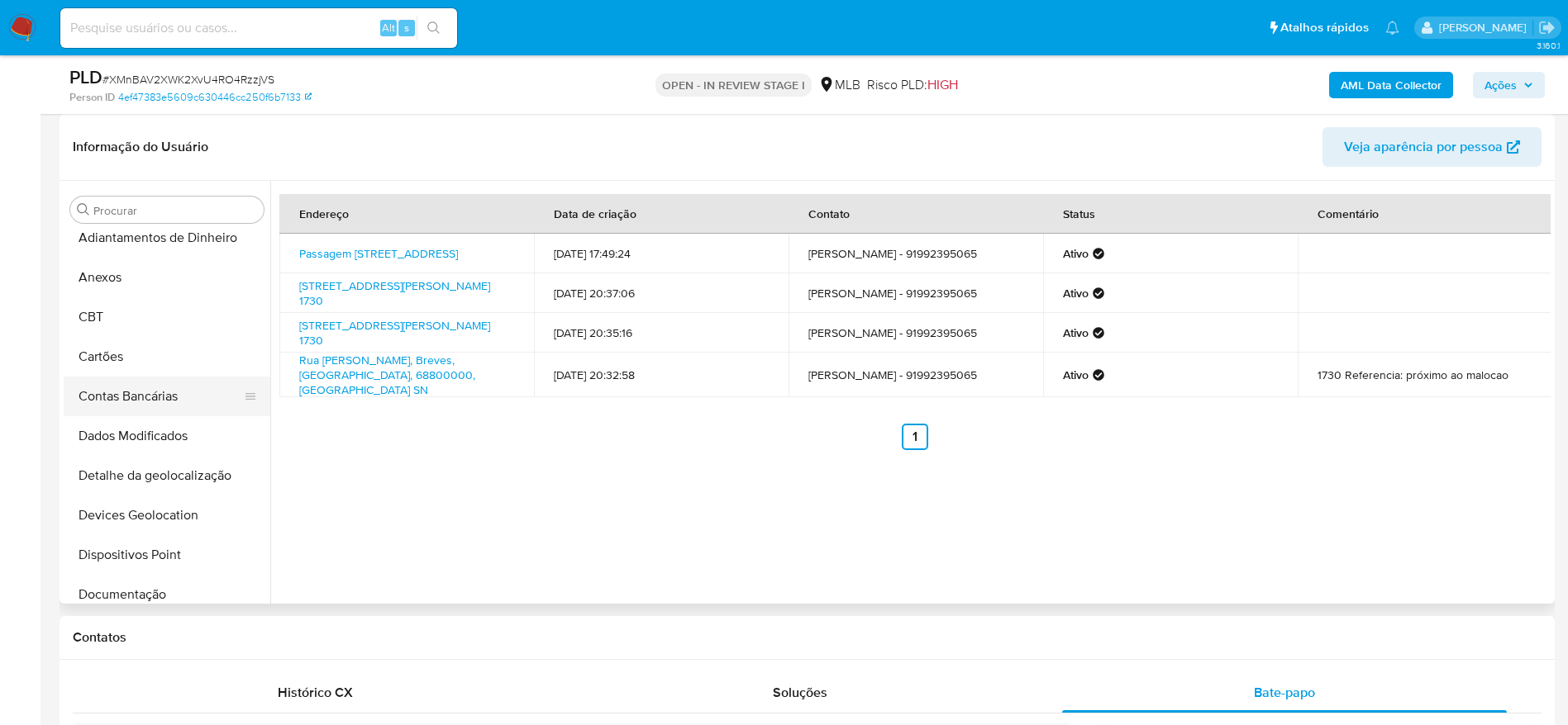
scroll to position [0, 0]
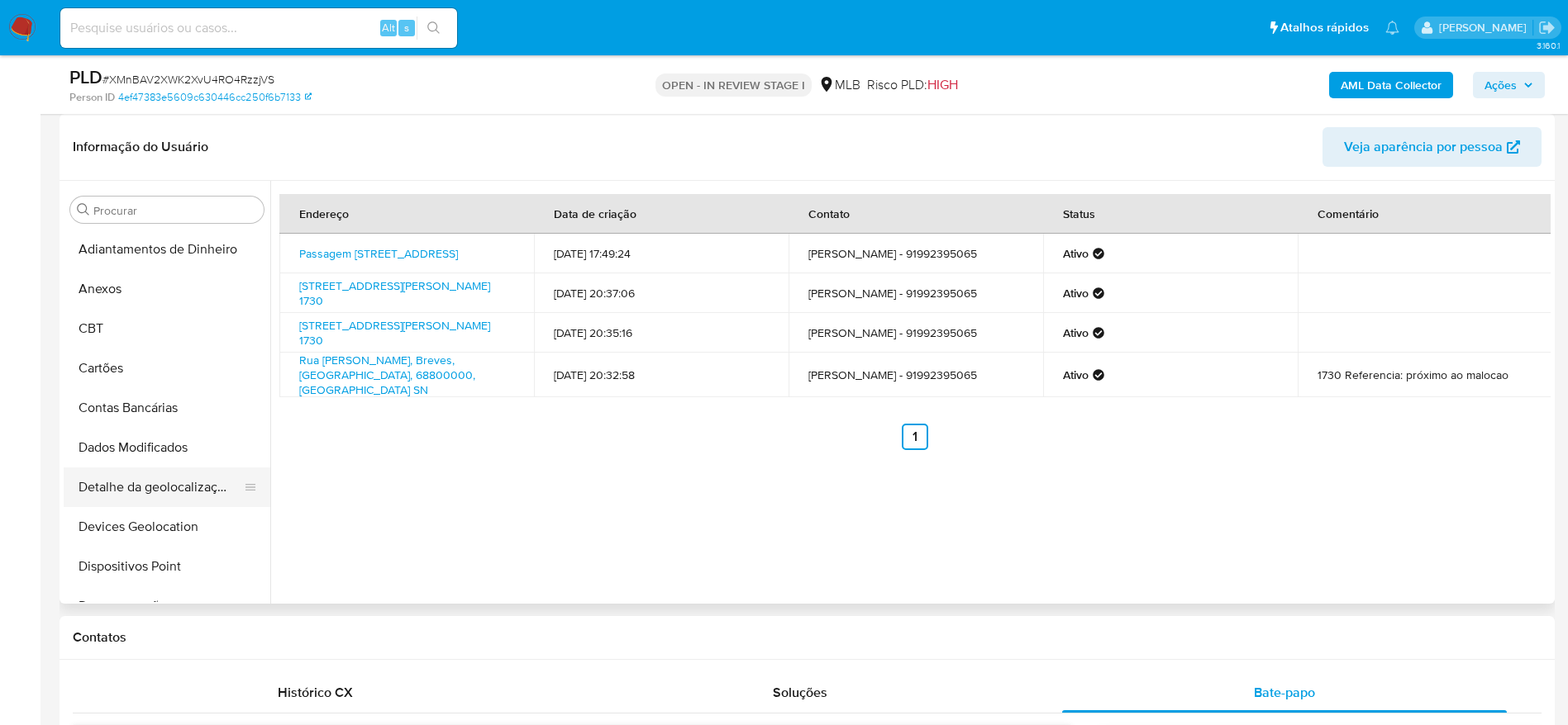
click at [153, 488] on button "Detalhe da geolocalização" at bounding box center [161, 487] width 194 height 39
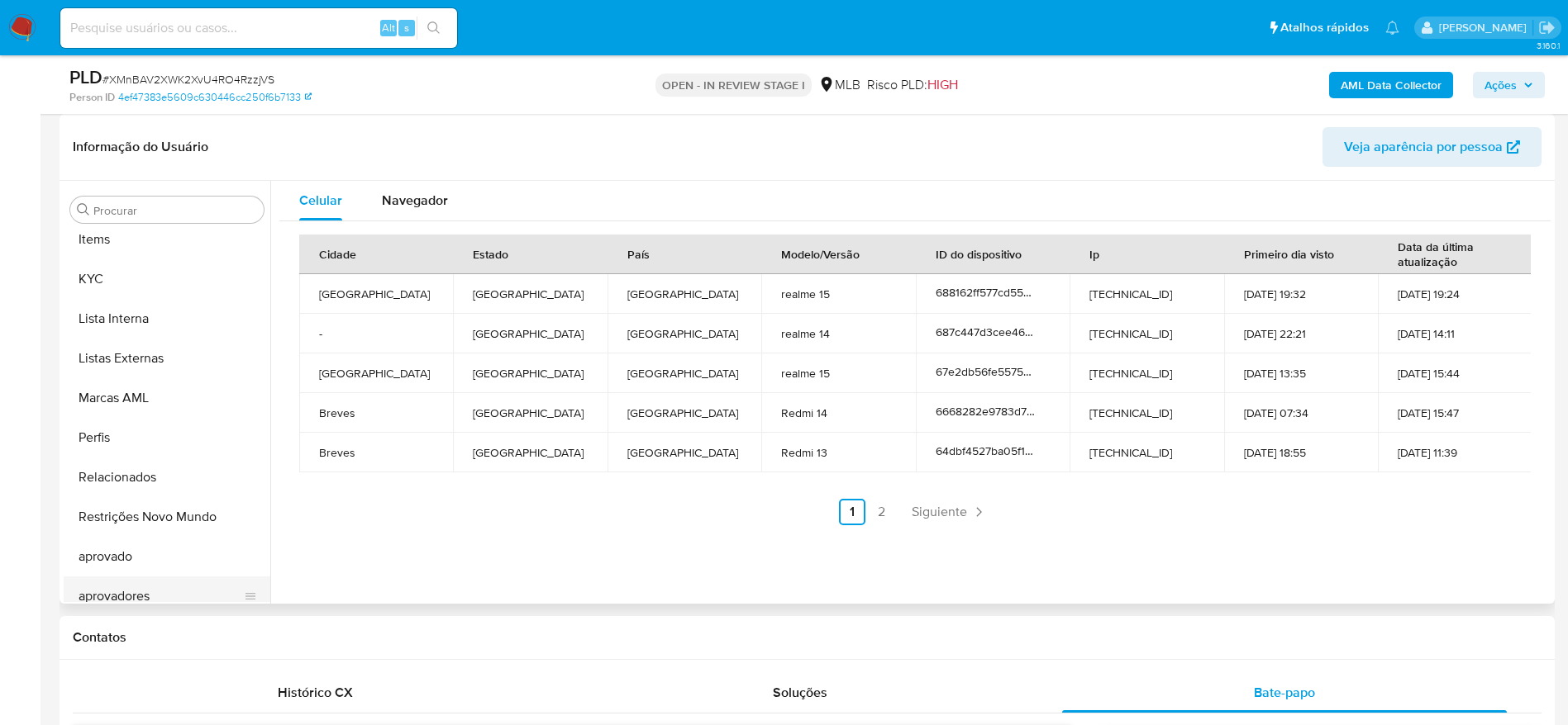
scroll to position [856, 0]
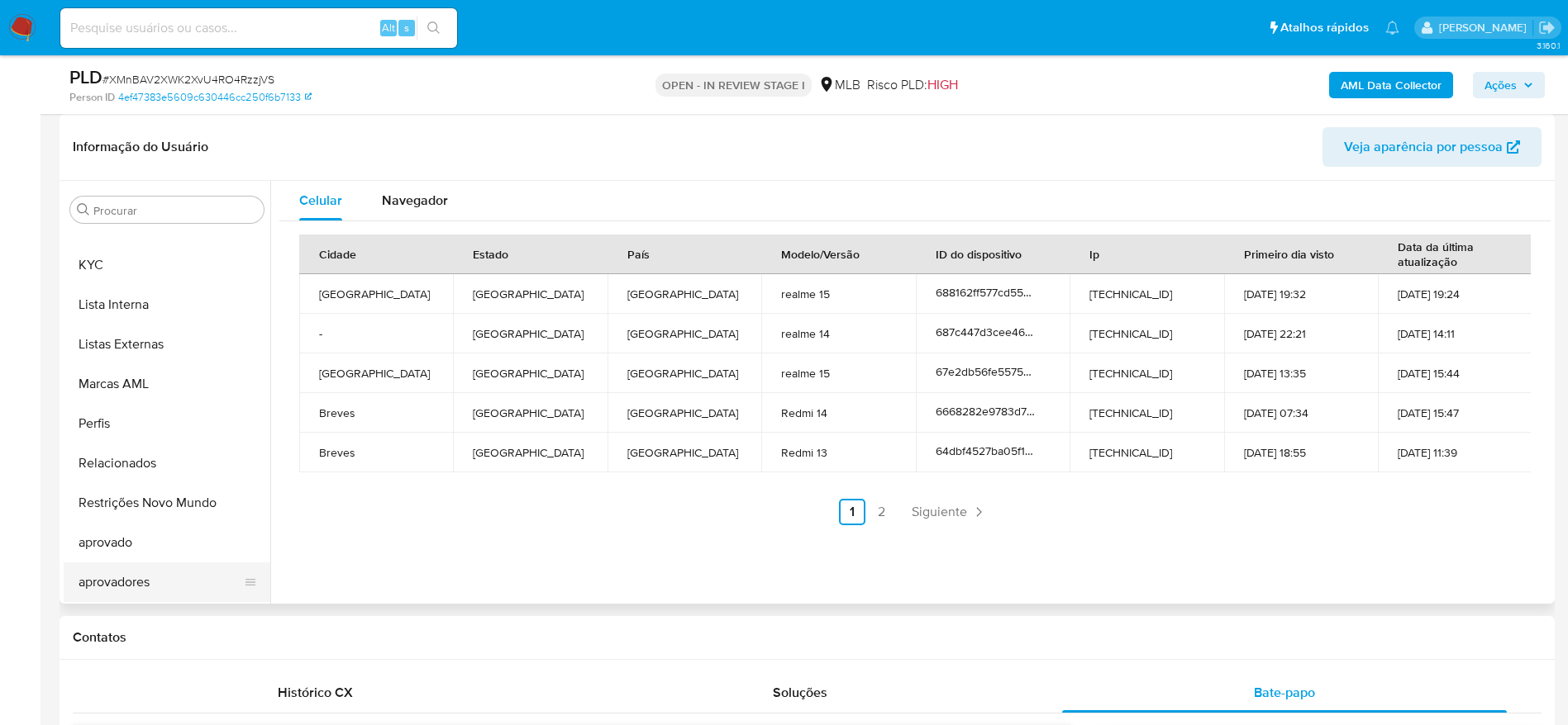
click at [157, 588] on button "aprovadores" at bounding box center [161, 582] width 194 height 39
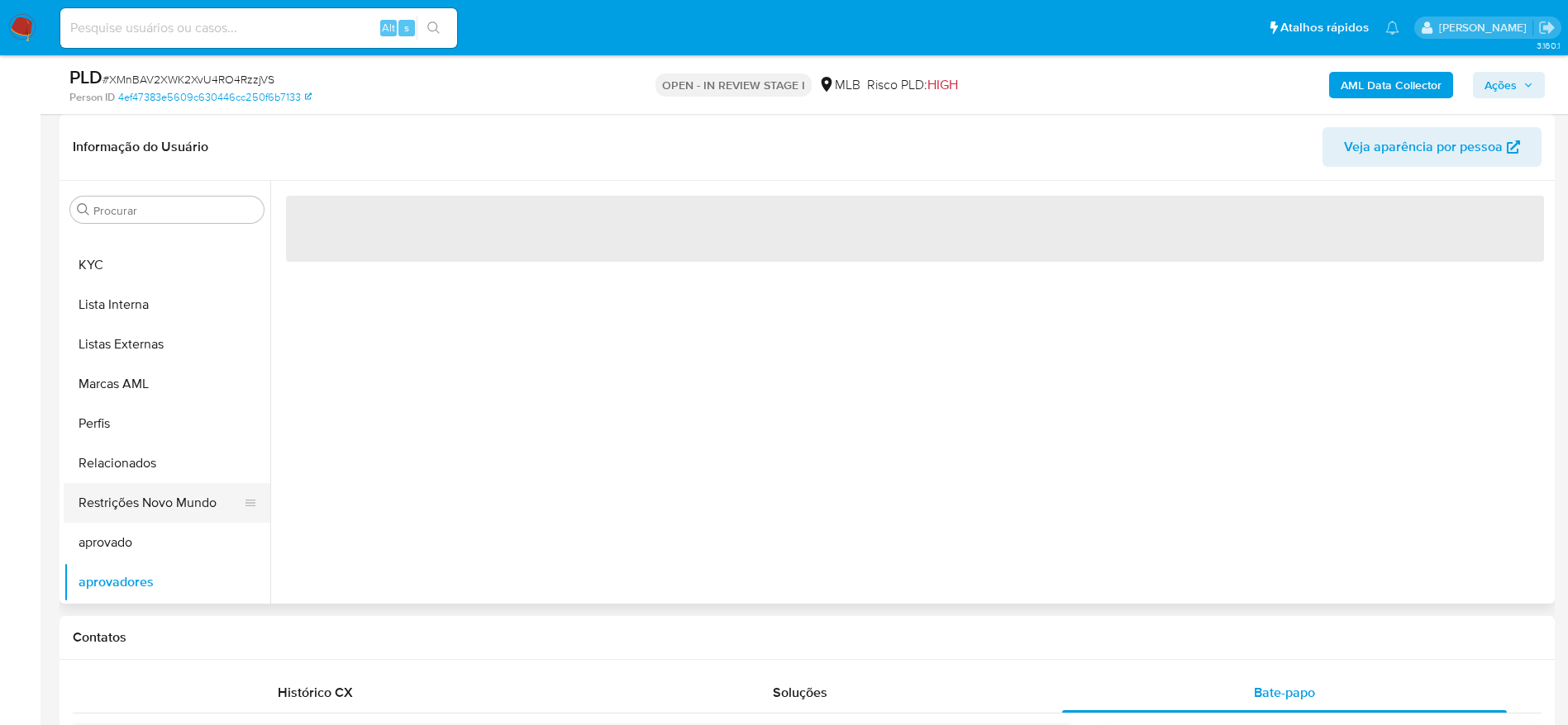
click at [140, 496] on button "Restrições Novo Mundo" at bounding box center [161, 503] width 194 height 39
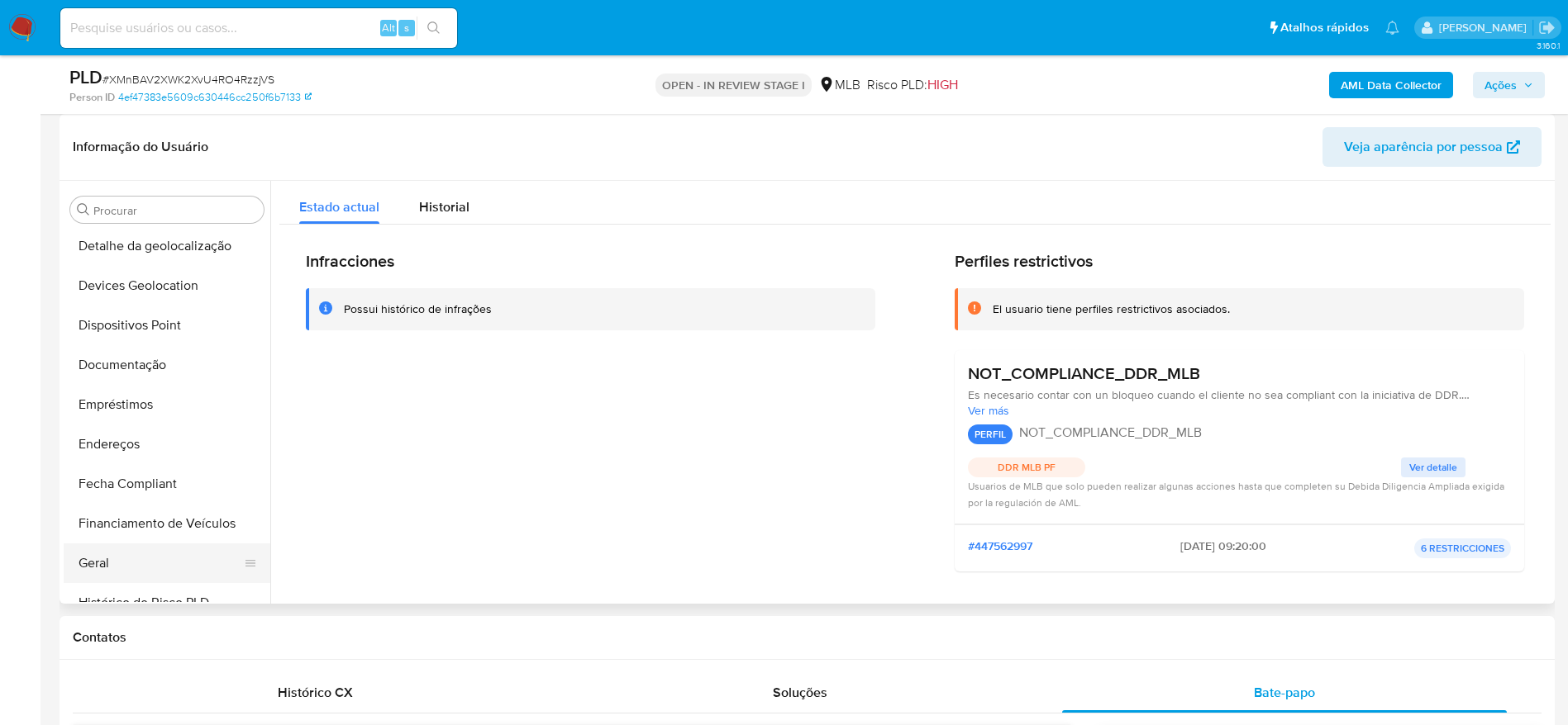
scroll to position [237, 0]
click at [141, 330] on button "Dispositivos Point" at bounding box center [161, 330] width 194 height 39
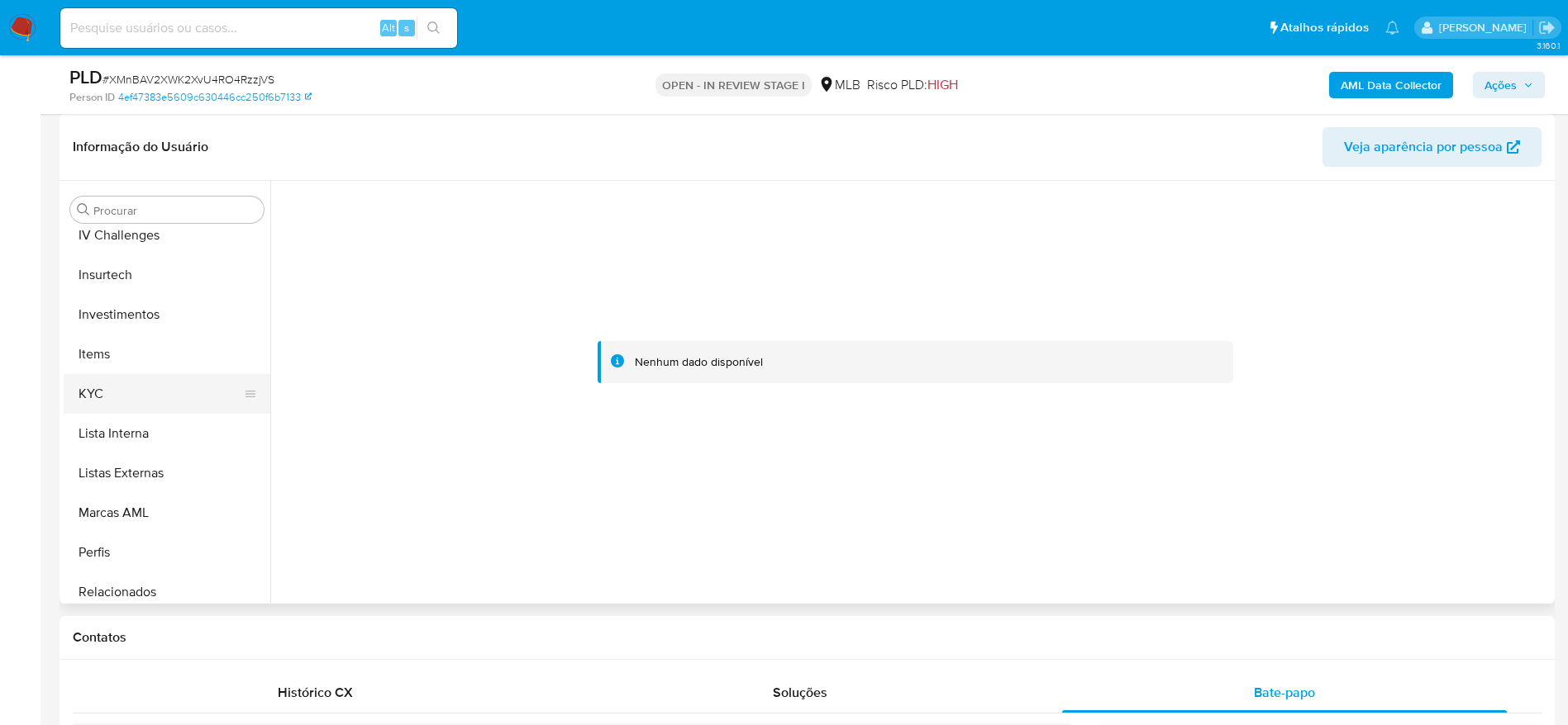
scroll to position [733, 0]
click at [134, 383] on button "KYC" at bounding box center [161, 389] width 194 height 39
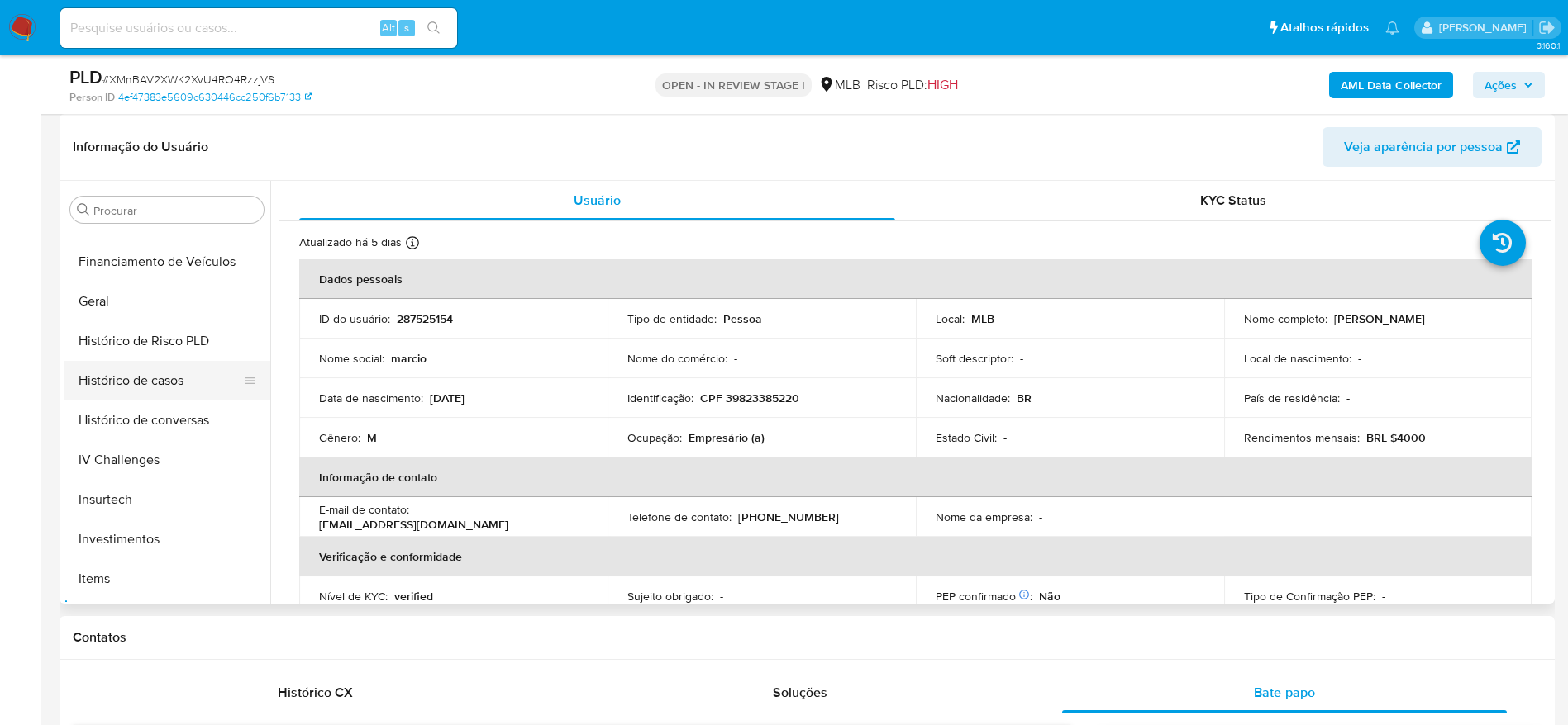
scroll to position [485, 0]
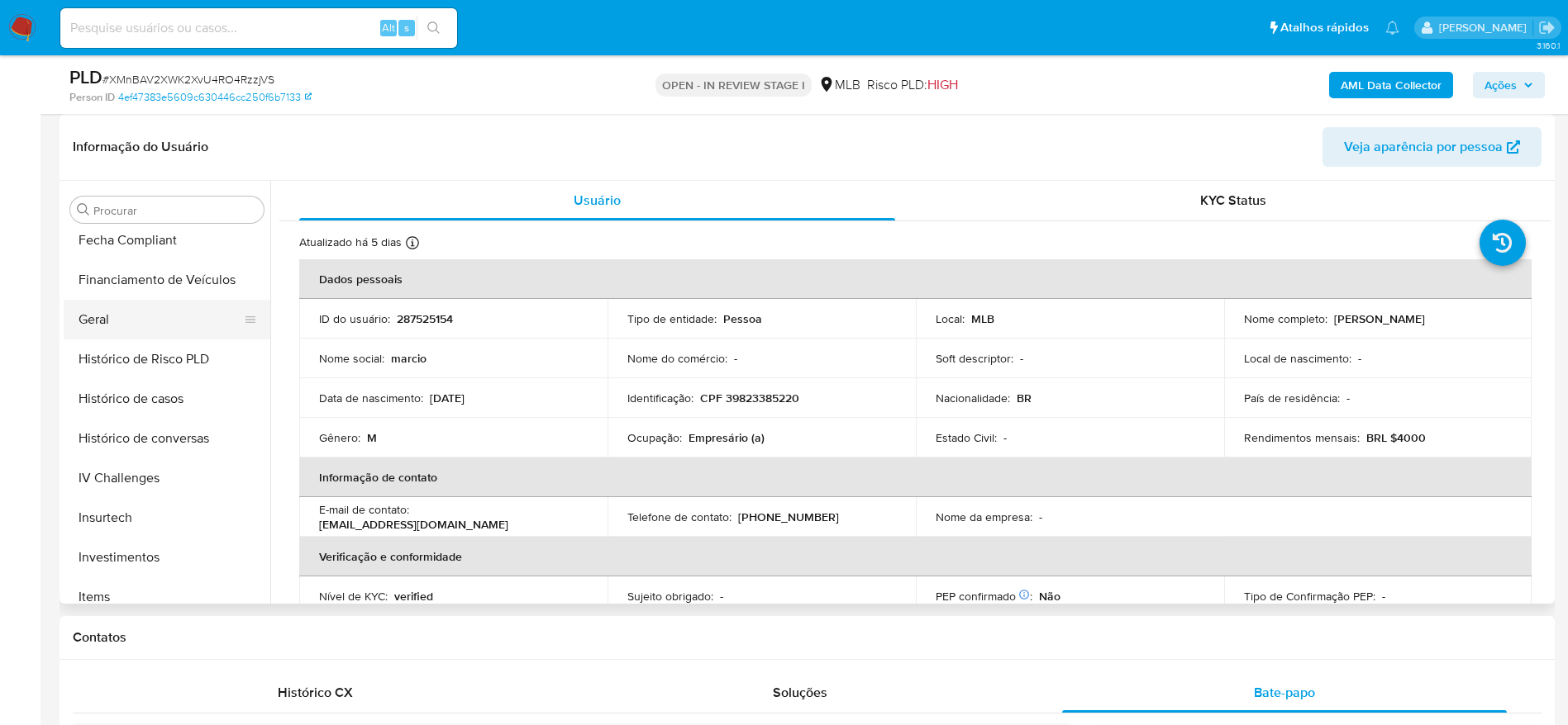
click at [114, 319] on button "Geral" at bounding box center [161, 319] width 194 height 39
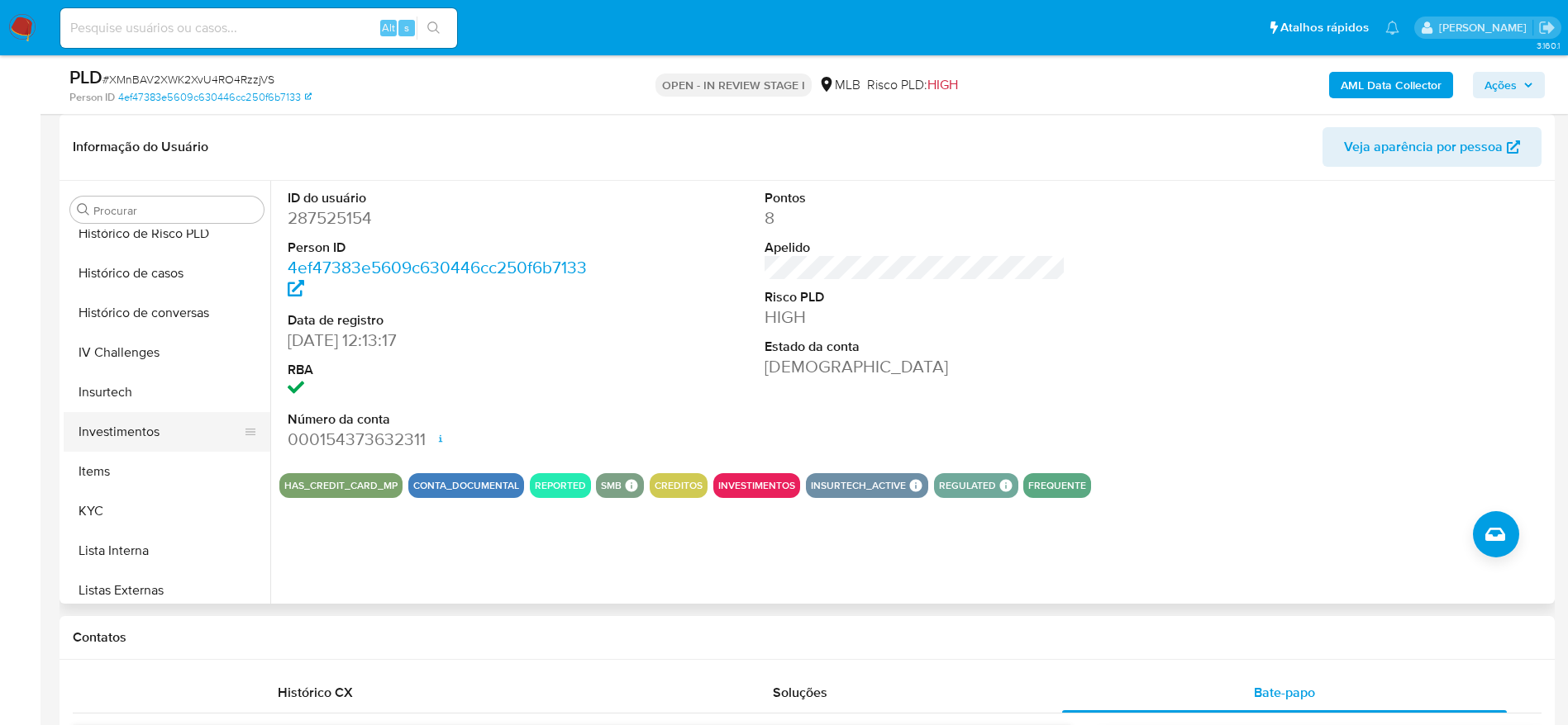
scroll to position [609, 0]
click at [114, 497] on button "KYC" at bounding box center [161, 513] width 194 height 39
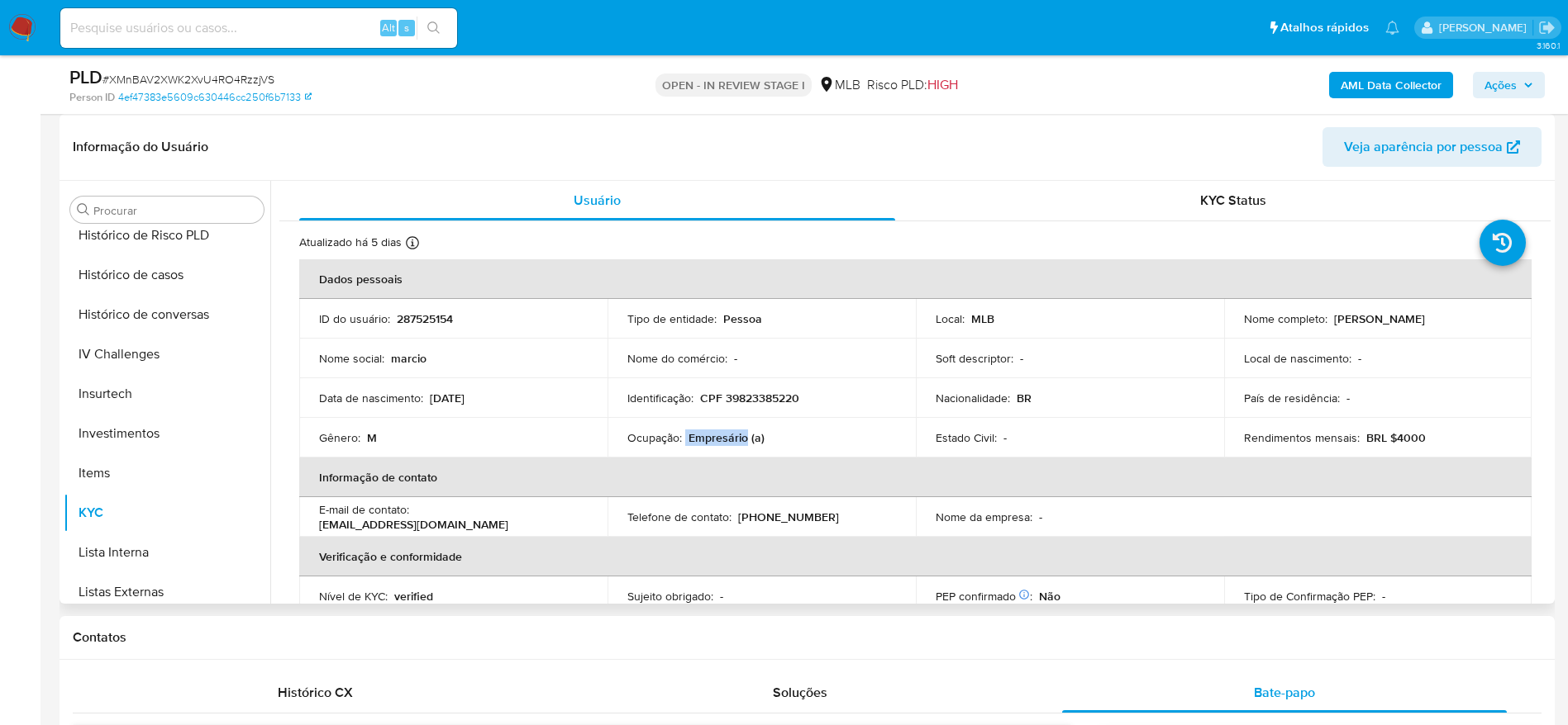
drag, startPoint x: 745, startPoint y: 441, endPoint x: 684, endPoint y: 440, distance: 61.0
click at [684, 440] on div "Ocupação : Empresário (a)" at bounding box center [762, 438] width 269 height 15
copy div "Empresário"
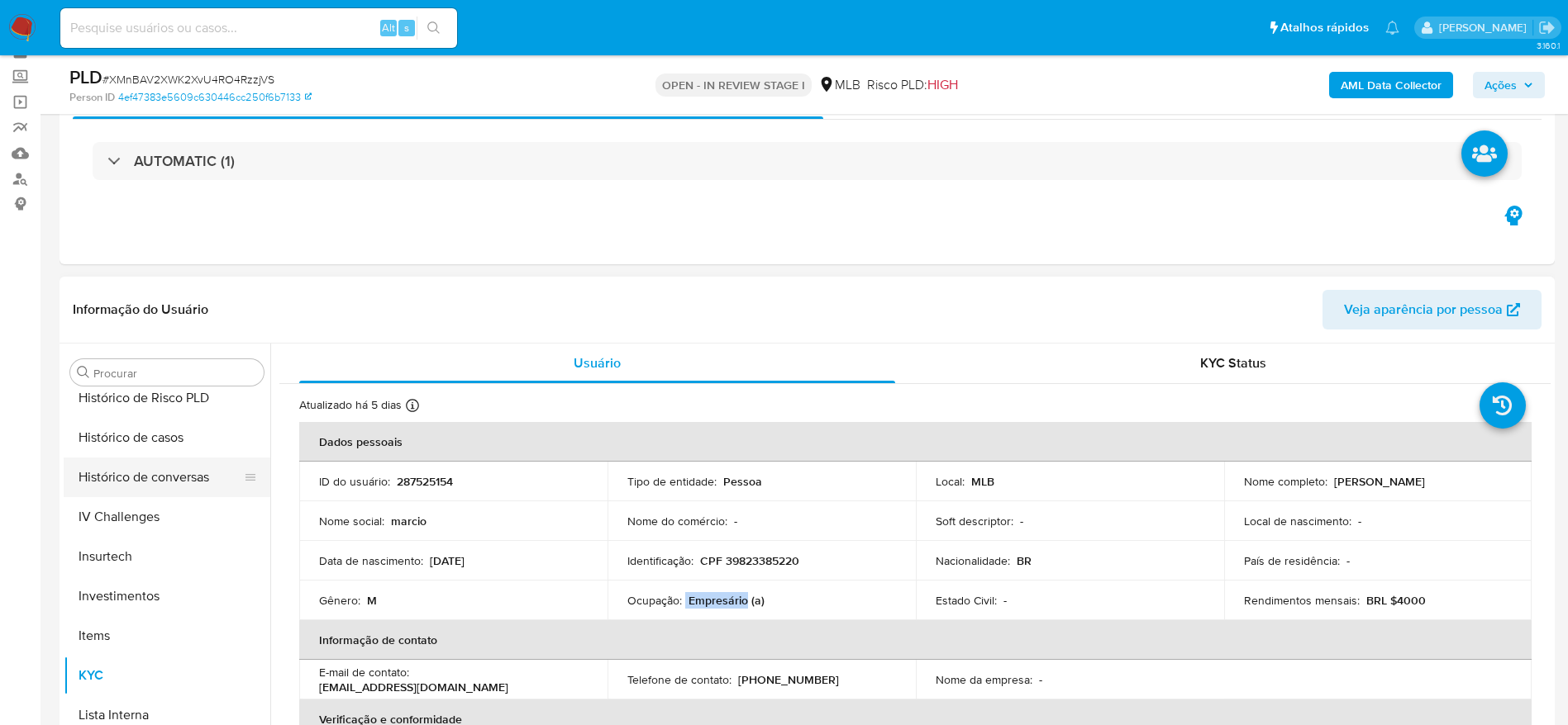
scroll to position [124, 0]
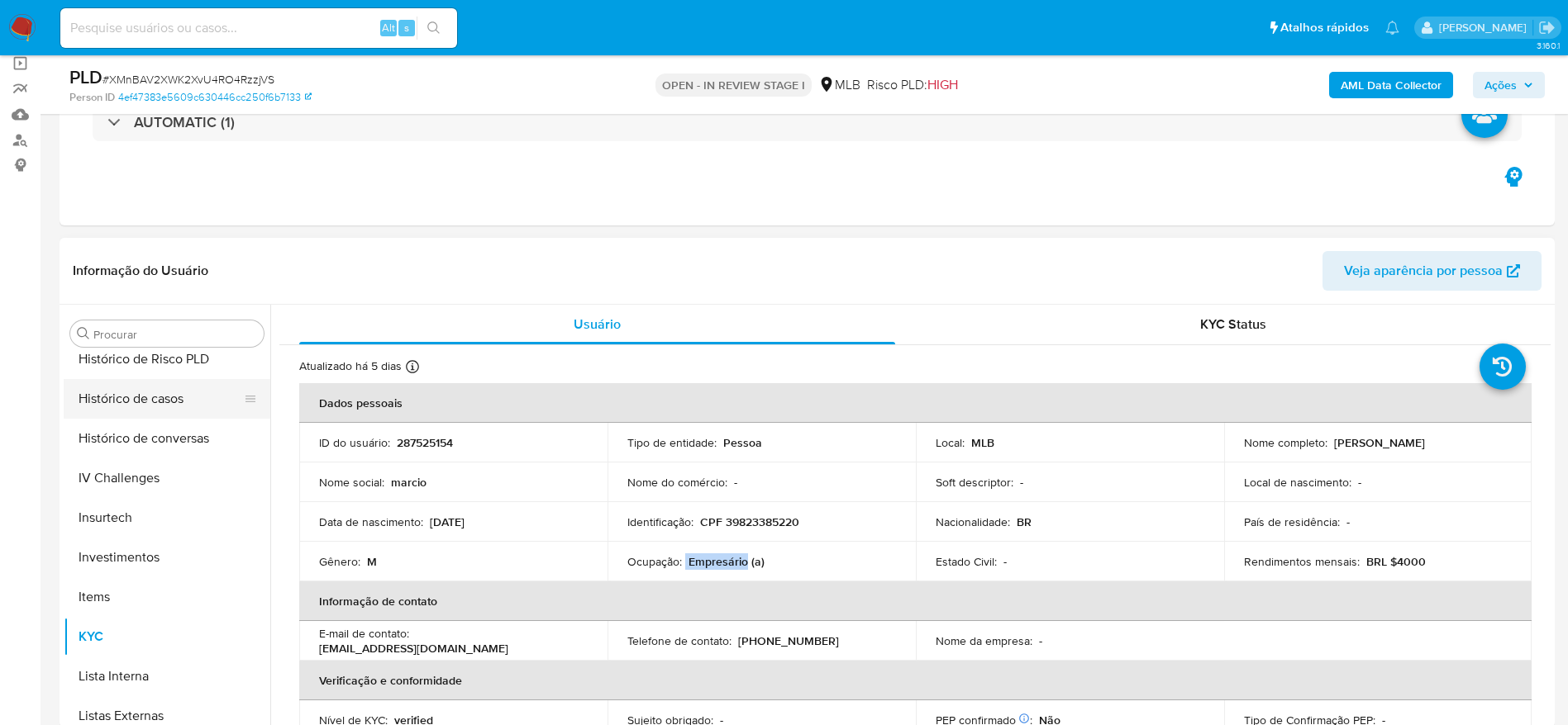
click at [147, 383] on button "Histórico de casos" at bounding box center [161, 399] width 194 height 39
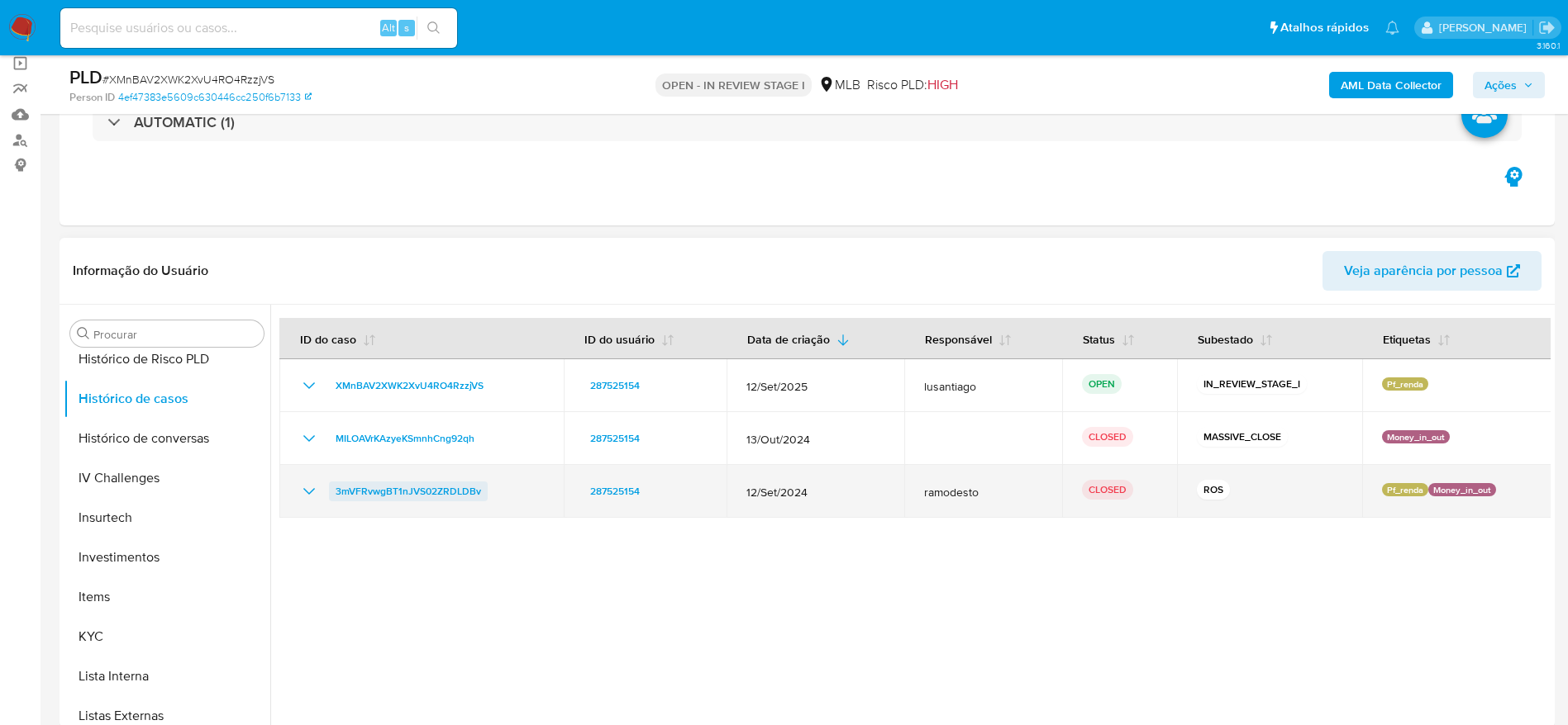
click at [472, 490] on span "3mVFRvwgBT1nJVS02ZRDLDBv" at bounding box center [408, 491] width 146 height 20
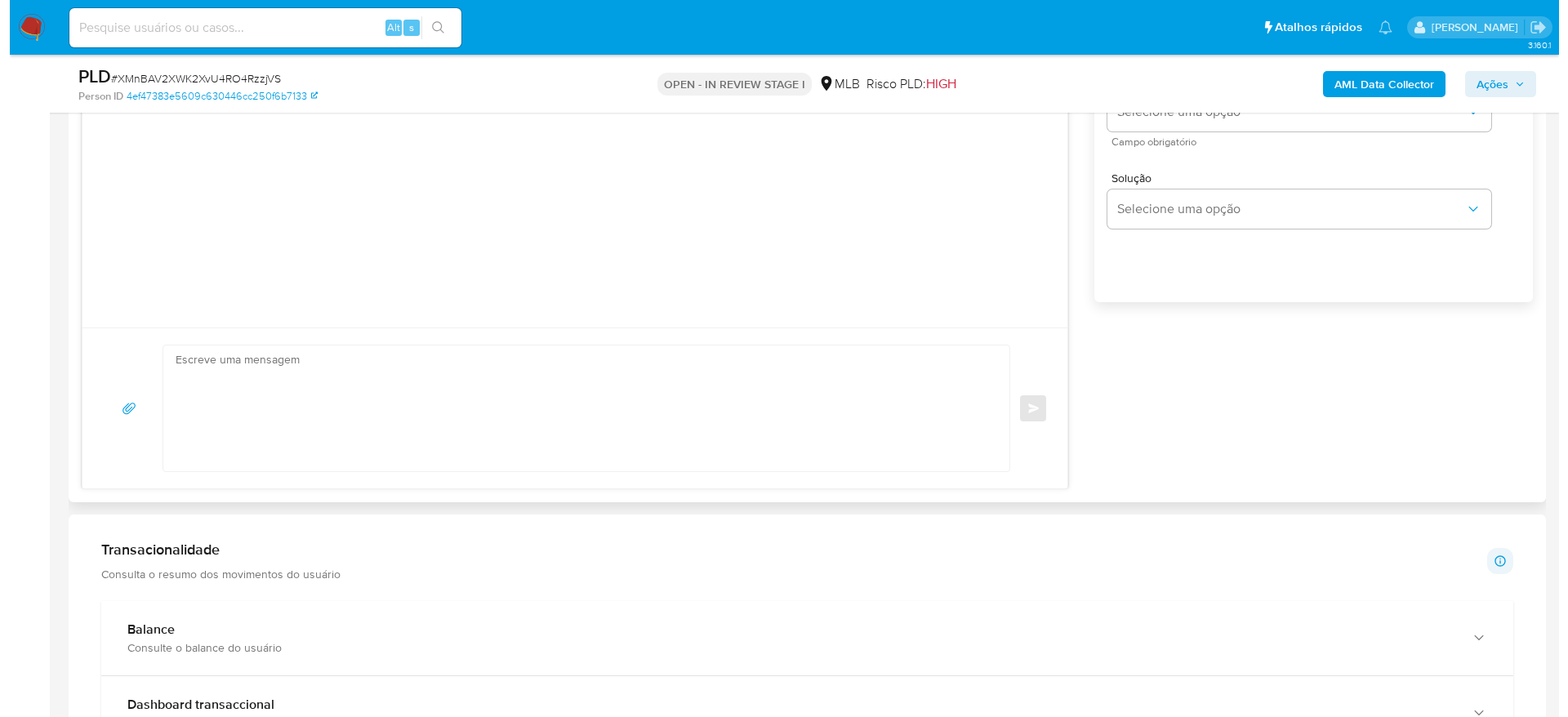
scroll to position [858, 0]
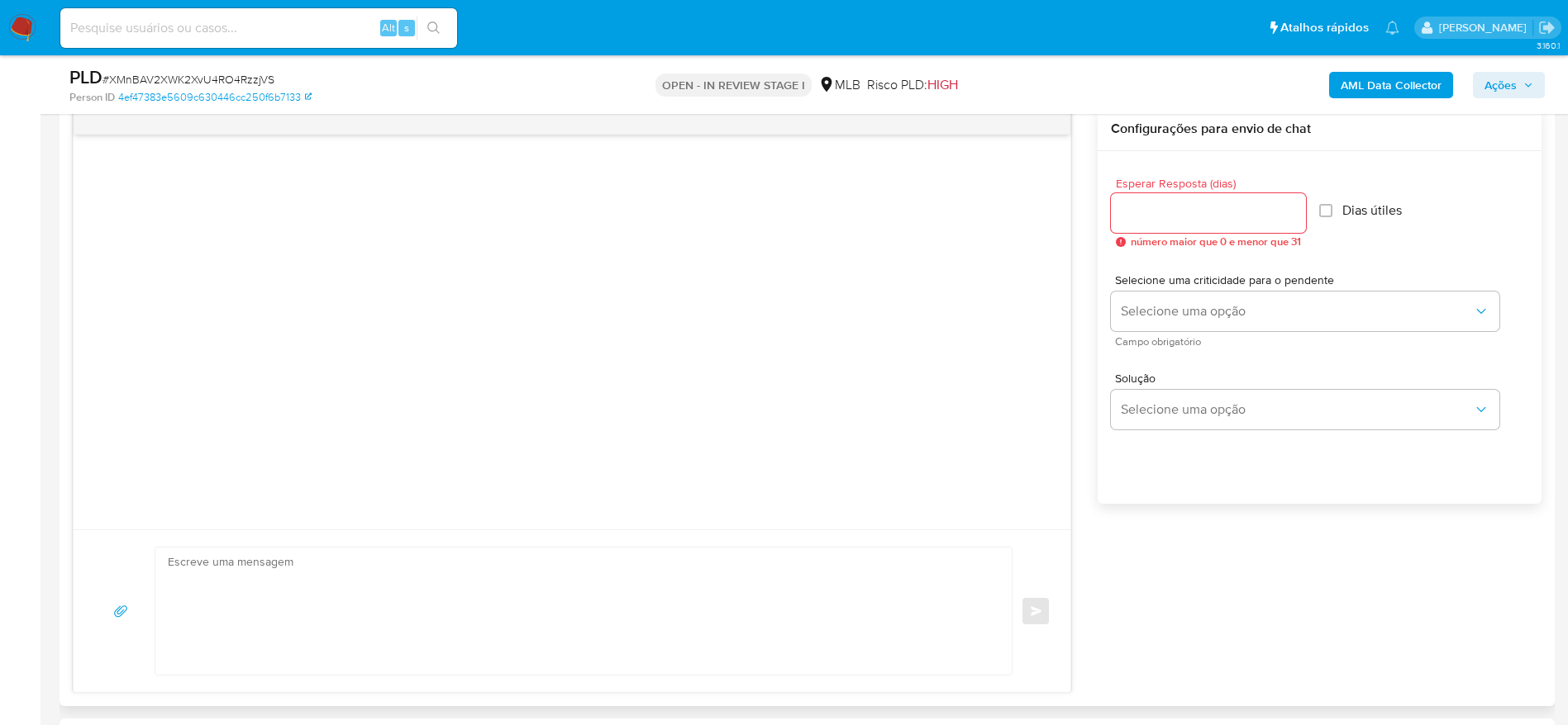
click at [1214, 213] on input "Esperar Resposta (dias)" at bounding box center [1208, 213] width 195 height 22
type input "3"
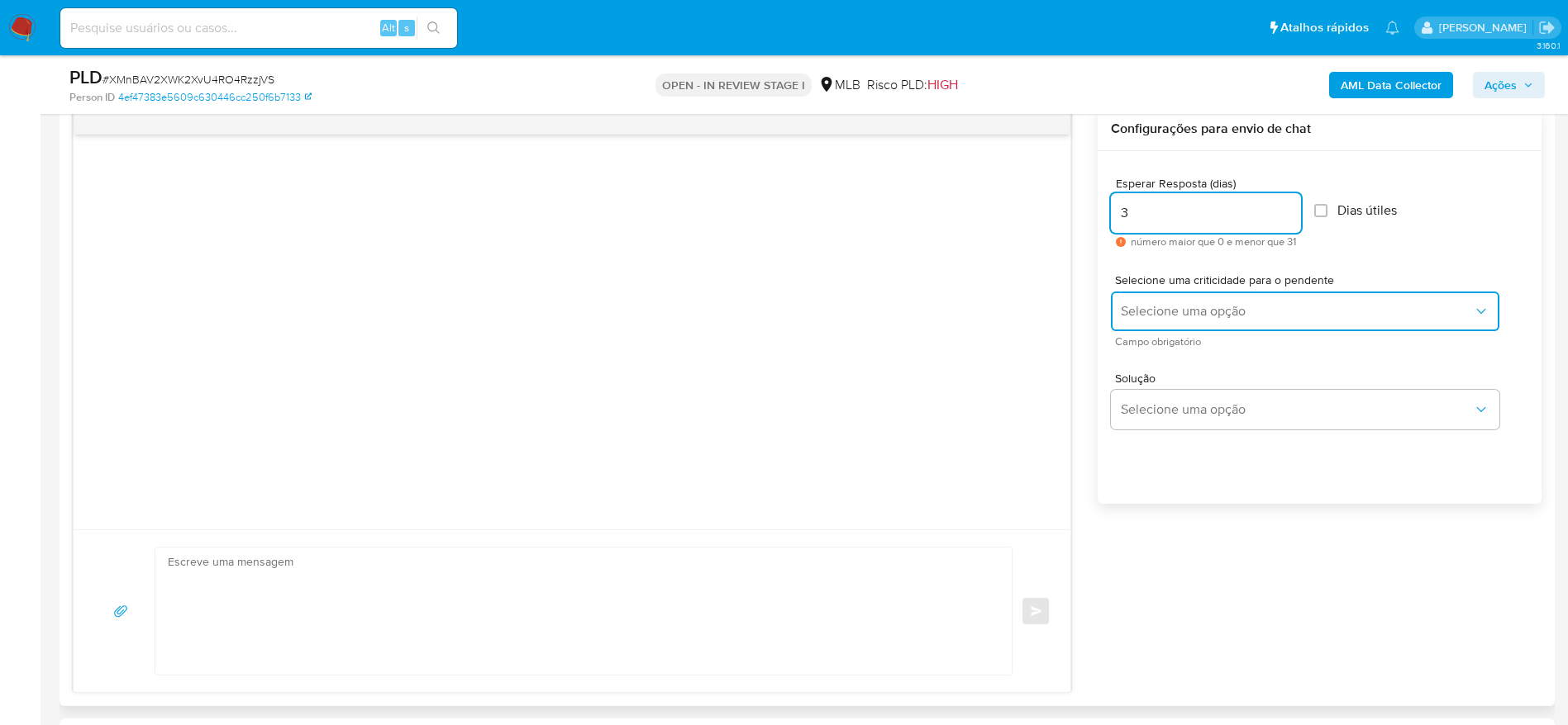
click at [1227, 313] on span "Selecione uma opção" at bounding box center [1296, 312] width 352 height 17
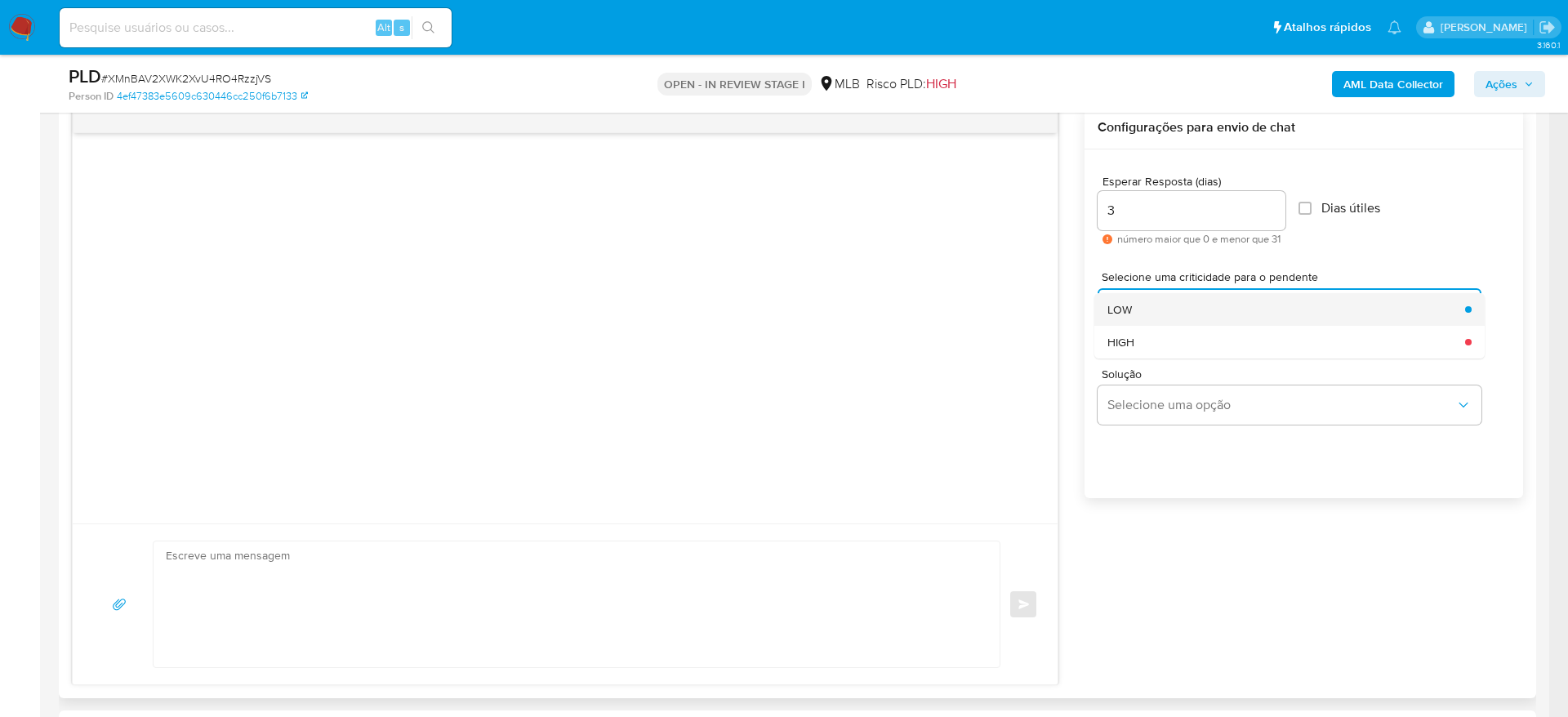
click at [1195, 305] on div "LOW" at bounding box center [1281, 309] width 348 height 33
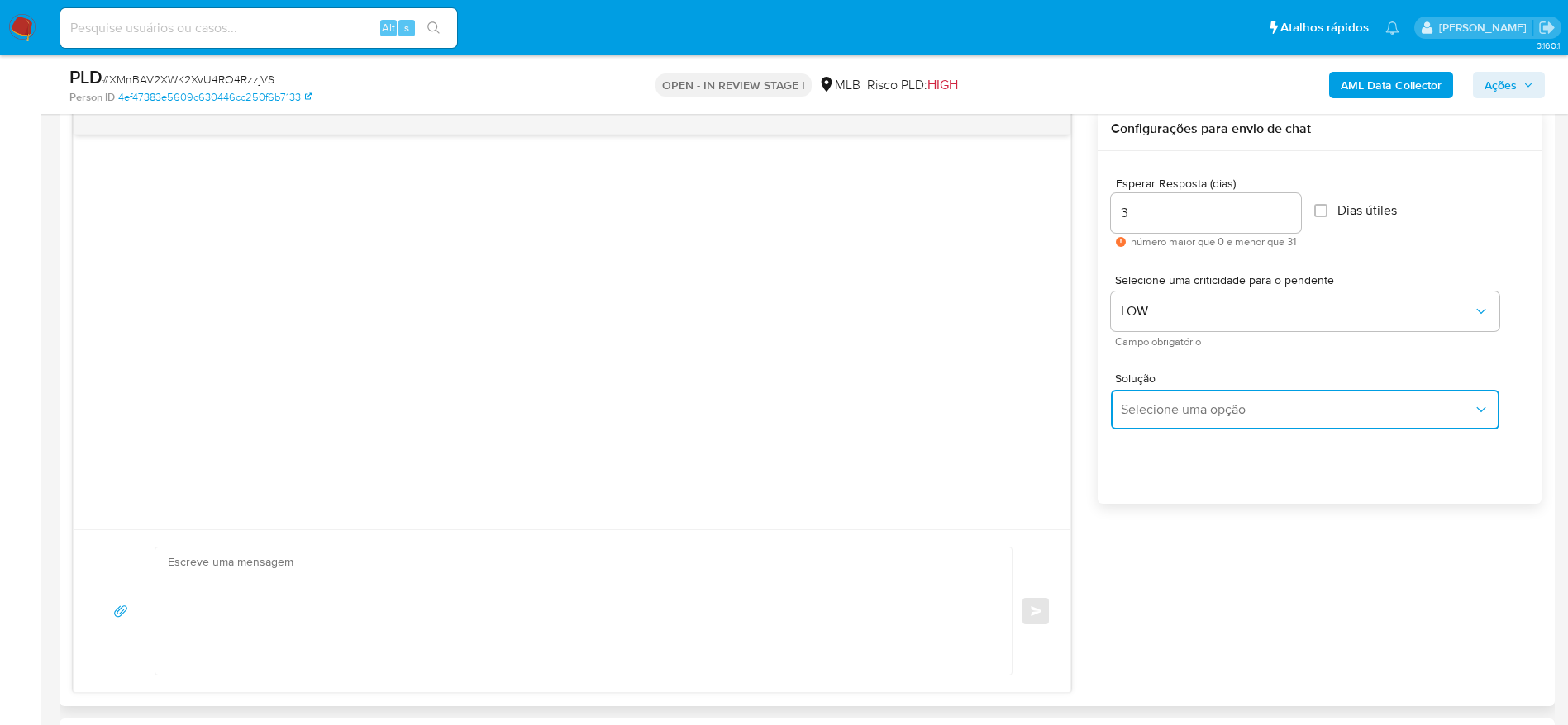
click at [1198, 410] on span "Selecione uma opção" at bounding box center [1296, 410] width 352 height 17
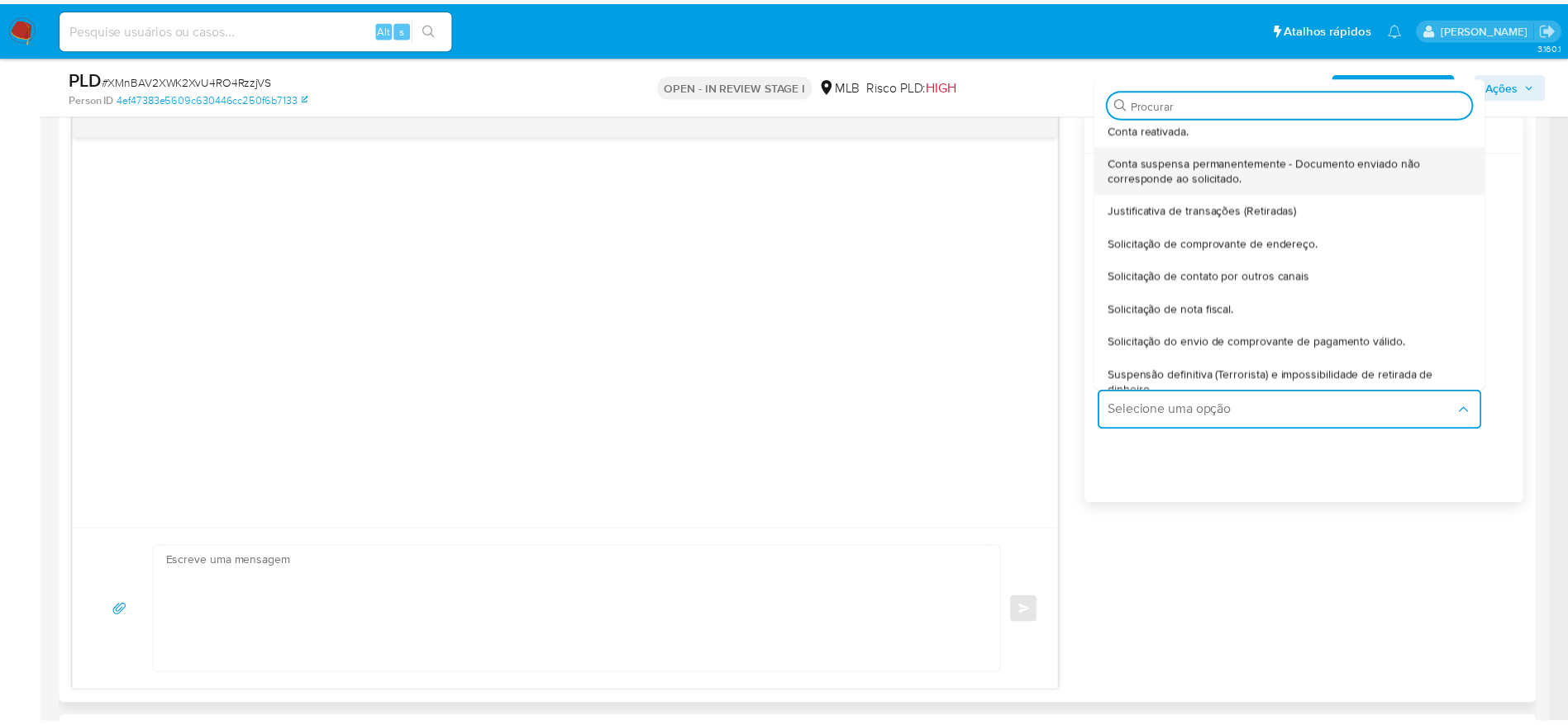
scroll to position [137, 0]
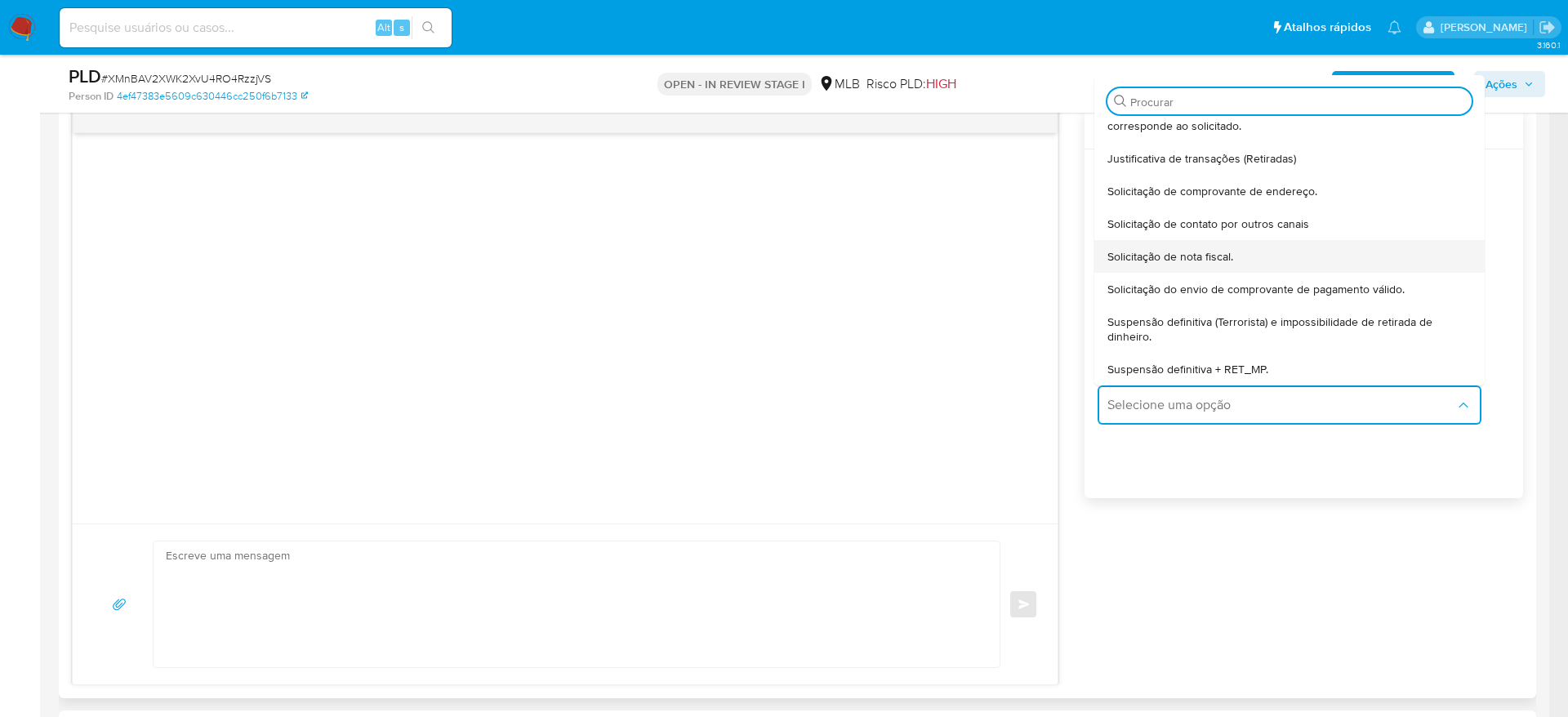
click at [1220, 242] on div "Solicitação de nota fiscal." at bounding box center [1285, 256] width 355 height 33
type textarea "Olá,Suspendemos a sua conta para uma verificação adicional de segurança.Por fav…"
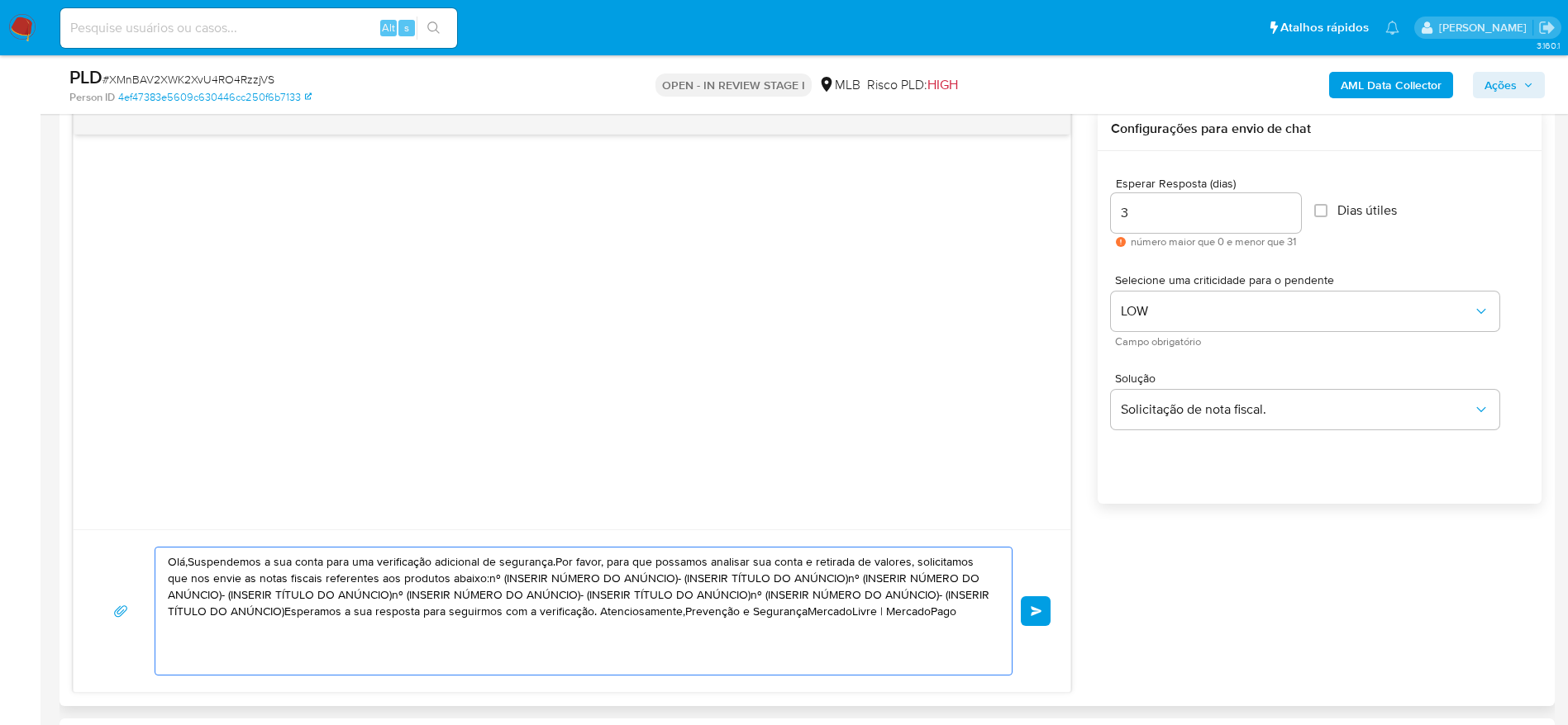
click at [354, 630] on textarea "Olá,Suspendemos a sua conta para uma verificação adicional de segurança.Por fav…" at bounding box center [580, 610] width 823 height 127
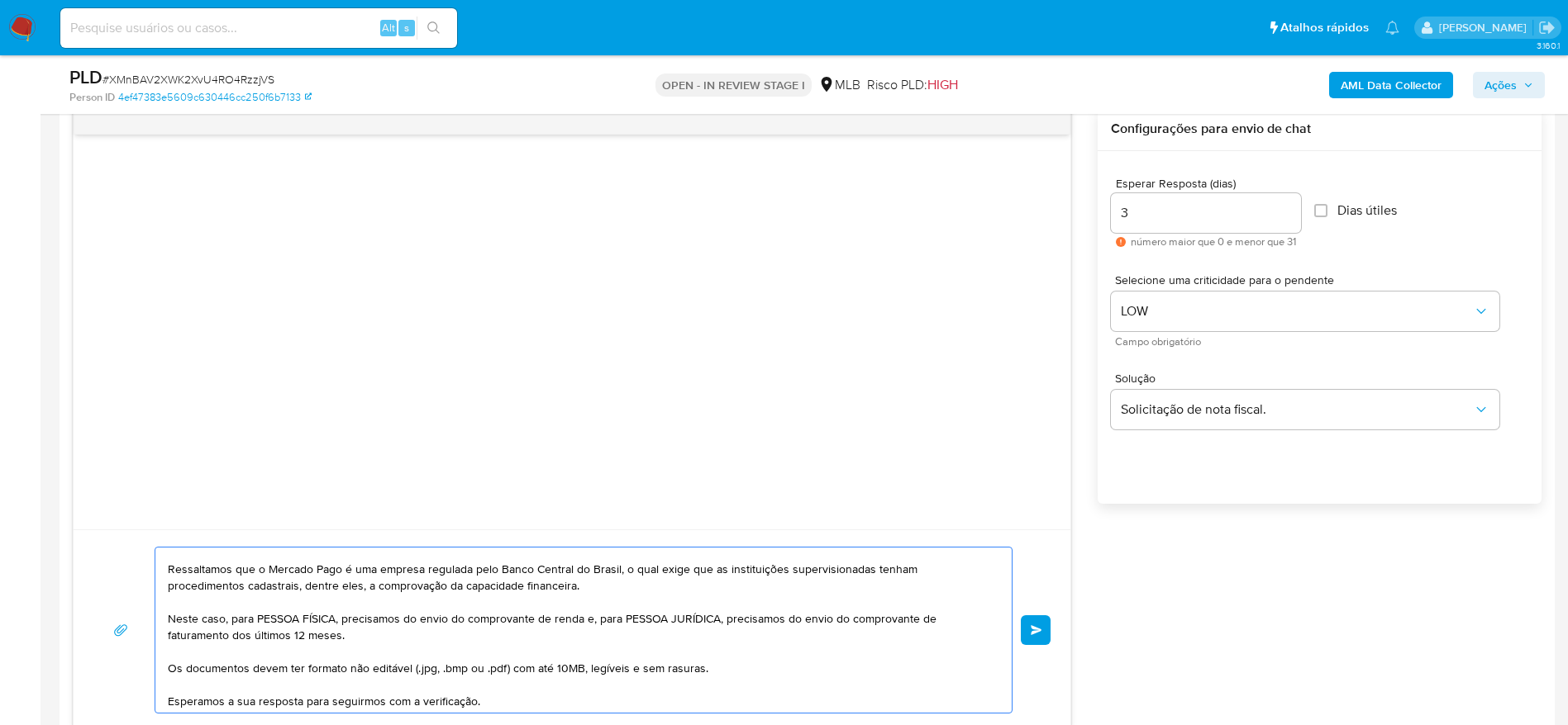
scroll to position [119, 0]
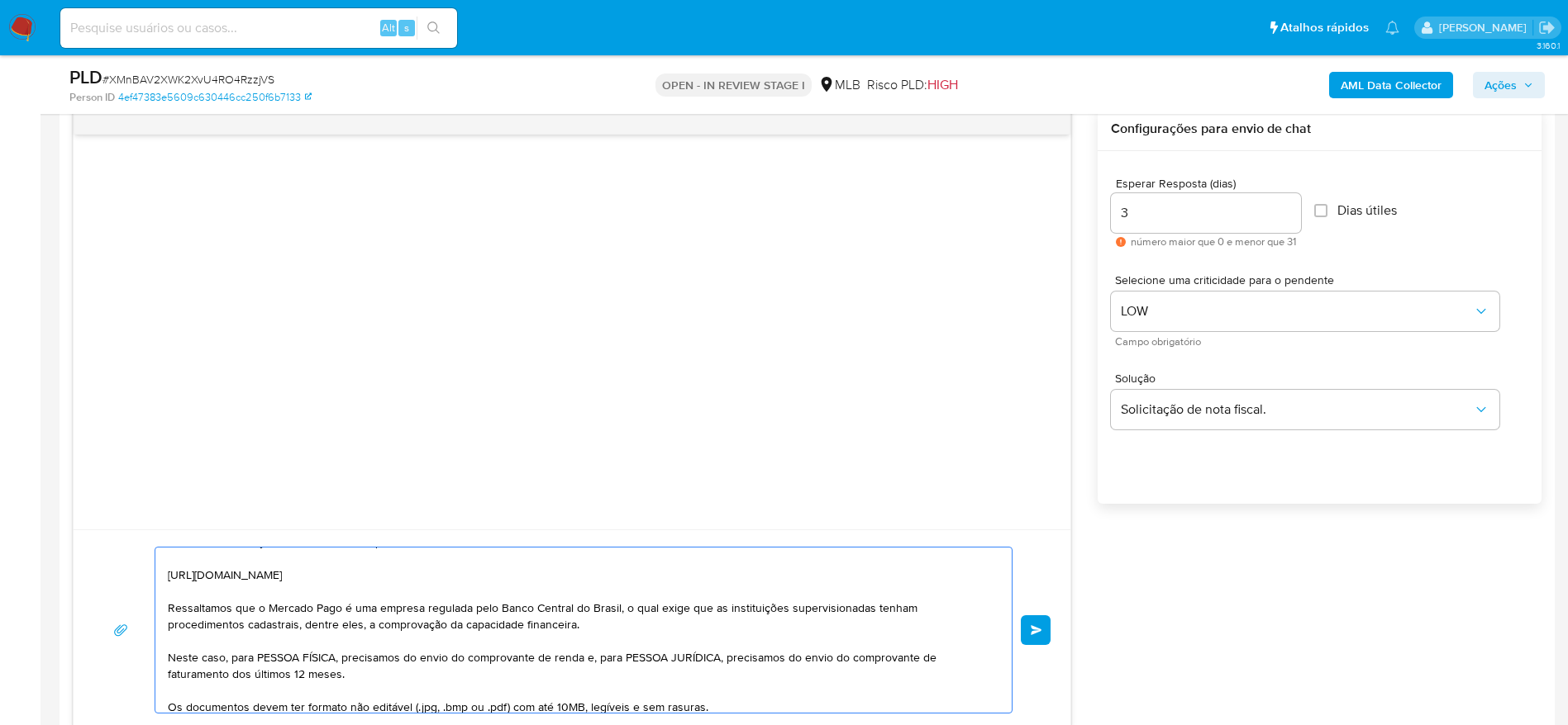
drag, startPoint x: 230, startPoint y: 661, endPoint x: 343, endPoint y: 656, distance: 113.1
click at [343, 656] on textarea "Olá! Estamos realizando uma verificação adicional de segurança em contas de usu…" at bounding box center [580, 630] width 823 height 165
drag, startPoint x: 472, startPoint y: 658, endPoint x: 442, endPoint y: 680, distance: 37.2
click at [442, 680] on textarea "Olá! Estamos realizando uma verificação adicional de segurança em contas de usu…" at bounding box center [580, 630] width 823 height 165
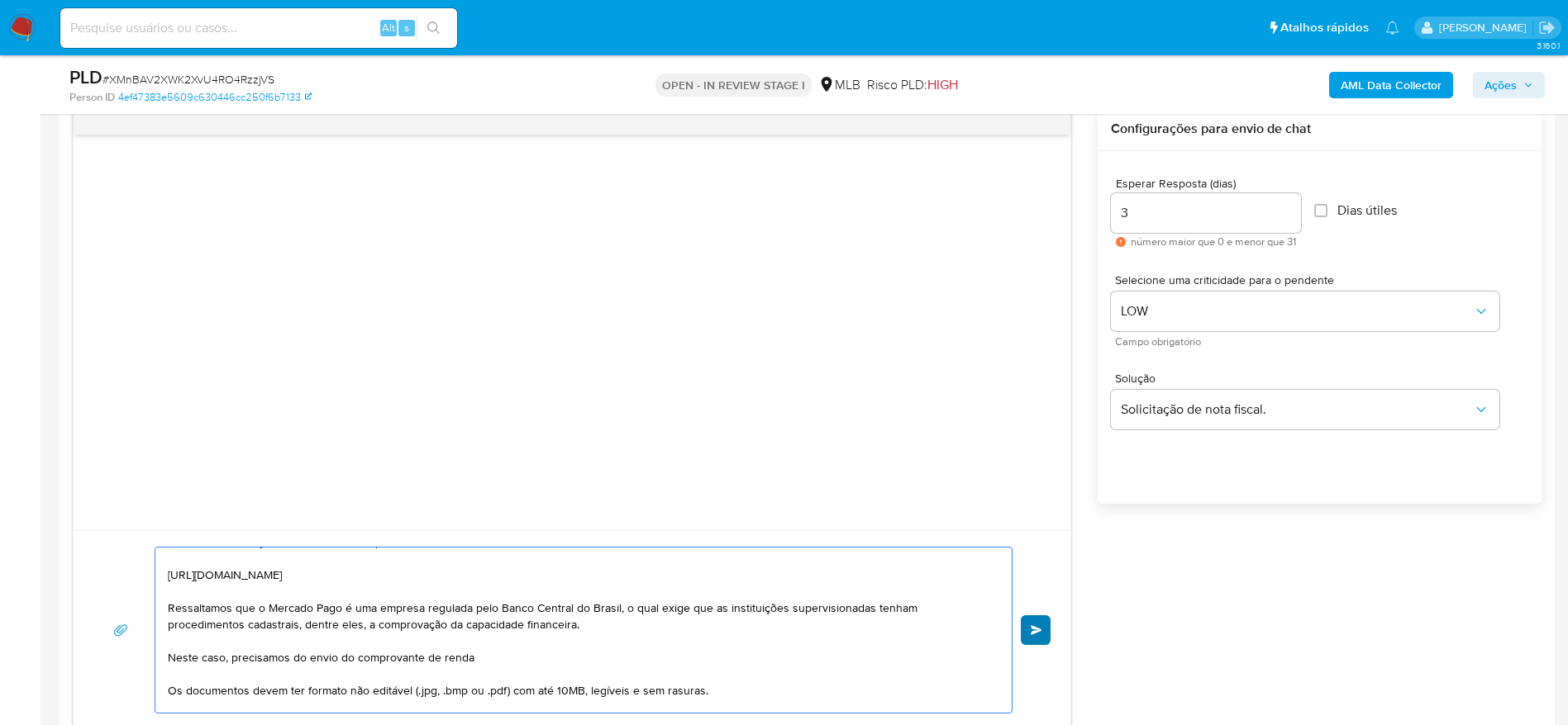
type textarea "Olá! Estamos realizando uma verificação adicional de segurança em contas de usu…"
click at [1026, 634] on button "common.send" at bounding box center [1035, 630] width 30 height 30
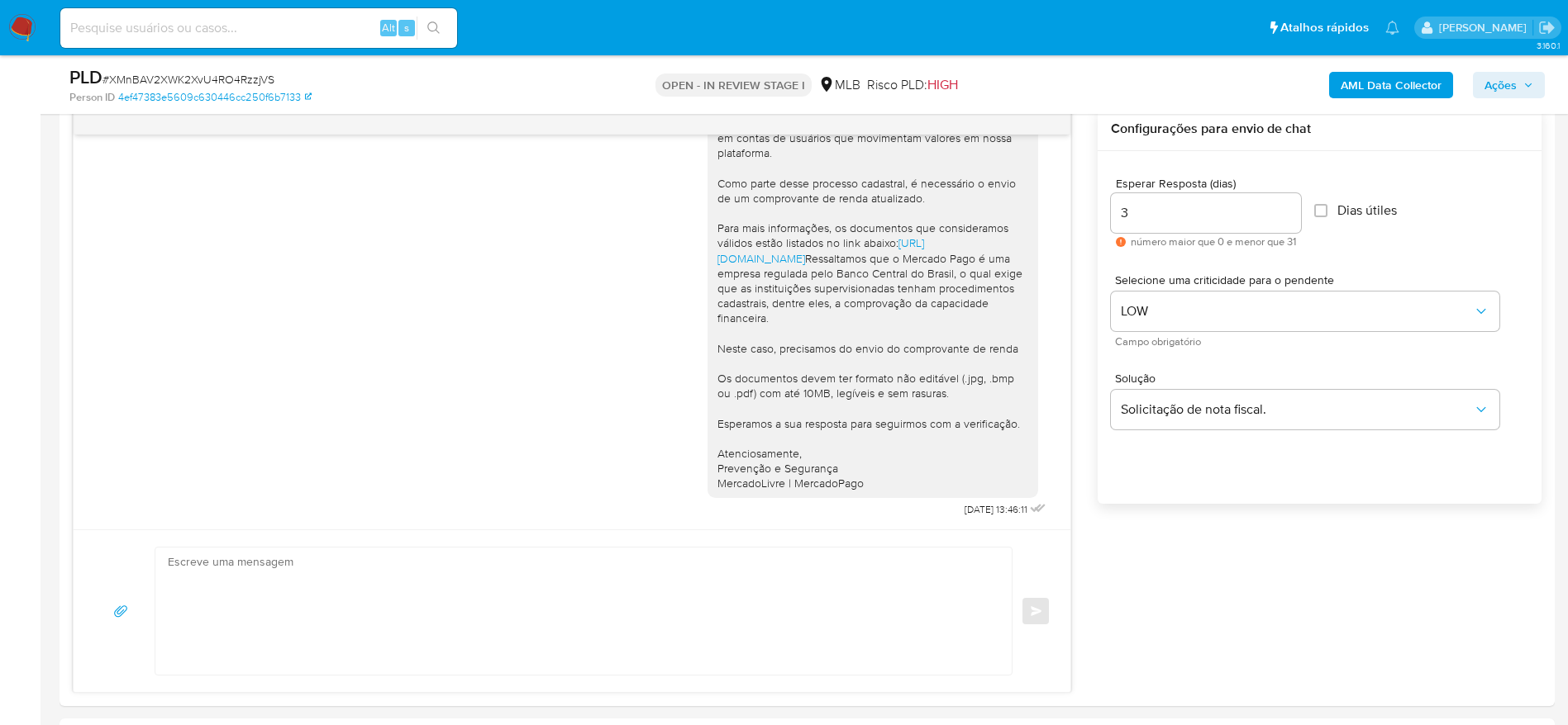
scroll to position [105, 0]
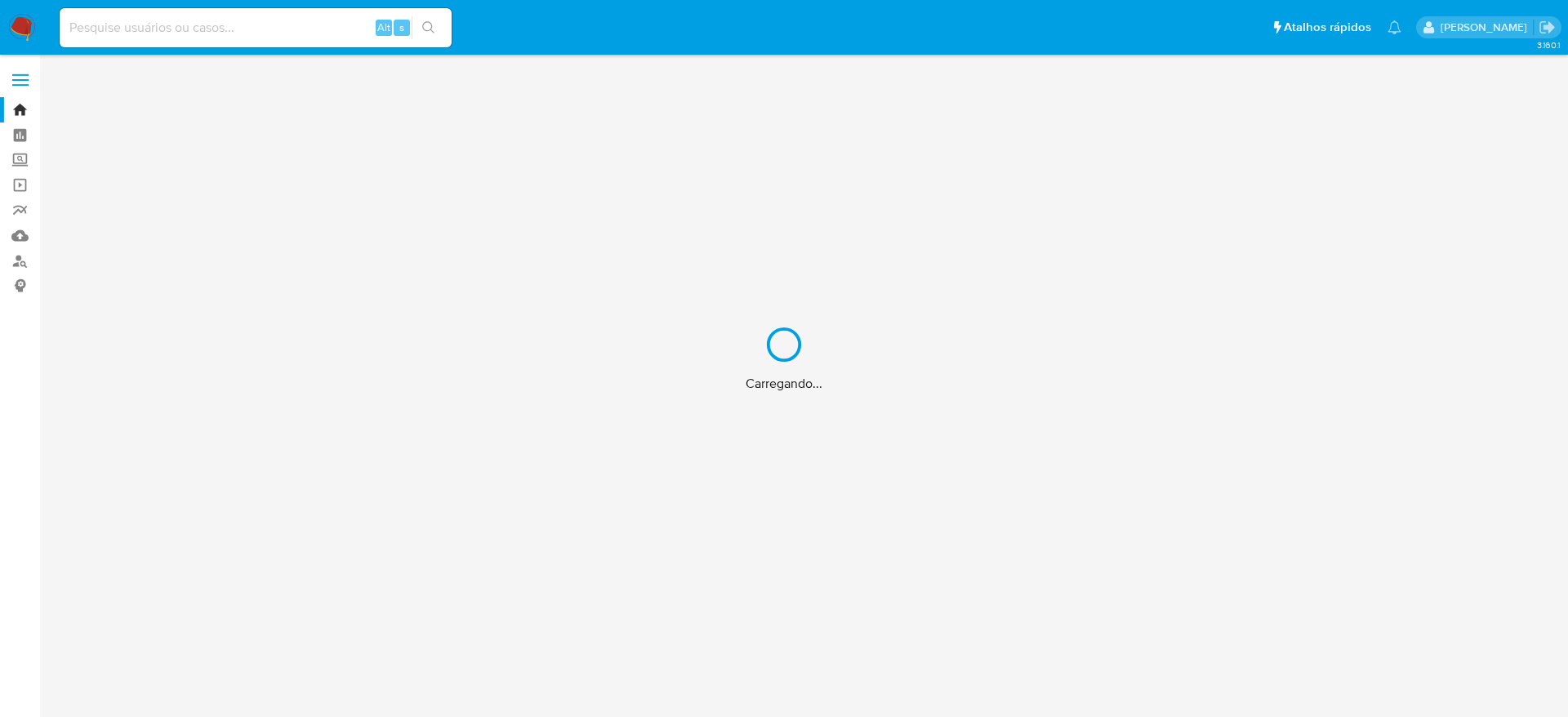
click at [249, 36] on div "Carregando..." at bounding box center [784, 358] width 1568 height 717
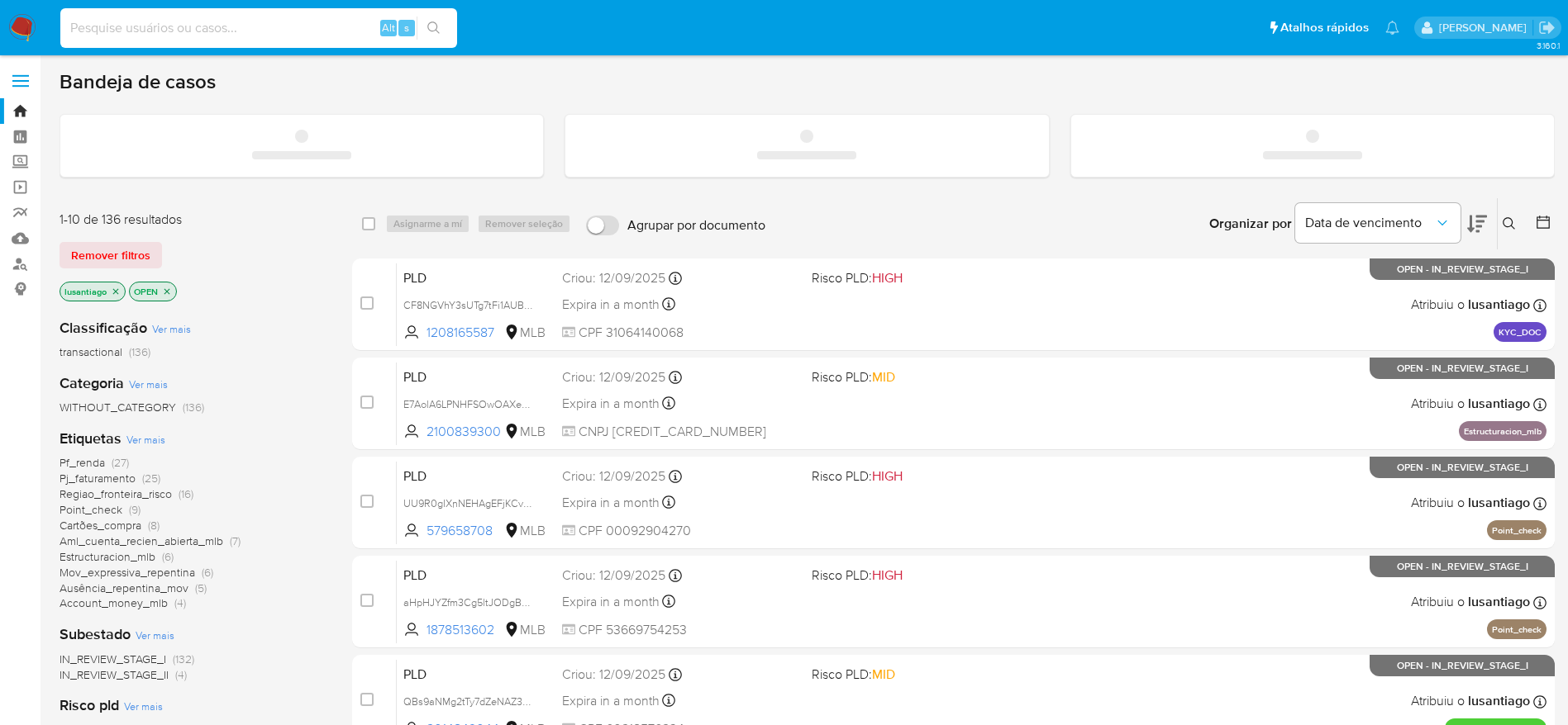
click at [164, 25] on input at bounding box center [258, 27] width 396 height 22
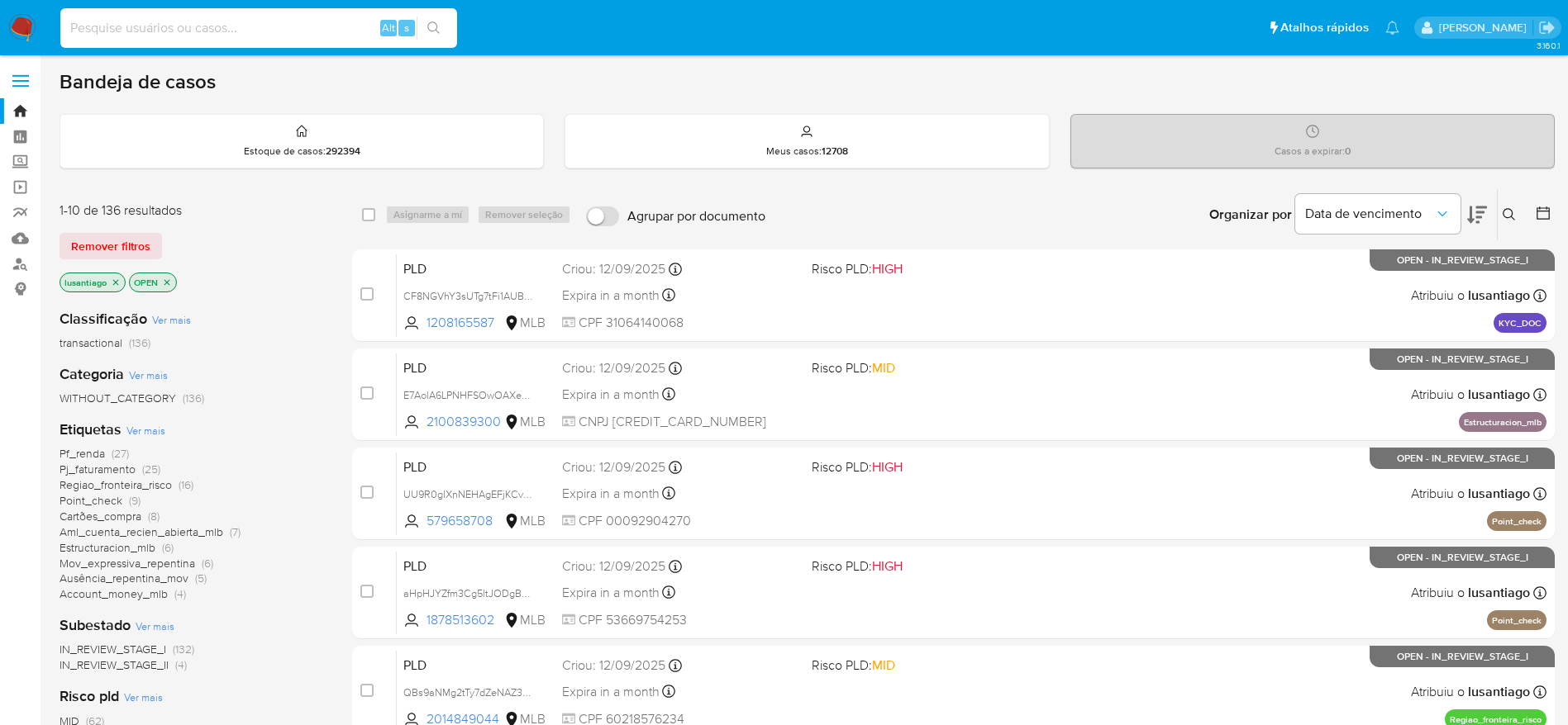
paste input "479591217"
type input "479591217"
click at [432, 25] on icon "search-icon" at bounding box center [434, 28] width 13 height 13
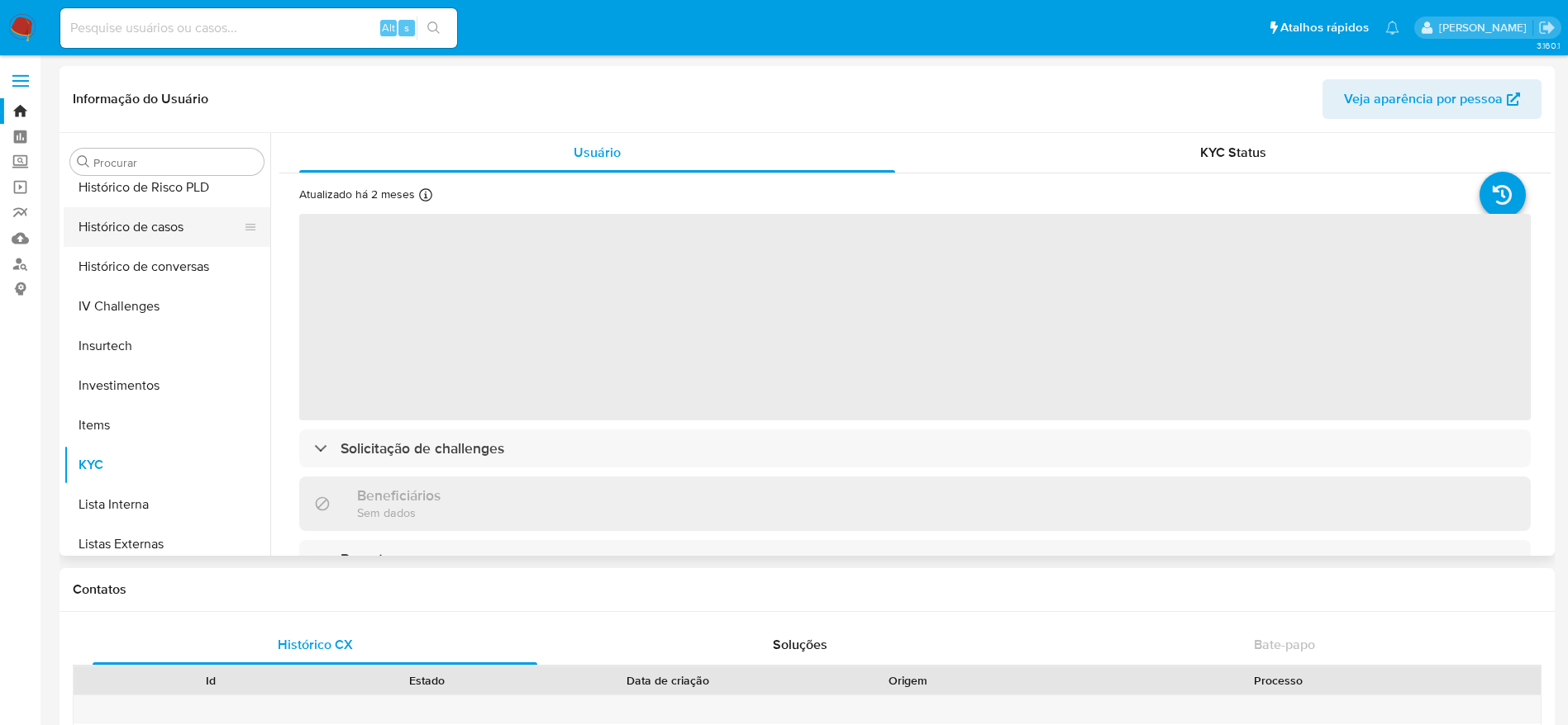
scroll to position [485, 0]
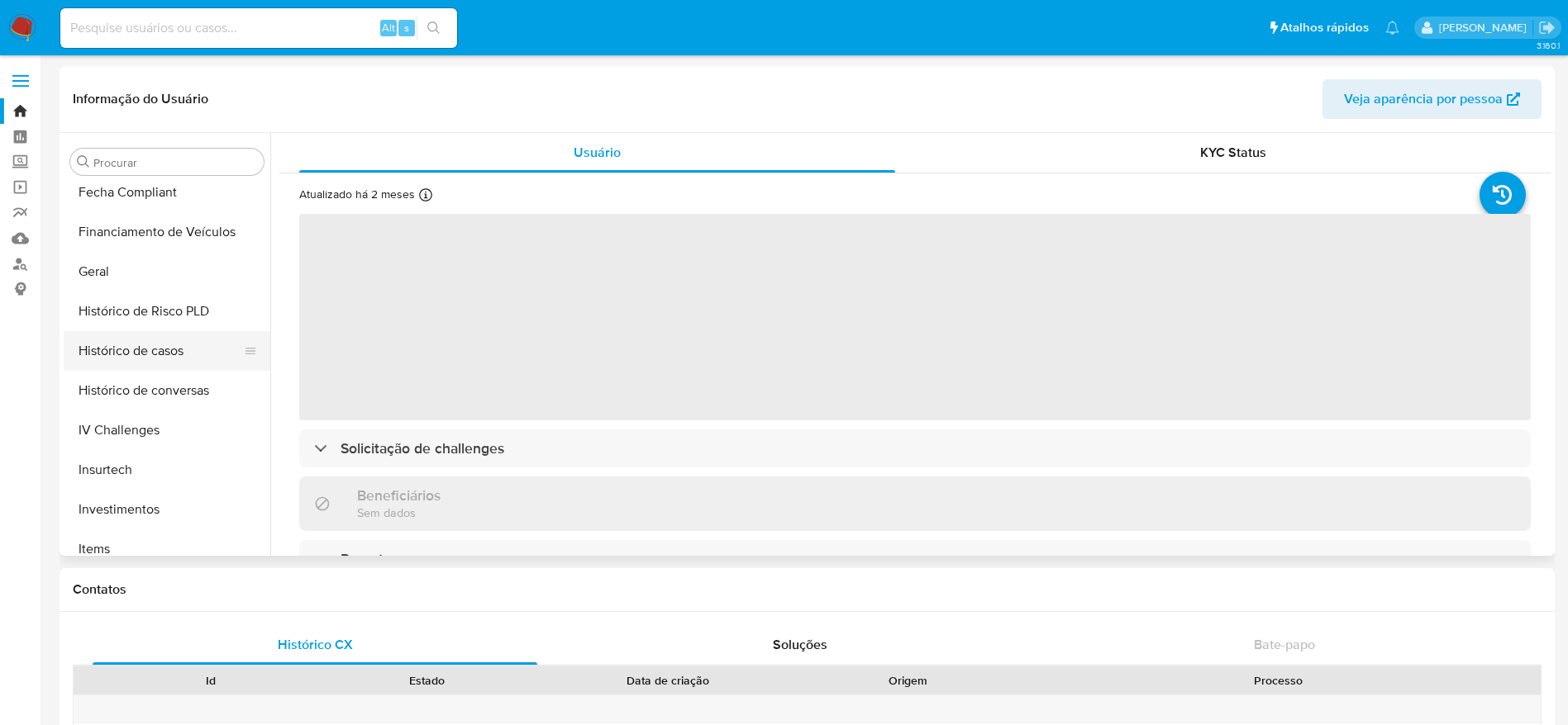
select select "10"
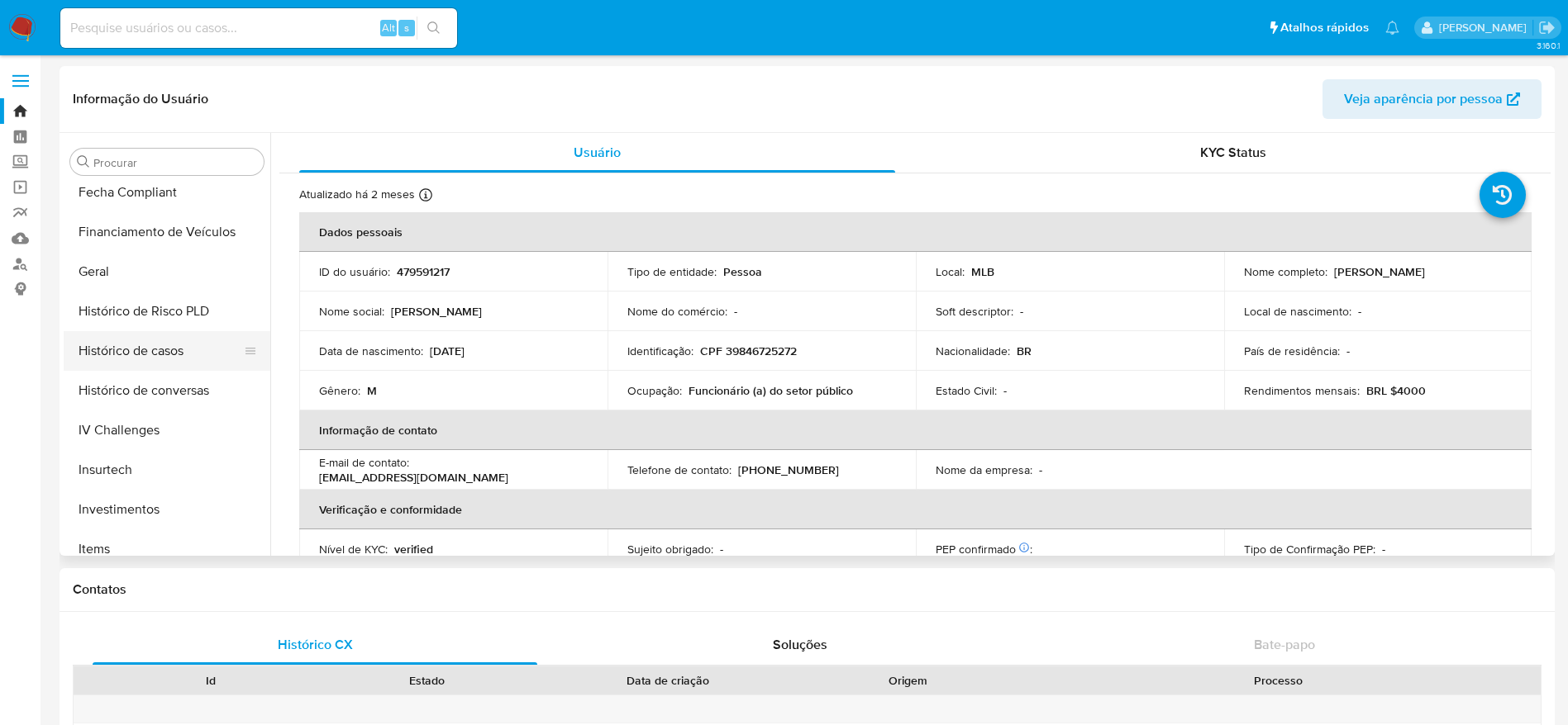
click at [149, 348] on button "Histórico de casos" at bounding box center [161, 351] width 194 height 39
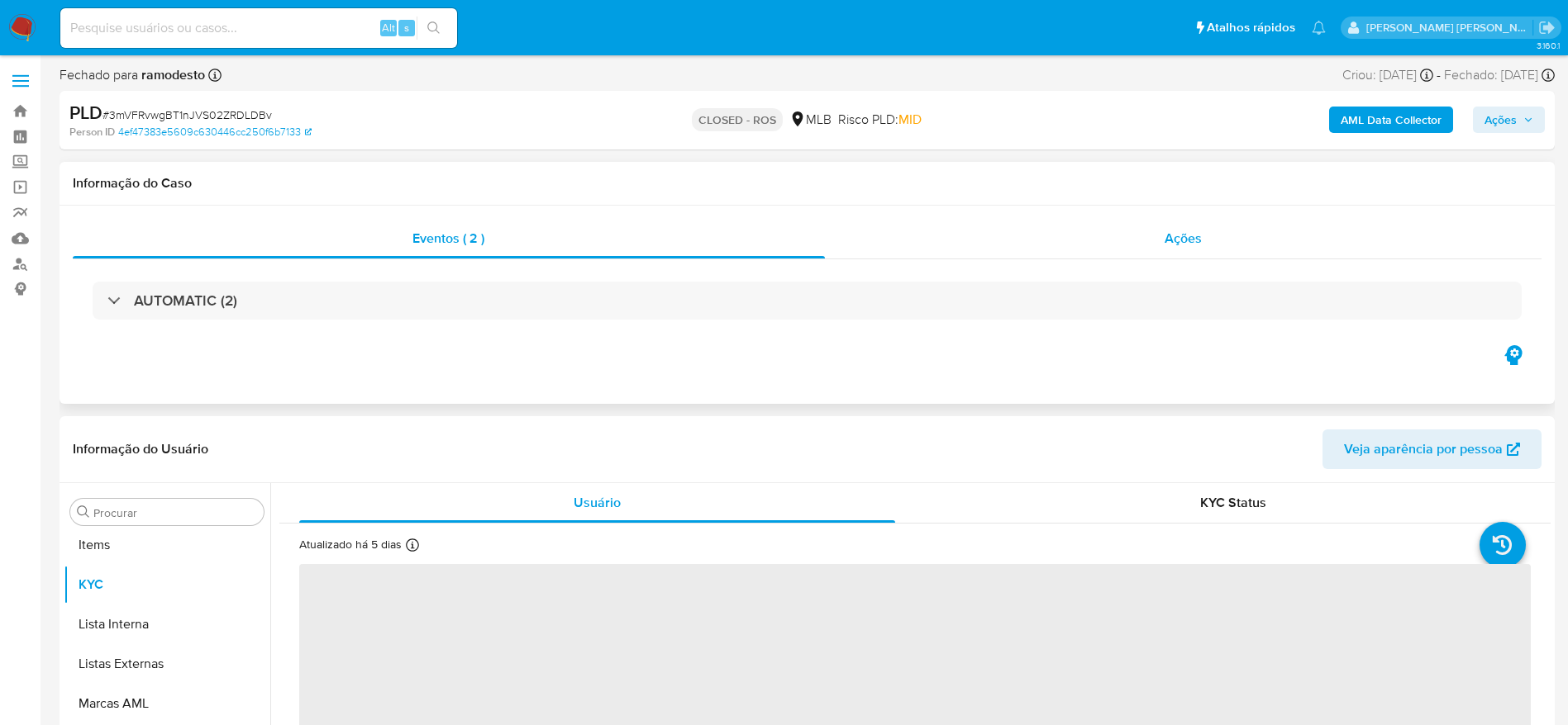
scroll to position [856, 0]
select select "10"
drag, startPoint x: 1127, startPoint y: 228, endPoint x: 741, endPoint y: 249, distance: 386.6
click at [1126, 229] on div "Ações" at bounding box center [1184, 239] width 718 height 39
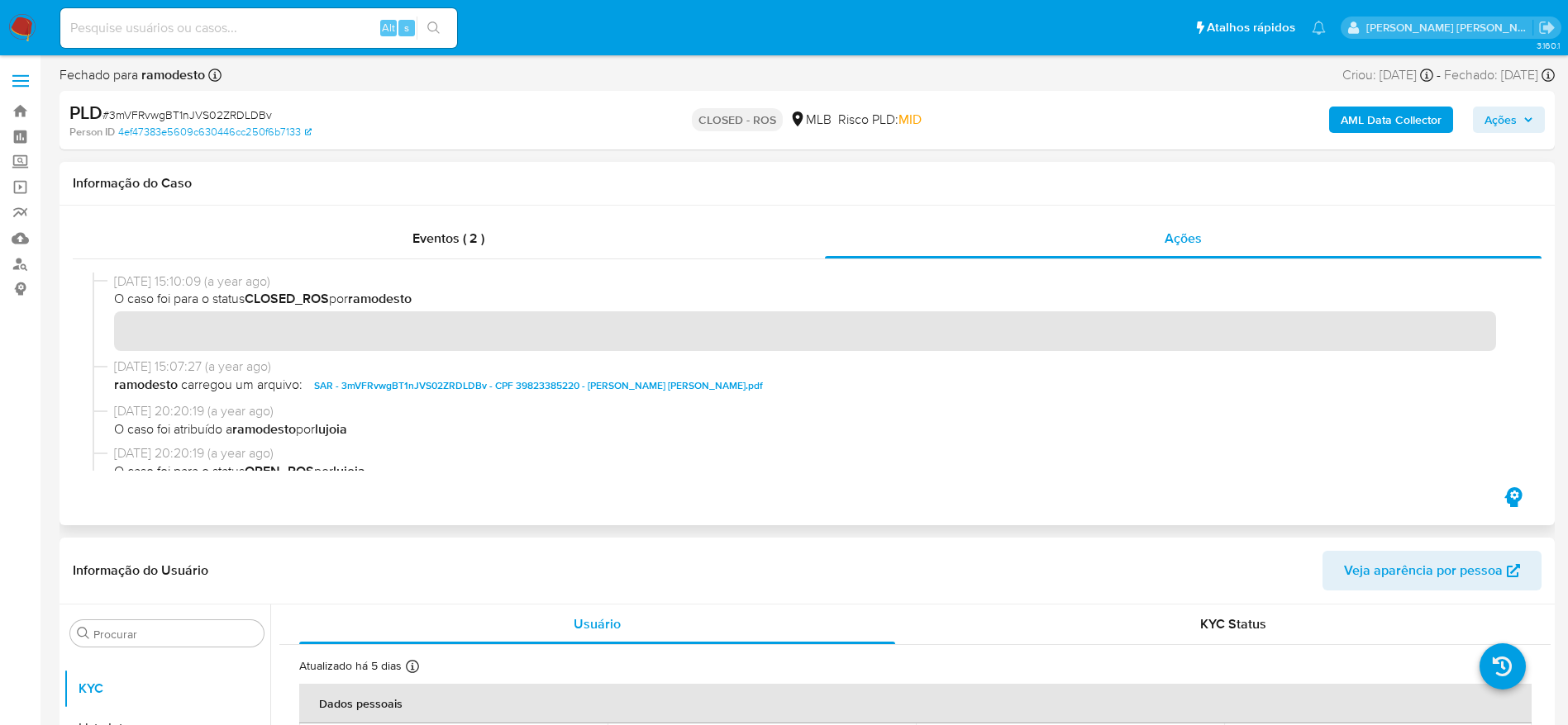
drag, startPoint x: 116, startPoint y: 278, endPoint x: 176, endPoint y: 283, distance: 60.2
click at [176, 283] on div "14/10/2024 15:10:09 (a year ago) O caso foi para o status CLOSED_ROS por ramode…" at bounding box center [807, 315] width 1429 height 85
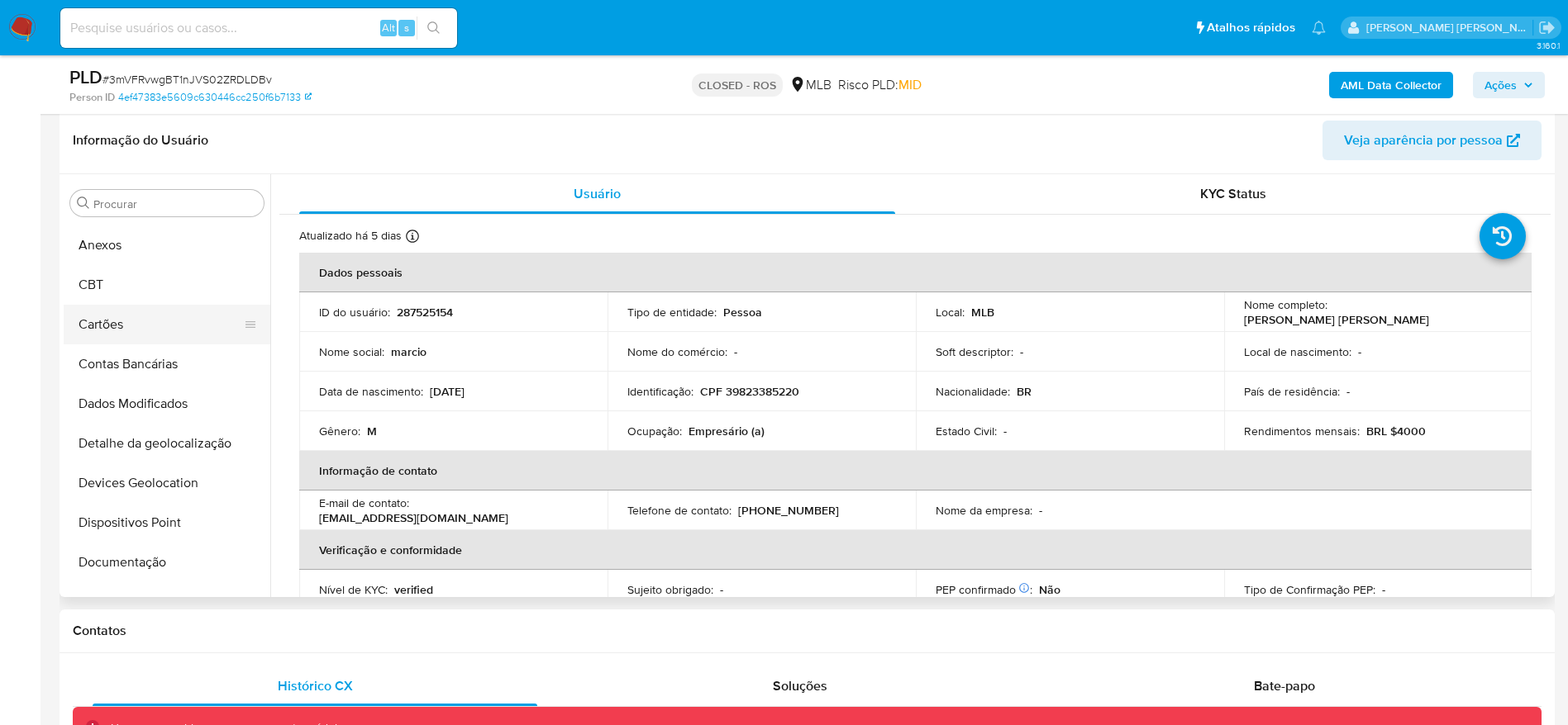
scroll to position [0, 0]
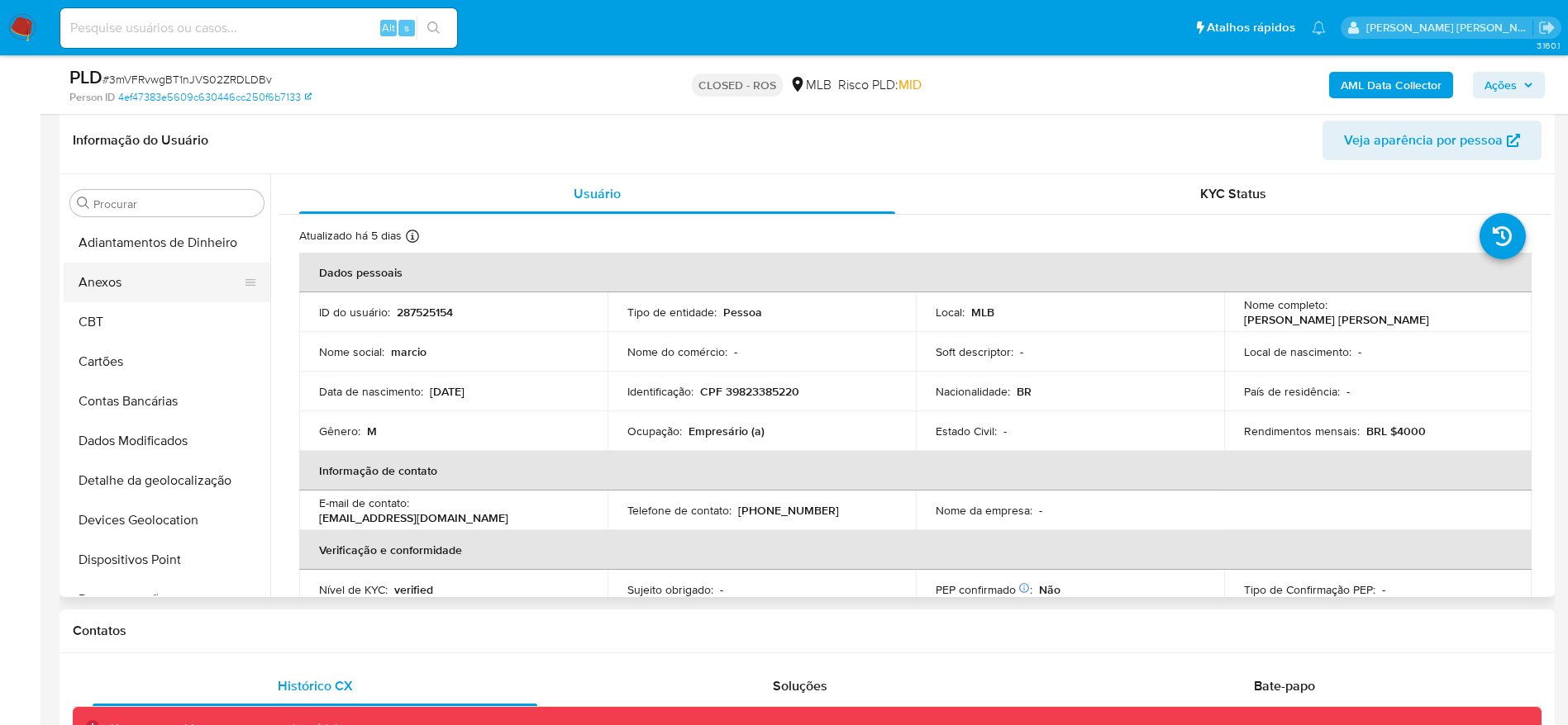
click at [154, 271] on button "Anexos" at bounding box center [161, 283] width 194 height 39
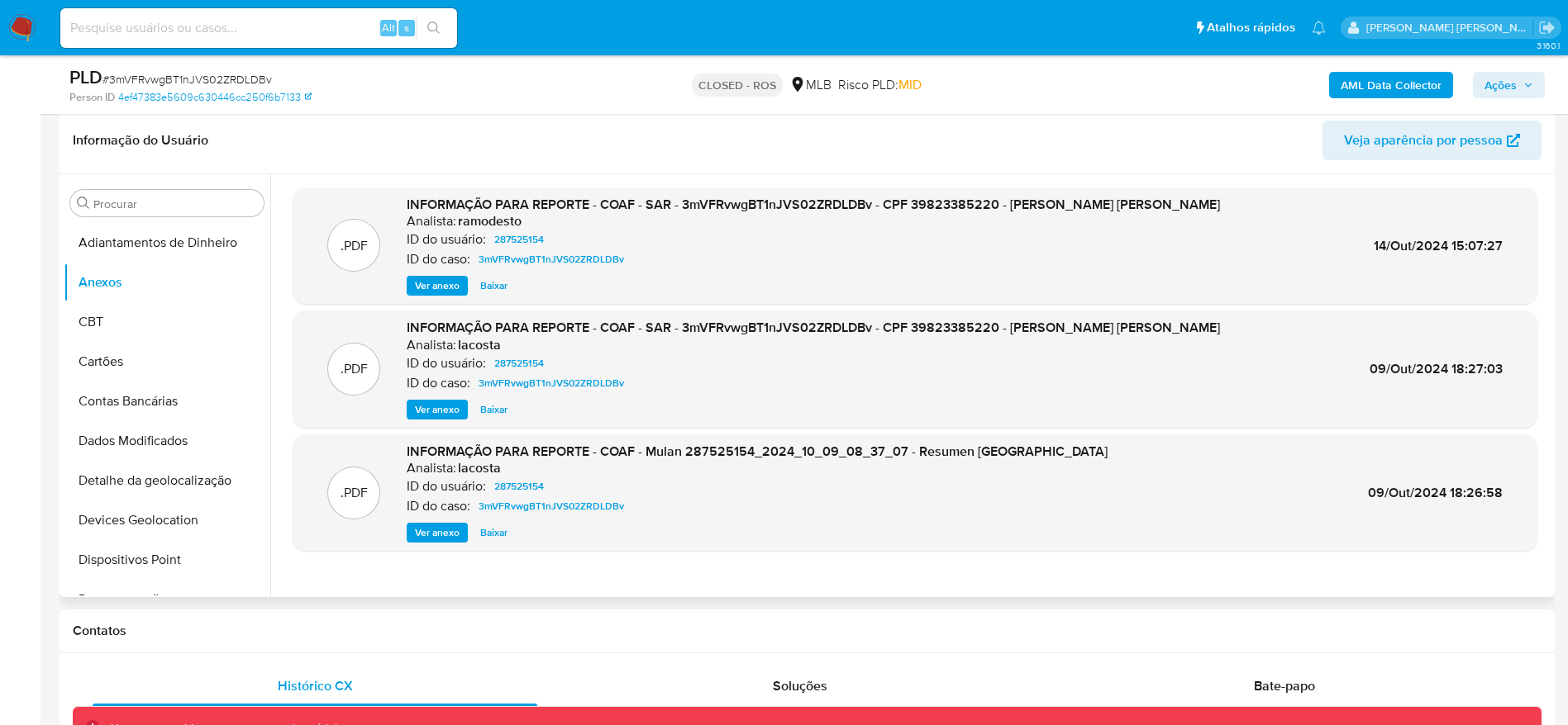
click at [443, 285] on span "Ver anexo" at bounding box center [438, 286] width 45 height 17
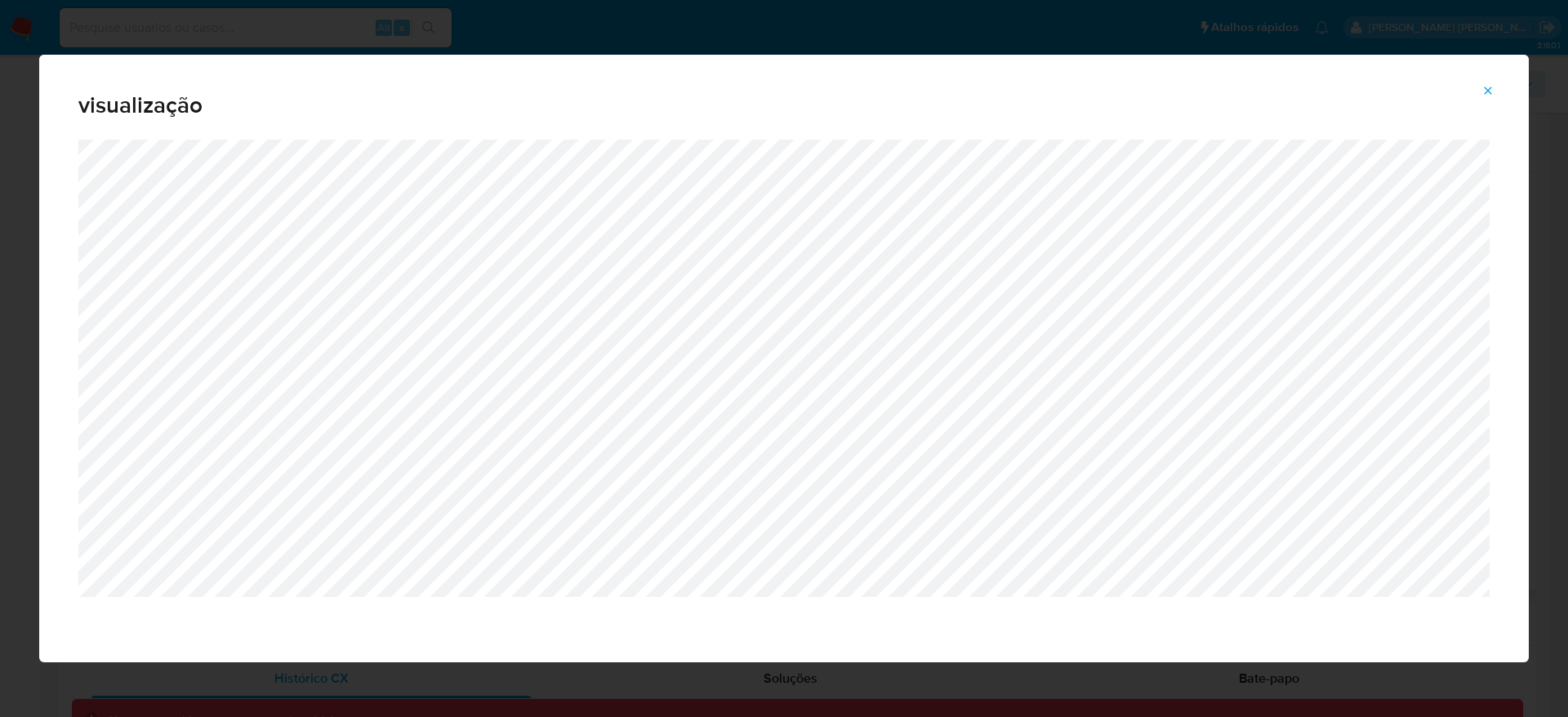
click at [1484, 83] on span "Attachment preview" at bounding box center [1488, 90] width 13 height 23
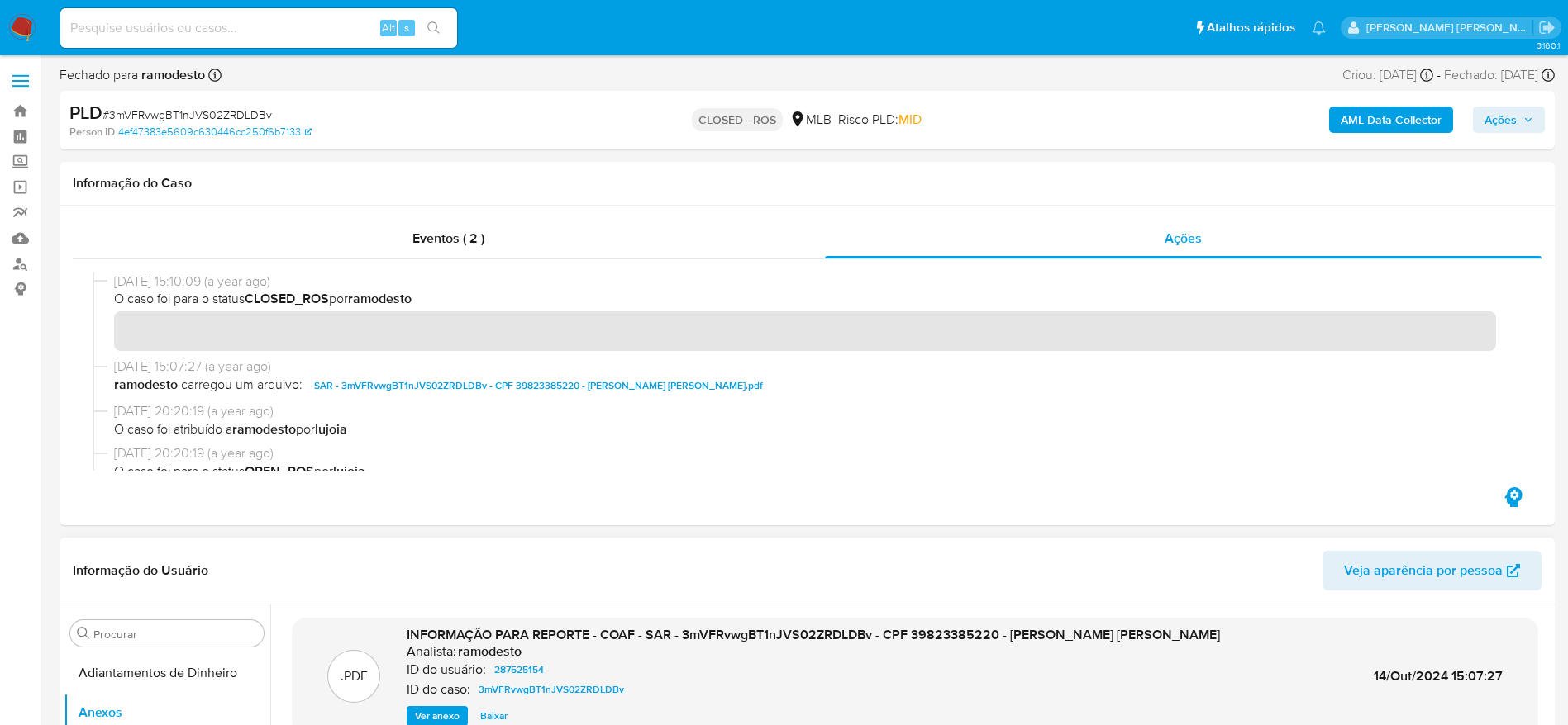
click at [269, 38] on input at bounding box center [258, 27] width 396 height 22
paste input "602474179"
type input "602474179"
click at [435, 27] on icon "search-icon" at bounding box center [434, 28] width 13 height 13
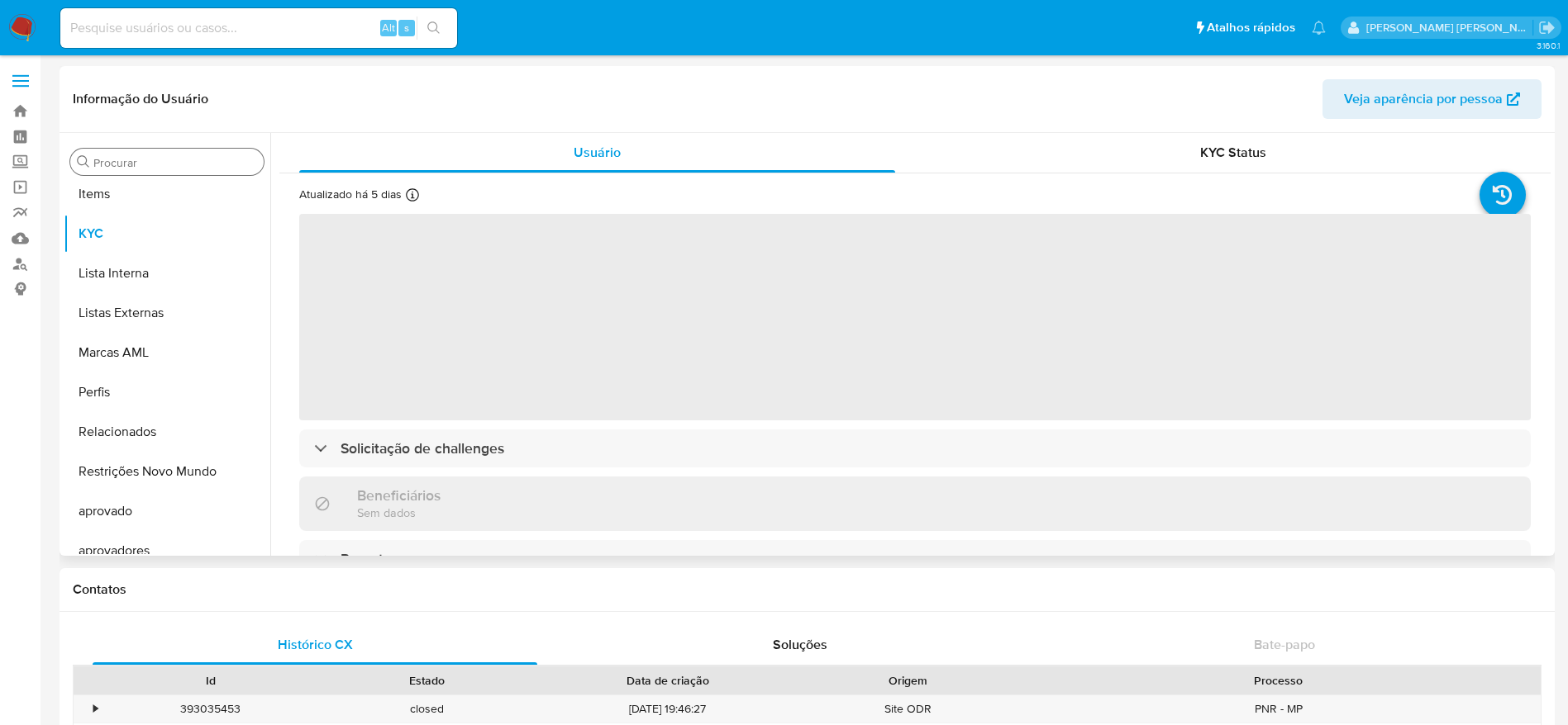
scroll to position [856, 0]
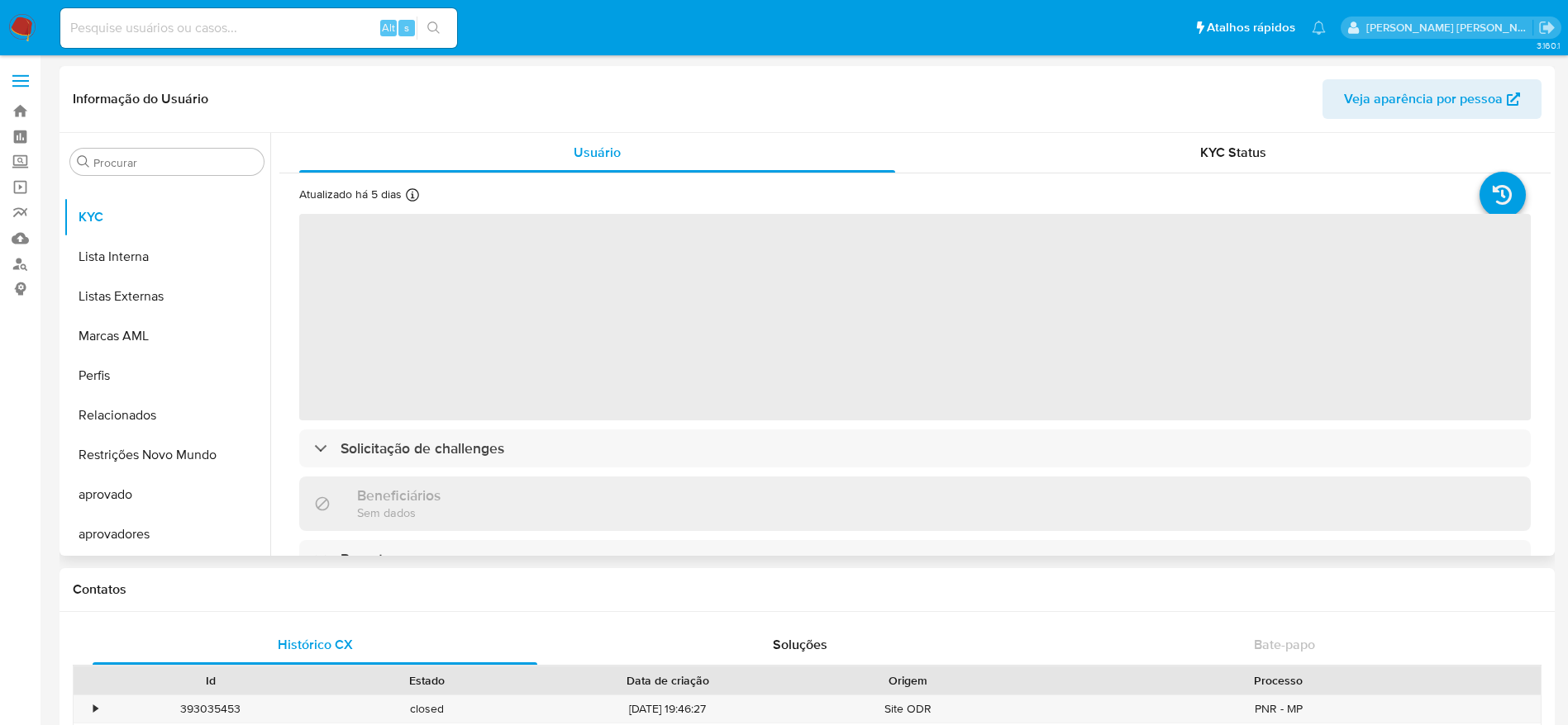
select select "10"
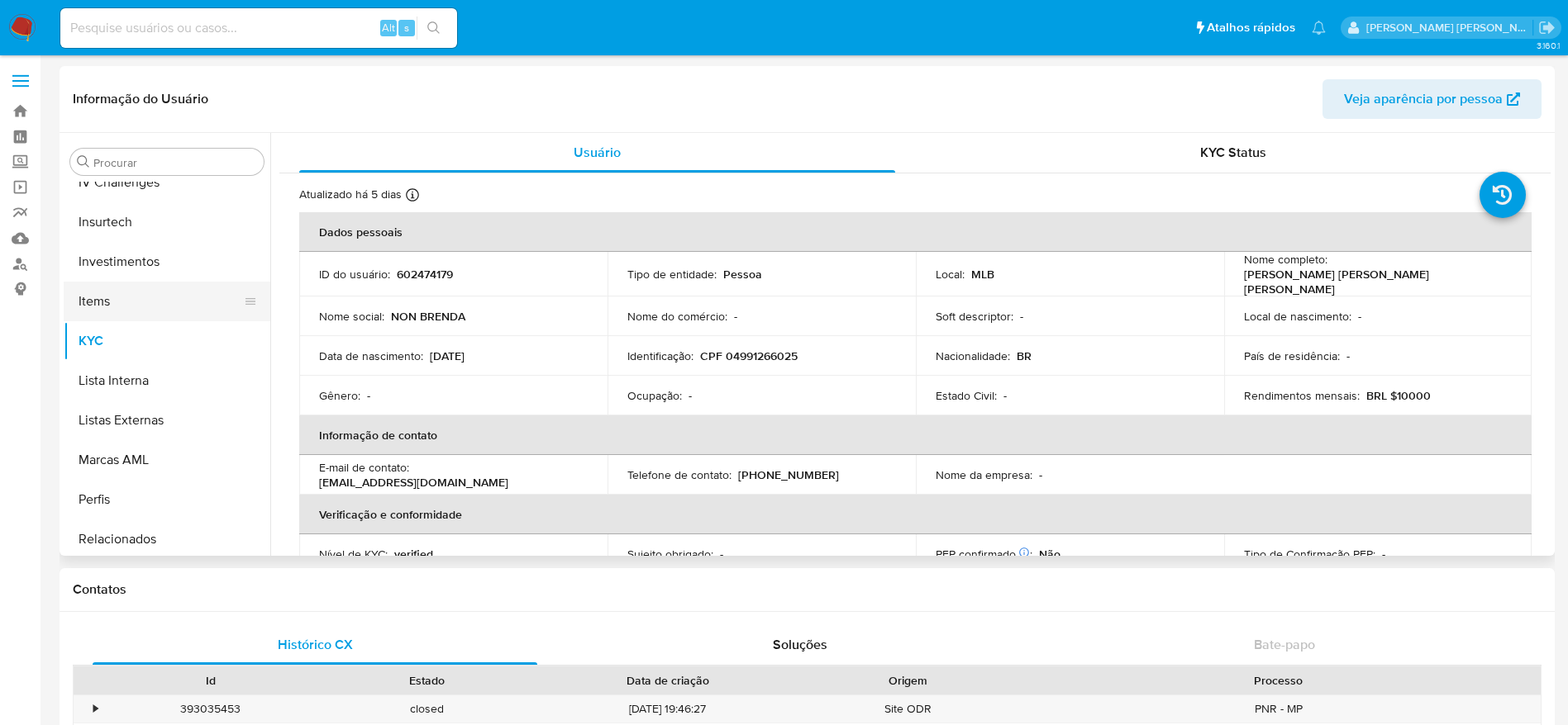
scroll to position [609, 0]
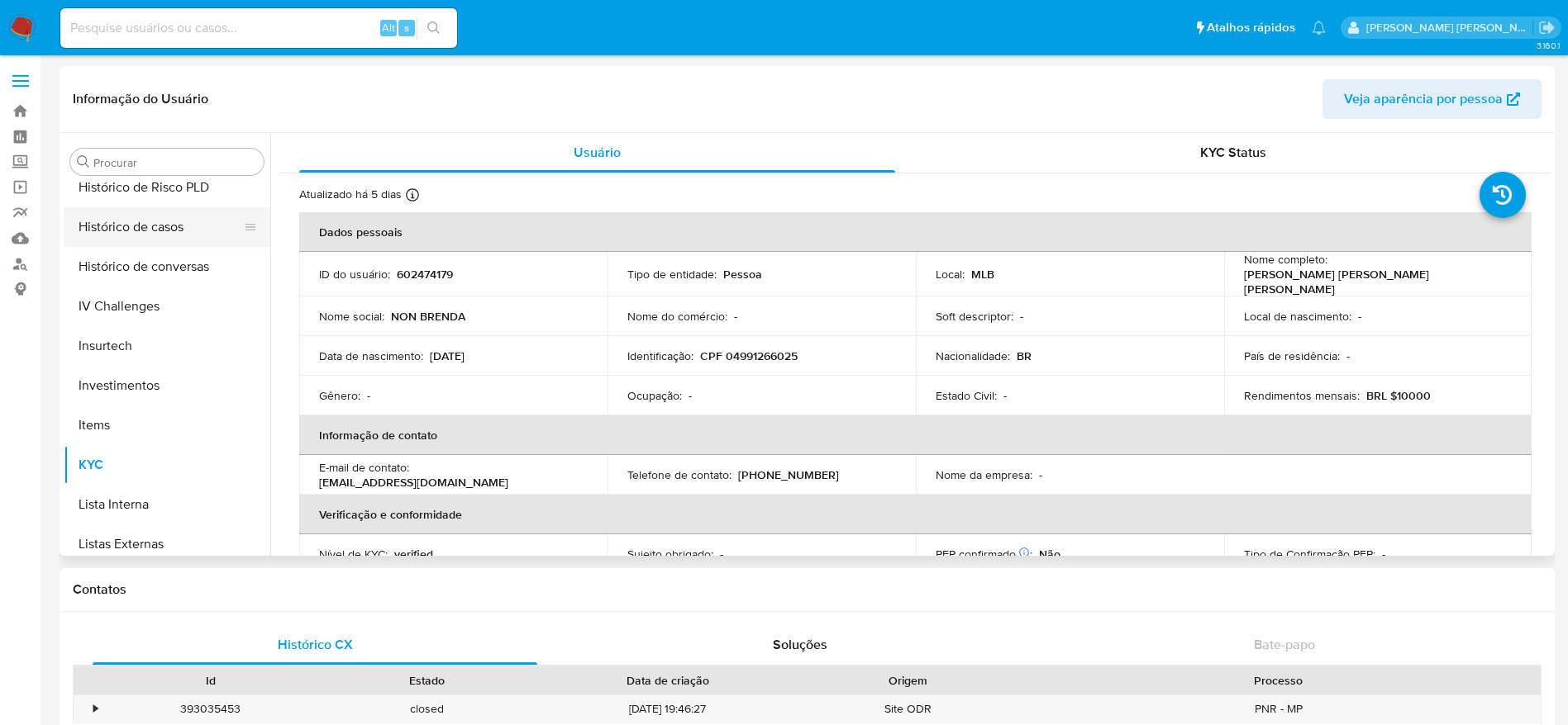
click at [153, 239] on button "Histórico de casos" at bounding box center [161, 227] width 194 height 39
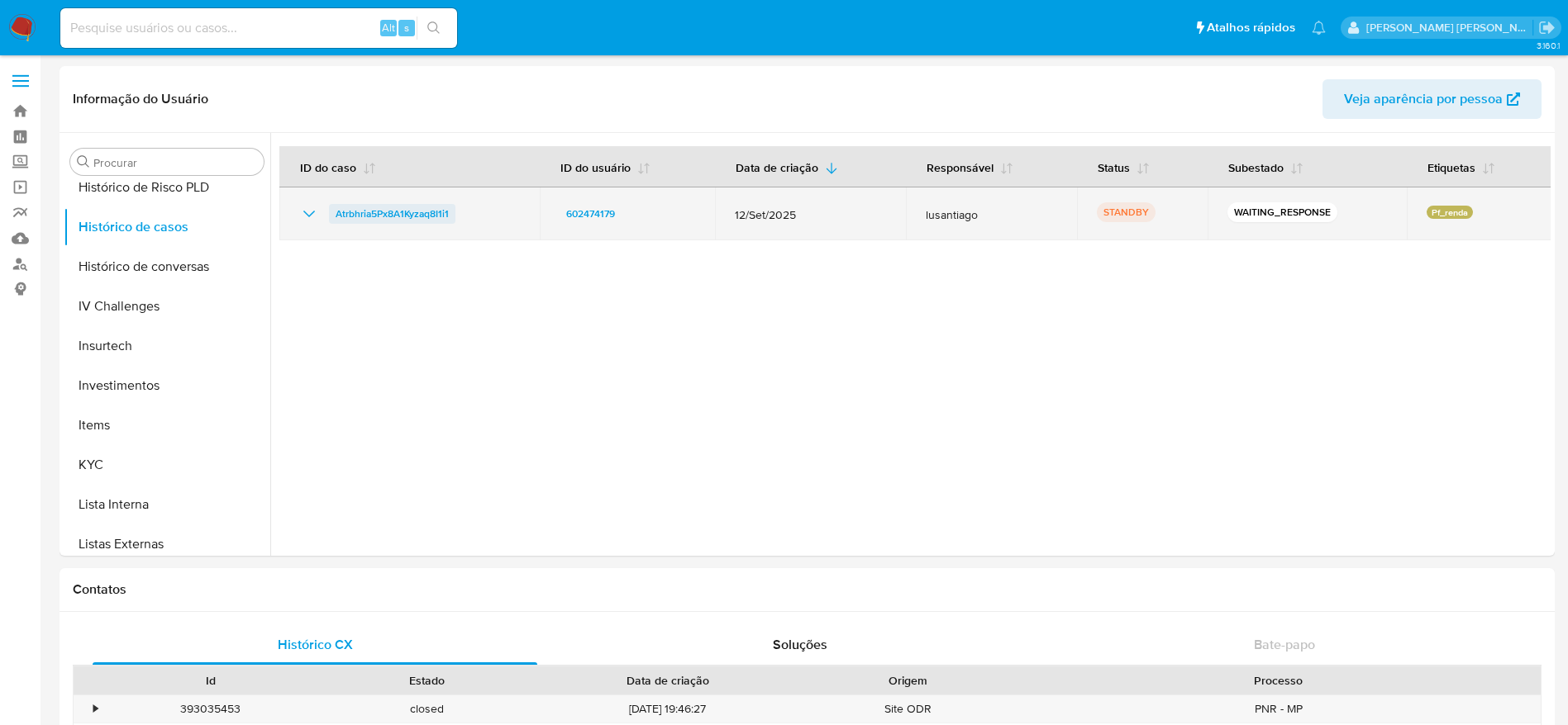
drag, startPoint x: 464, startPoint y: 214, endPoint x: 334, endPoint y: 216, distance: 130.0
click at [334, 216] on div "Atrbhria5Px8A1Kyzaq8I1i1" at bounding box center [409, 213] width 221 height 20
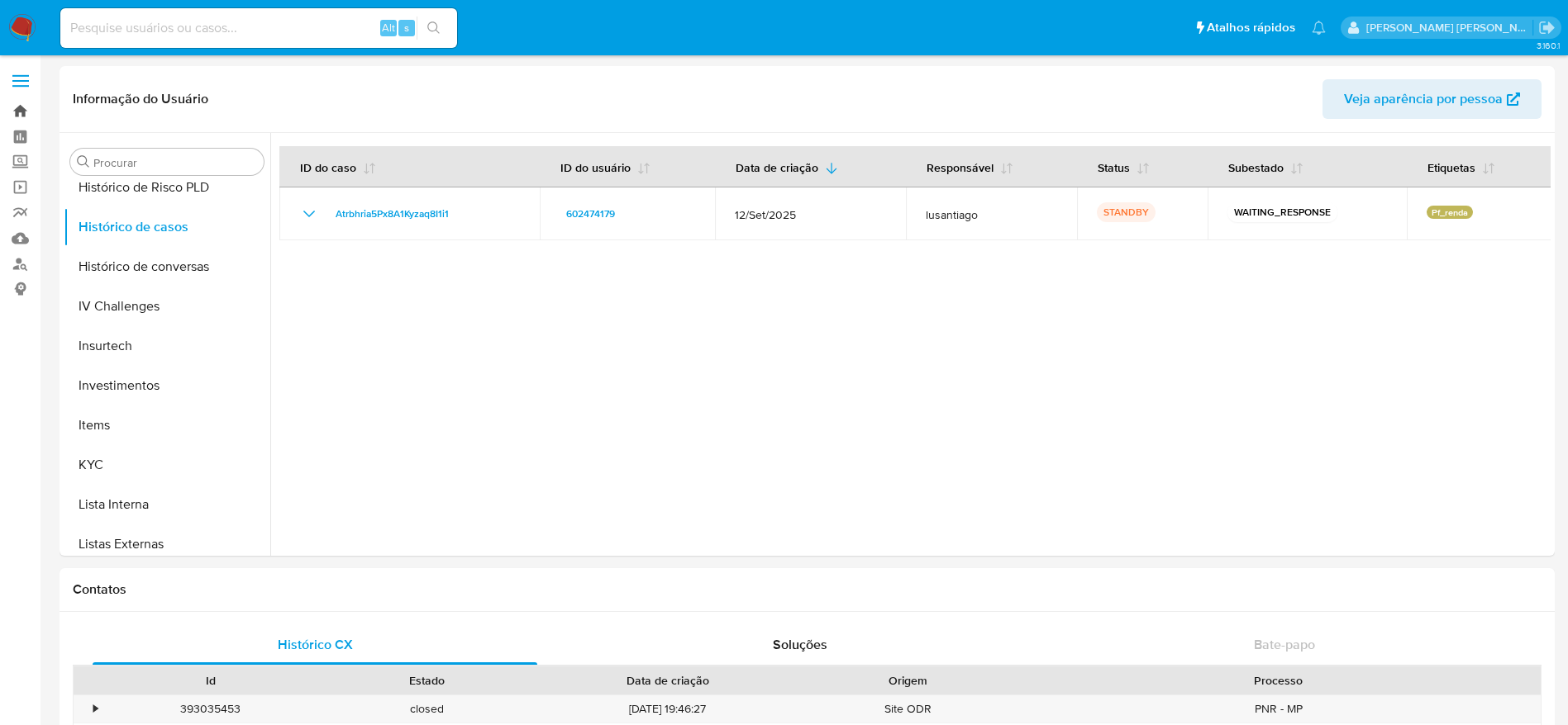
click at [18, 100] on link "Bandeja" at bounding box center [98, 111] width 196 height 25
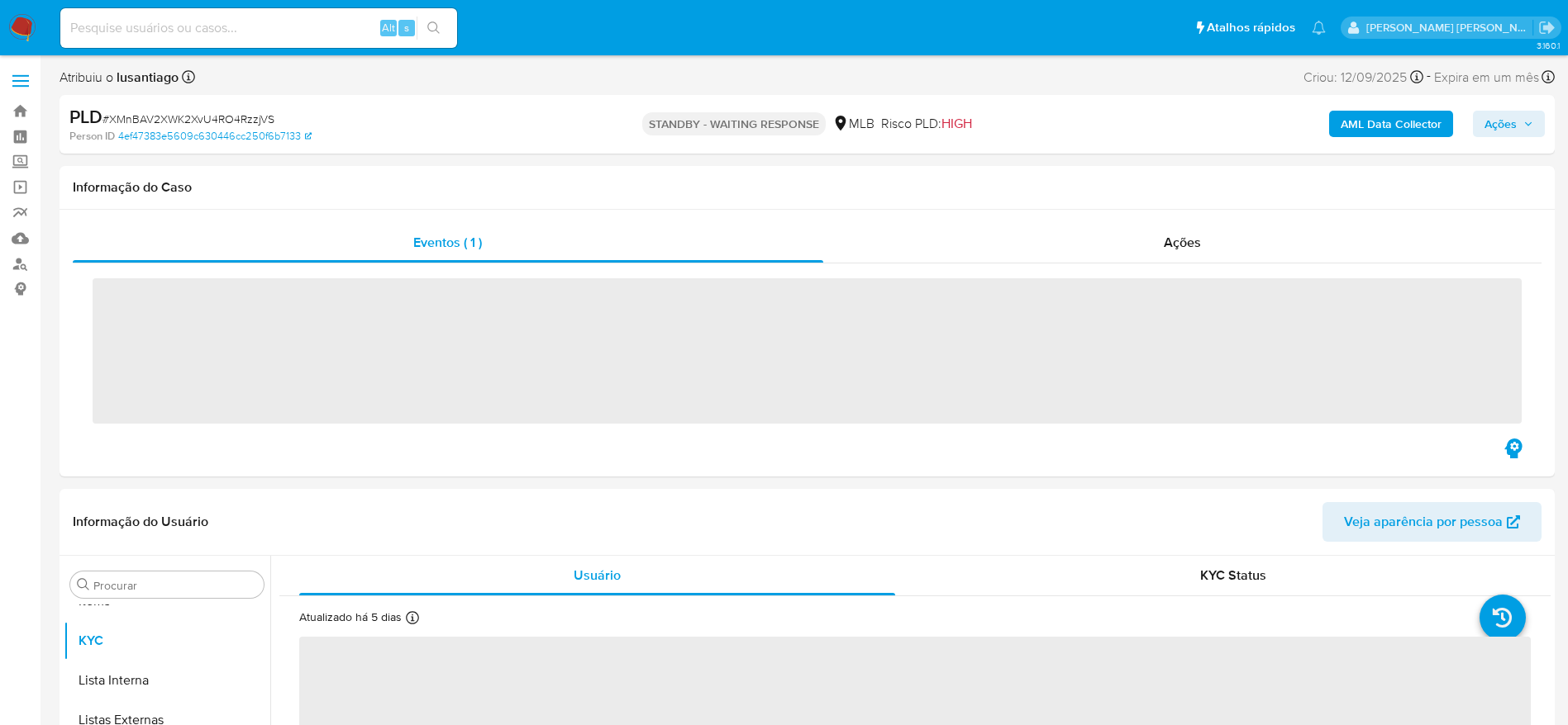
scroll to position [856, 0]
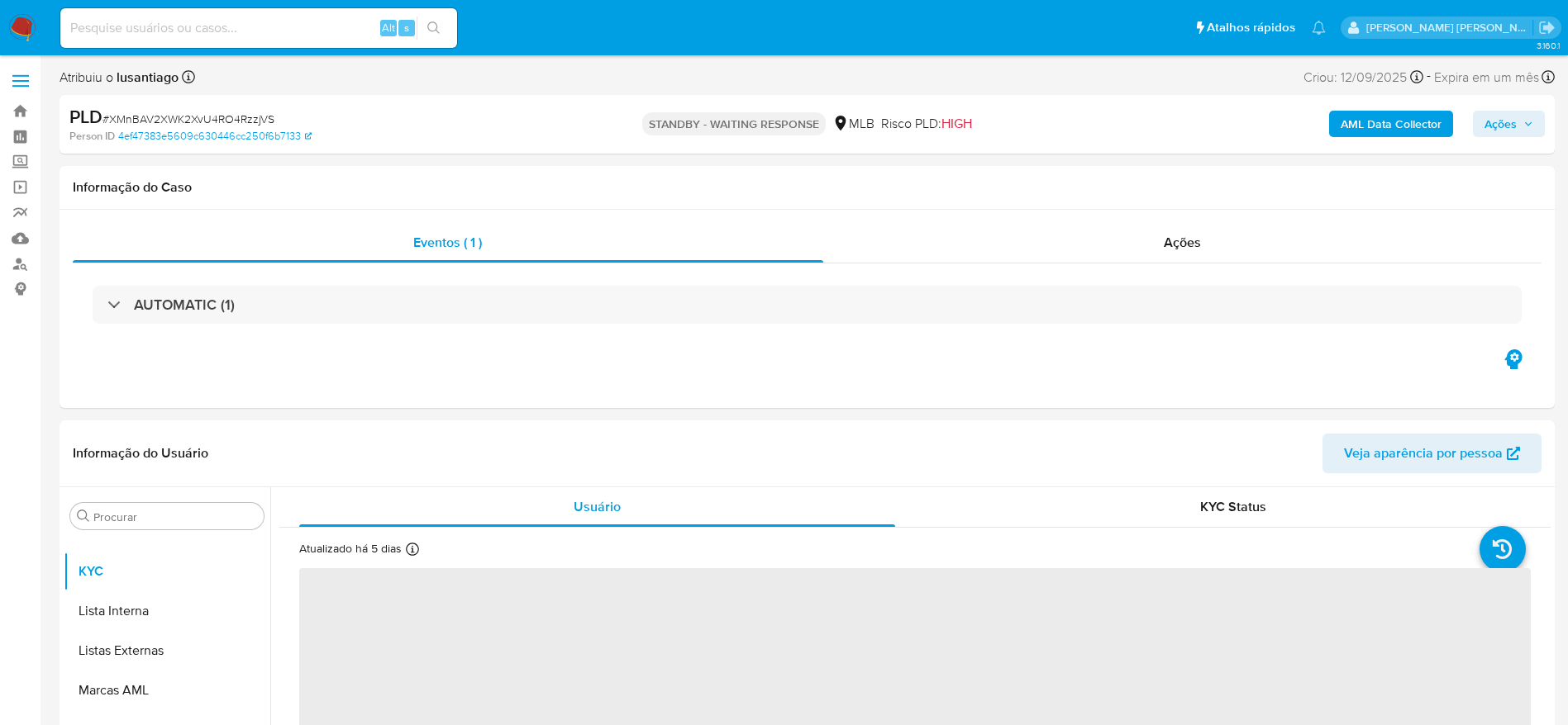
select select "10"
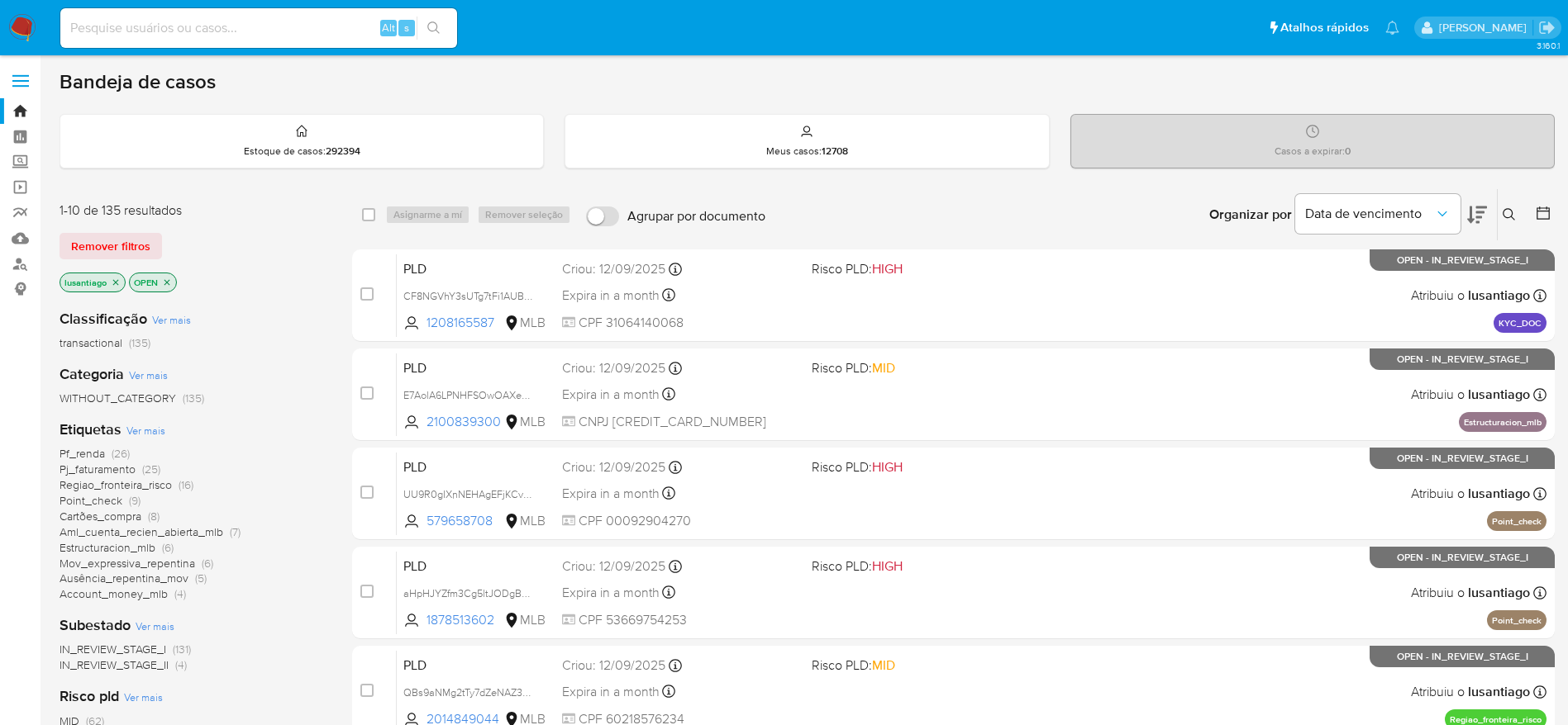
click at [1510, 209] on icon at bounding box center [1508, 214] width 12 height 12
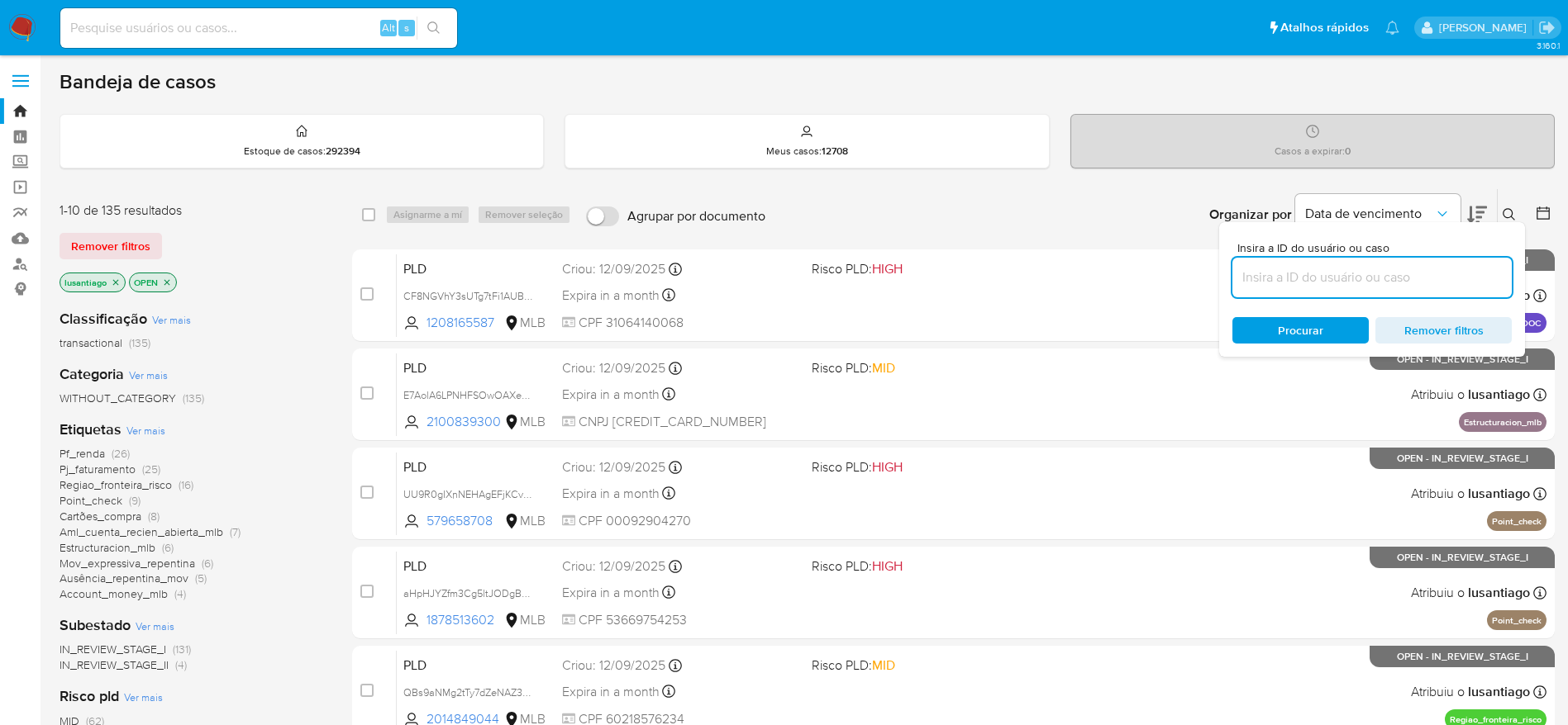
click at [1330, 275] on input at bounding box center [1372, 277] width 279 height 22
type input "Atrbhria5Px8A1Kyzaq8I1i1"
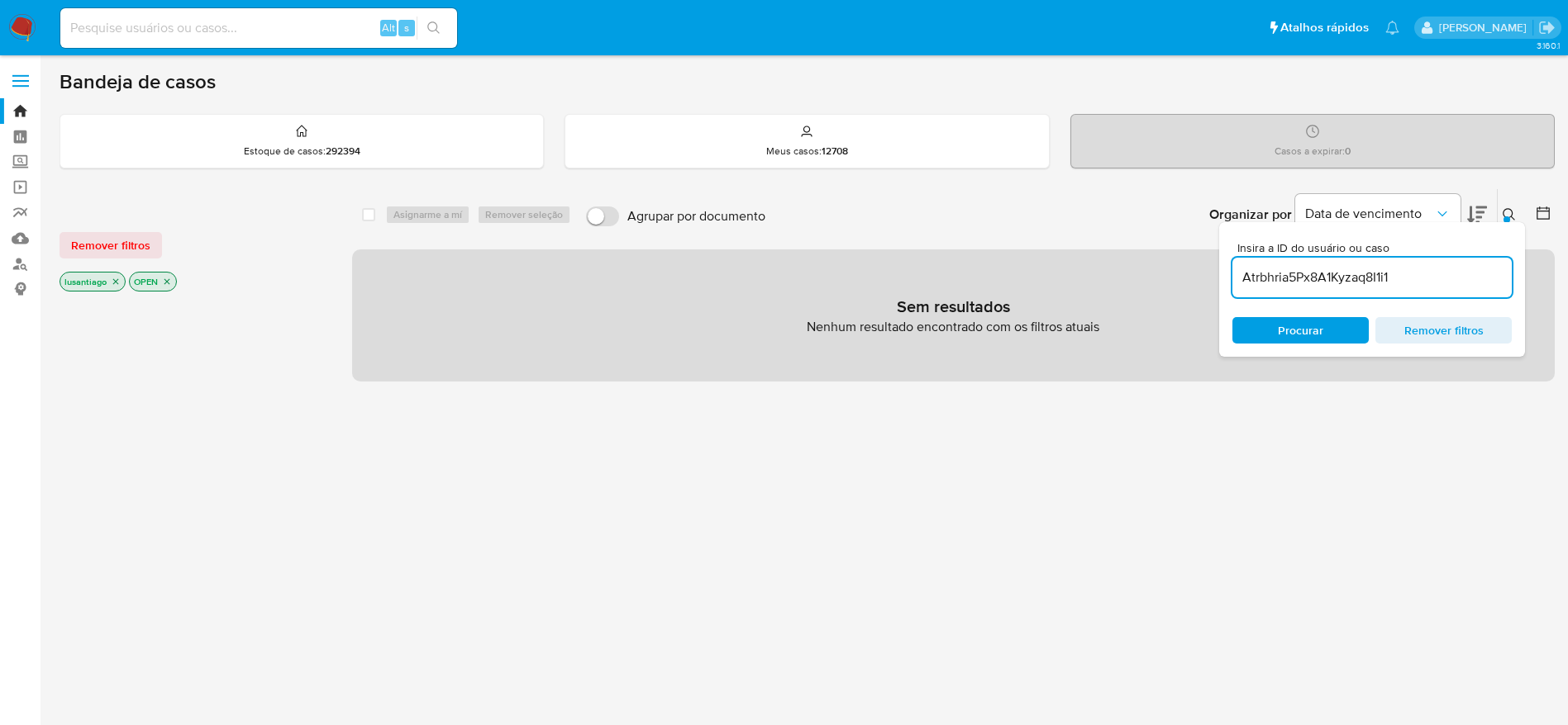
click at [163, 283] on icon "close-filter" at bounding box center [166, 282] width 10 height 10
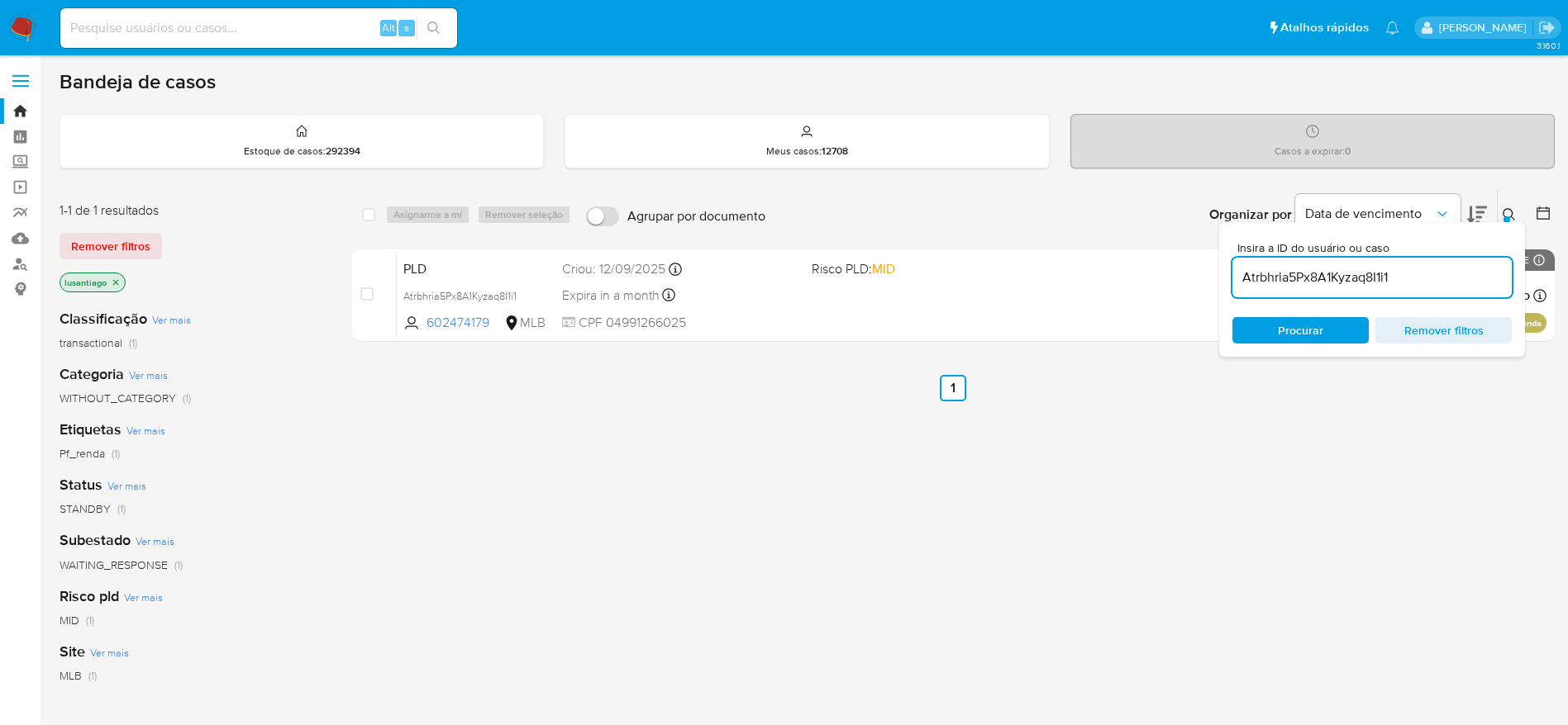
click at [1508, 209] on icon at bounding box center [1509, 215] width 13 height 13
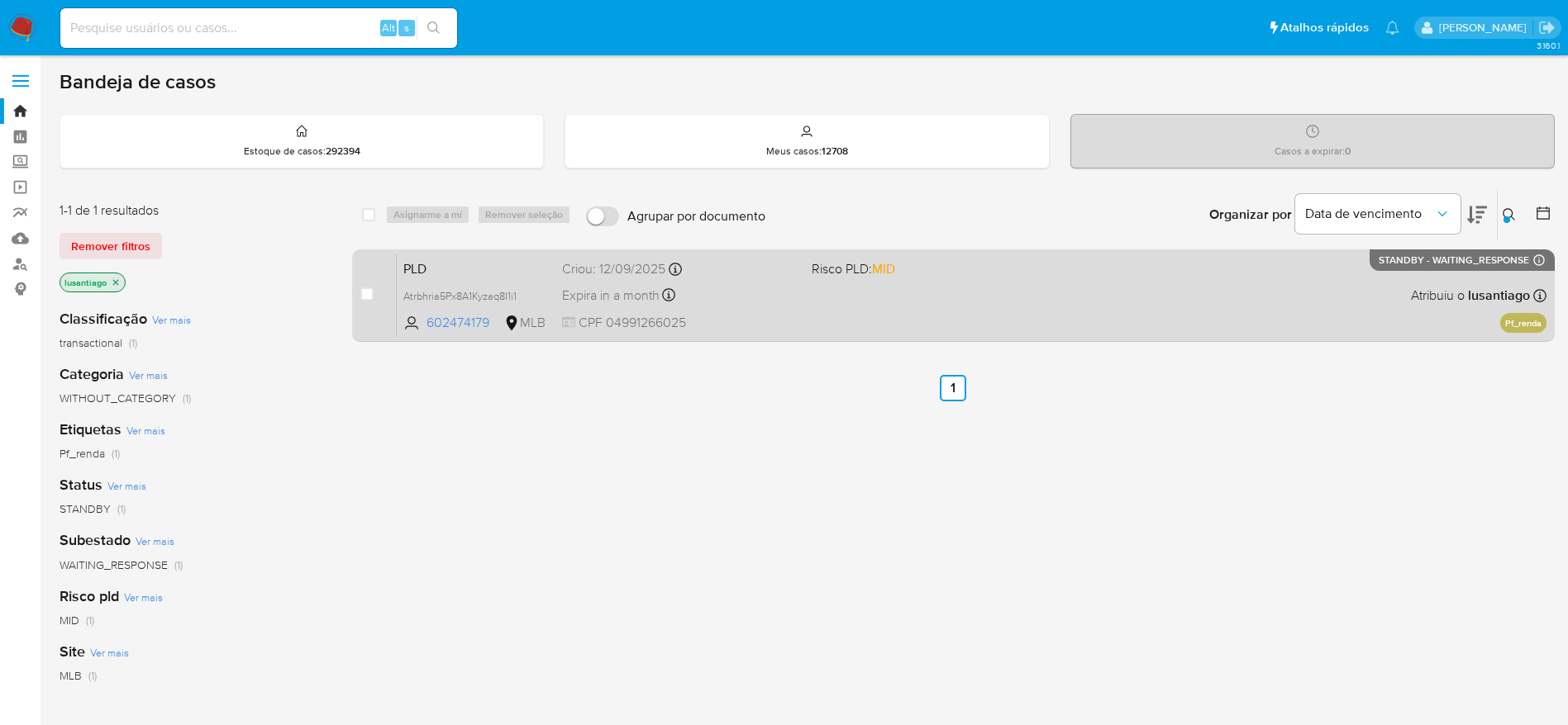
click at [1230, 290] on div "PLD Atrbhria5Px8A1Kyzaq8I1i1 602474179 MLB Risco PLD: MID Criou: 12/09/2025 Cri…" at bounding box center [971, 295] width 1150 height 84
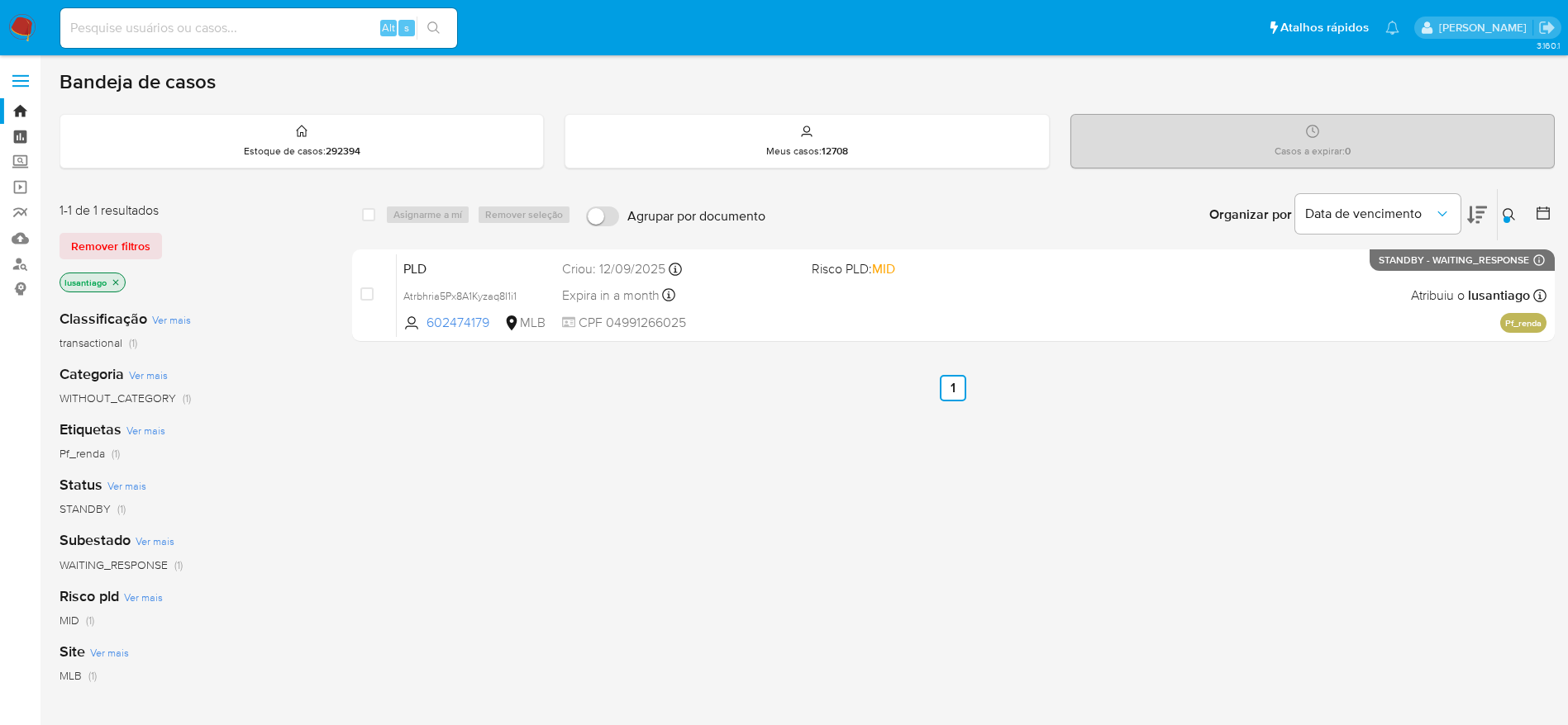
click at [22, 129] on link "Painel" at bounding box center [98, 136] width 196 height 25
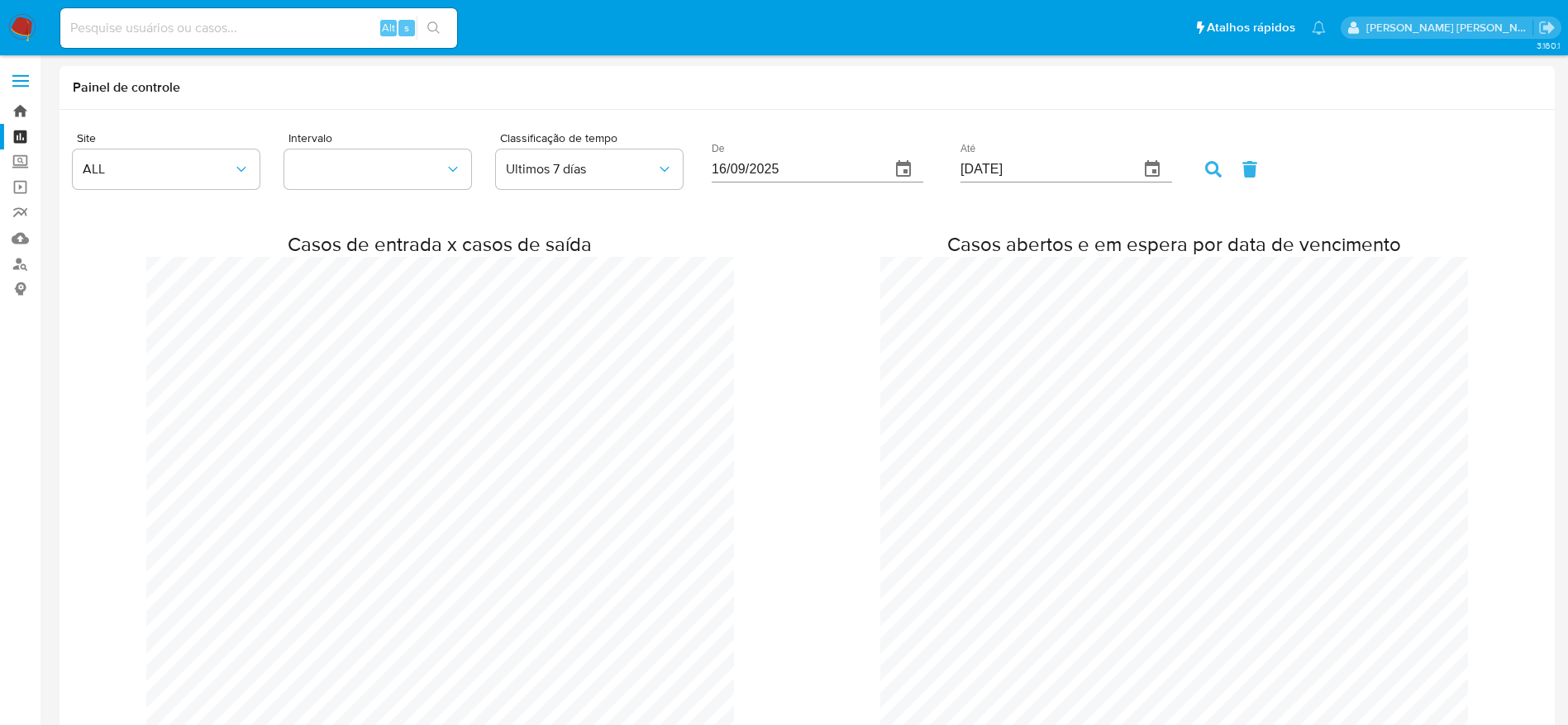
click at [13, 106] on link "Bandeja" at bounding box center [98, 111] width 196 height 25
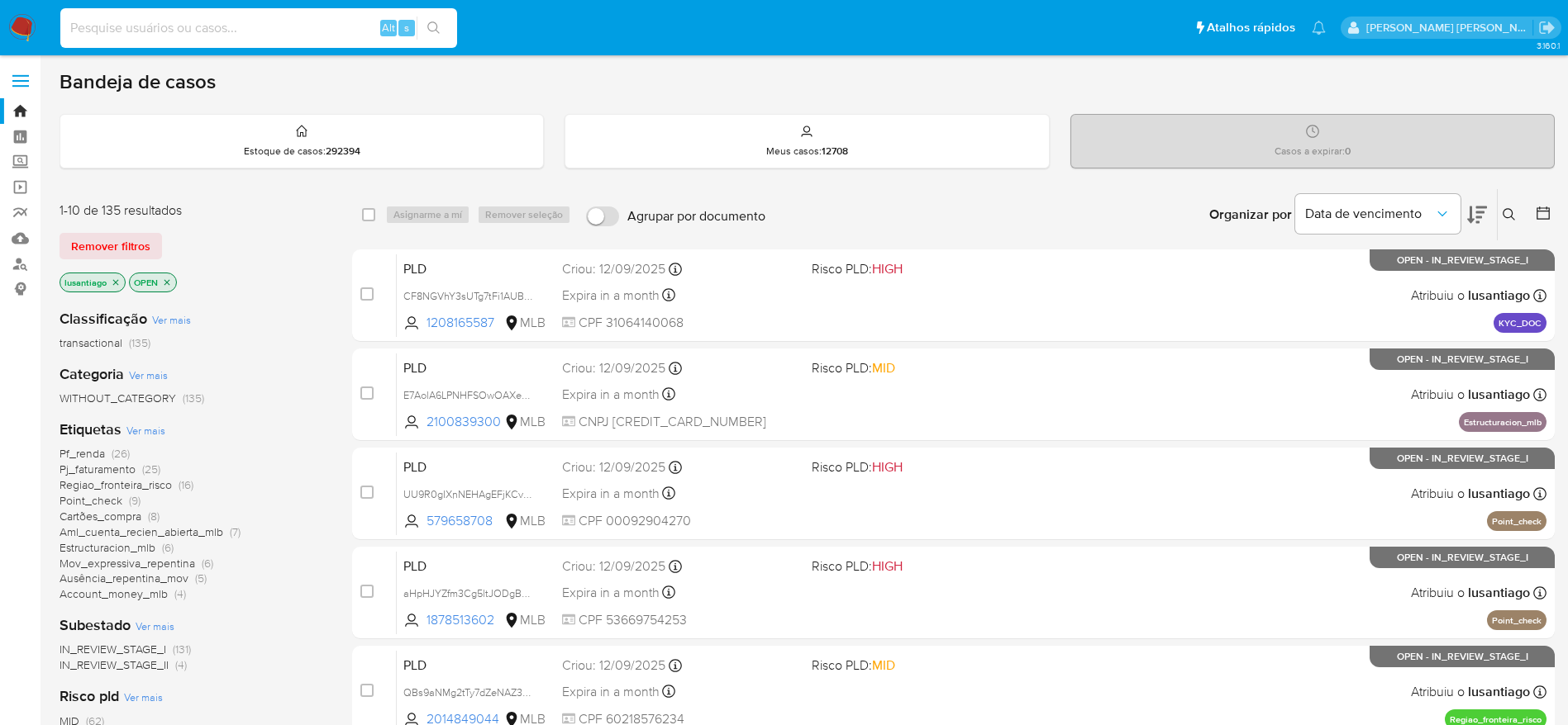
click at [286, 22] on input at bounding box center [258, 27] width 396 height 22
paste input "182373044"
type input "182373044"
click at [441, 24] on button "search-icon" at bounding box center [433, 28] width 34 height 23
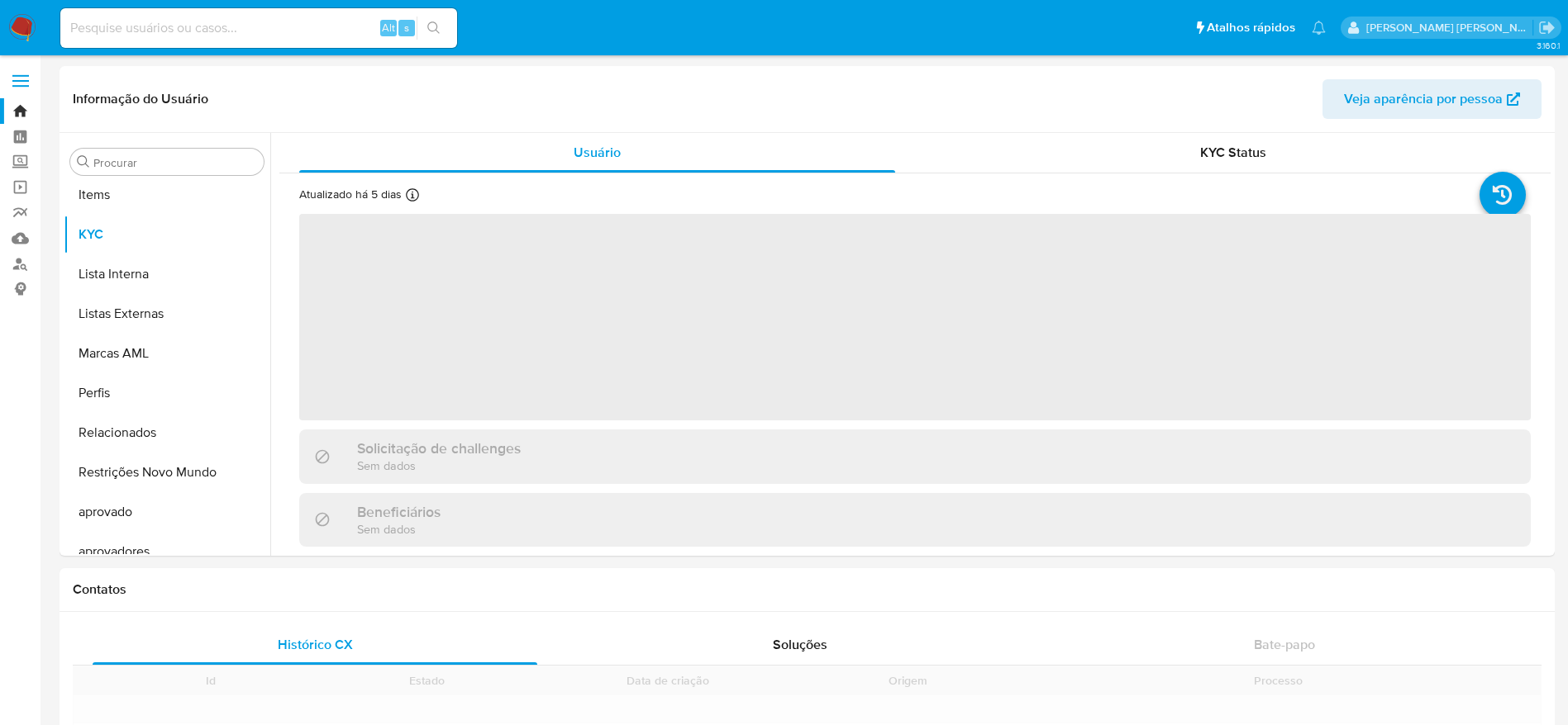
scroll to position [856, 0]
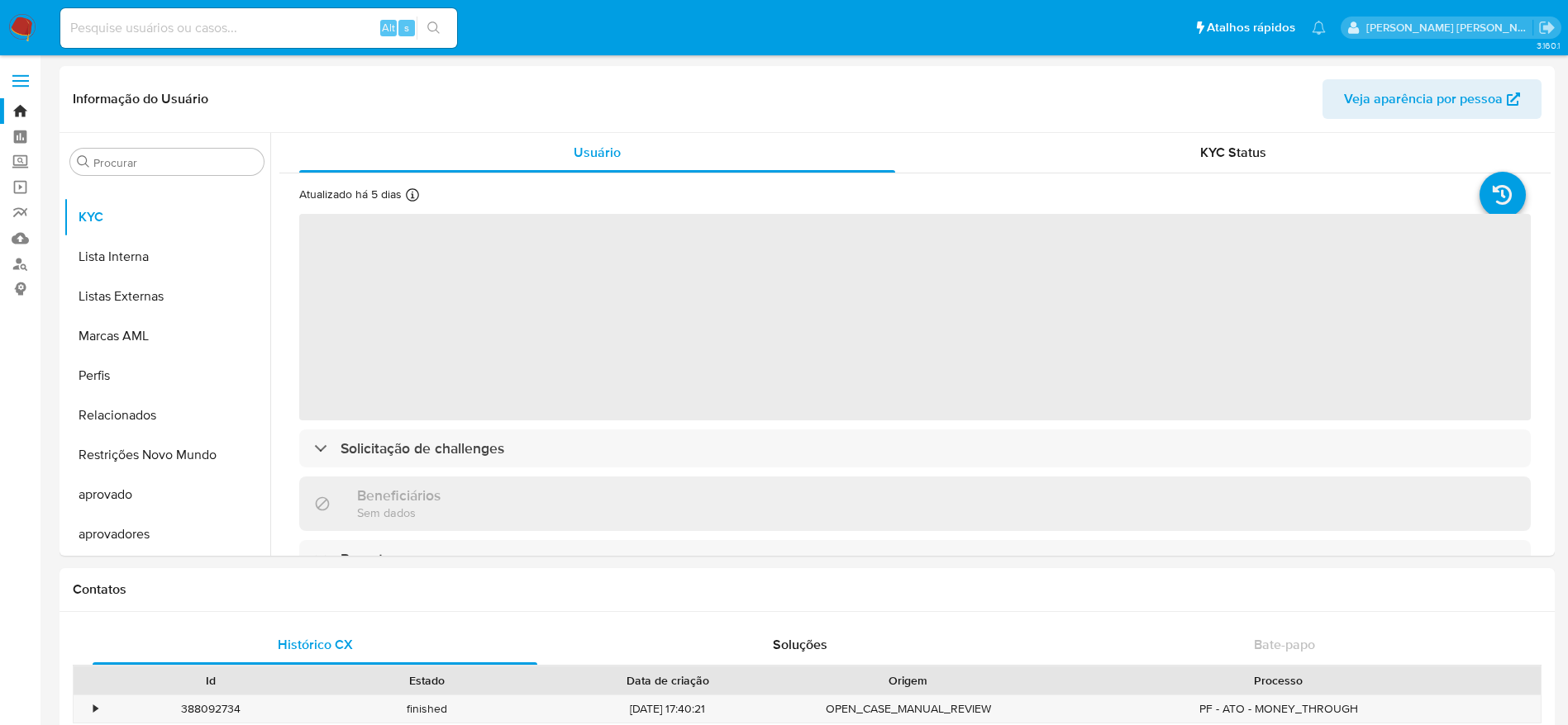
select select "10"
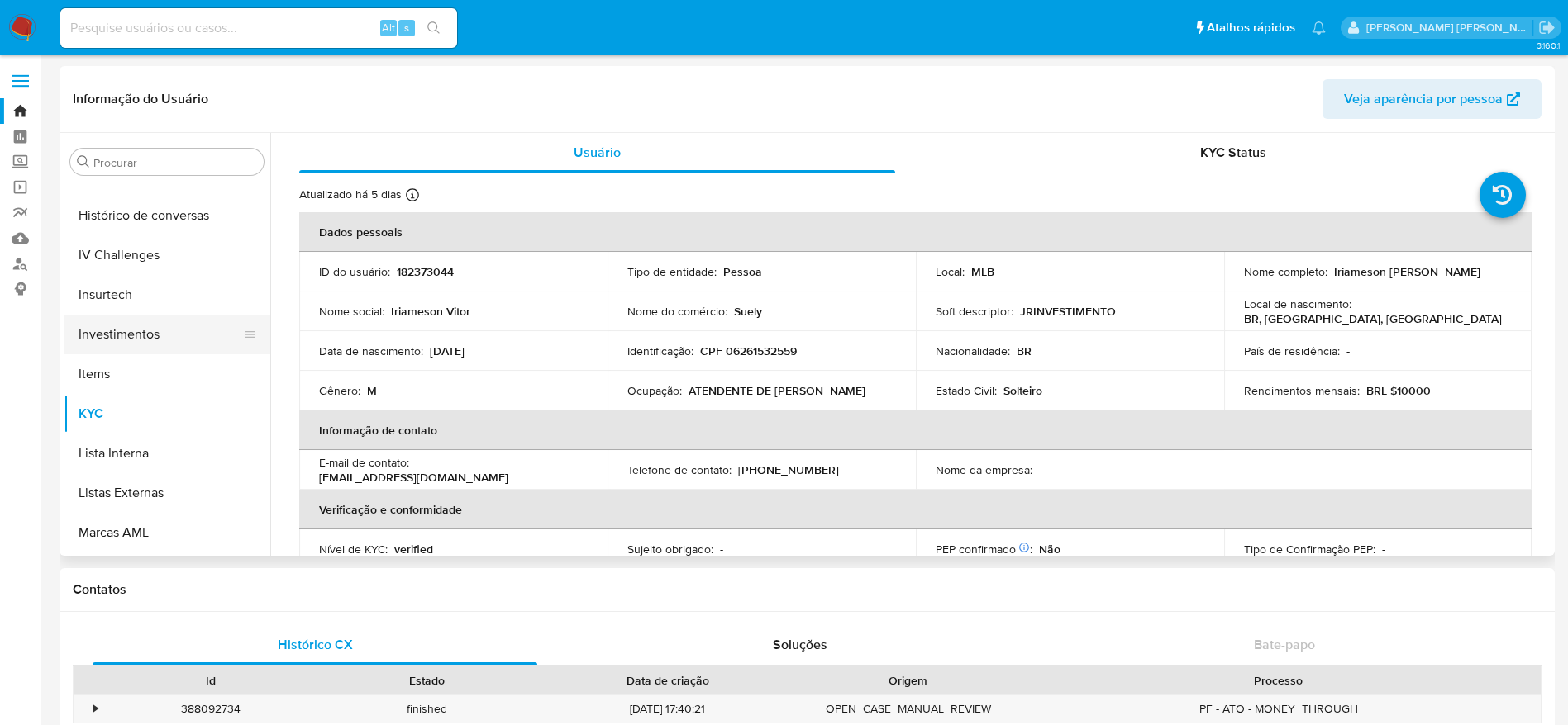
scroll to position [609, 0]
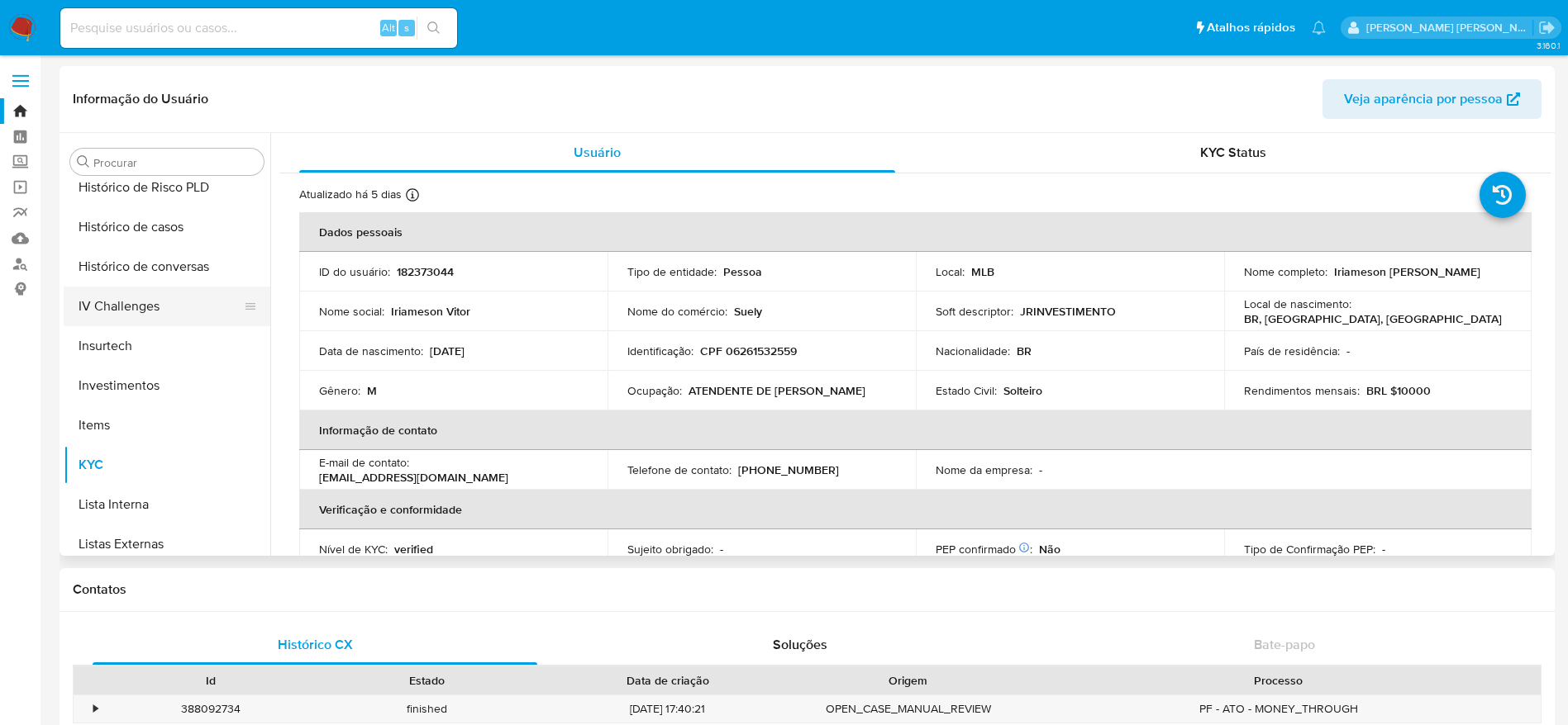
click at [128, 294] on button "IV Challenges" at bounding box center [161, 306] width 194 height 39
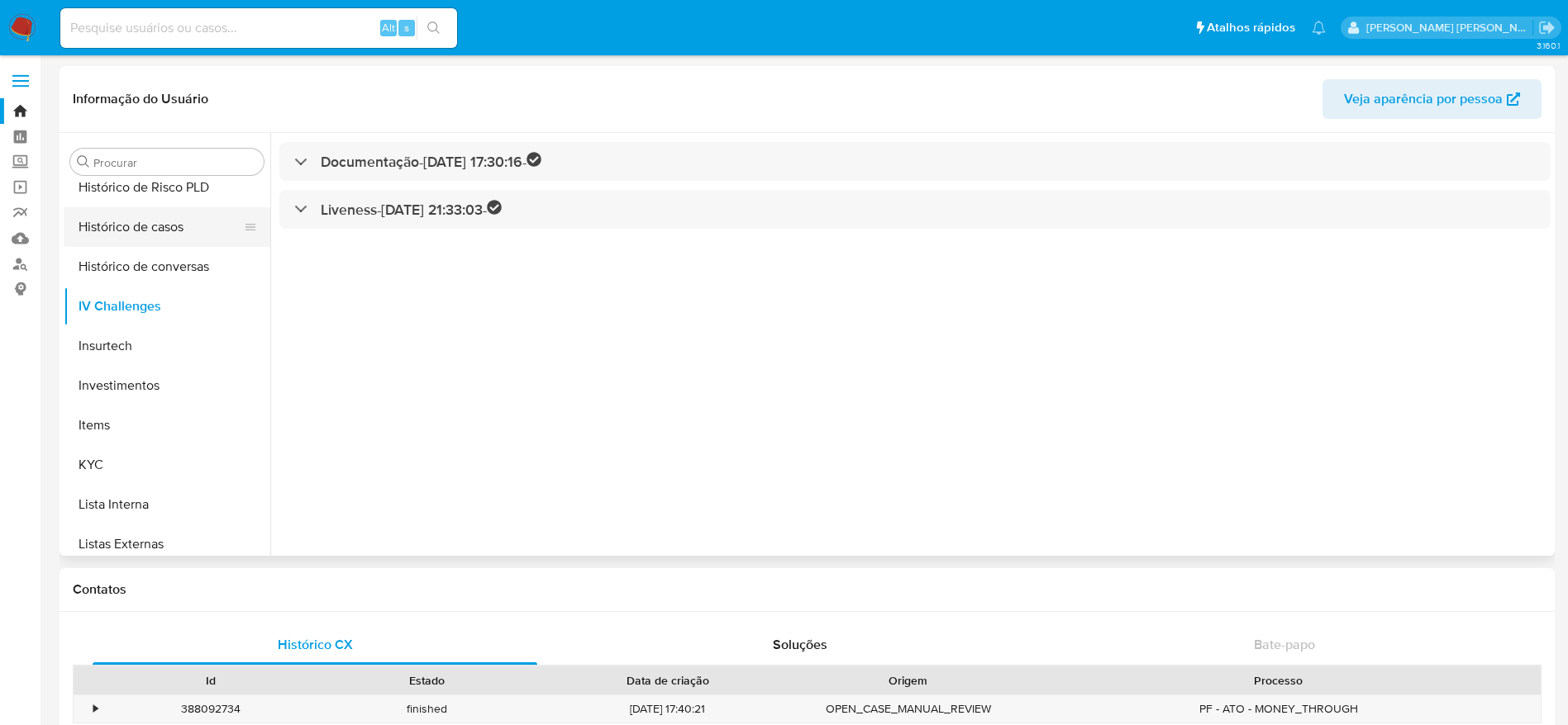
click at [157, 239] on button "Histórico de casos" at bounding box center [161, 227] width 194 height 39
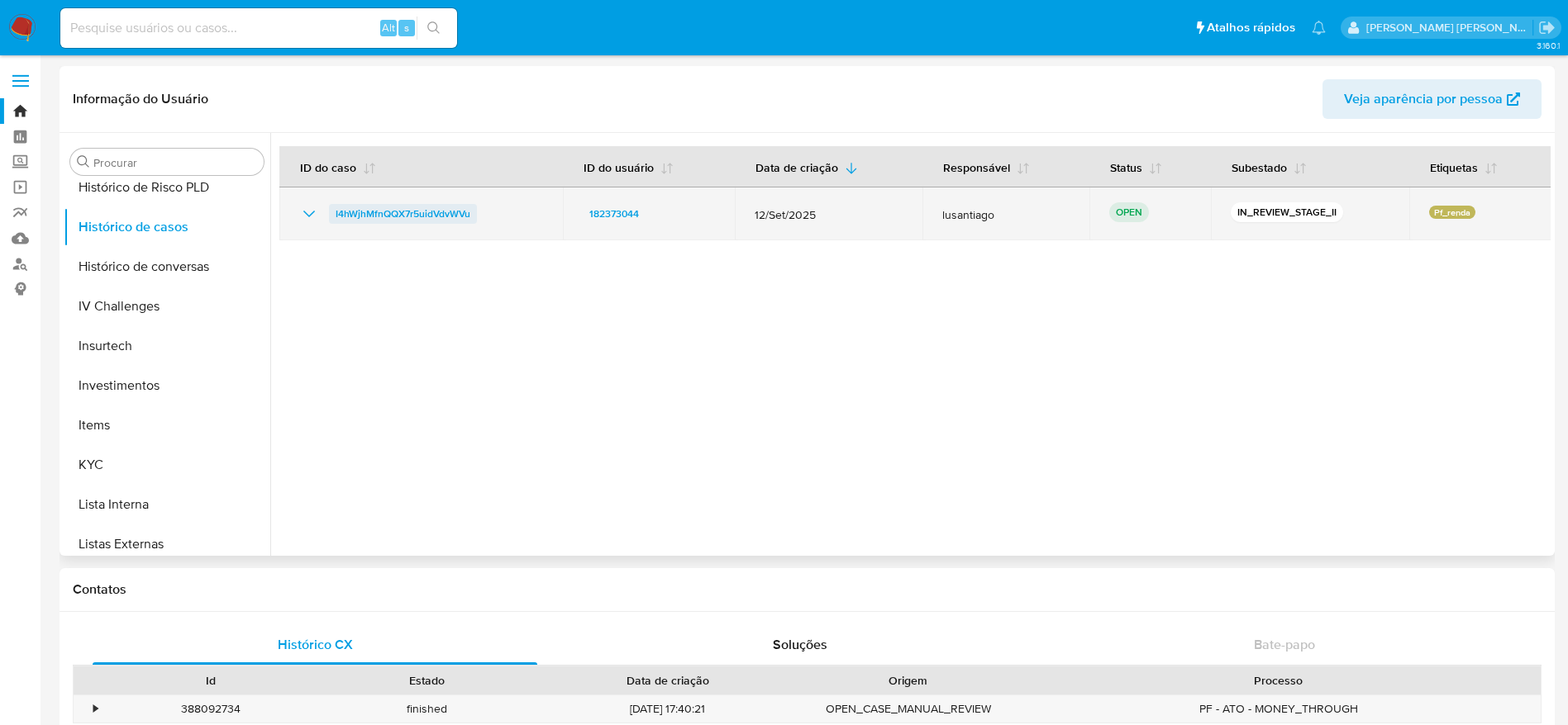
click at [423, 208] on span "I4hWjhMfnQQX7r5uidVdvWVu" at bounding box center [402, 213] width 134 height 20
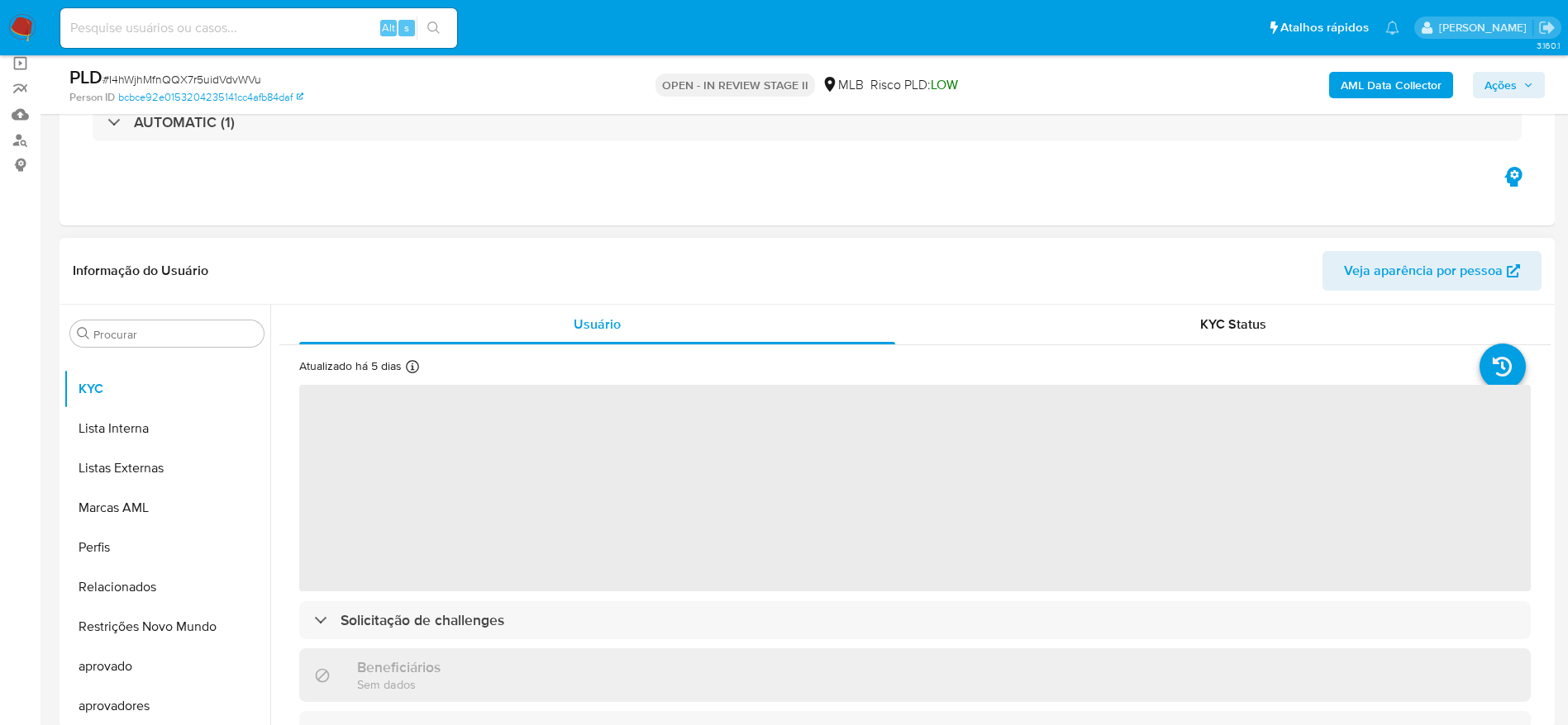
scroll to position [124, 0]
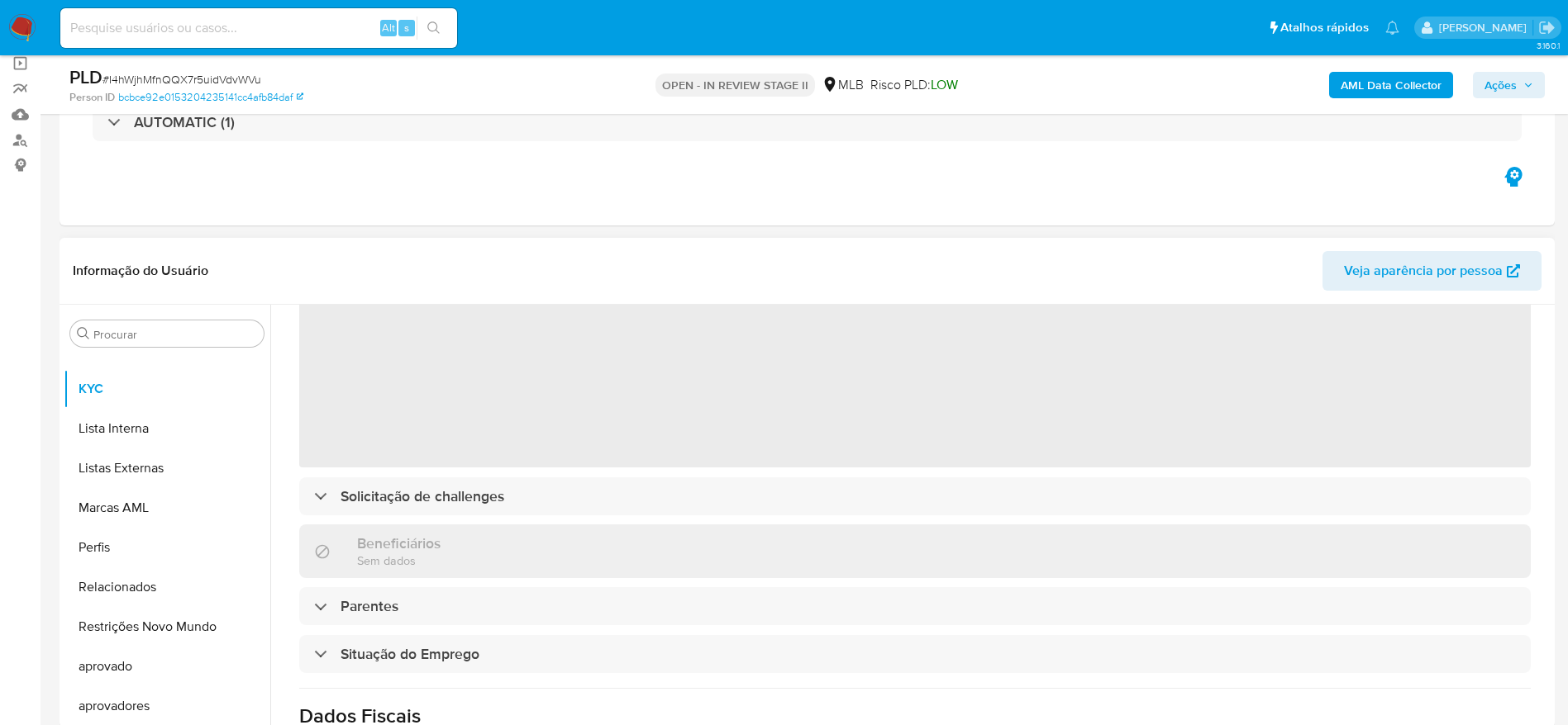
select select "10"
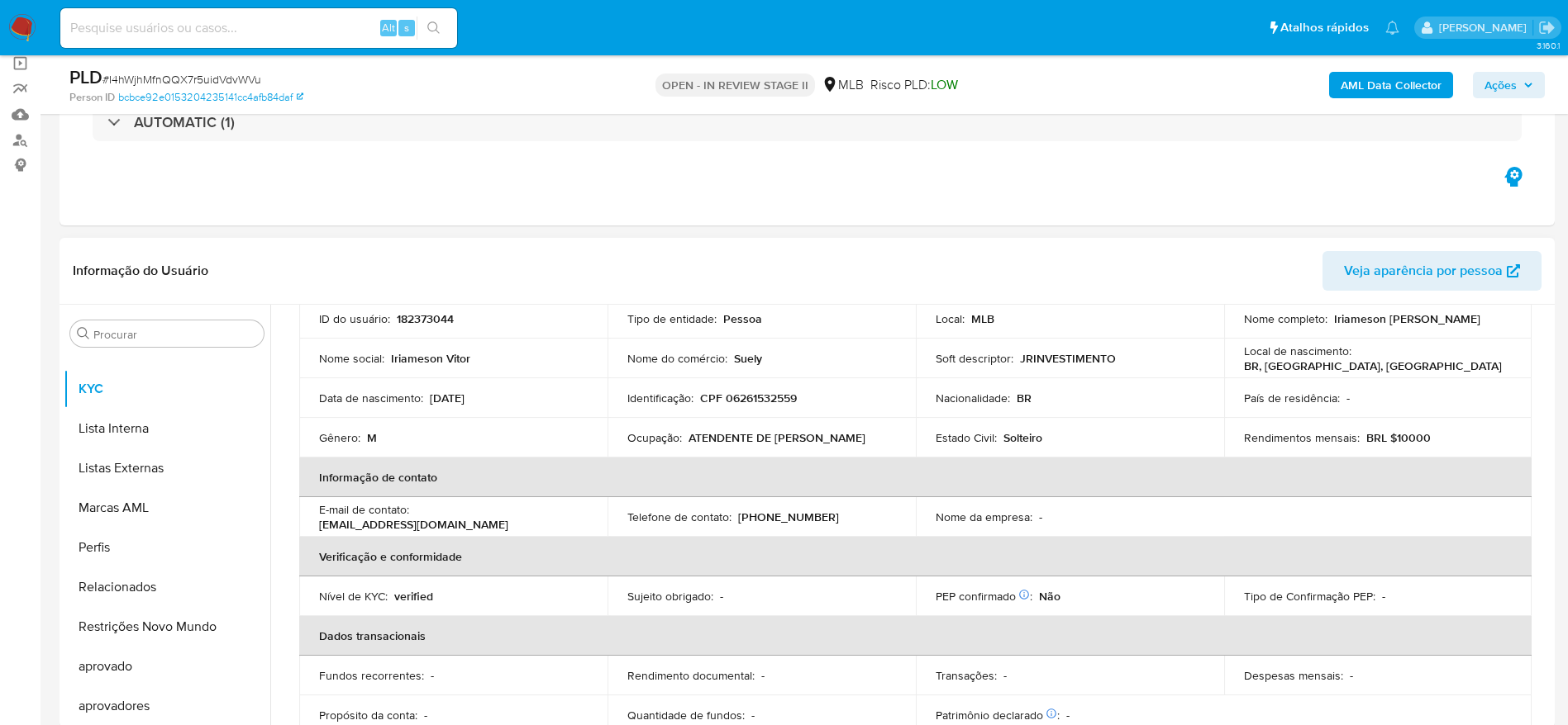
click at [753, 401] on p "CPF 06261532559" at bounding box center [748, 398] width 97 height 15
drag, startPoint x: 753, startPoint y: 401, endPoint x: 759, endPoint y: 387, distance: 15.2
click at [753, 401] on p "CPF 06261532559" at bounding box center [748, 398] width 97 height 15
copy p "06261532559"
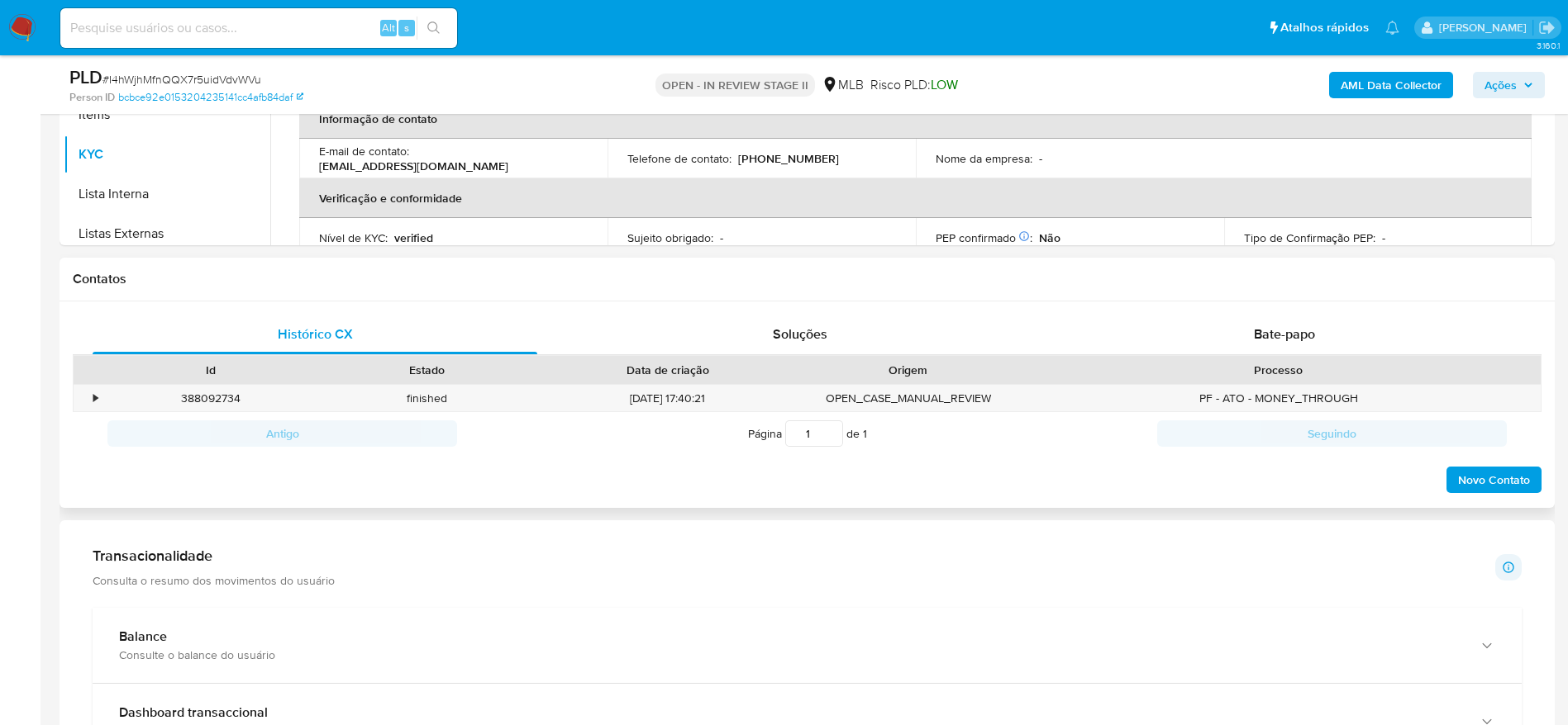
scroll to position [620, 0]
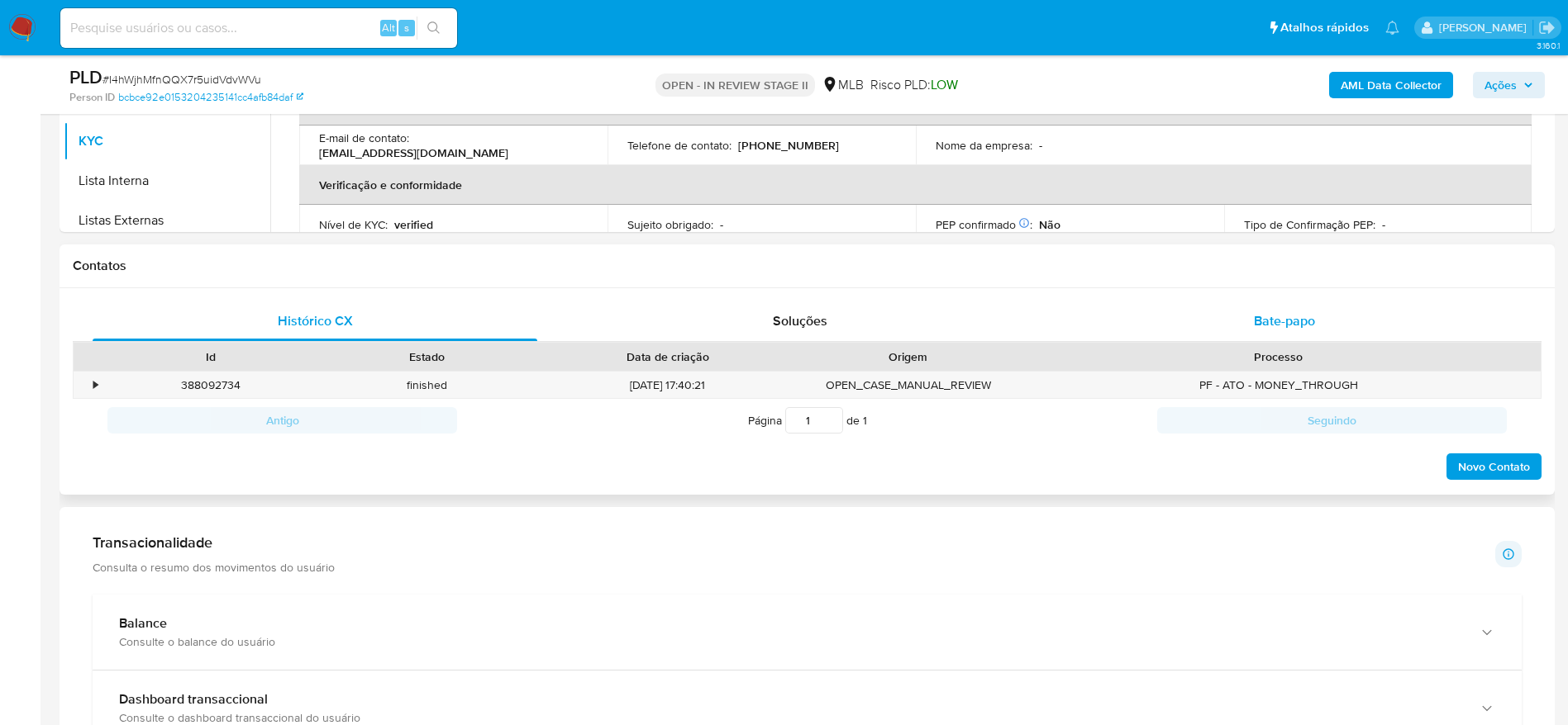
click at [1292, 301] on div "Bate-papo" at bounding box center [1283, 321] width 444 height 39
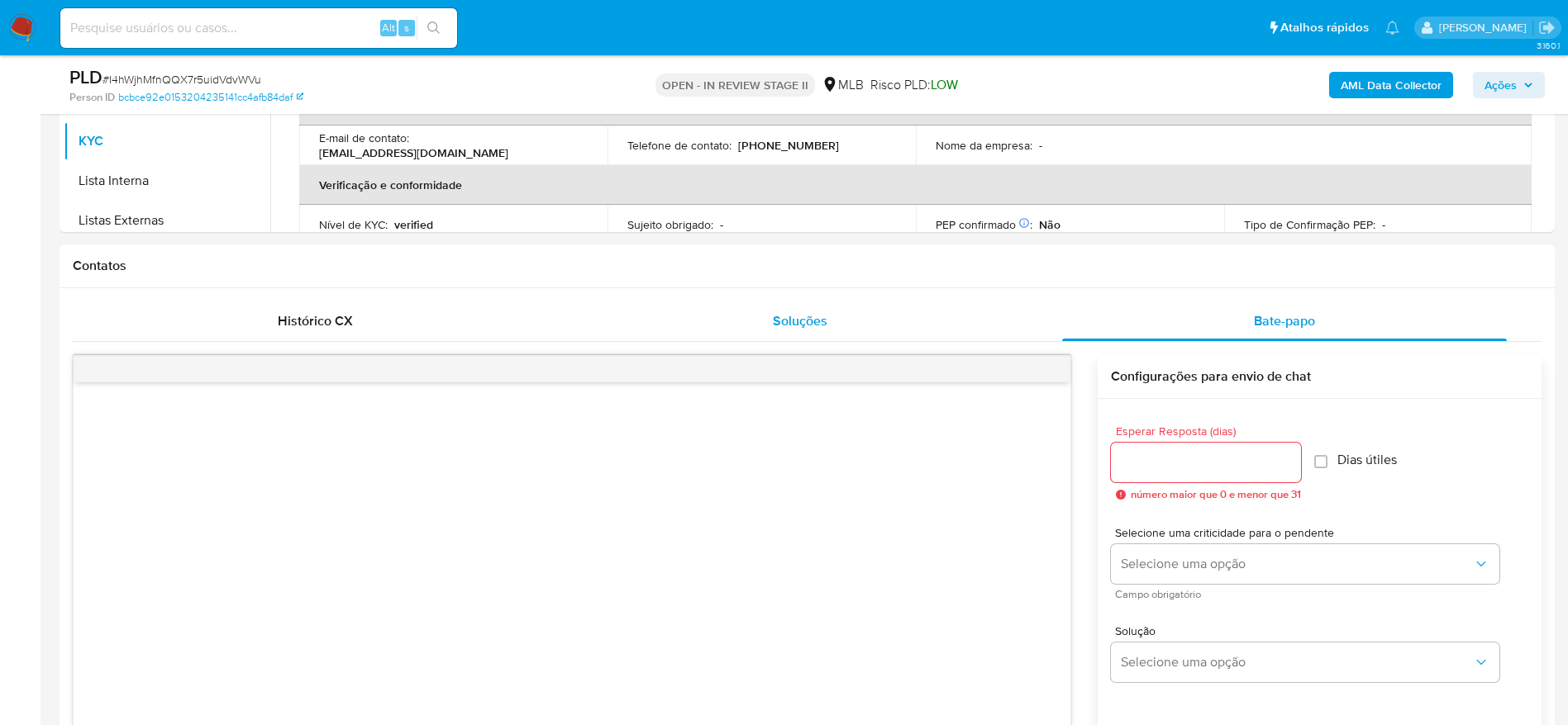
click at [900, 328] on div "Soluções" at bounding box center [799, 321] width 444 height 39
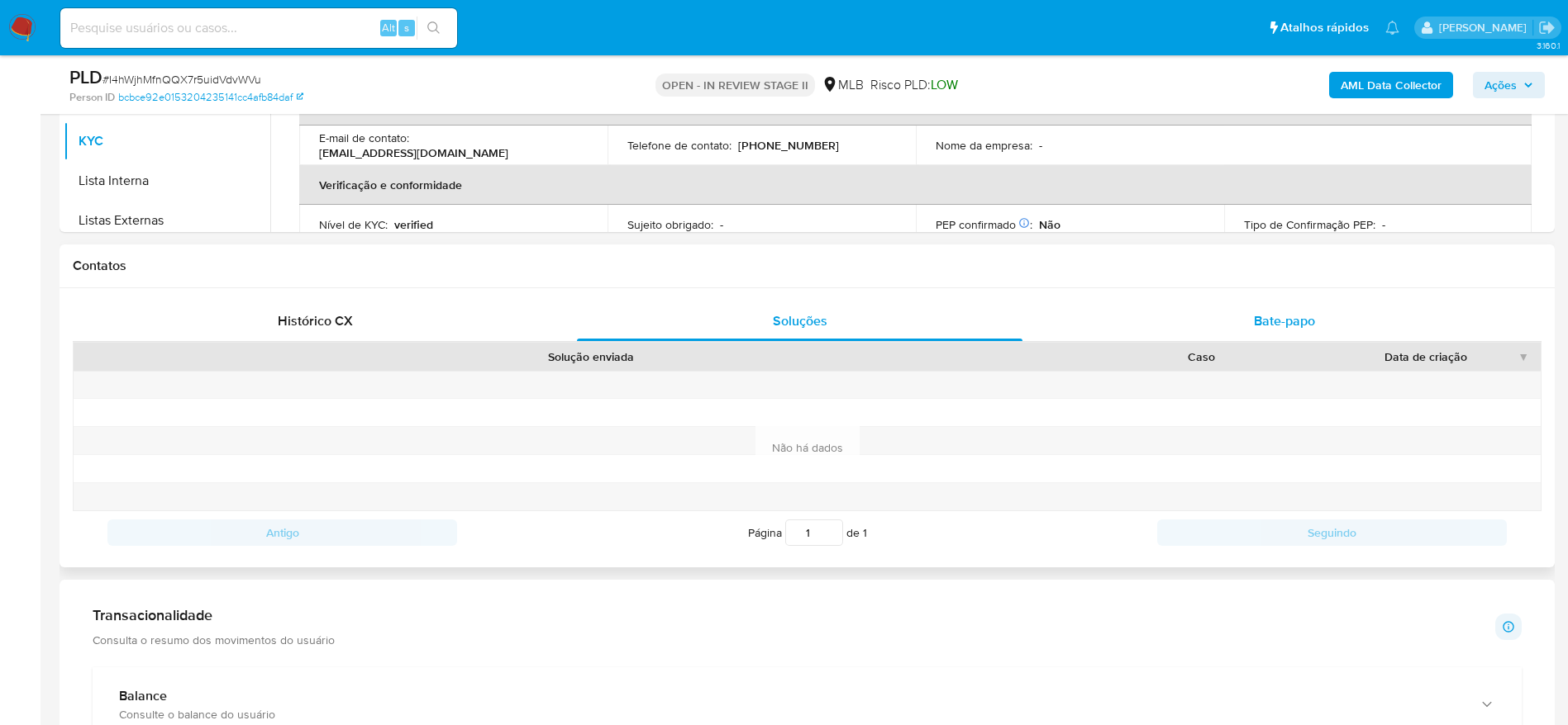
click at [1358, 309] on div "Bate-papo" at bounding box center [1283, 321] width 444 height 39
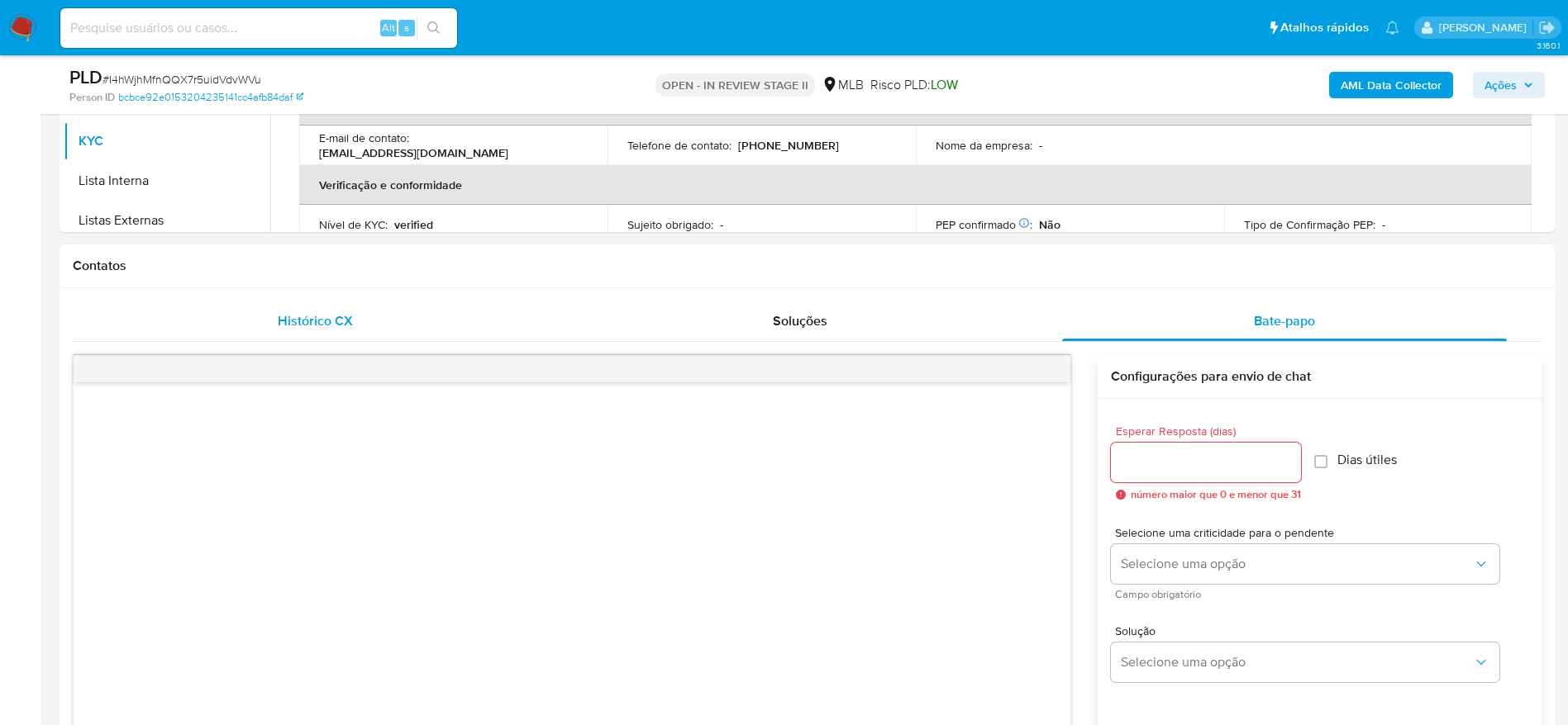
click at [395, 330] on div "Histórico CX" at bounding box center [315, 321] width 444 height 39
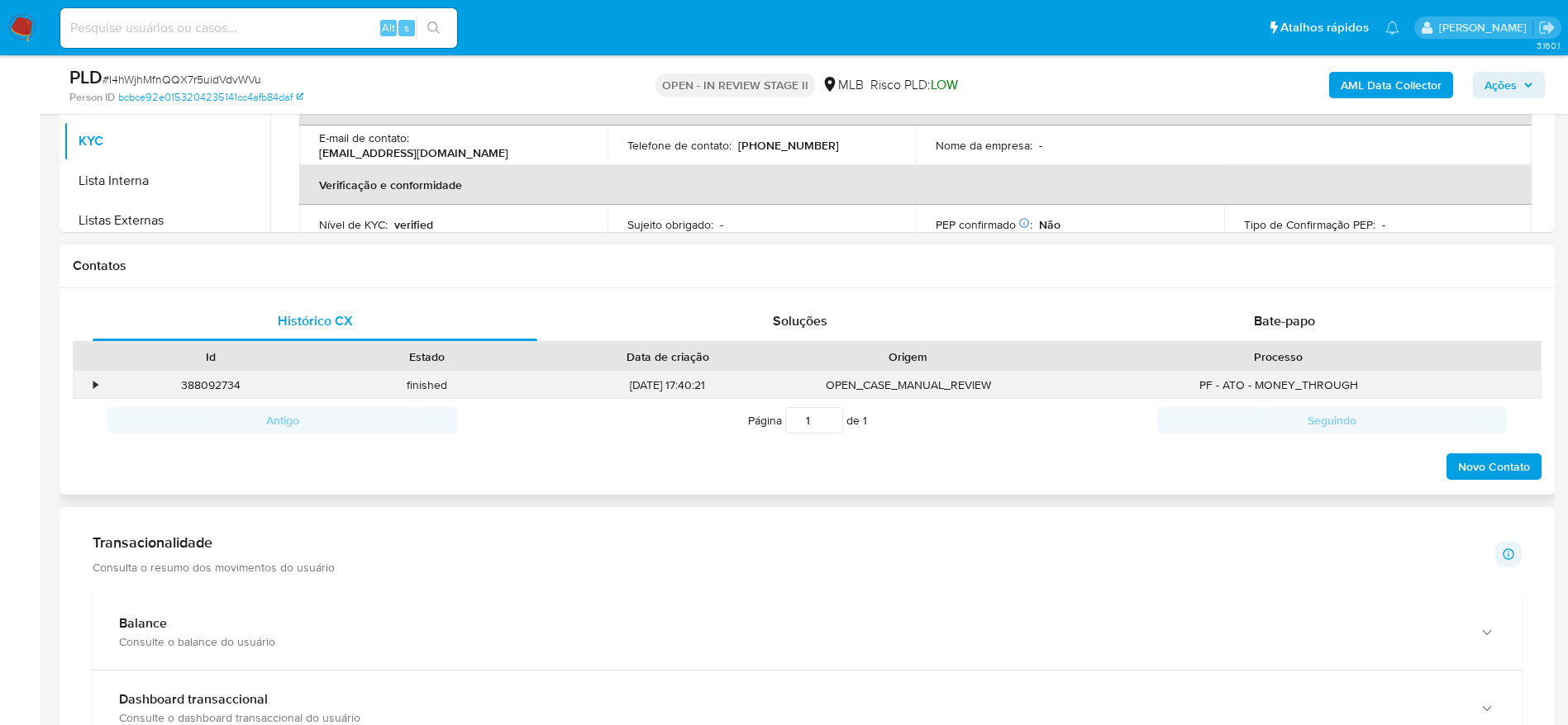
click at [89, 383] on div "•" at bounding box center [87, 385] width 29 height 27
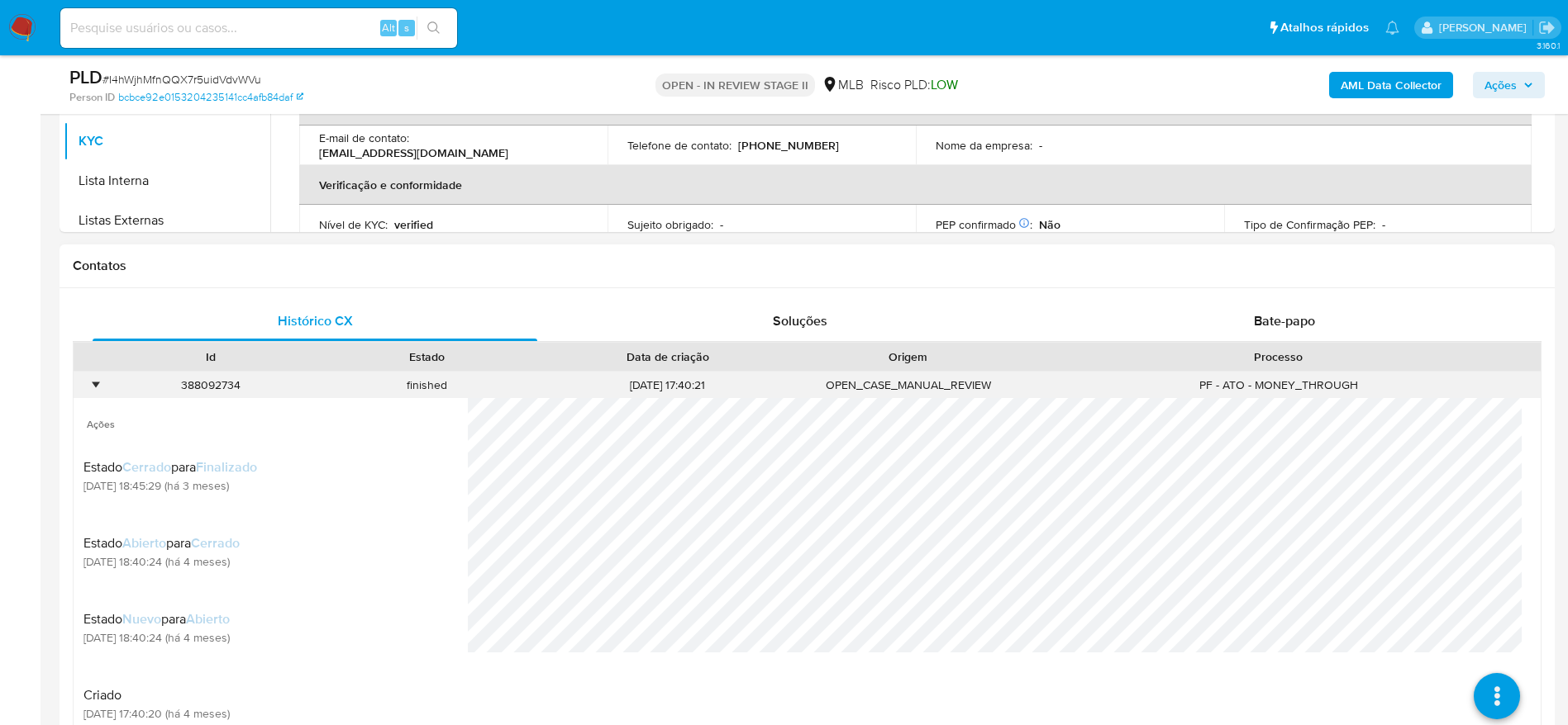
click at [88, 389] on div "•" at bounding box center [87, 385] width 29 height 27
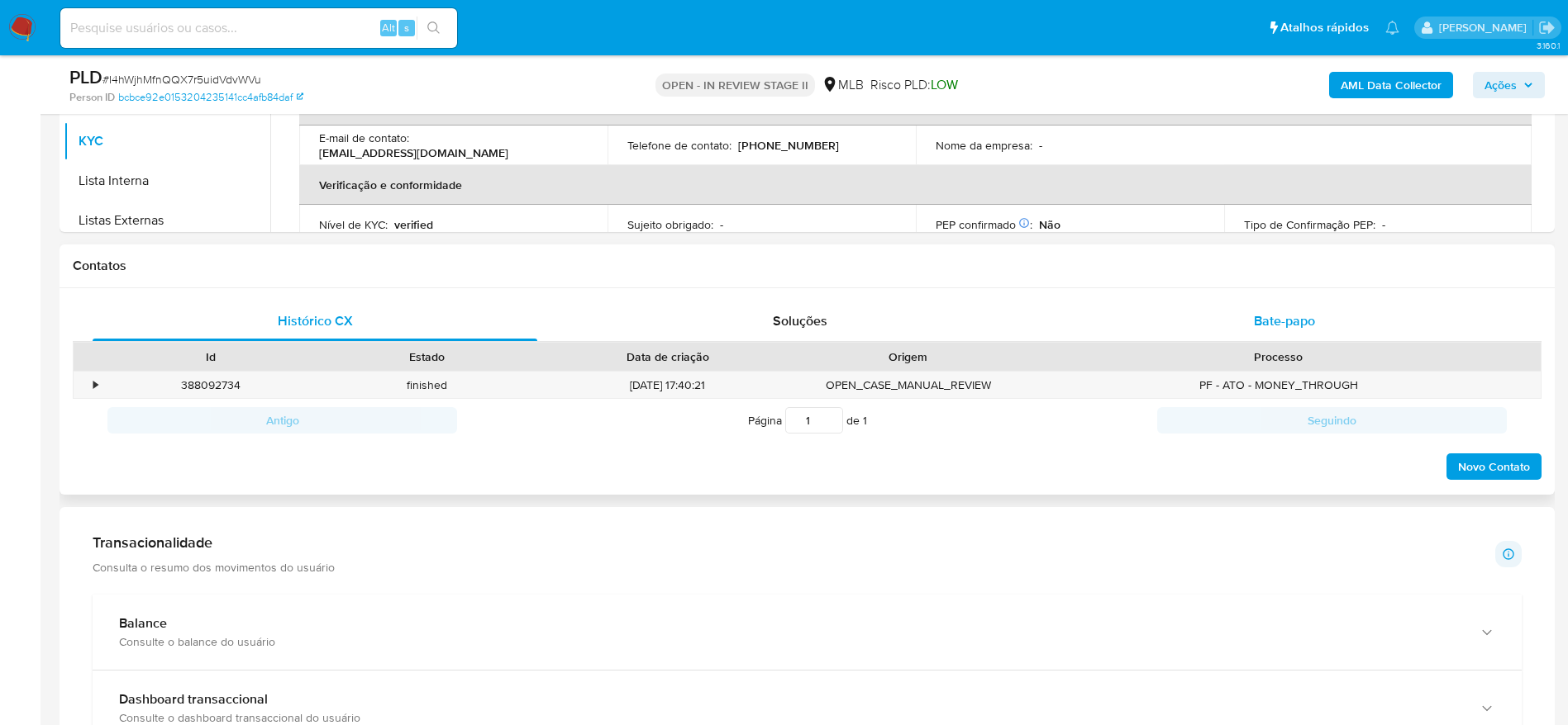
click at [1282, 327] on span "Bate-papo" at bounding box center [1284, 321] width 61 height 19
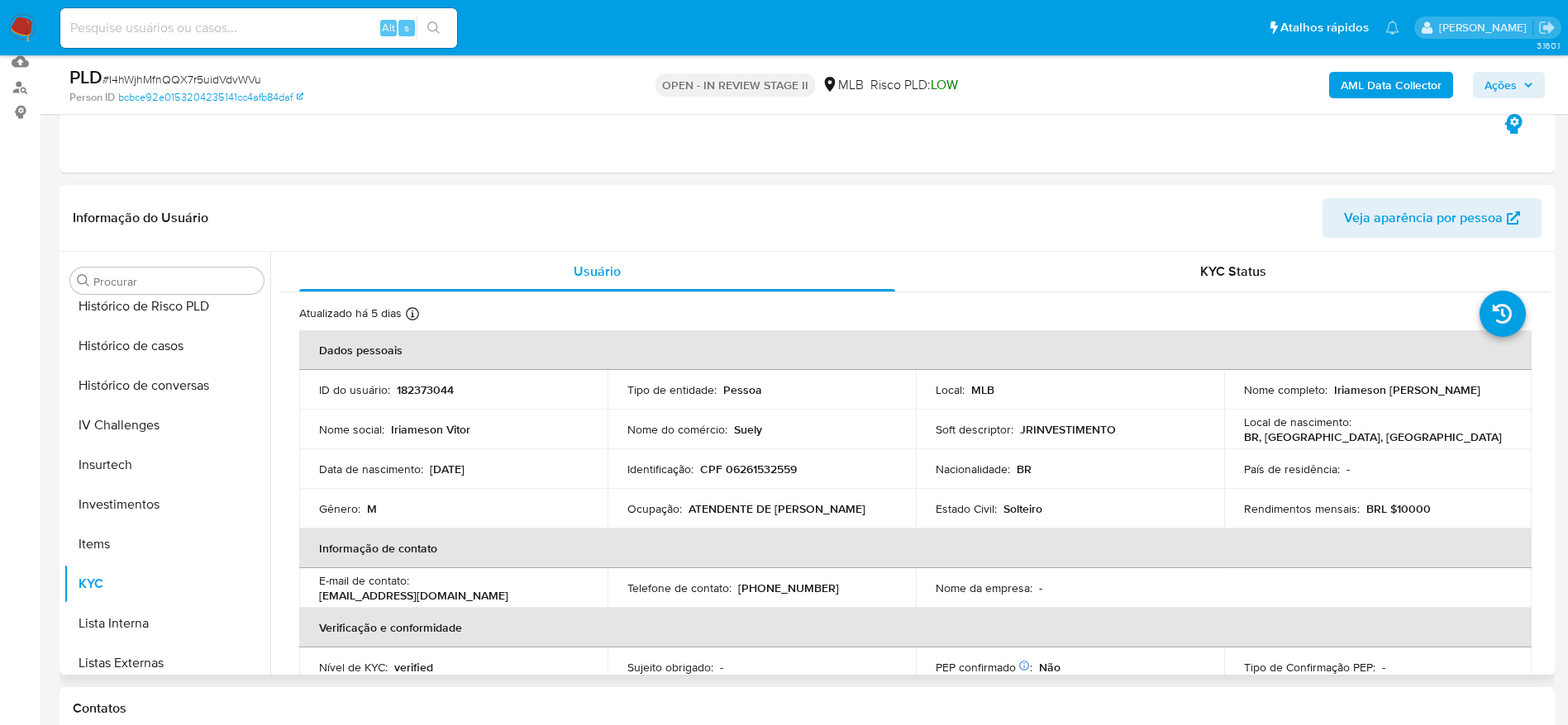
scroll to position [248, 0]
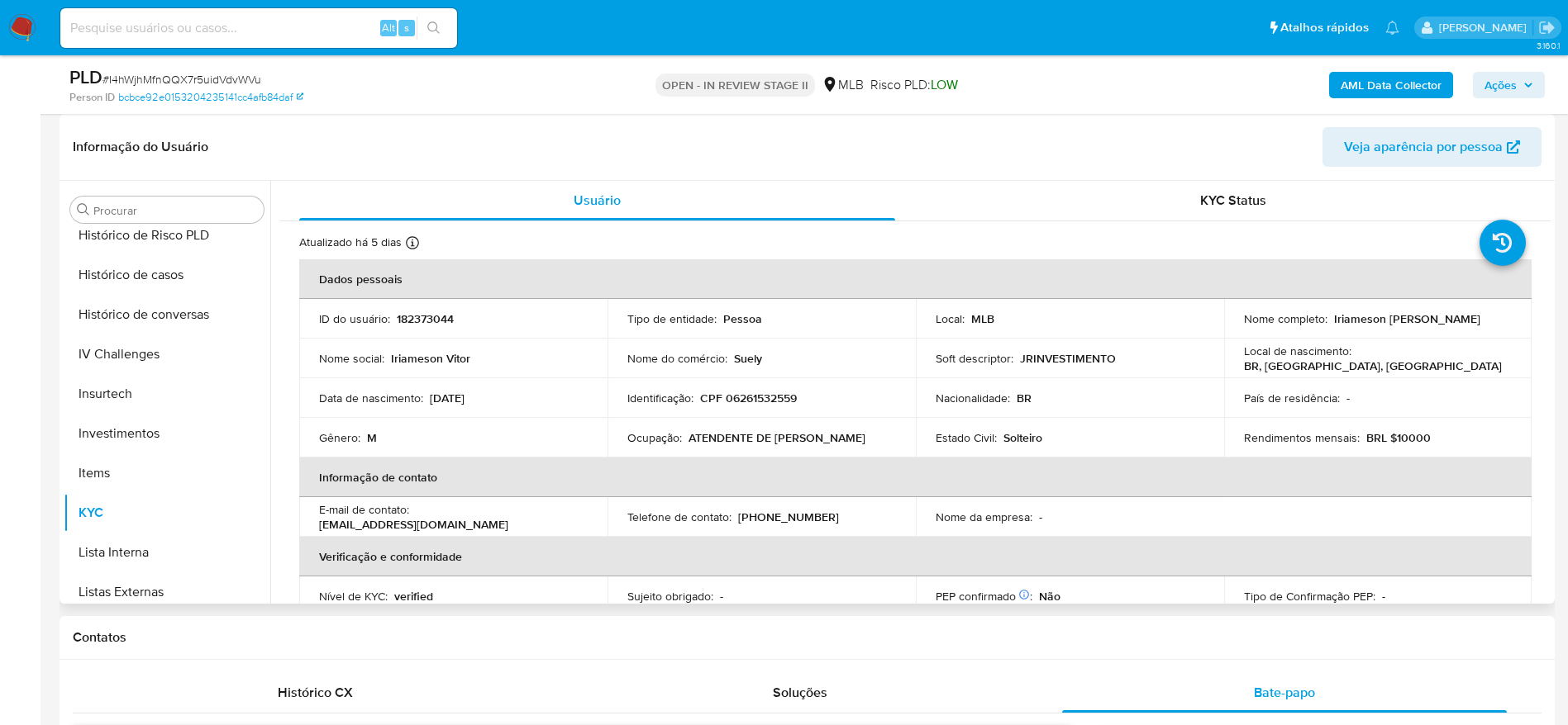
click at [763, 397] on p "CPF 06261532559" at bounding box center [748, 398] width 97 height 15
copy p "06261532559"
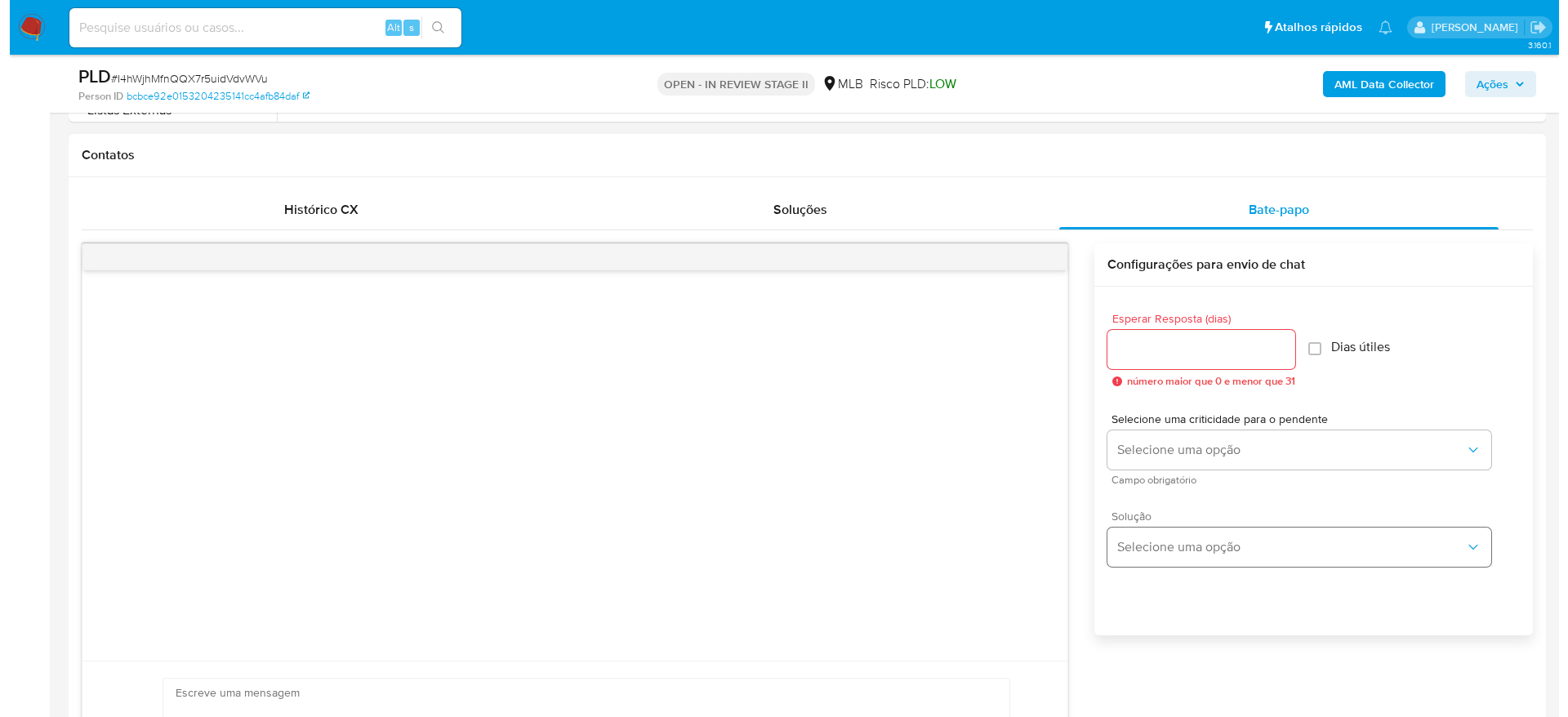
scroll to position [736, 0]
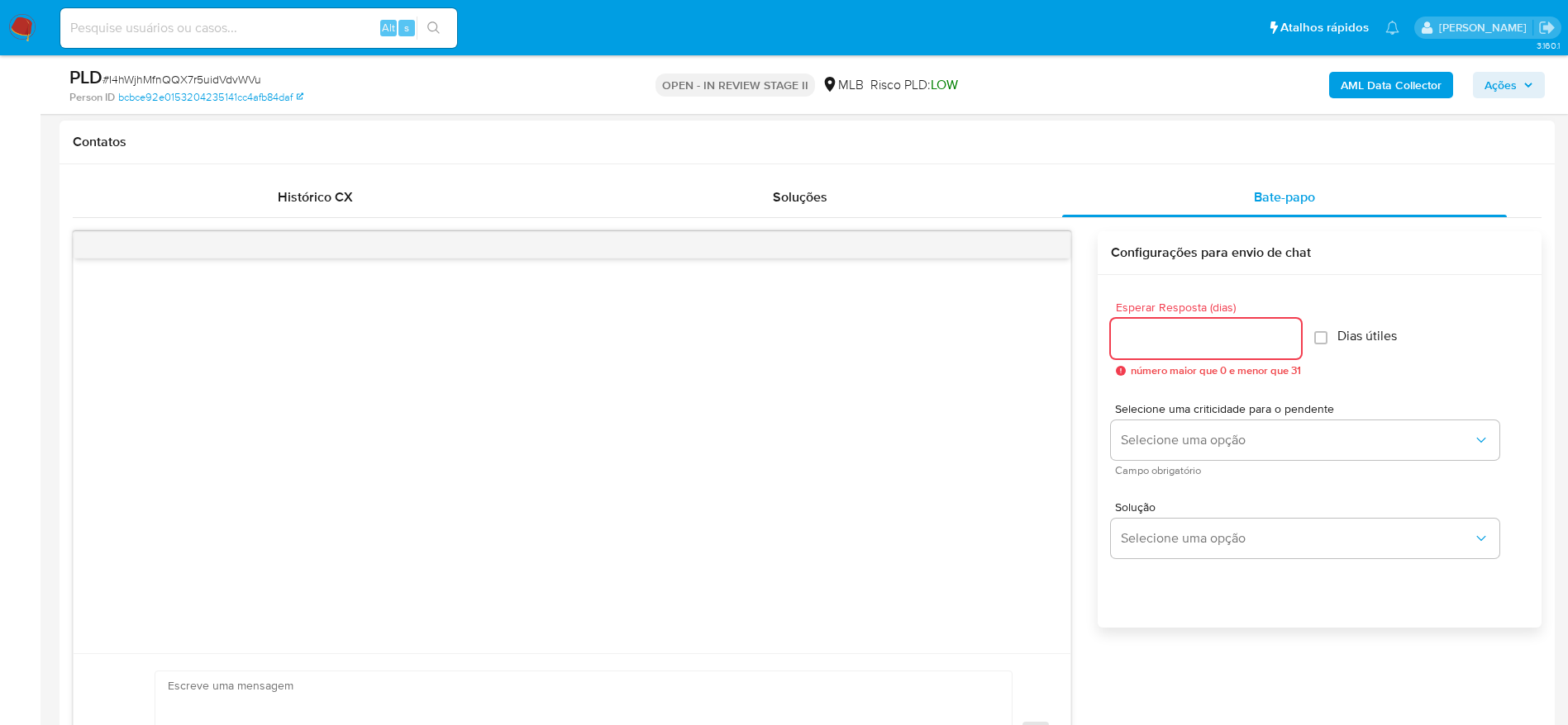
click at [1227, 334] on input "Esperar Resposta (dias)" at bounding box center [1205, 338] width 190 height 22
type input "3"
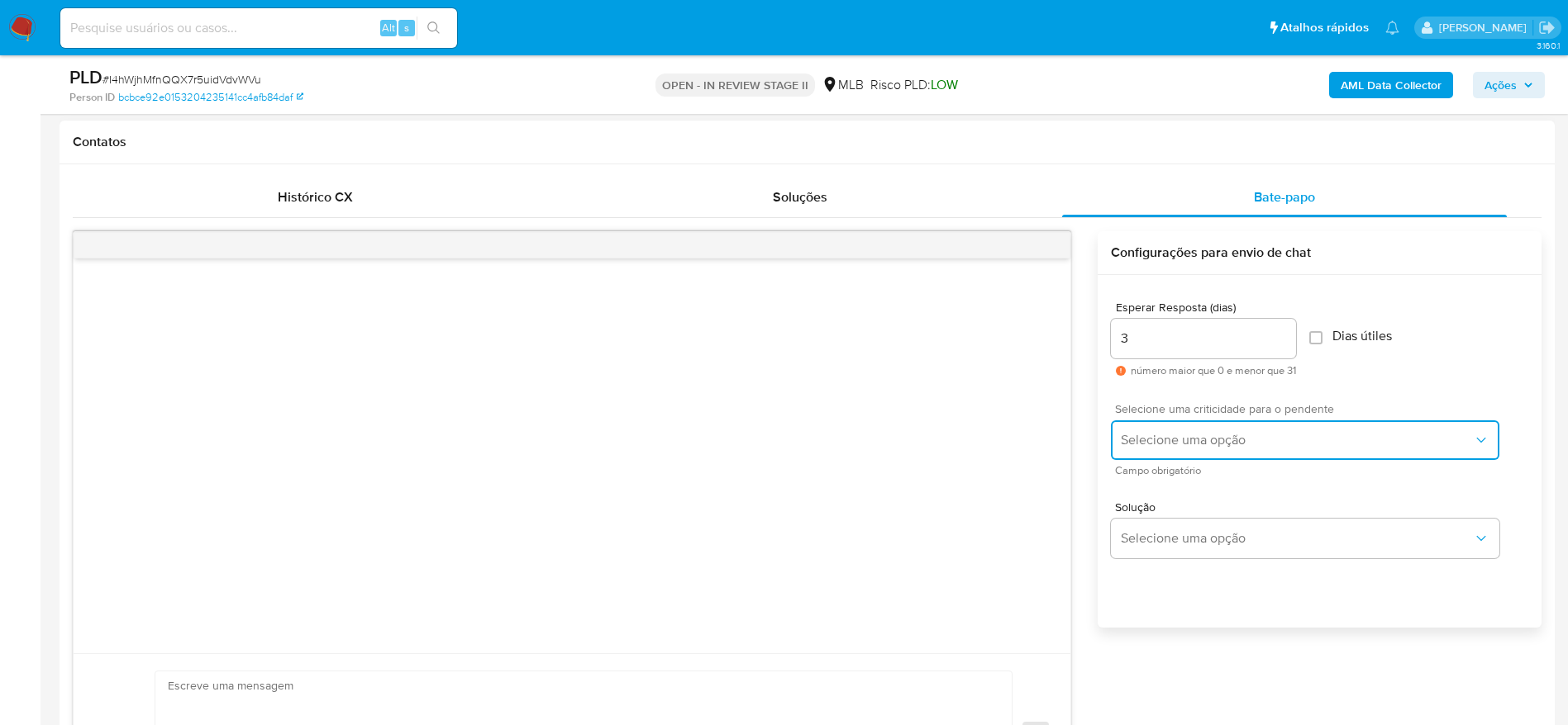
click at [1245, 435] on span "Selecione uma opção" at bounding box center [1296, 440] width 352 height 17
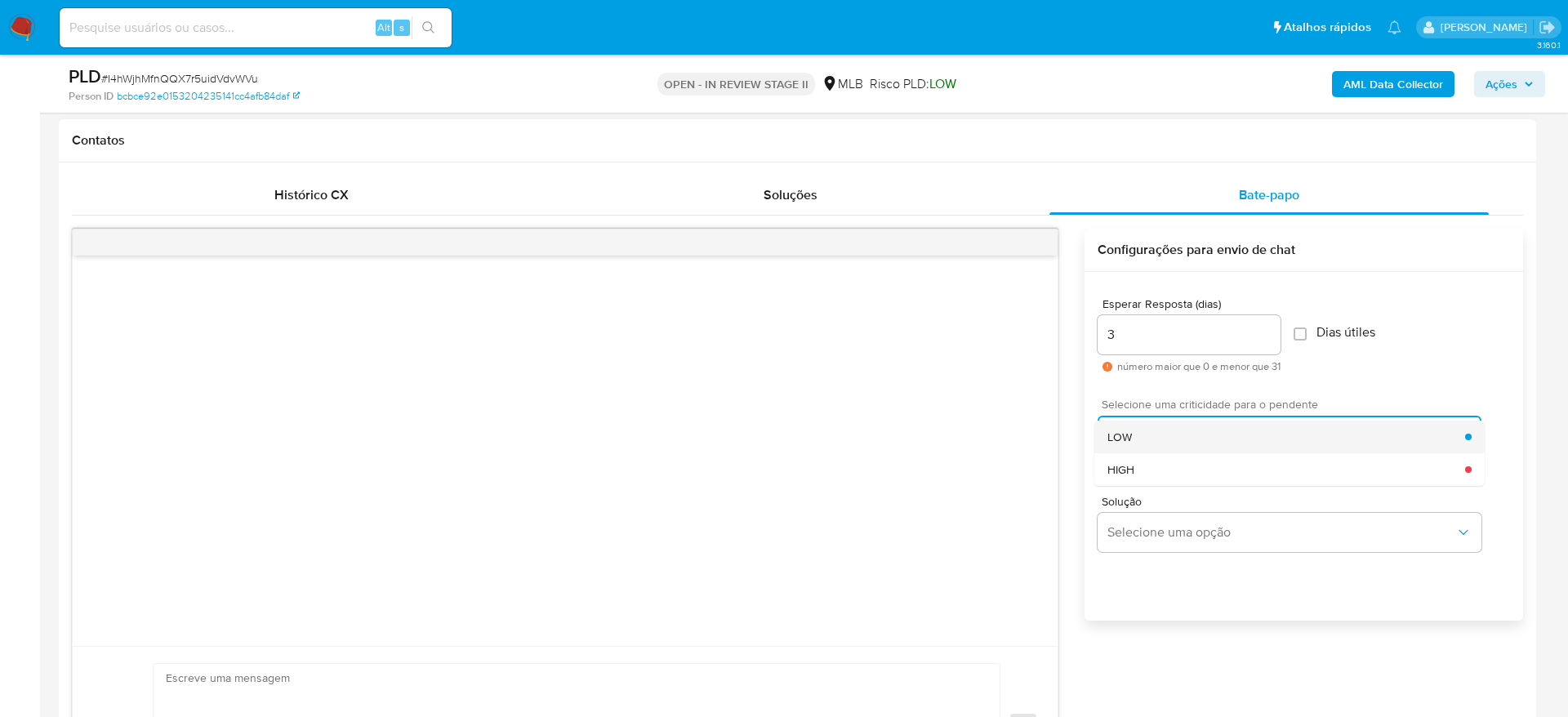
click at [1178, 444] on div "LOW" at bounding box center [1286, 437] width 357 height 33
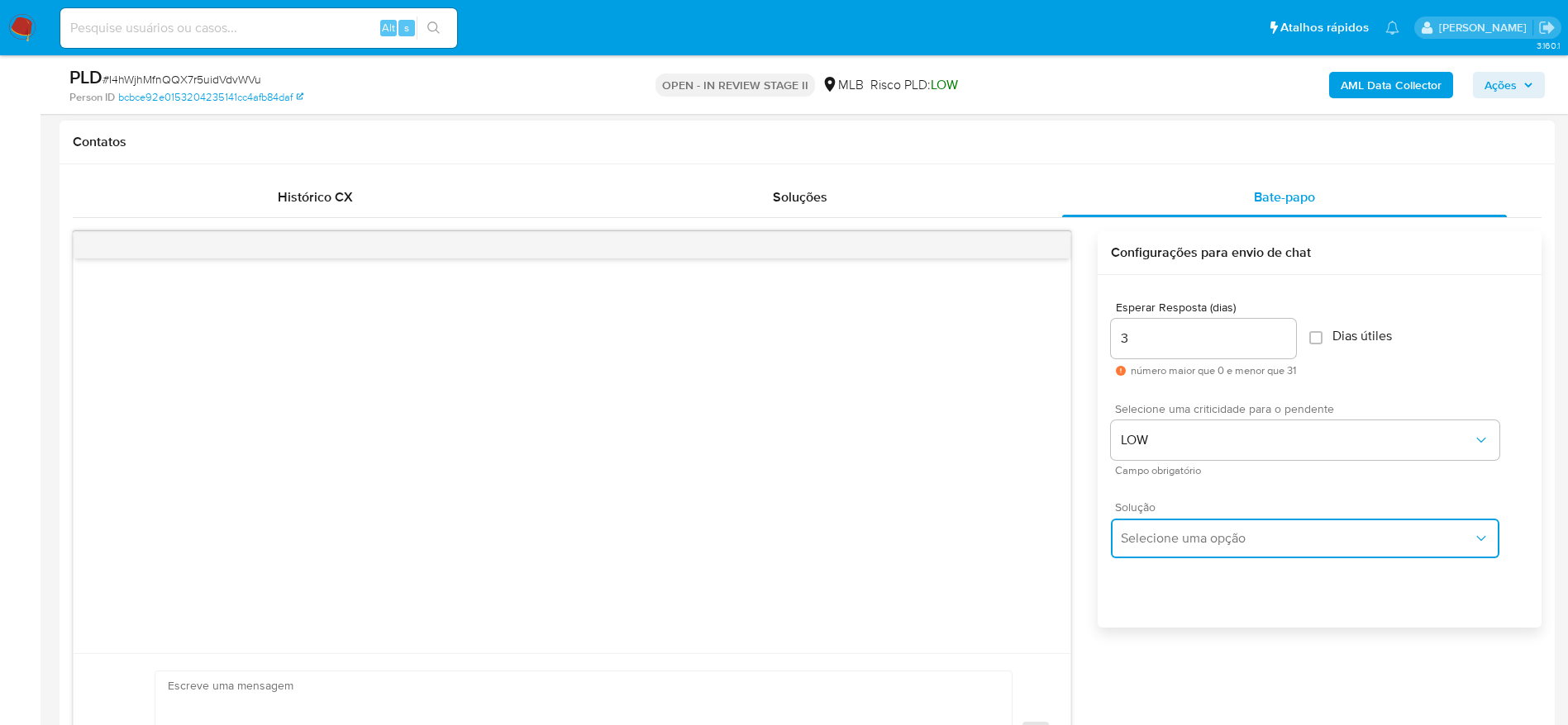
click at [1179, 540] on span "Selecione uma opção" at bounding box center [1296, 539] width 352 height 17
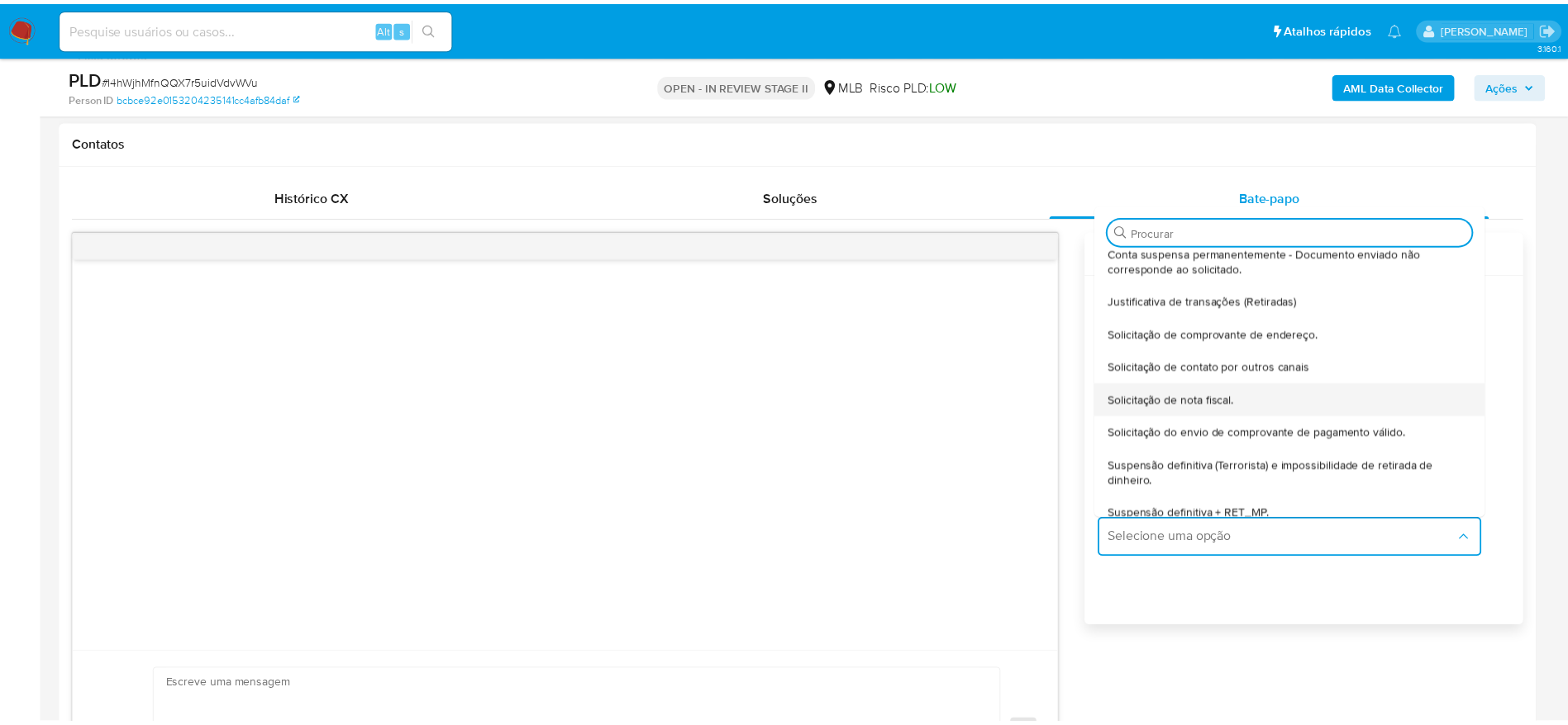
scroll to position [137, 0]
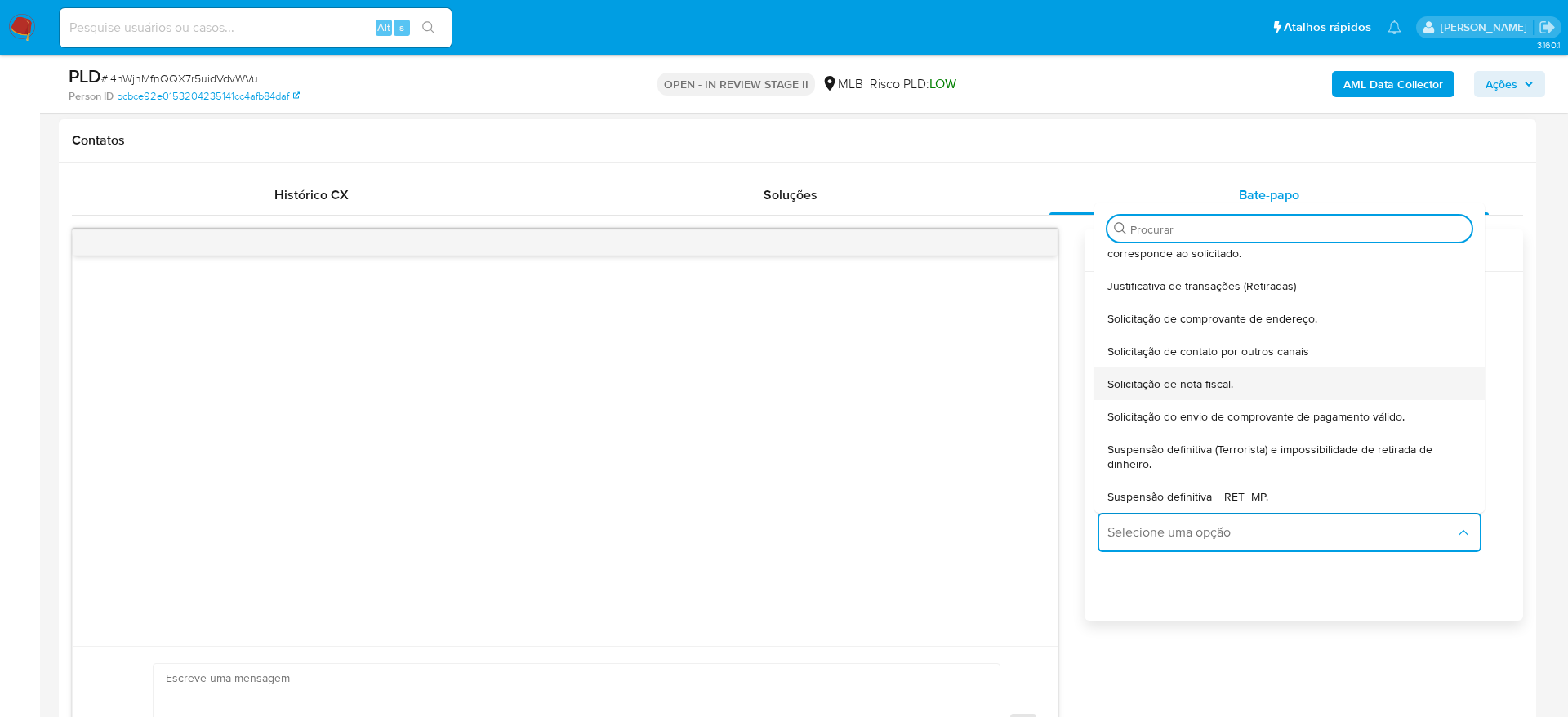
click at [1235, 391] on div "Solicitação de nota fiscal." at bounding box center [1289, 384] width 364 height 33
type textarea "Olá,Suspendemos a sua conta para uma verificação adicional de segurança.Por fav…"
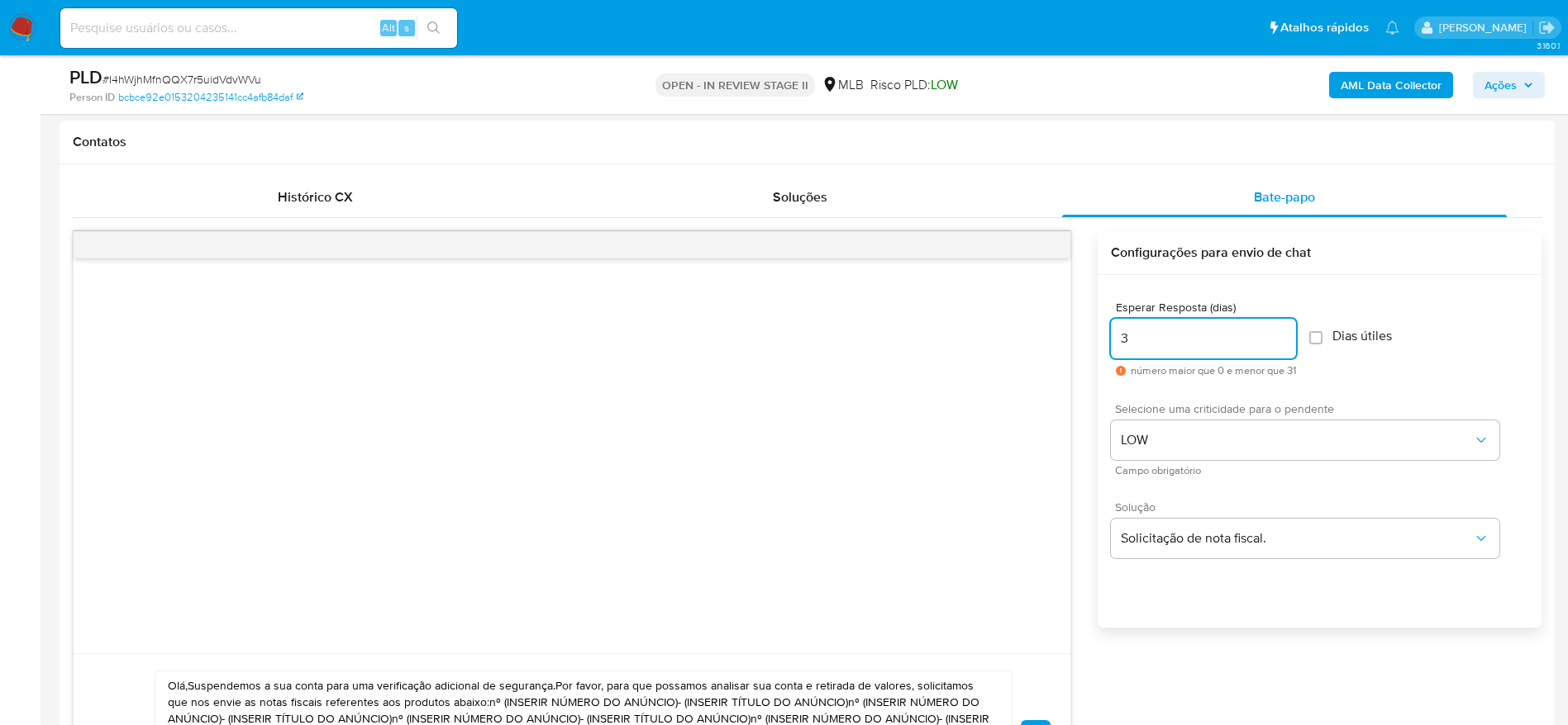
drag, startPoint x: 1144, startPoint y: 341, endPoint x: 1109, endPoint y: 347, distance: 35.5
click at [1109, 347] on div "Esperar Resposta (dias) 3 número maior que 0 e menor que 31 Dias útiles Selecio…" at bounding box center [1319, 473] width 443 height 396
click at [1437, 288] on div "Esperar Resposta (dias) 1 número maior que 0 e menor que 31 Dias útiles" at bounding box center [1319, 339] width 417 height 101
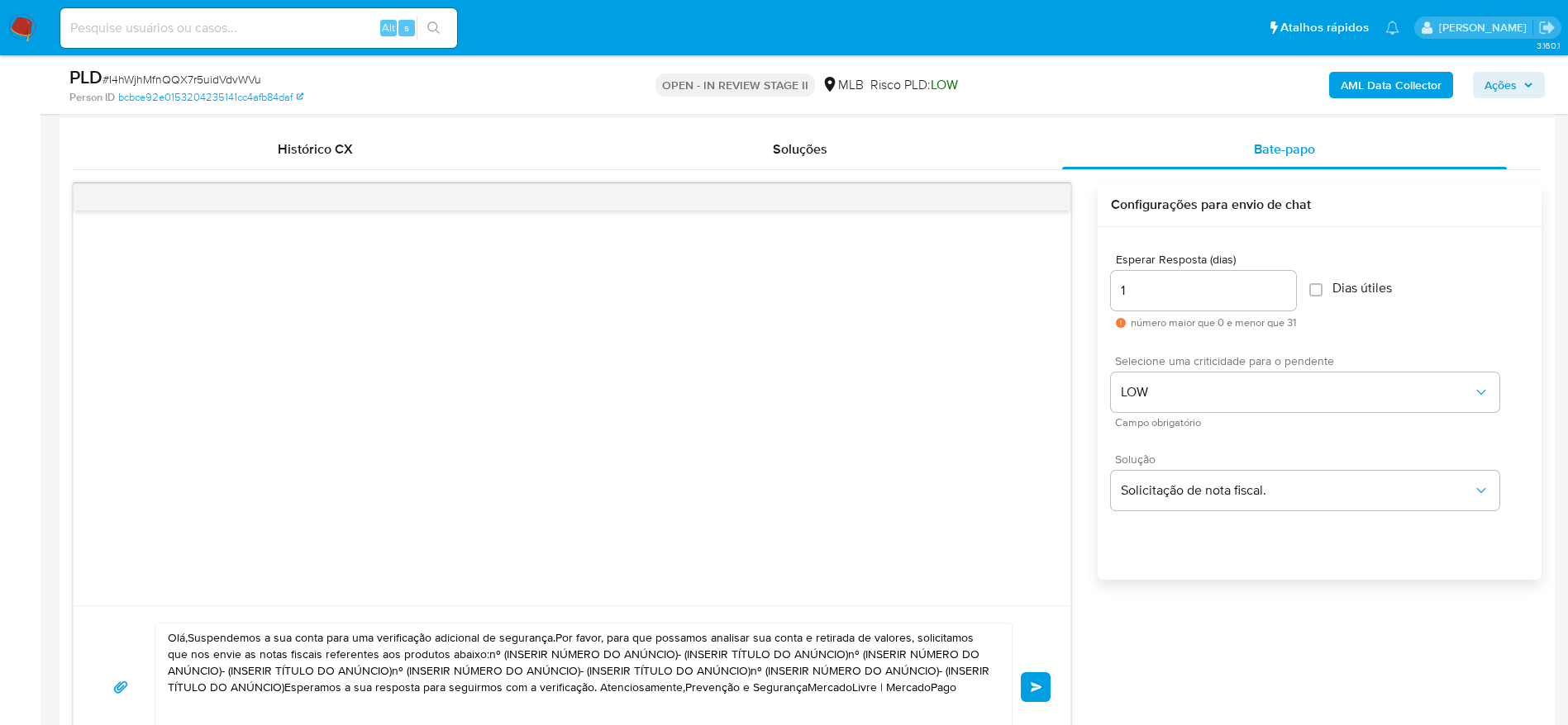
scroll to position [868, 0]
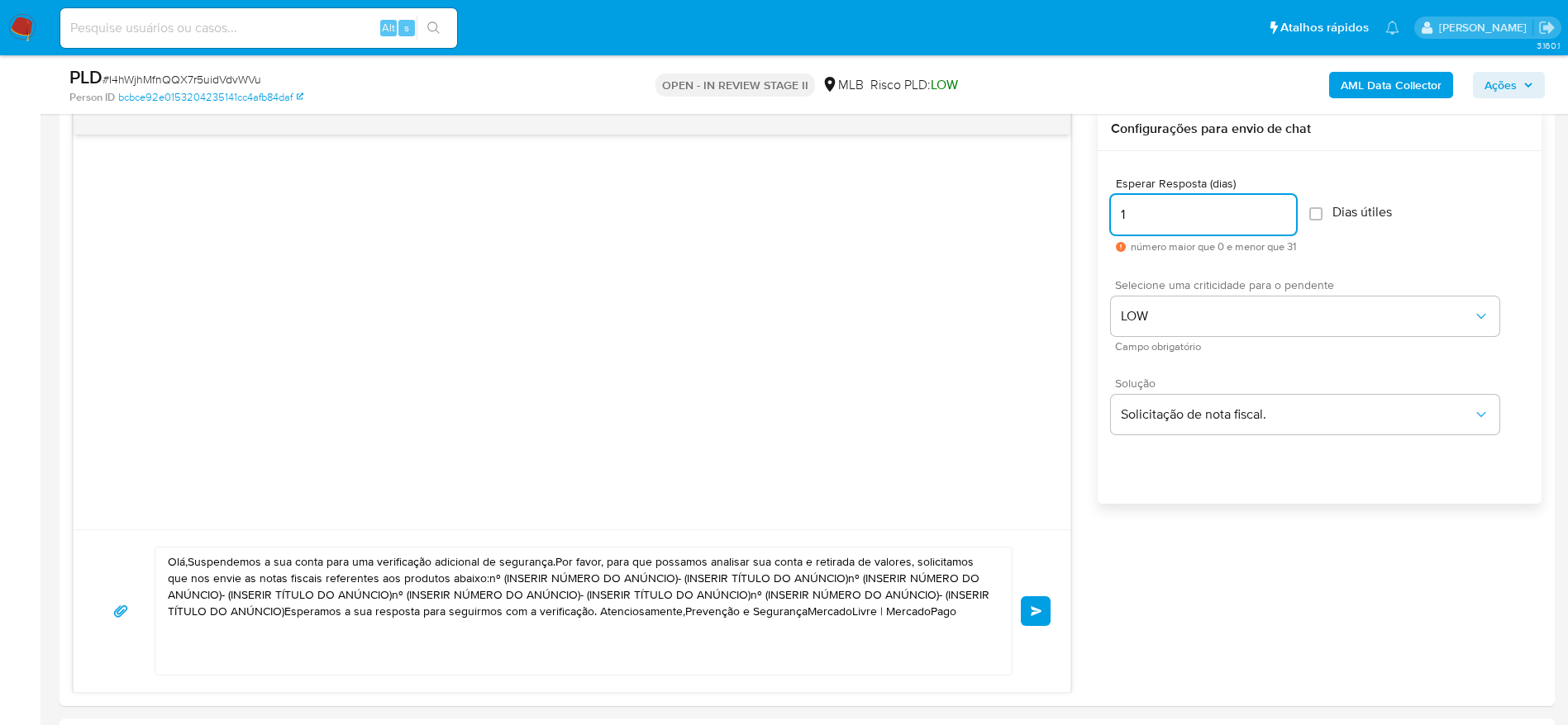
drag, startPoint x: 1146, startPoint y: 216, endPoint x: 1090, endPoint y: 216, distance: 56.0
click at [1090, 216] on div "Olá,Suspendemos a sua conta para uma verificação adicional de segurança.Por fav…" at bounding box center [806, 400] width 1468 height 586
type input "3"
click at [1457, 193] on div "Esperar Resposta (dias) 3 número maior que 0 e menor que 31 Dias útiles" at bounding box center [1319, 215] width 417 height 101
click at [685, 593] on textarea "Olá,Suspendemos a sua conta para uma verificação adicional de segurança.Por fav…" at bounding box center [580, 610] width 823 height 127
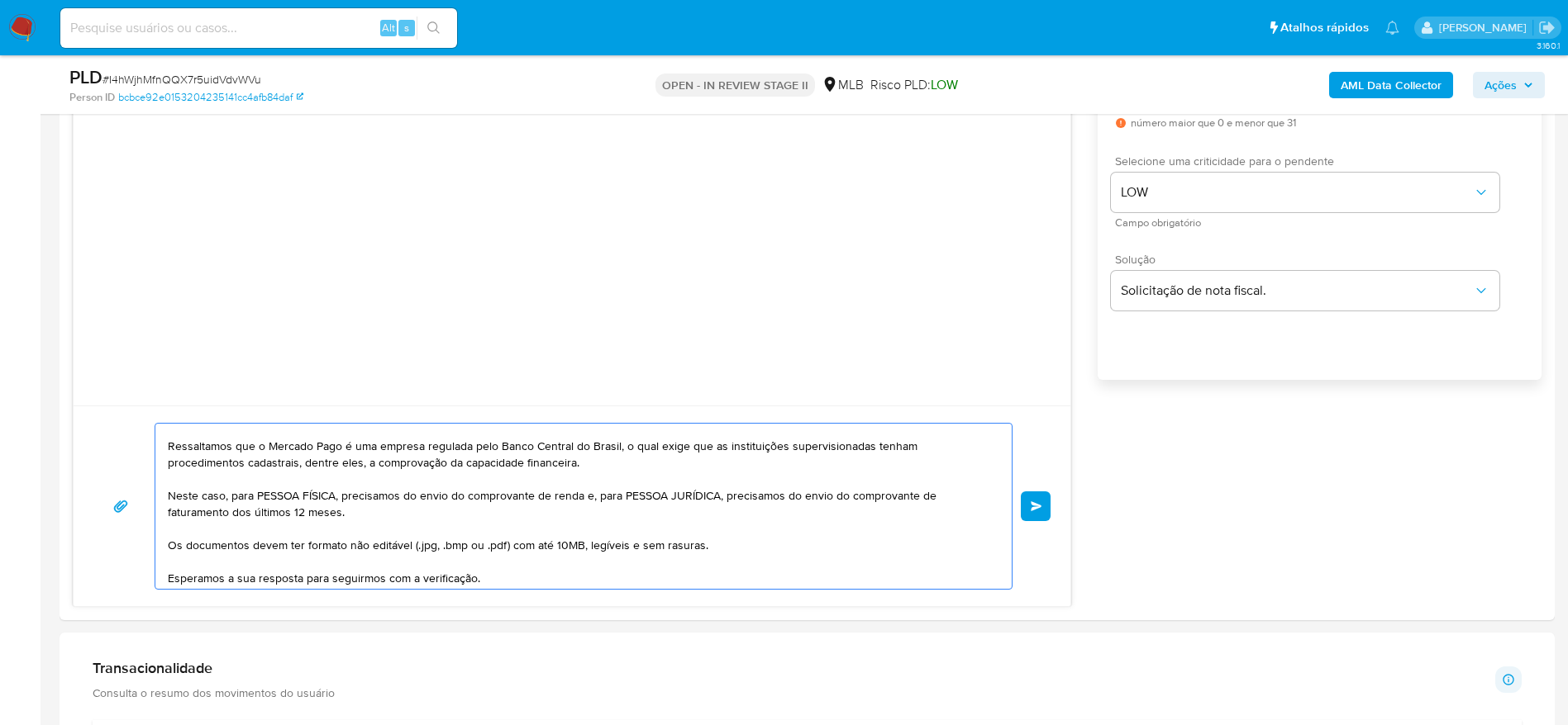
scroll to position [119, 0]
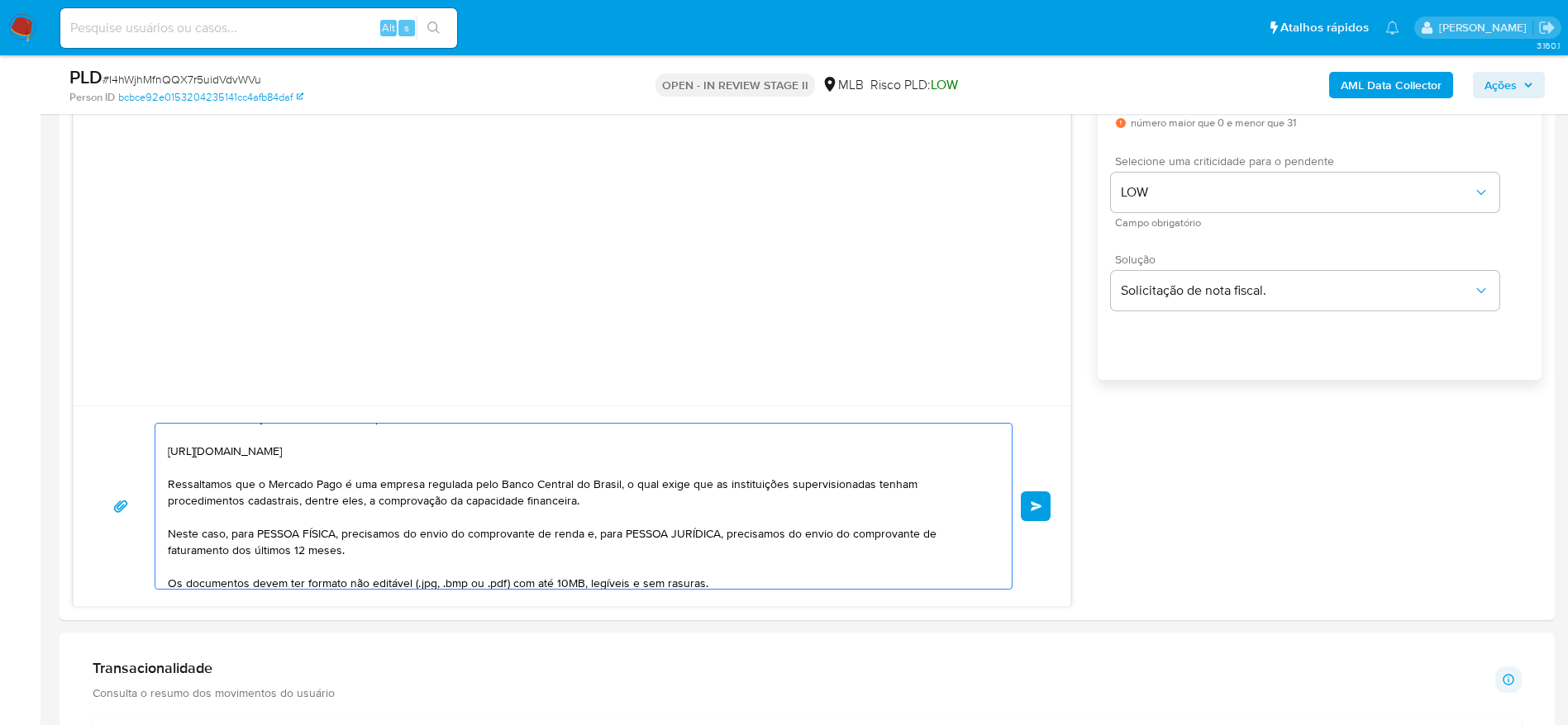
drag, startPoint x: 230, startPoint y: 536, endPoint x: 338, endPoint y: 536, distance: 108.0
click at [338, 536] on textarea "Olá! Estamos realizando uma verificação adicional de segurança em contas de usu…" at bounding box center [580, 506] width 823 height 165
click at [329, 553] on textarea "Olá! Estamos realizando uma verificação adicional de segurança em contas de usu…" at bounding box center [580, 506] width 823 height 165
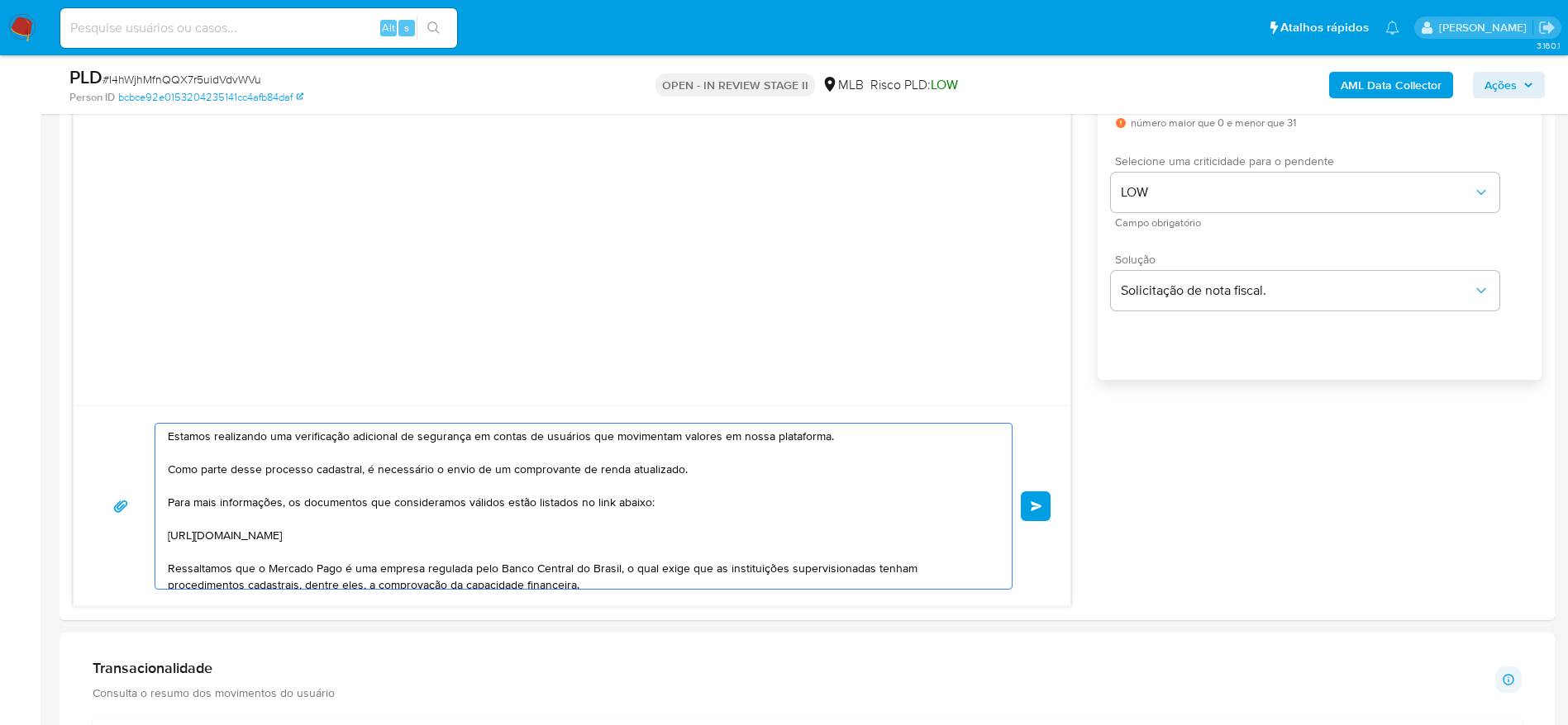
scroll to position [124, 0]
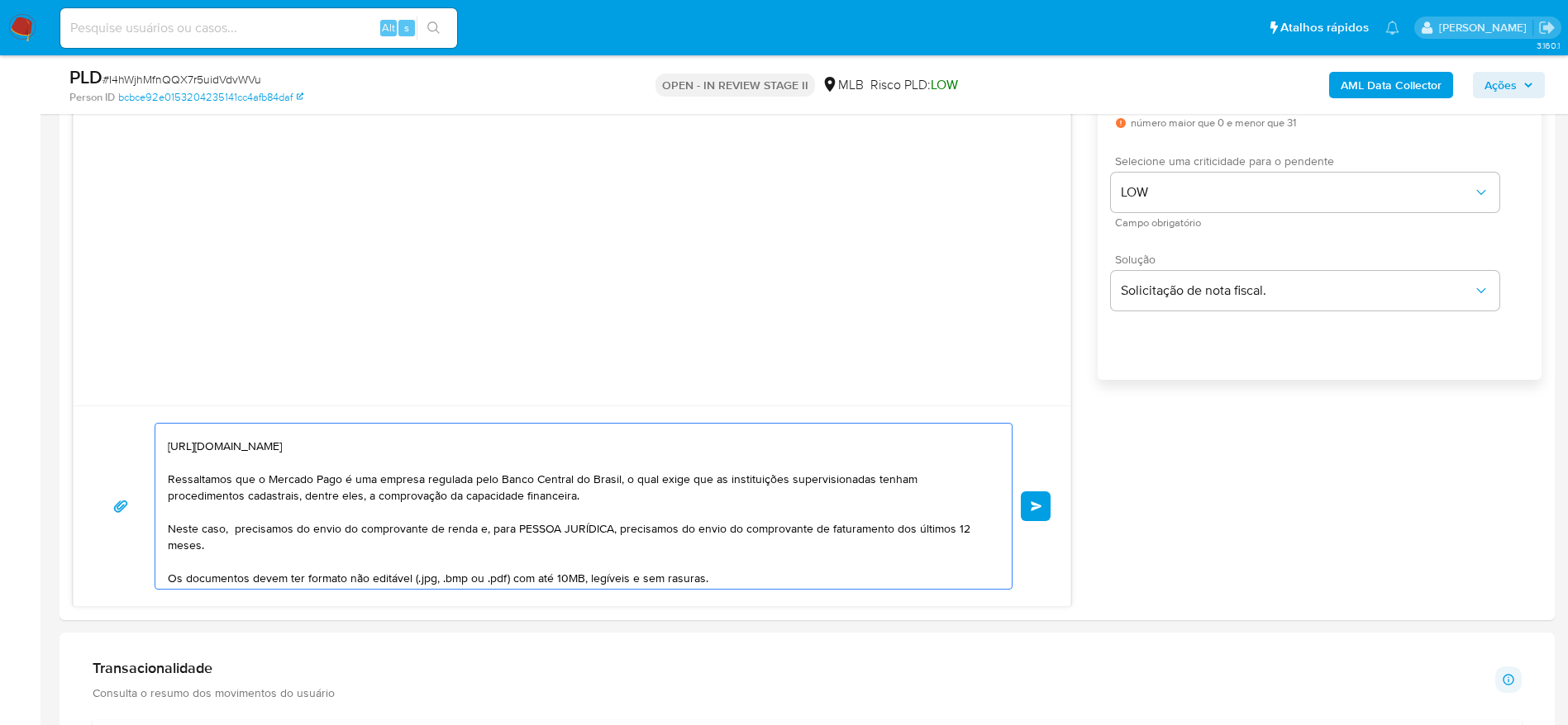
drag, startPoint x: 474, startPoint y: 532, endPoint x: 478, endPoint y: 544, distance: 12.6
click at [478, 544] on textarea "Olá! Estamos realizando uma verificação adicional de segurança em contas de usu…" at bounding box center [580, 506] width 823 height 165
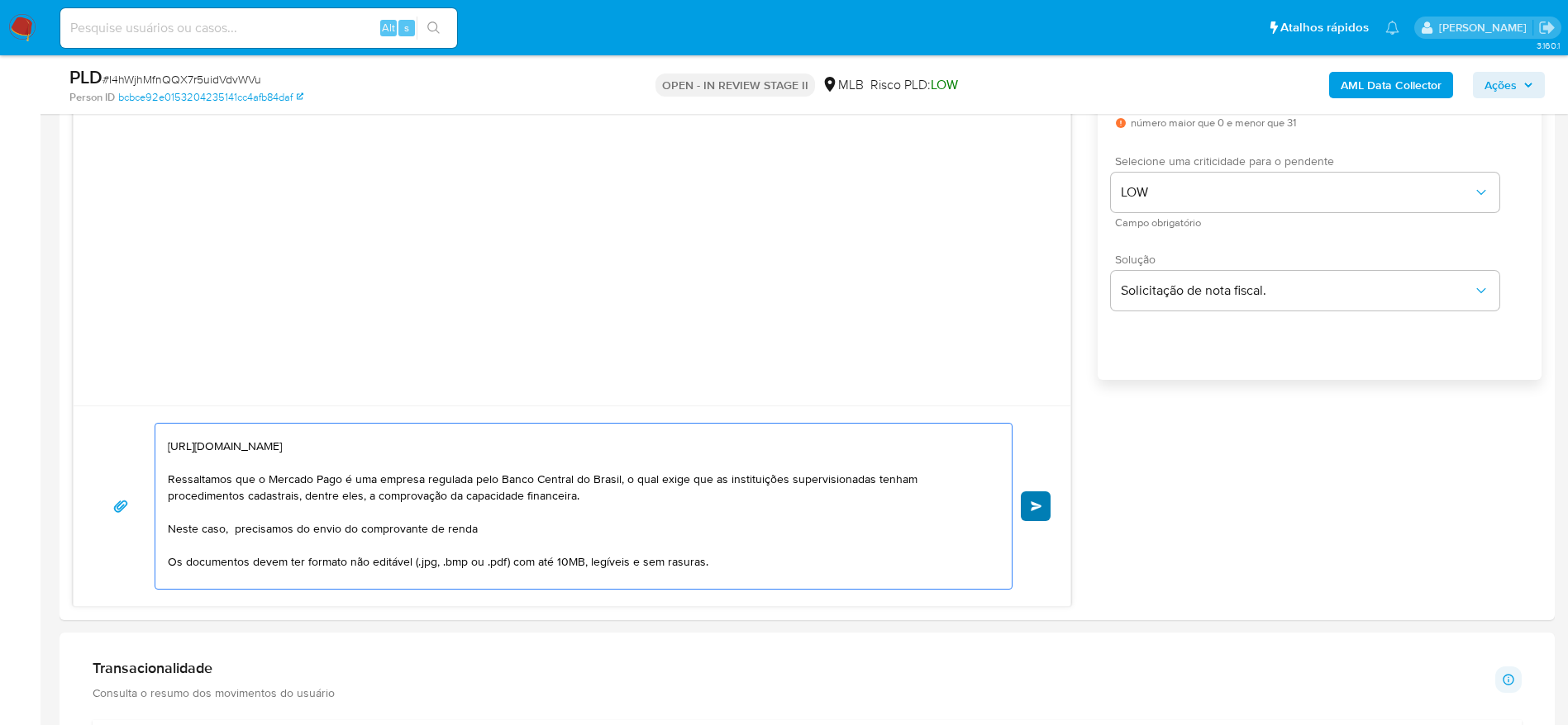
type textarea "Olá! Estamos realizando uma verificação adicional de segurança em contas de usu…"
click at [1032, 509] on span "common.send" at bounding box center [1036, 506] width 11 height 10
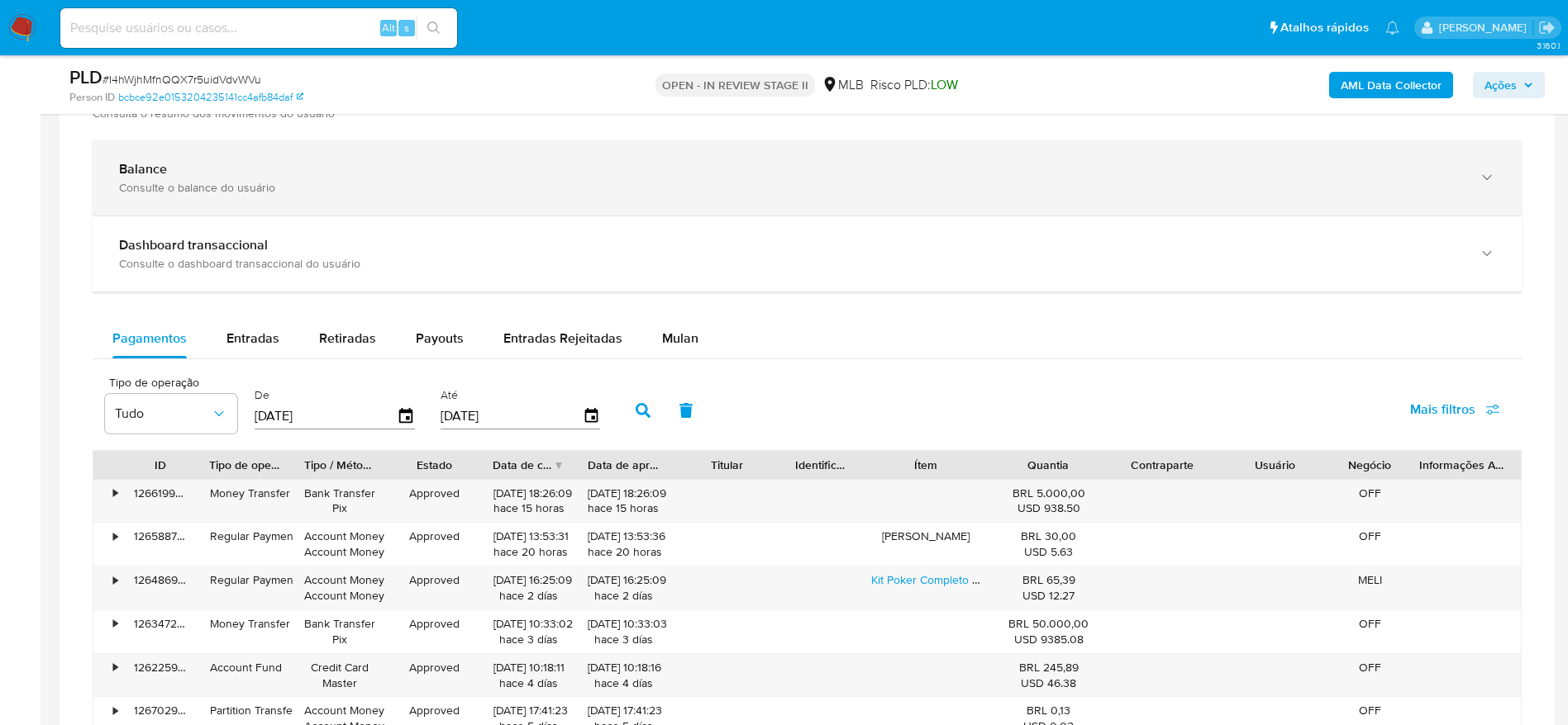
scroll to position [1240, 0]
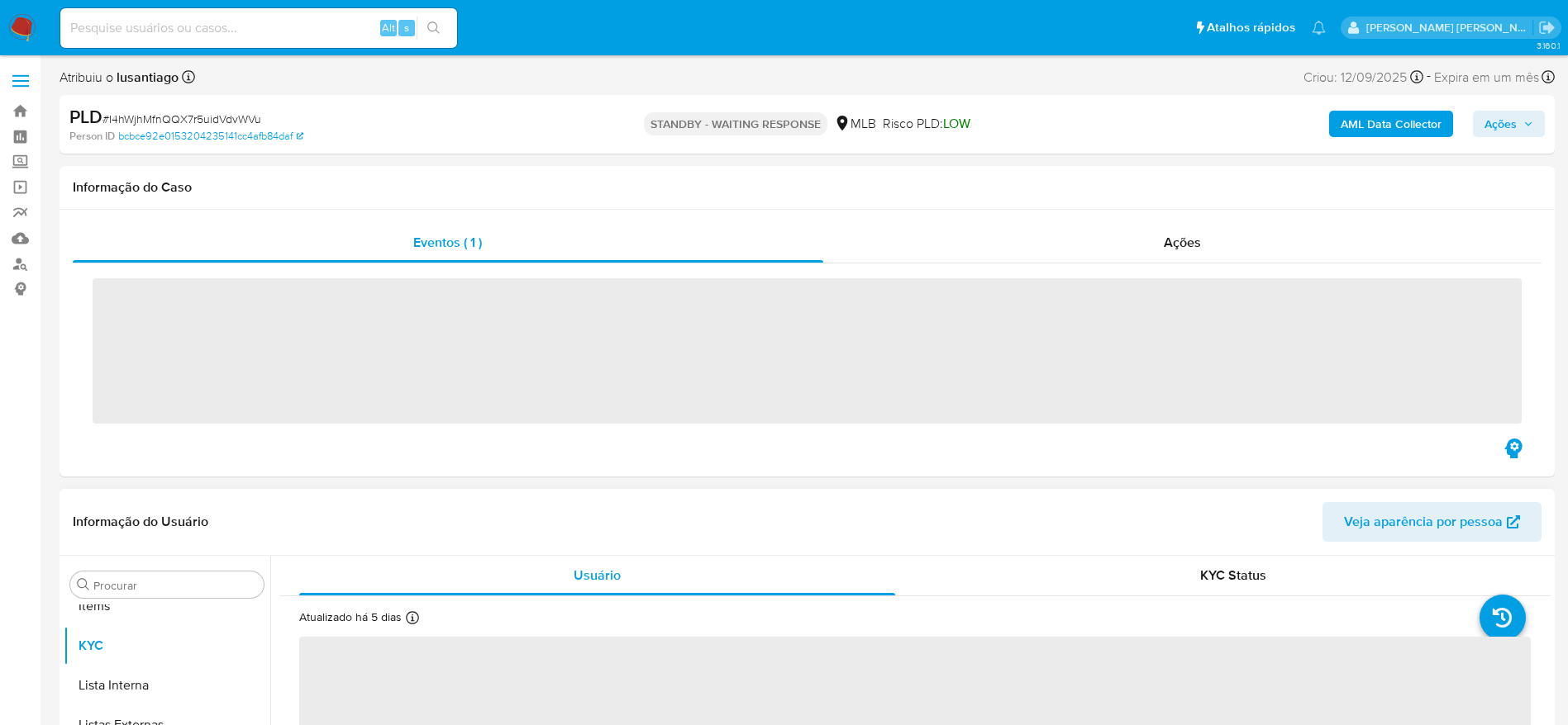
scroll to position [856, 0]
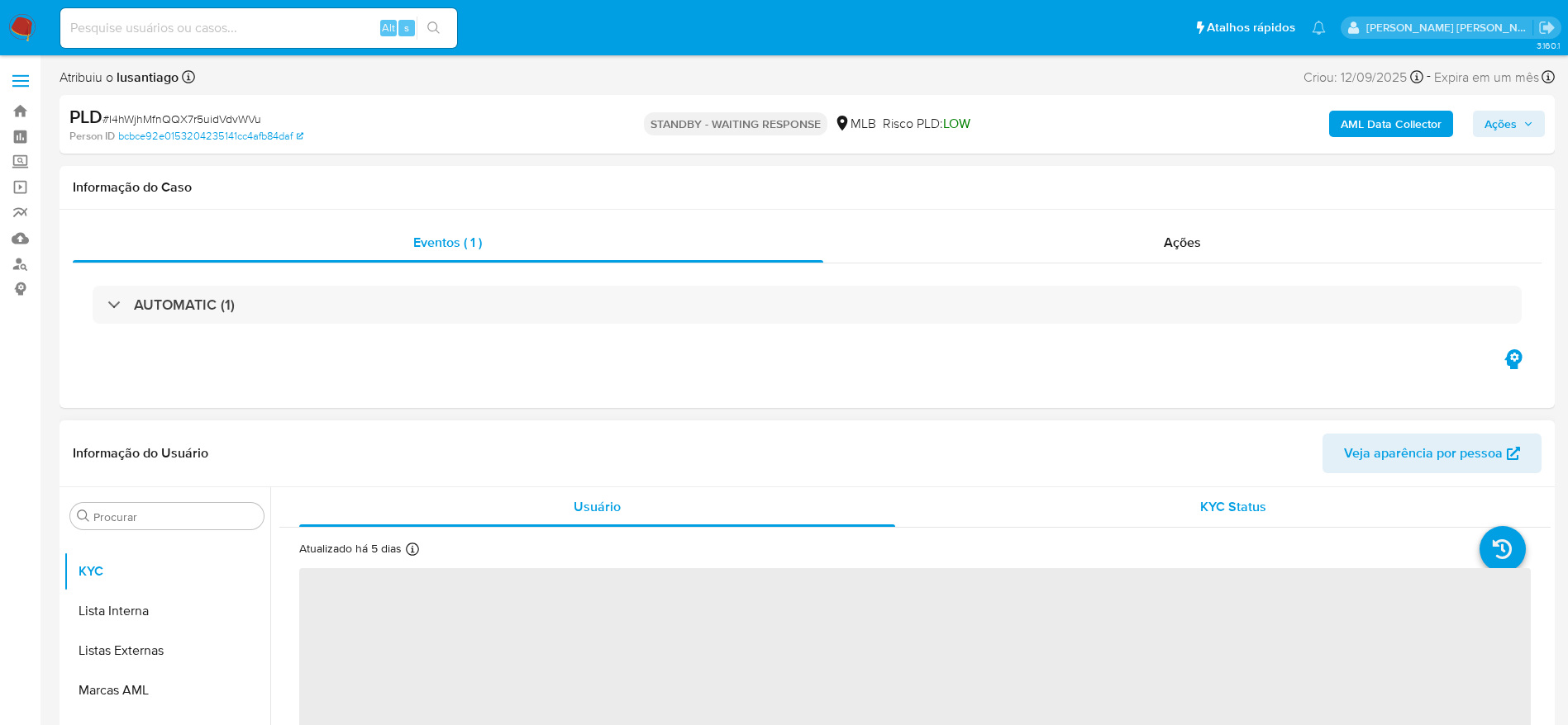
select select "10"
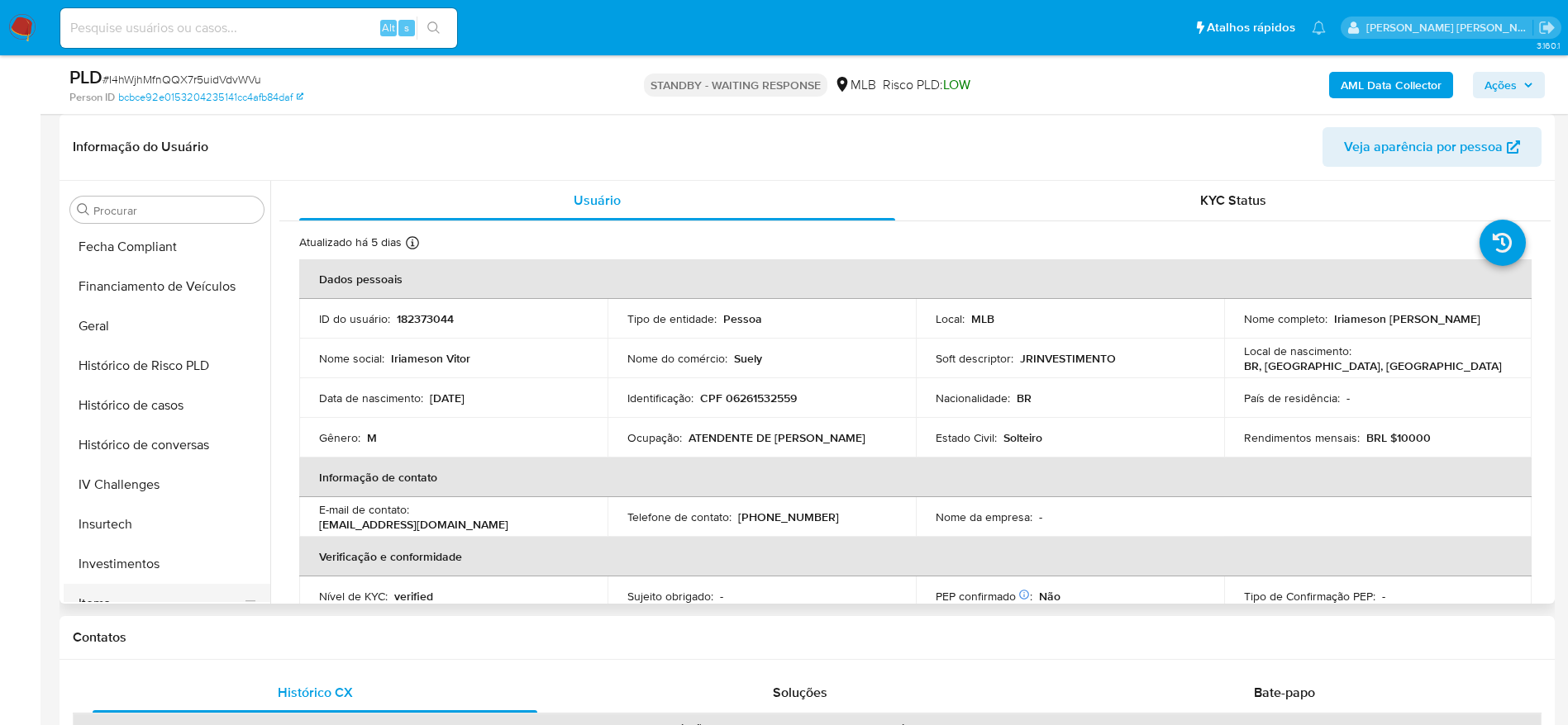
scroll to position [361, 0]
click at [121, 424] on button "Geral" at bounding box center [161, 443] width 194 height 39
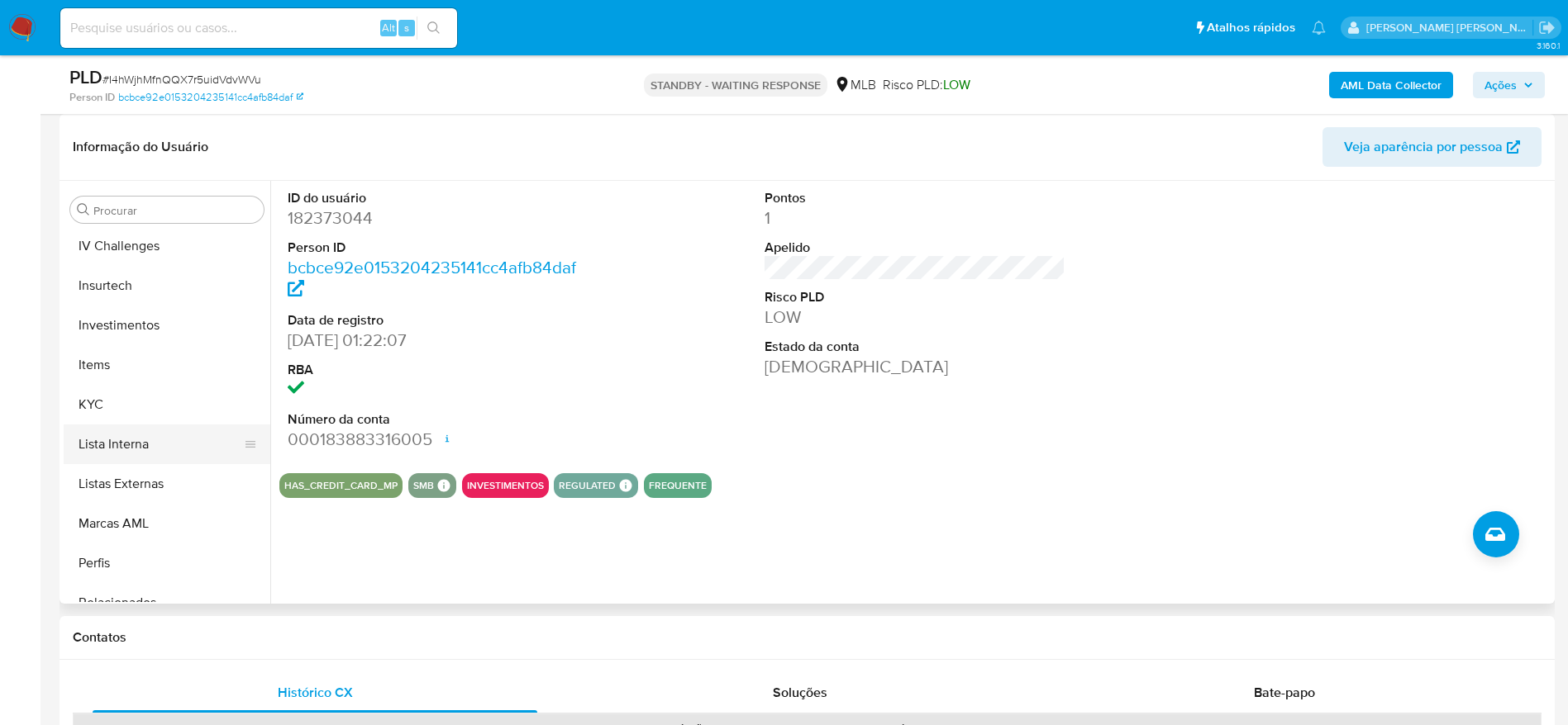
scroll to position [733, 0]
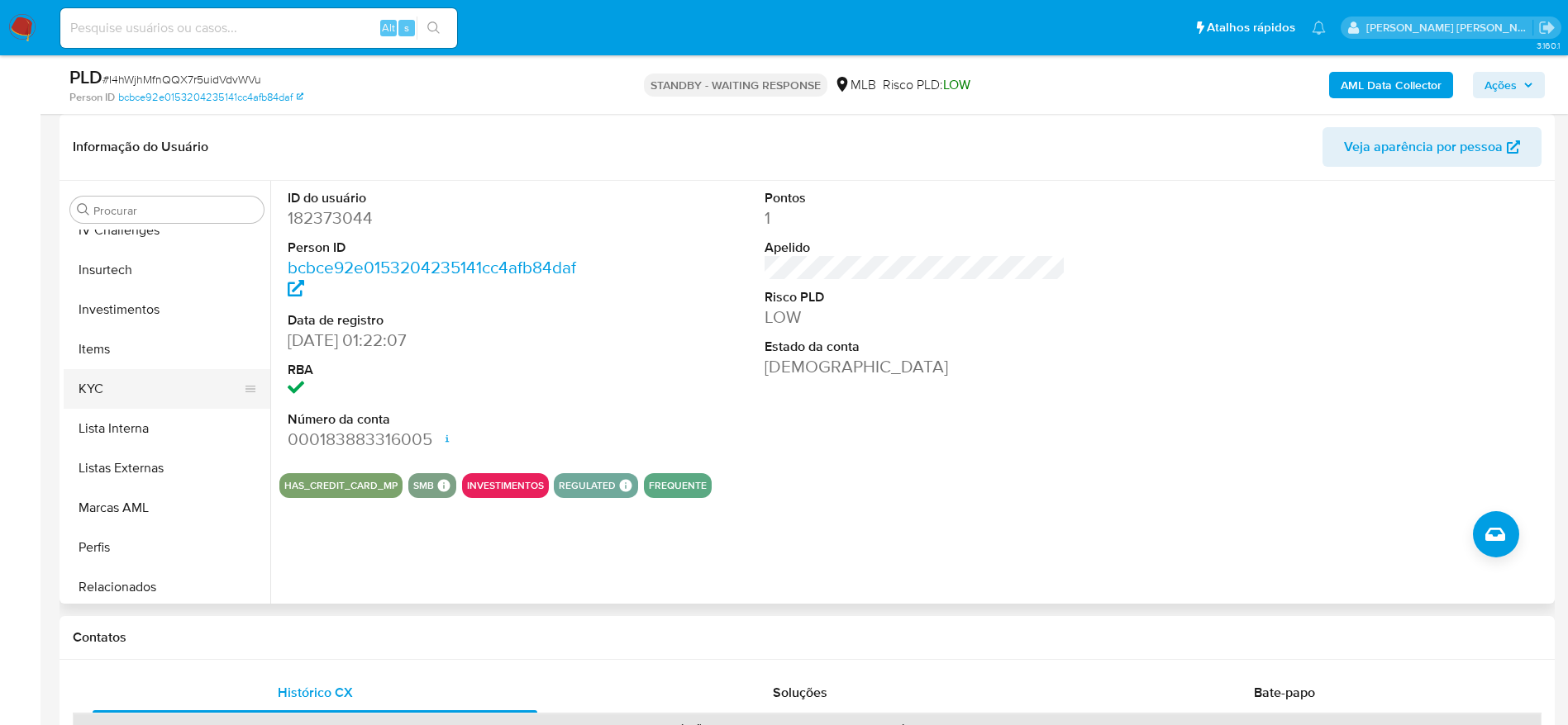
click at [137, 385] on button "KYC" at bounding box center [161, 389] width 194 height 39
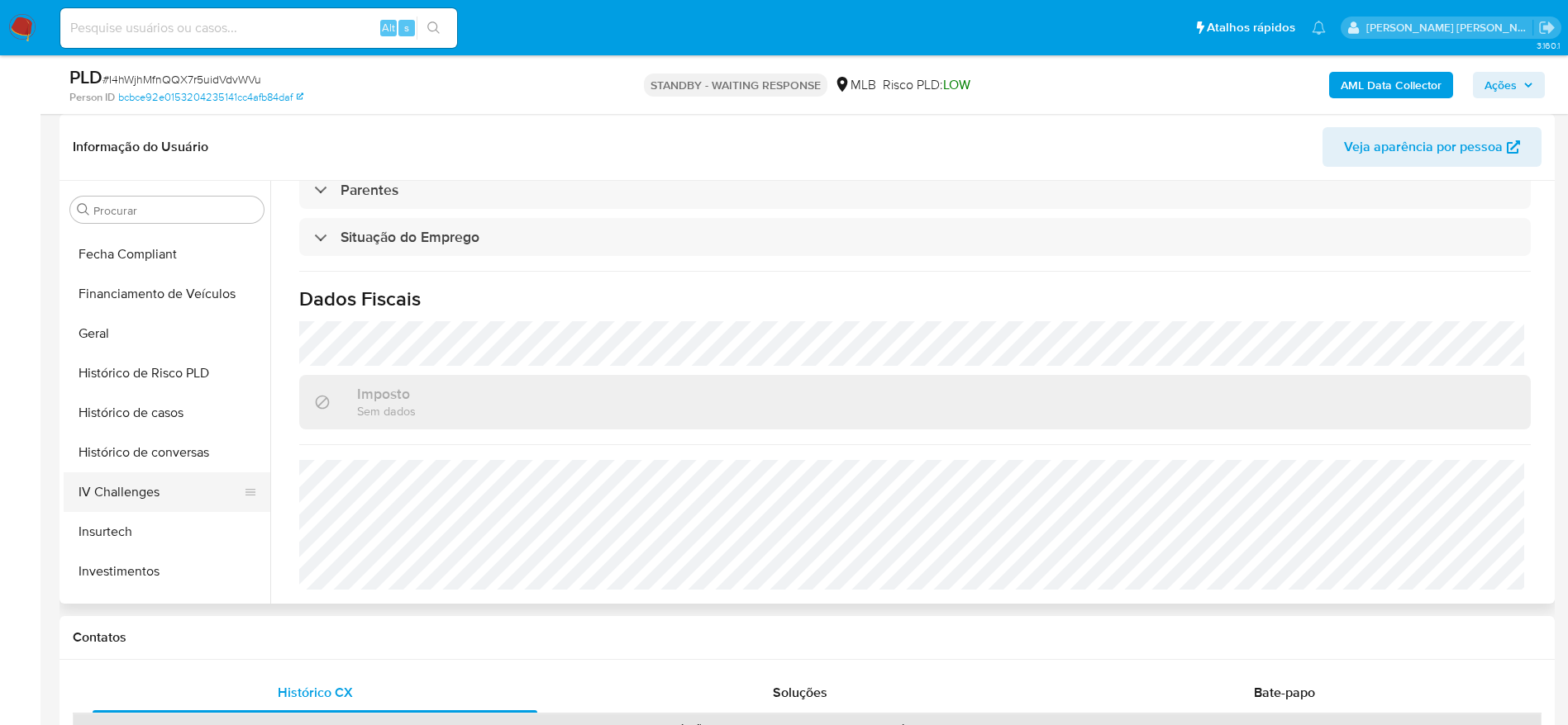
scroll to position [361, 0]
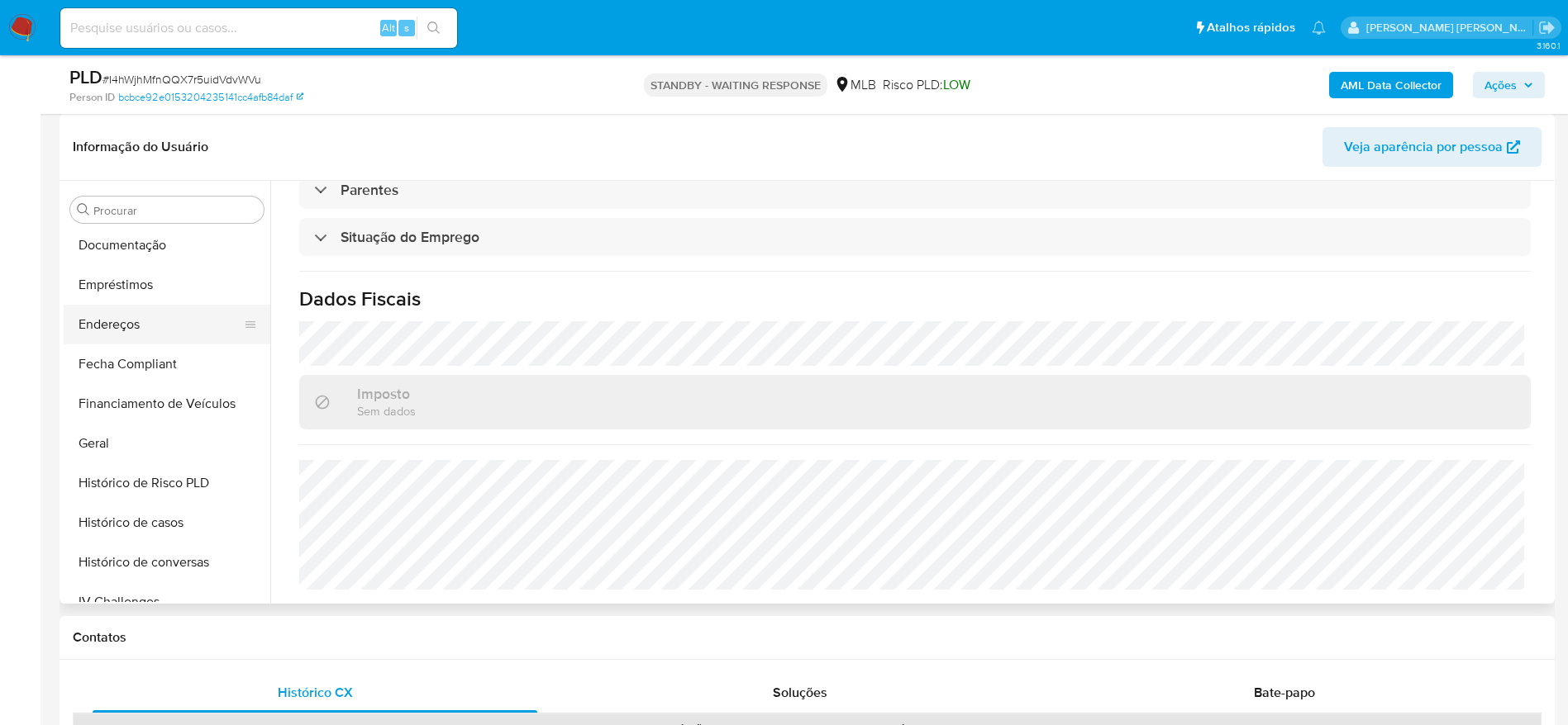
click at [129, 337] on button "Endereços" at bounding box center [161, 325] width 194 height 39
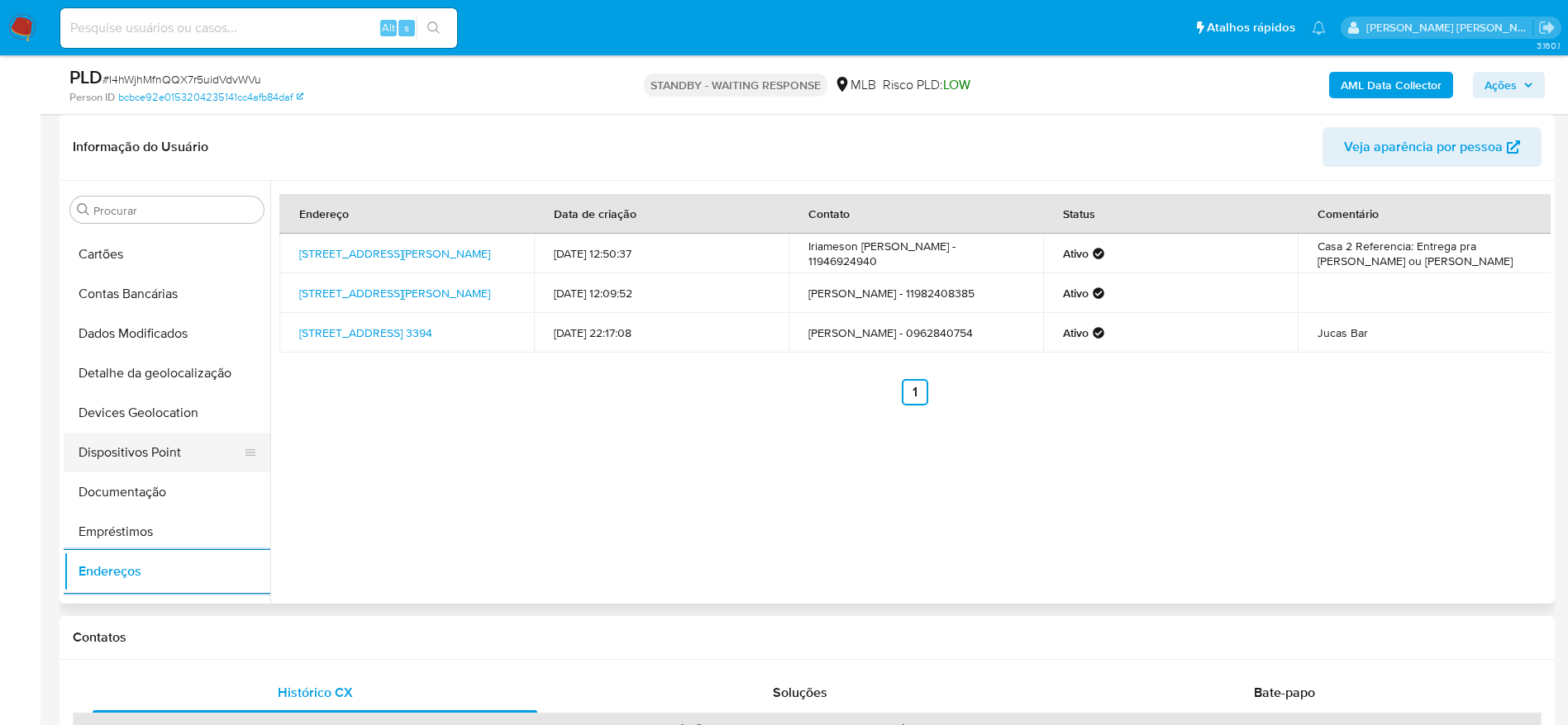
scroll to position [114, 0]
click at [151, 353] on button "Dados Modificados" at bounding box center [167, 334] width 207 height 39
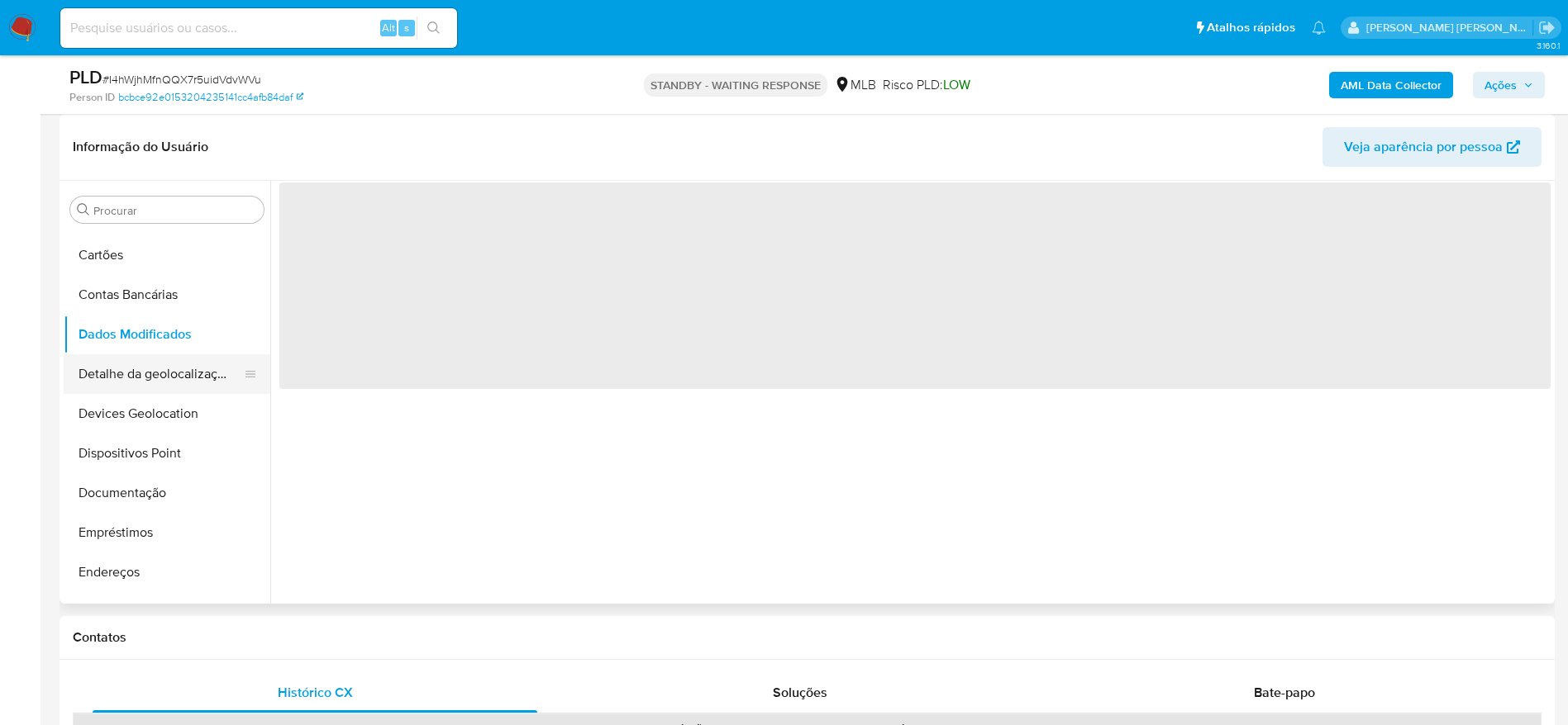
click at [154, 369] on button "Detalhe da geolocalização" at bounding box center [161, 374] width 194 height 39
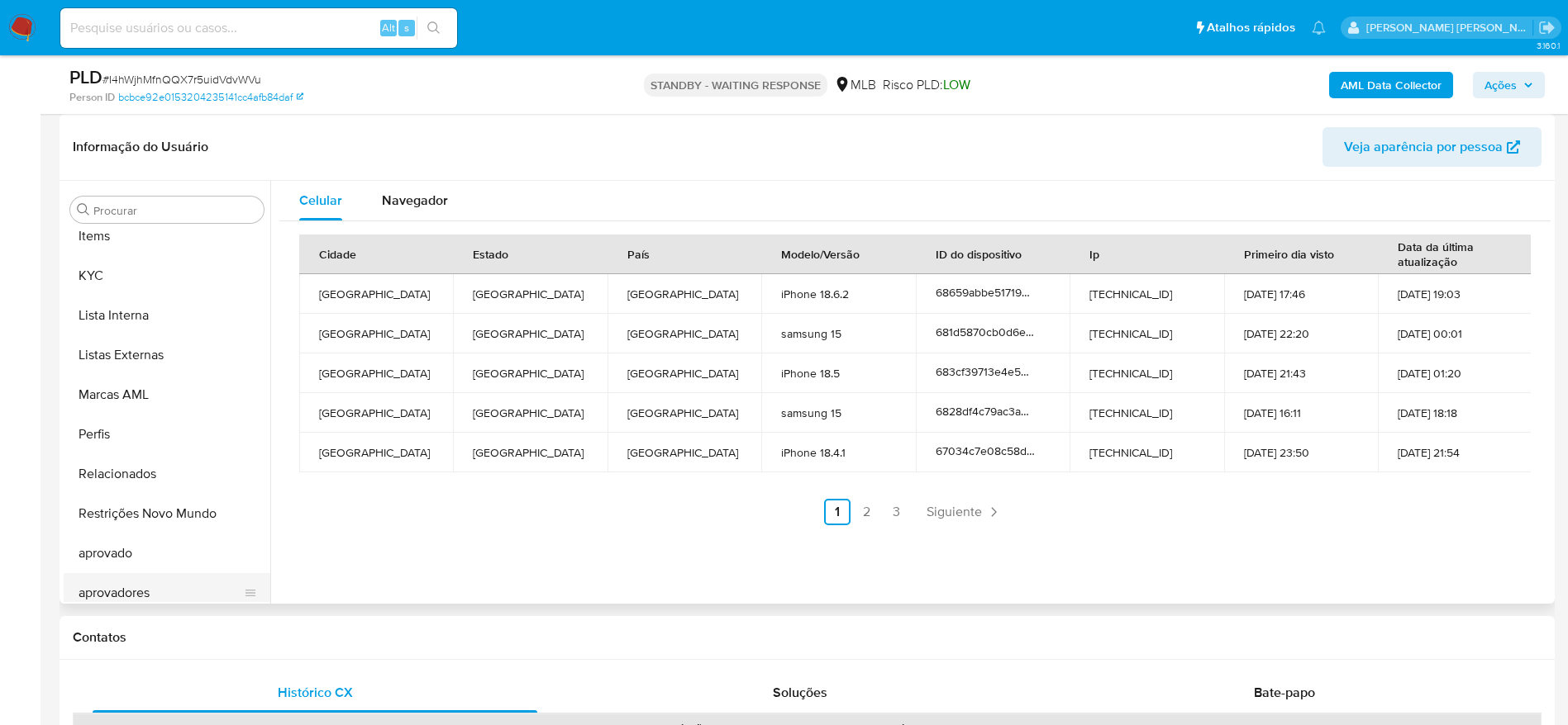
scroll to position [856, 0]
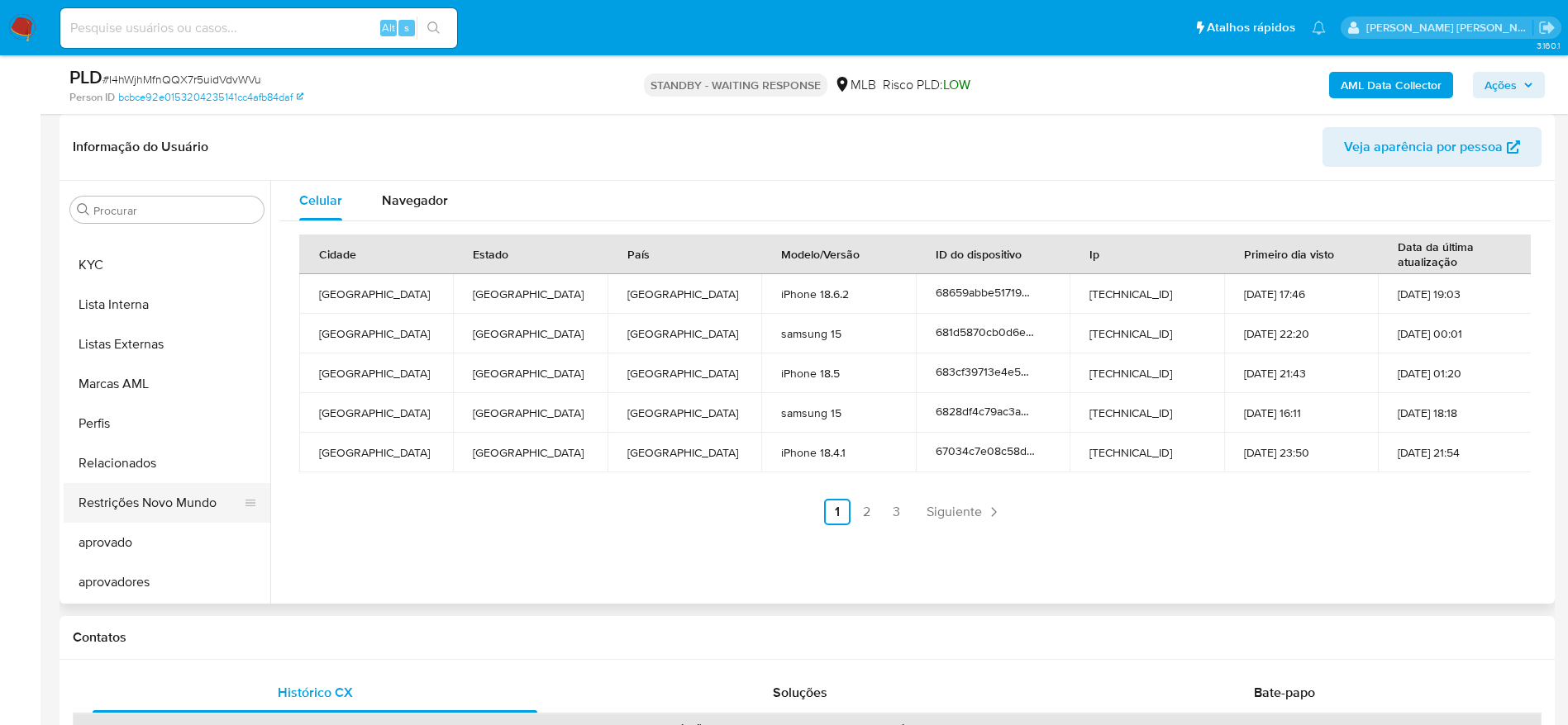
click at [150, 502] on button "Restrições Novo Mundo" at bounding box center [161, 503] width 194 height 39
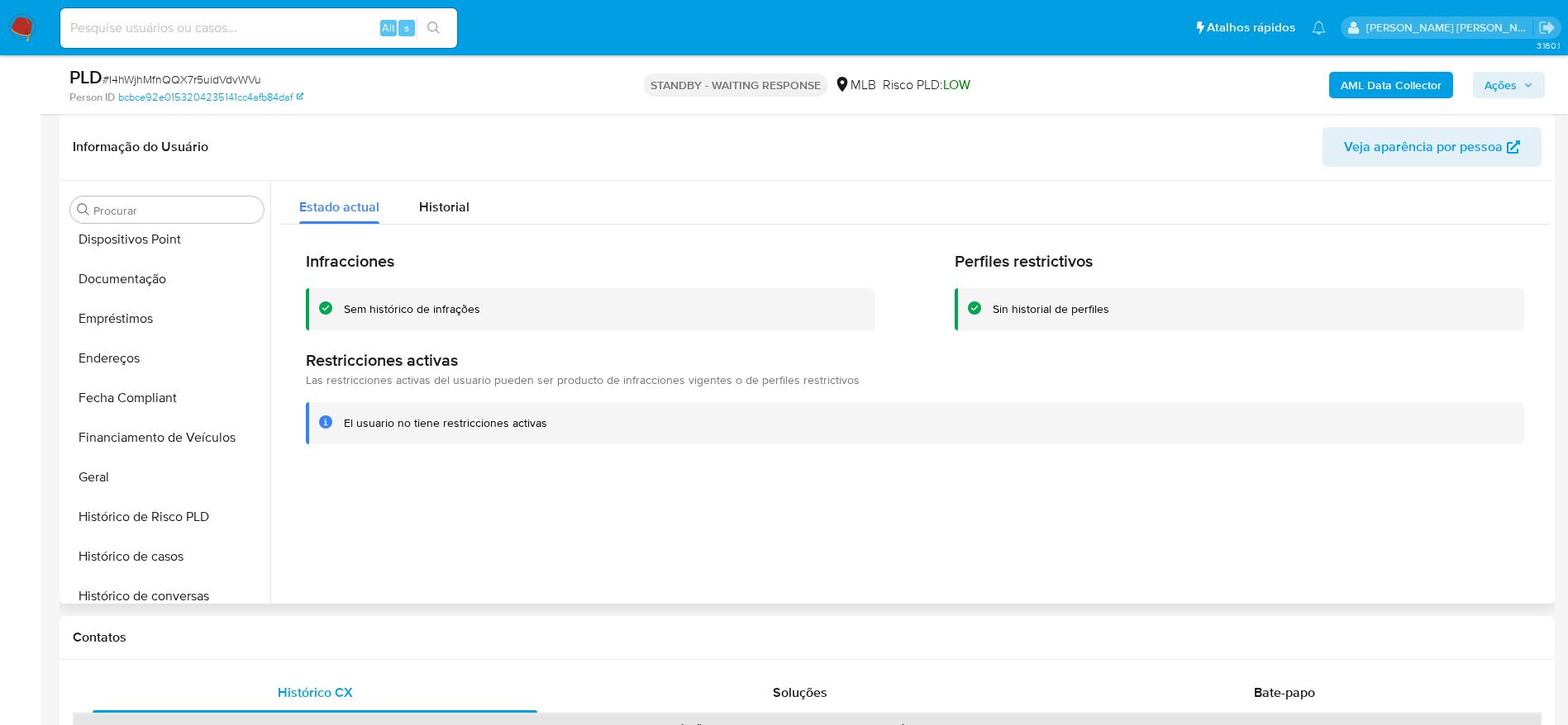
scroll to position [237, 0]
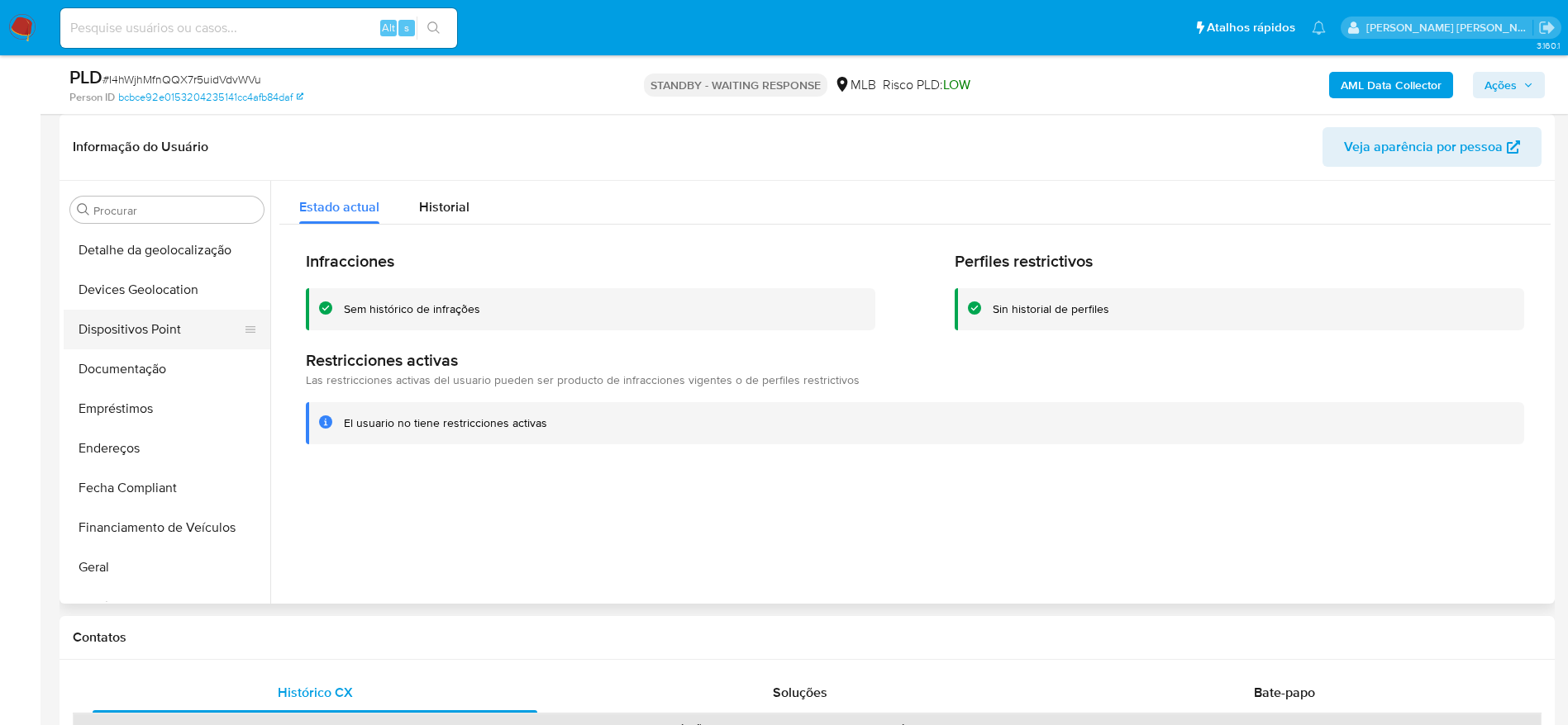
click at [151, 323] on button "Dispositivos Point" at bounding box center [161, 330] width 194 height 39
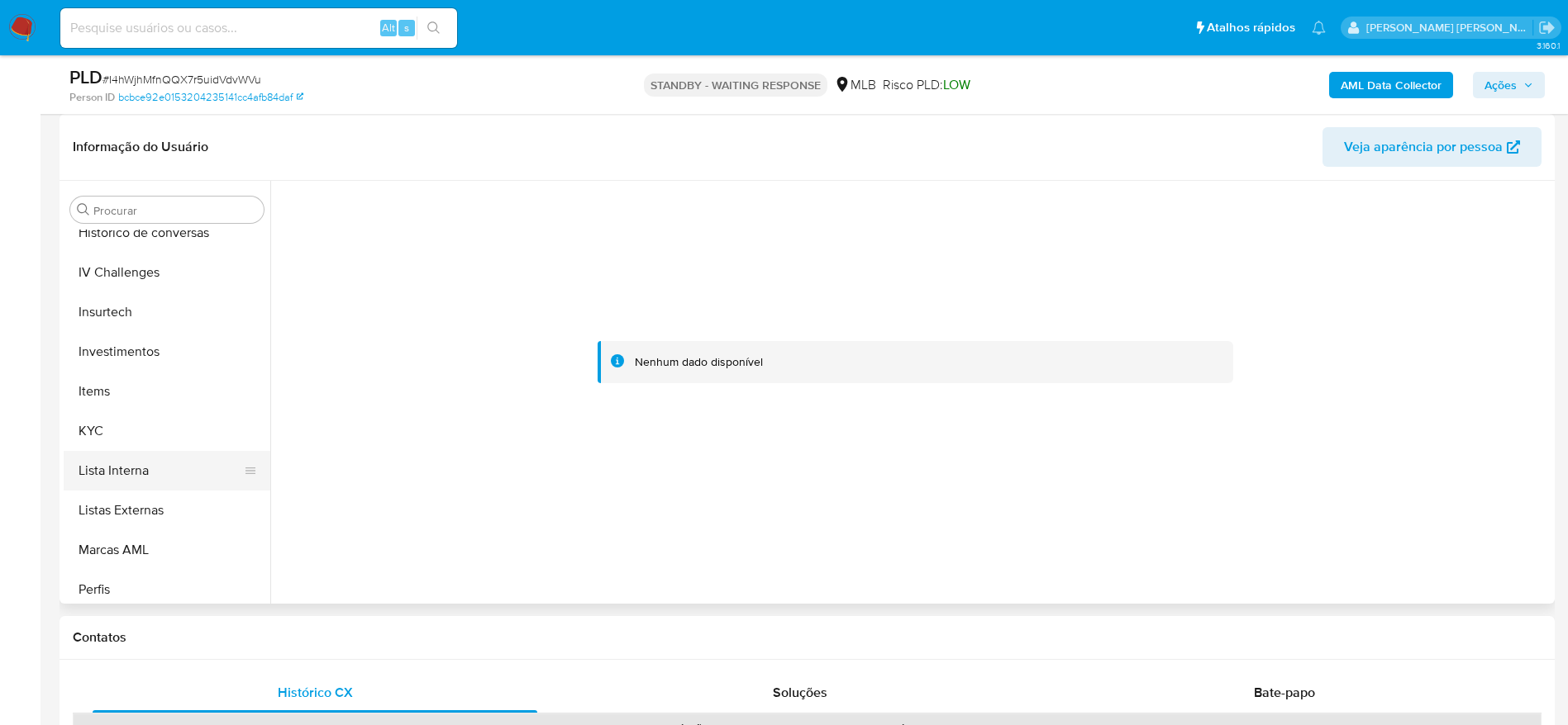
scroll to position [733, 0]
click at [113, 385] on button "KYC" at bounding box center [161, 389] width 194 height 39
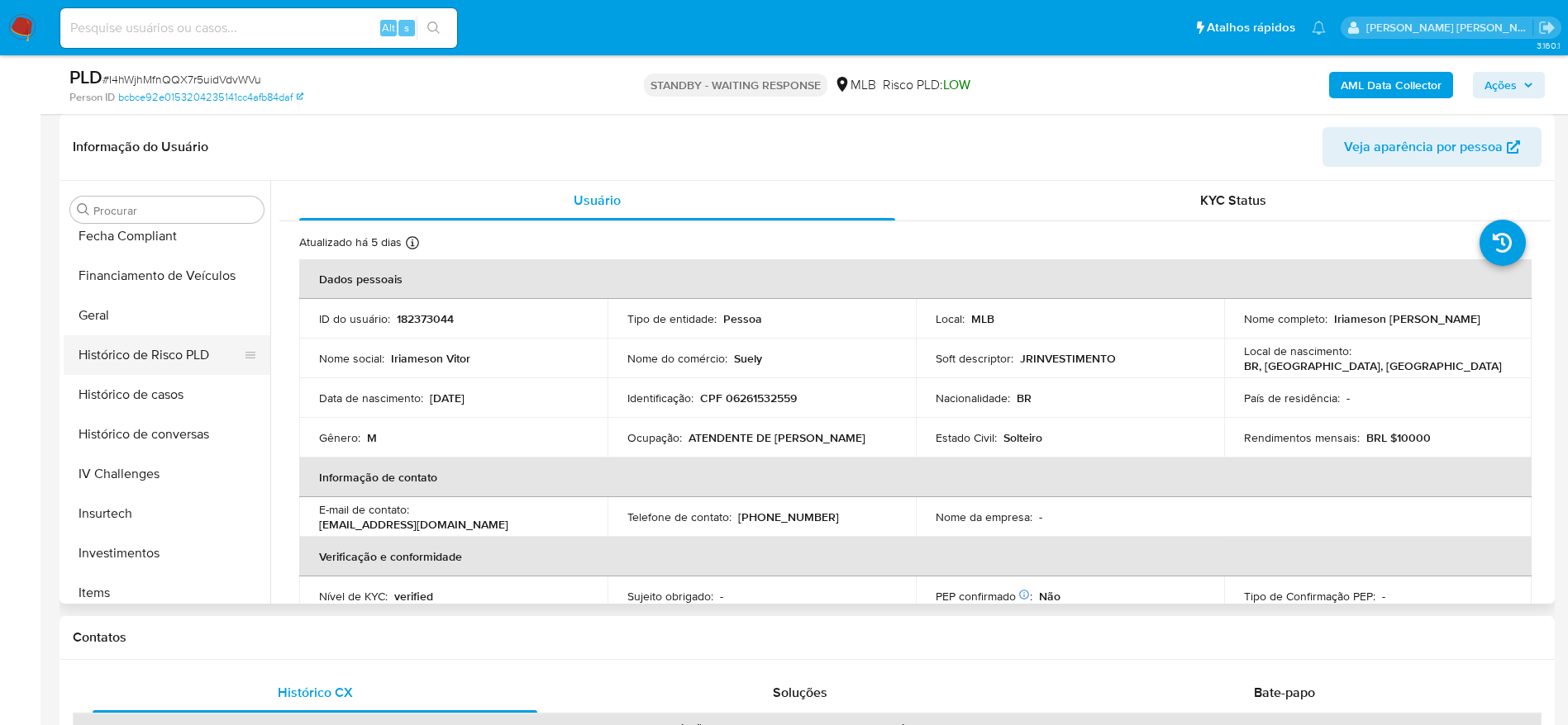
scroll to position [485, 0]
click at [119, 320] on button "Geral" at bounding box center [161, 319] width 194 height 39
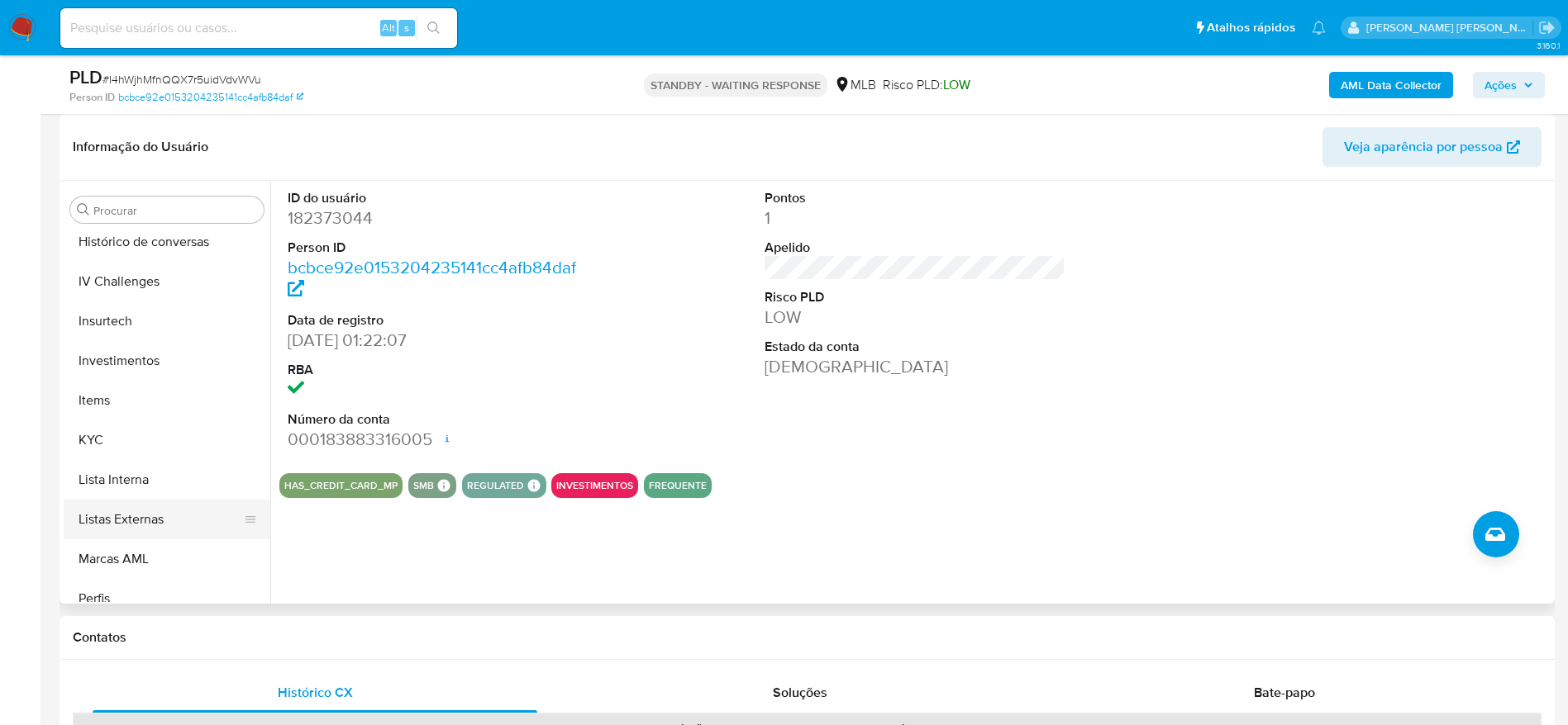
scroll to position [733, 0]
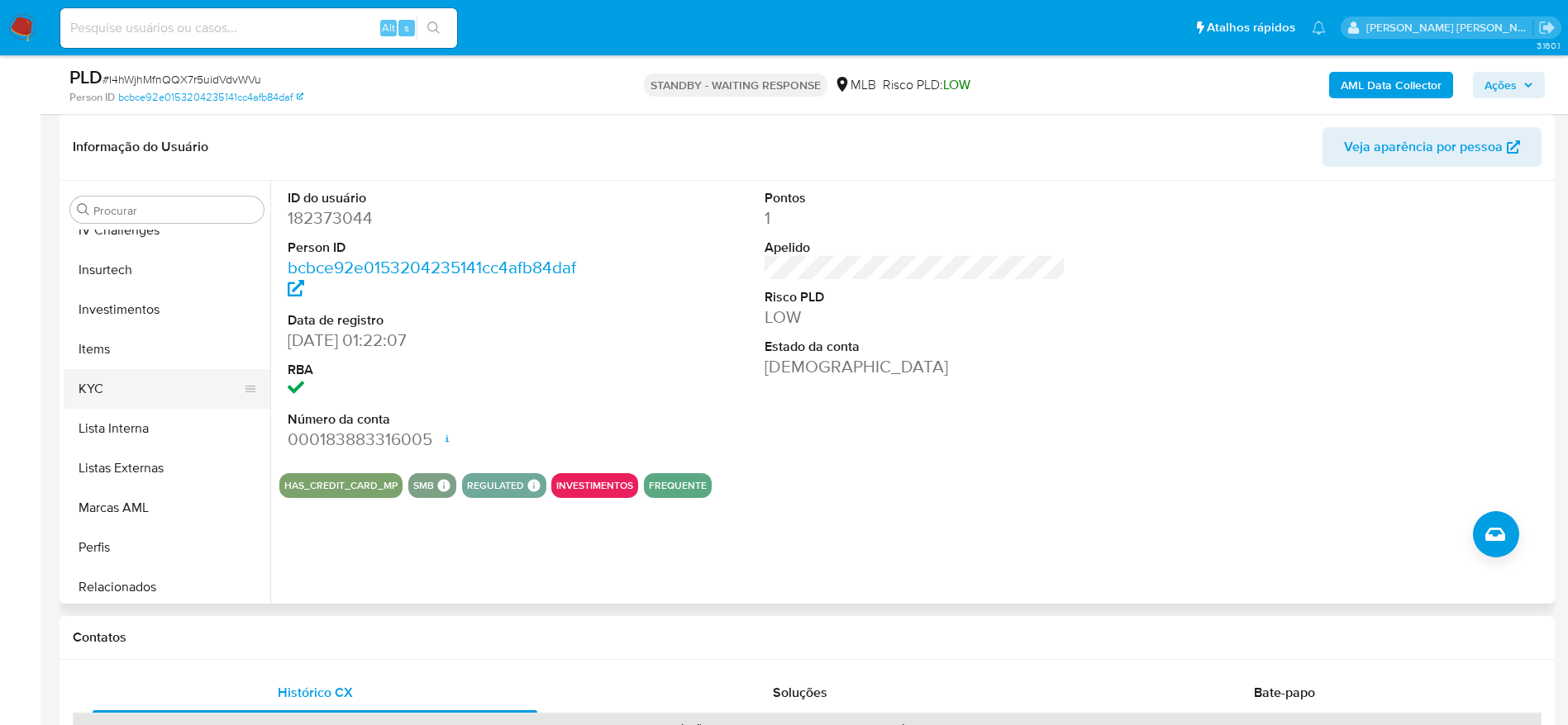
click at [132, 391] on button "KYC" at bounding box center [161, 389] width 194 height 39
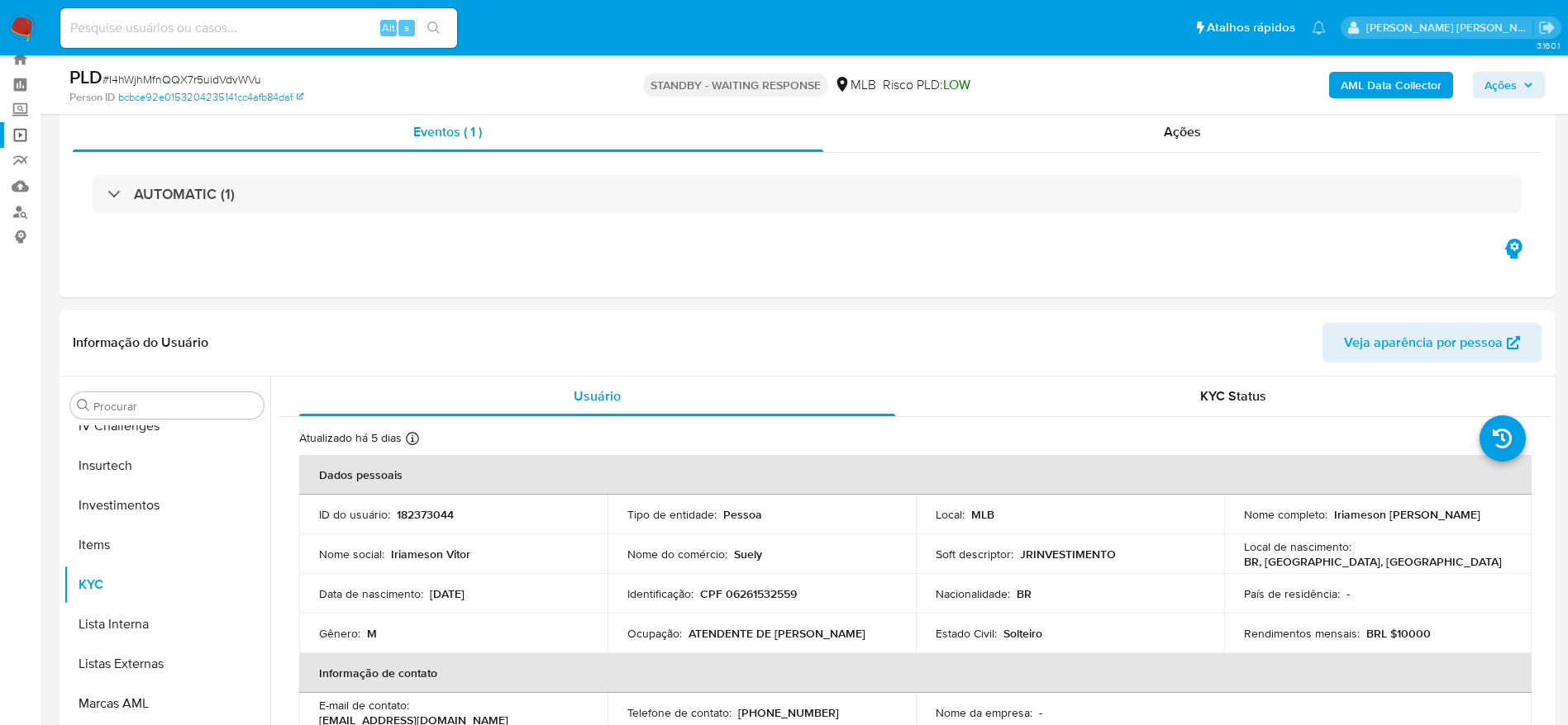
scroll to position [0, 0]
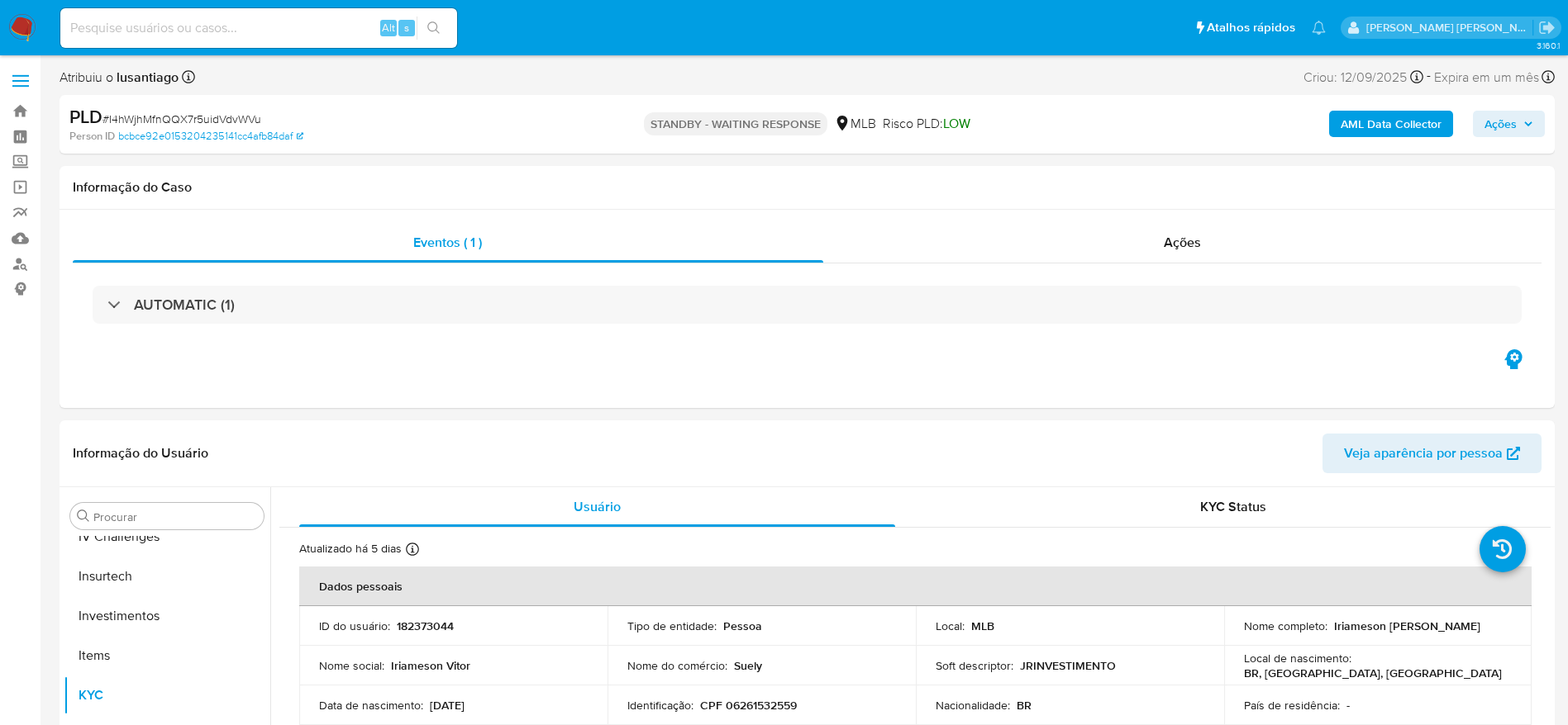
click at [1529, 123] on icon "button" at bounding box center [1528, 124] width 7 height 4
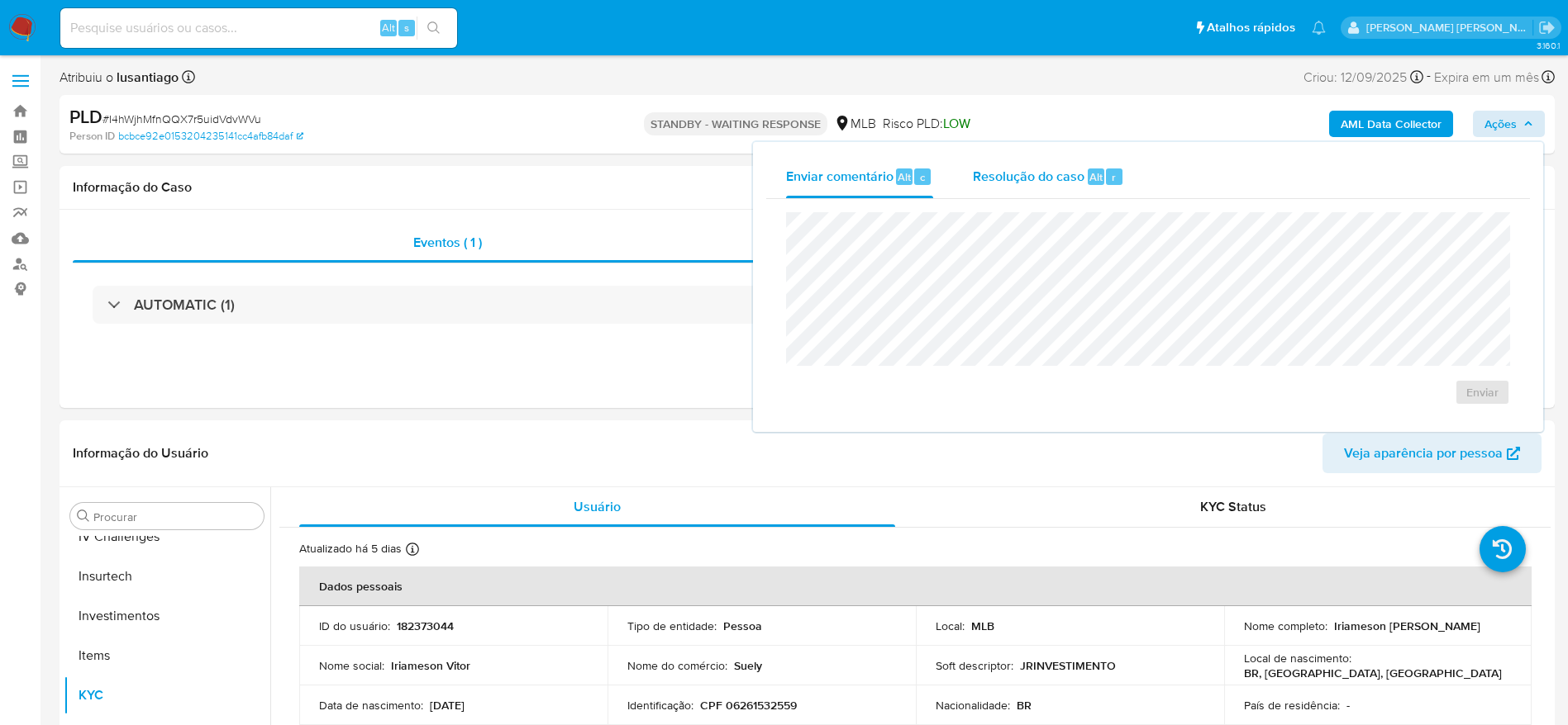
click at [986, 173] on span "Resolução do caso" at bounding box center [1028, 177] width 112 height 19
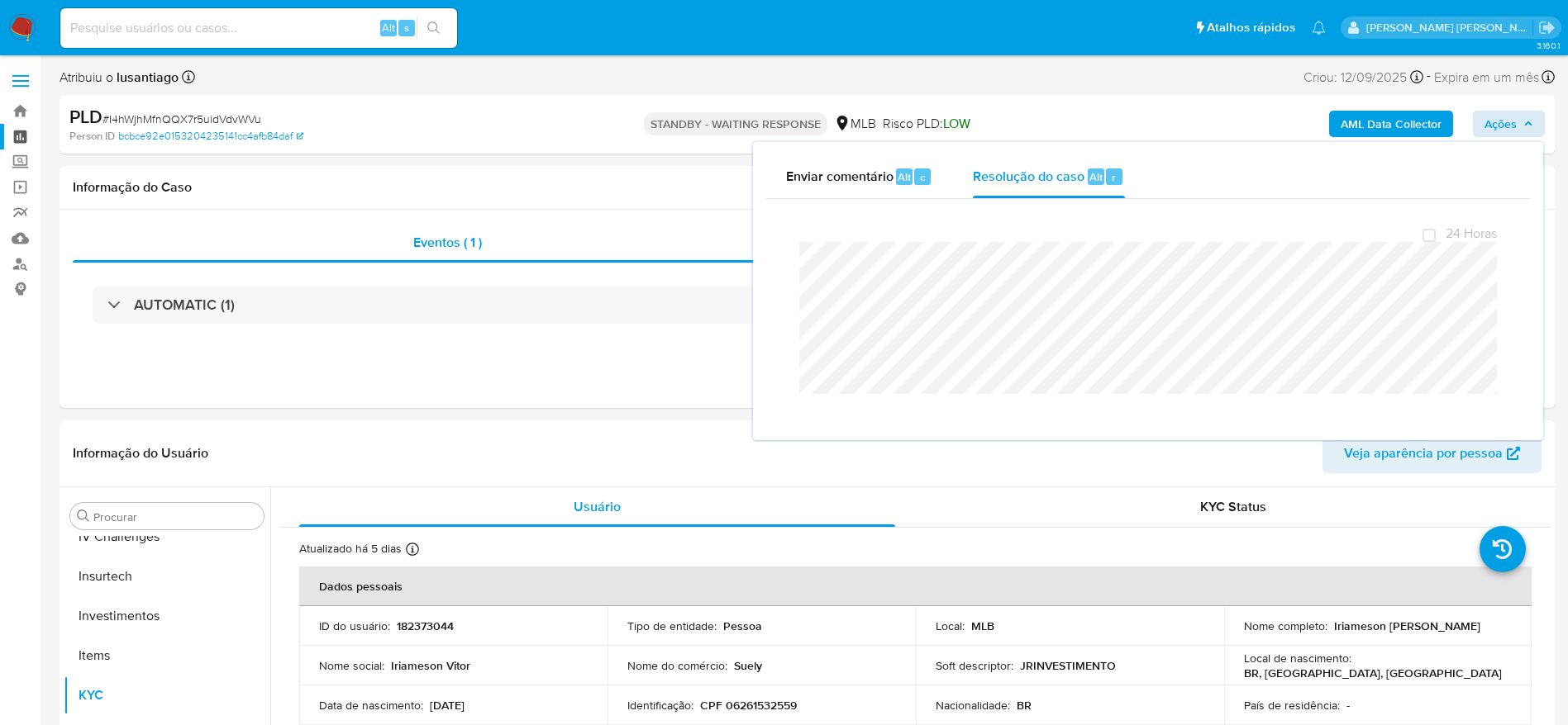
click at [26, 135] on link "Painel" at bounding box center [98, 136] width 196 height 25
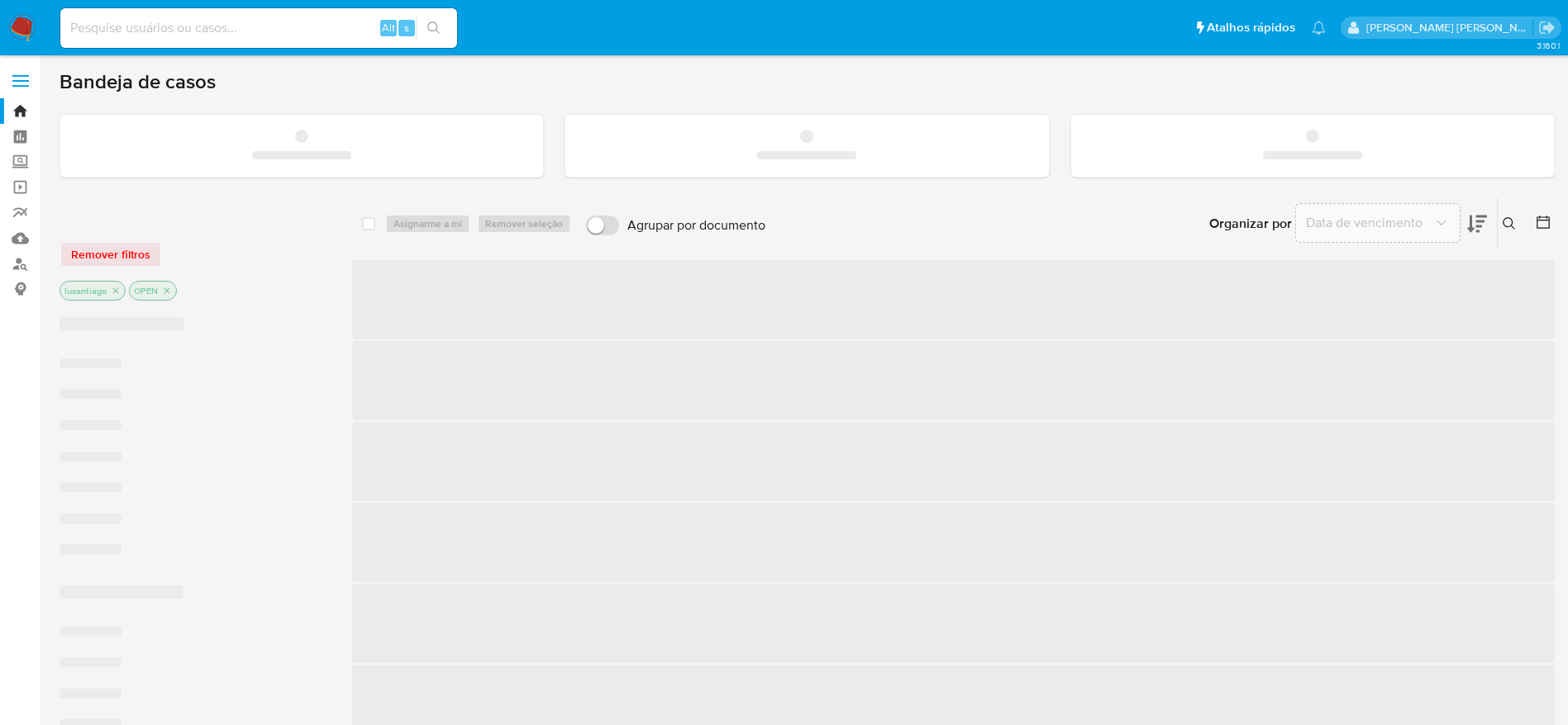
click at [218, 22] on input at bounding box center [258, 27] width 396 height 22
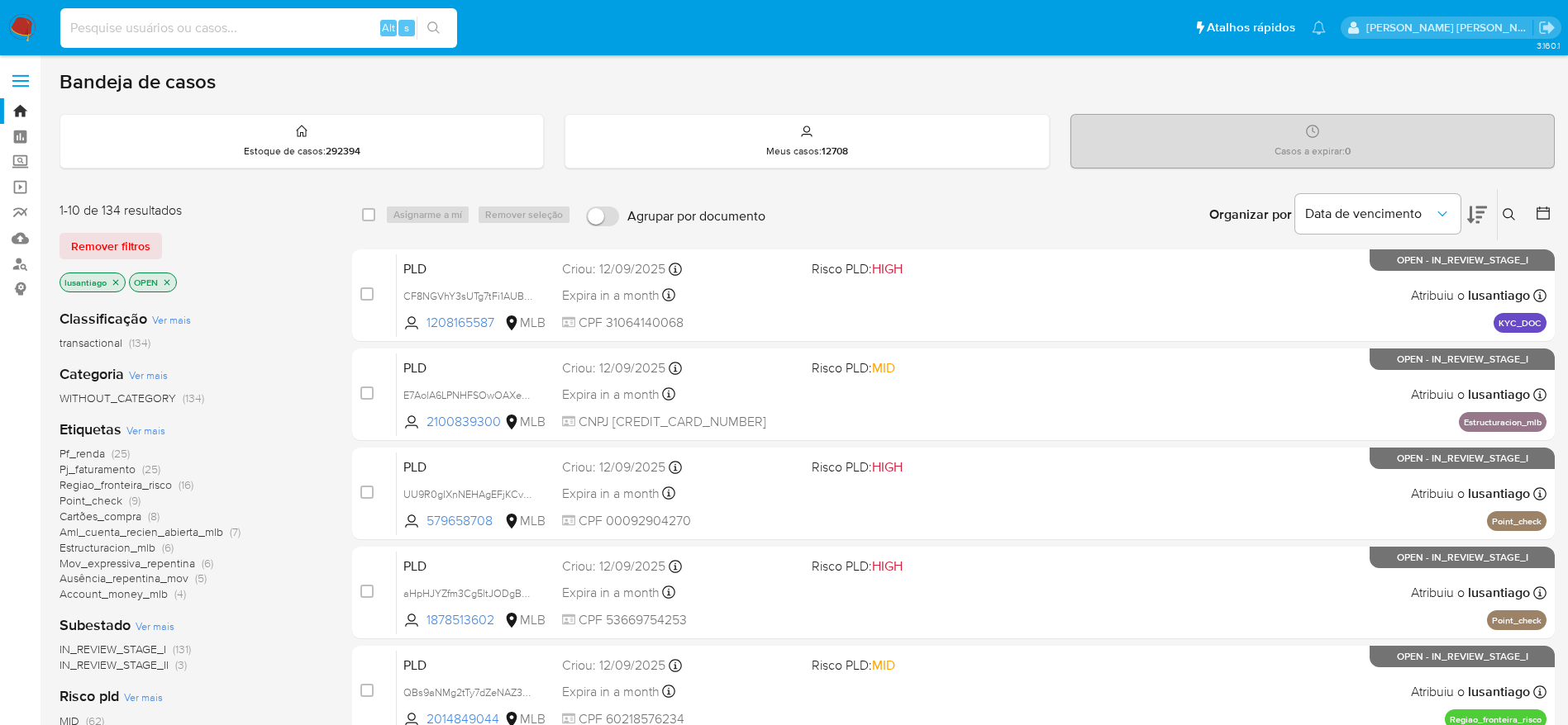
paste input "709345979"
type input "709345979"
click at [434, 25] on icon "search-icon" at bounding box center [434, 28] width 13 height 13
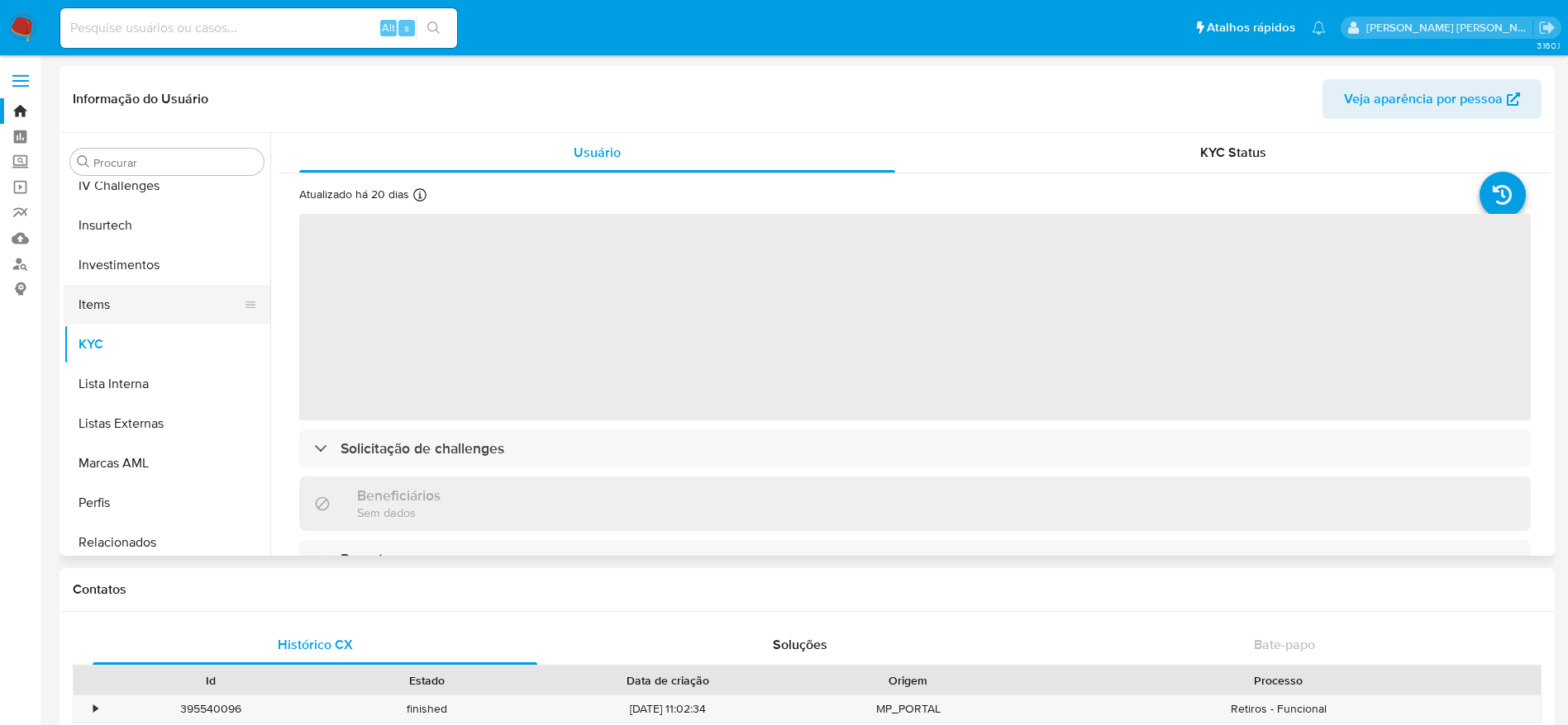
scroll to position [609, 0]
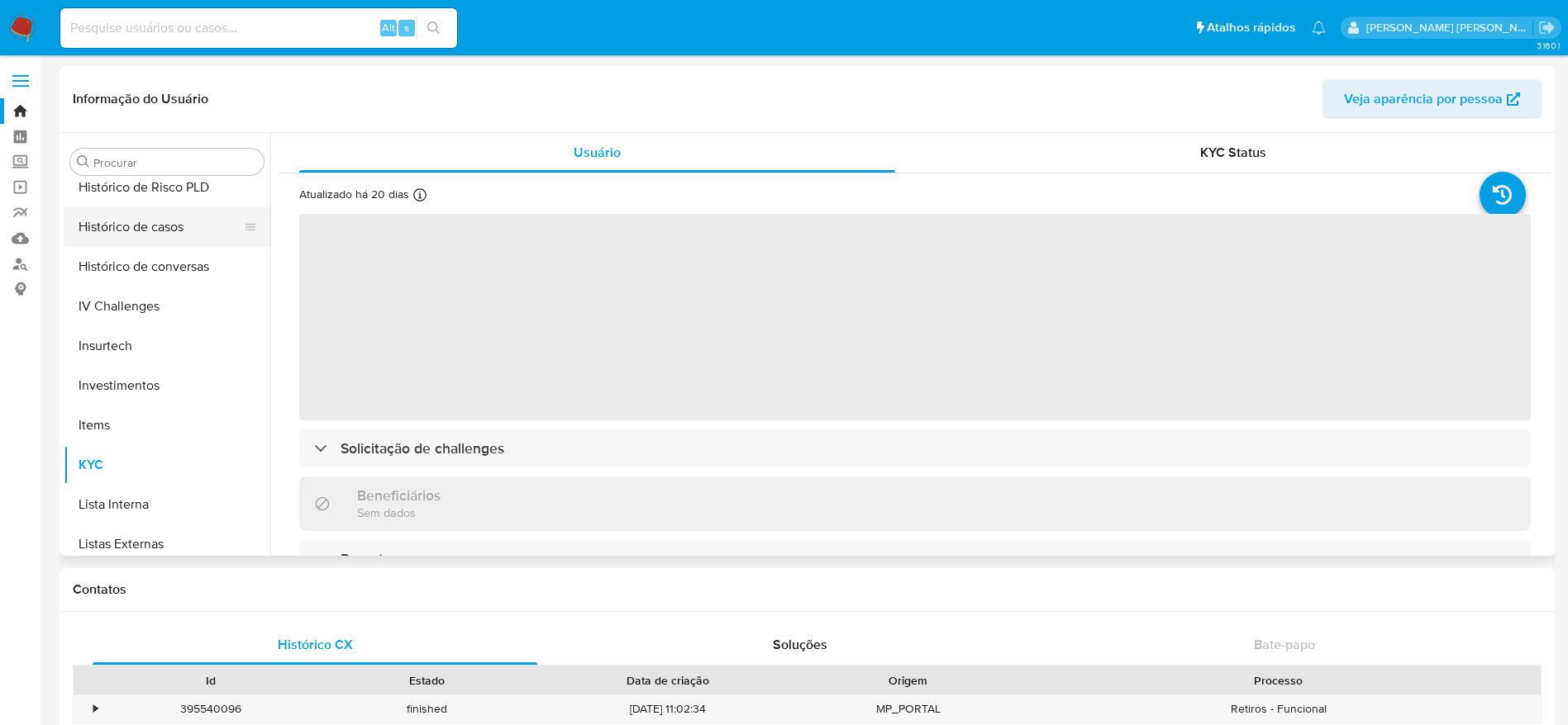
select select "10"
click at [158, 222] on button "Histórico de casos" at bounding box center [161, 227] width 194 height 39
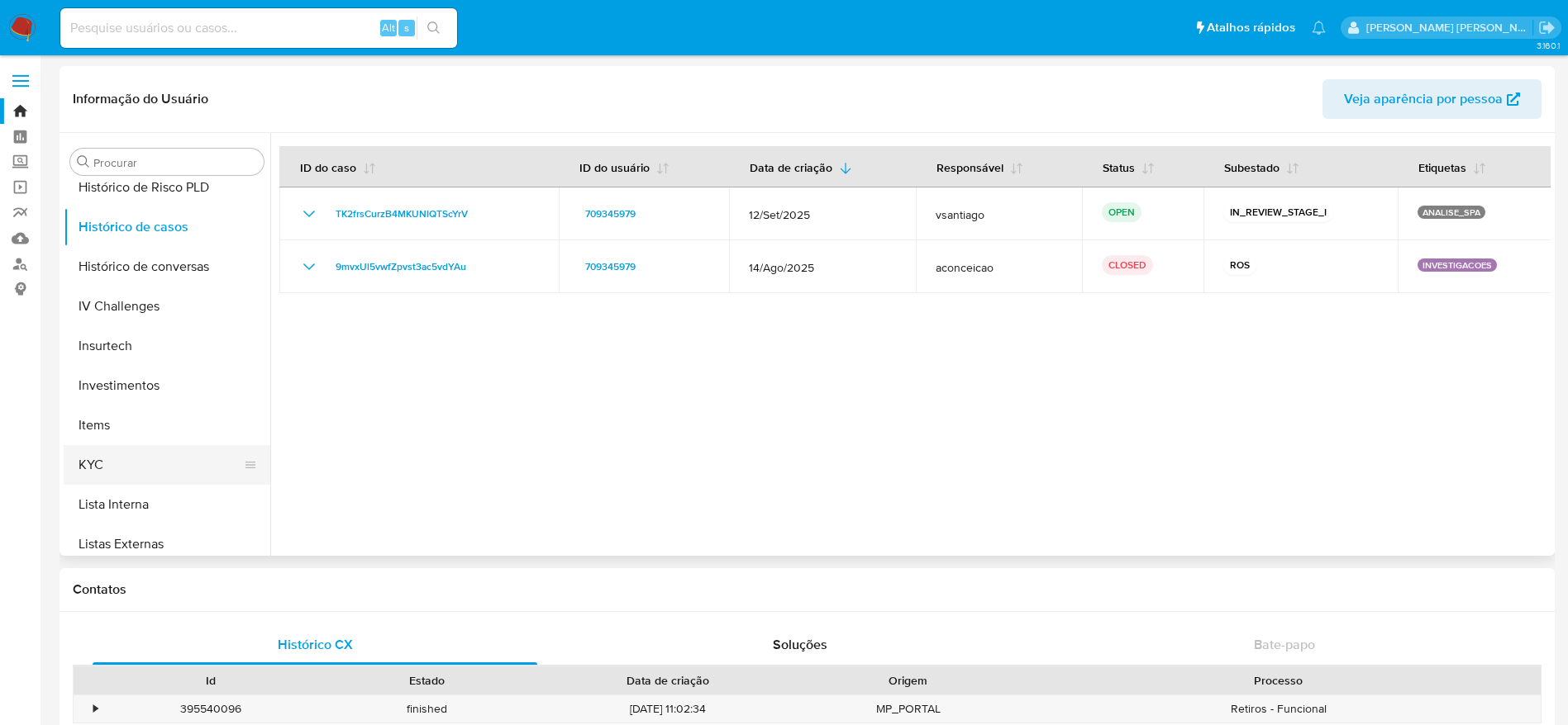
click at [136, 464] on button "KYC" at bounding box center [161, 465] width 194 height 39
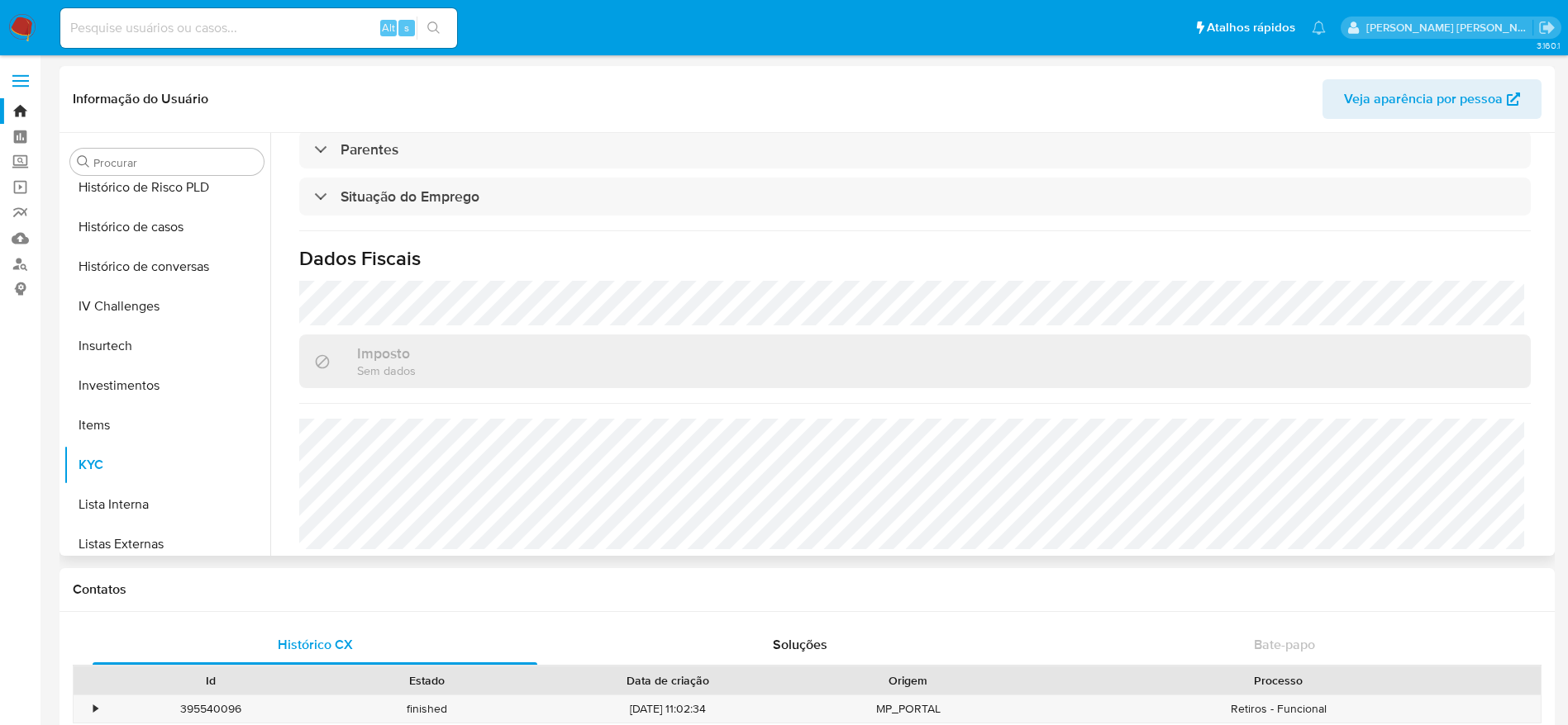
scroll to position [688, 0]
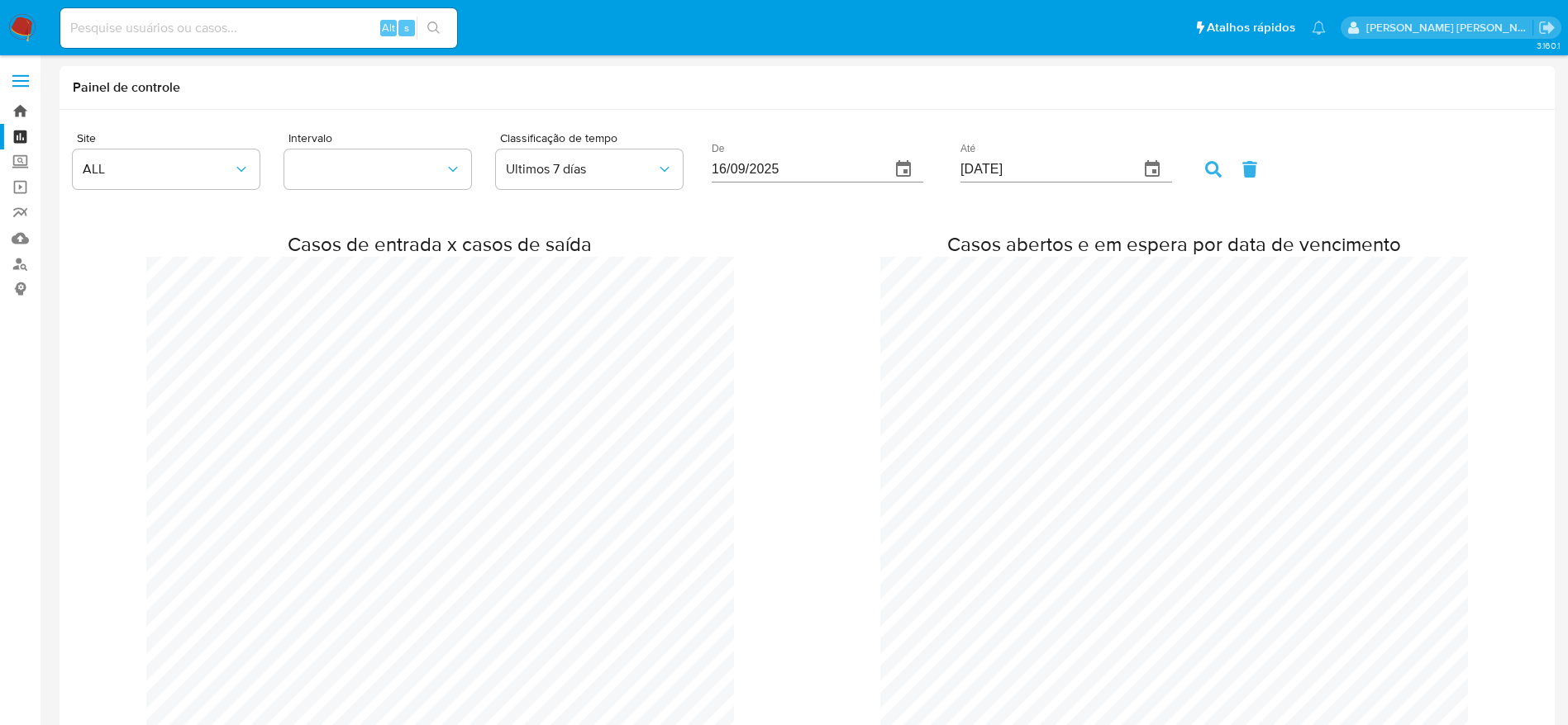
click at [12, 106] on link "Bandeja" at bounding box center [98, 111] width 196 height 25
